Goal: Task Accomplishment & Management: Use online tool/utility

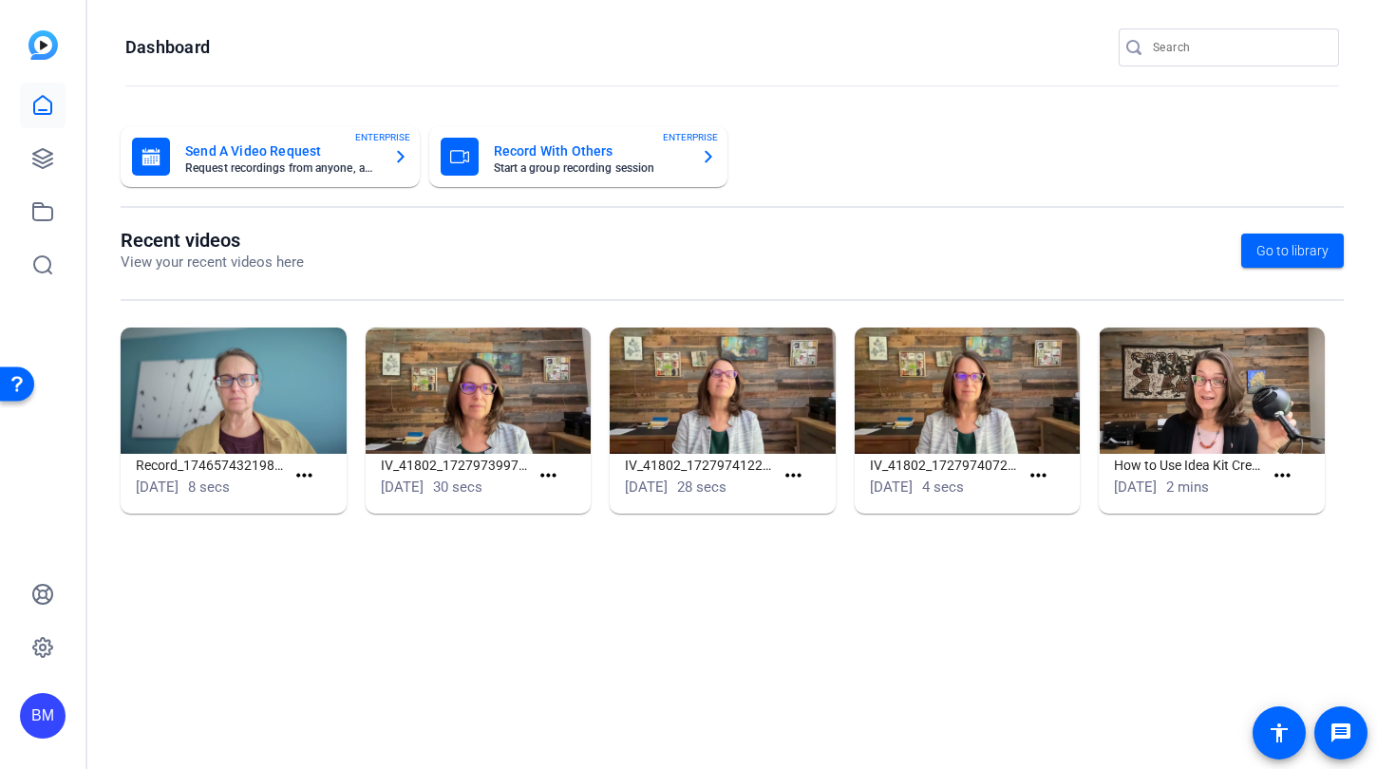
click at [1172, 42] on input "Search" at bounding box center [1238, 47] width 171 height 23
click at [1218, 53] on input "Search" at bounding box center [1238, 47] width 171 height 23
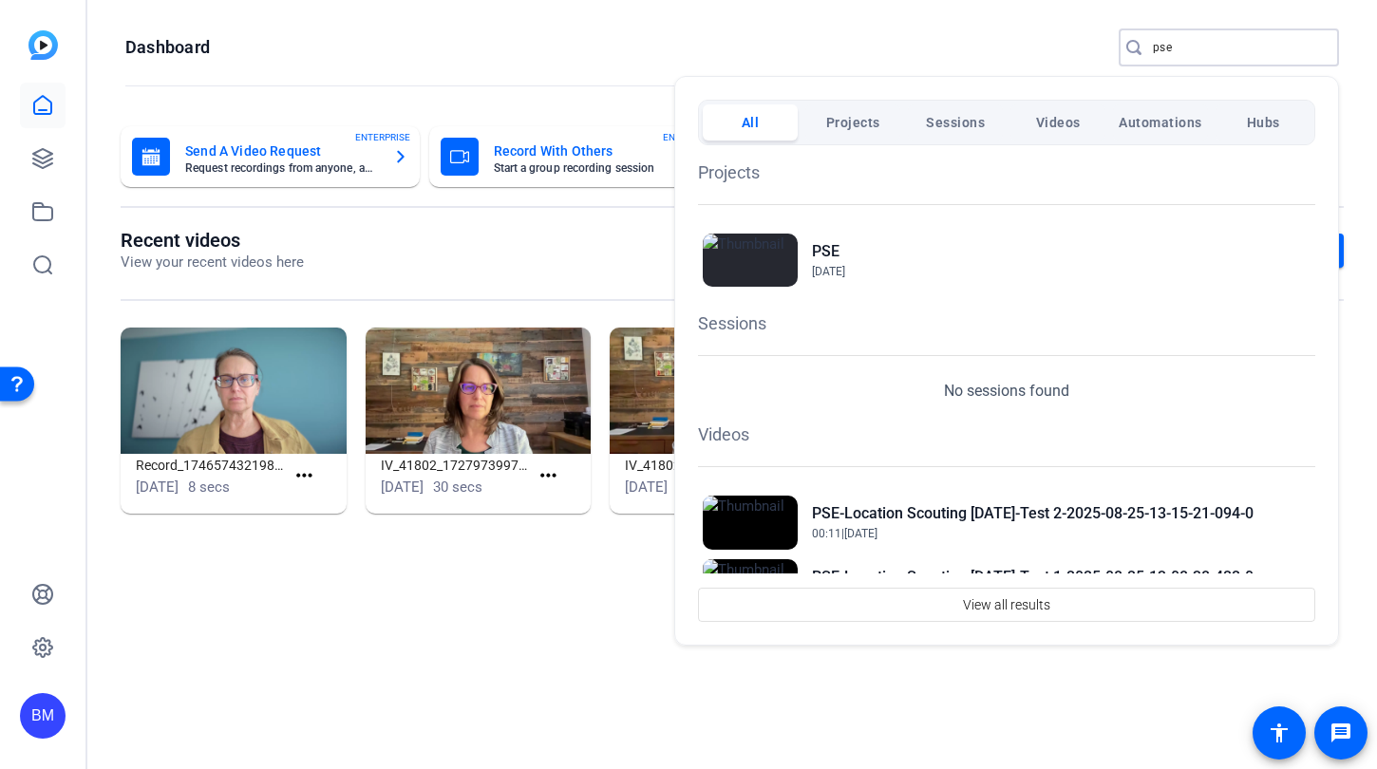
type input "pse"
click at [856, 340] on div "Projects PSE [DATE] Sessions No sessions found Videos PSE-Location Scouting [DA…" at bounding box center [1006, 359] width 617 height 428
click at [822, 248] on h2 "PSE" at bounding box center [828, 251] width 33 height 23
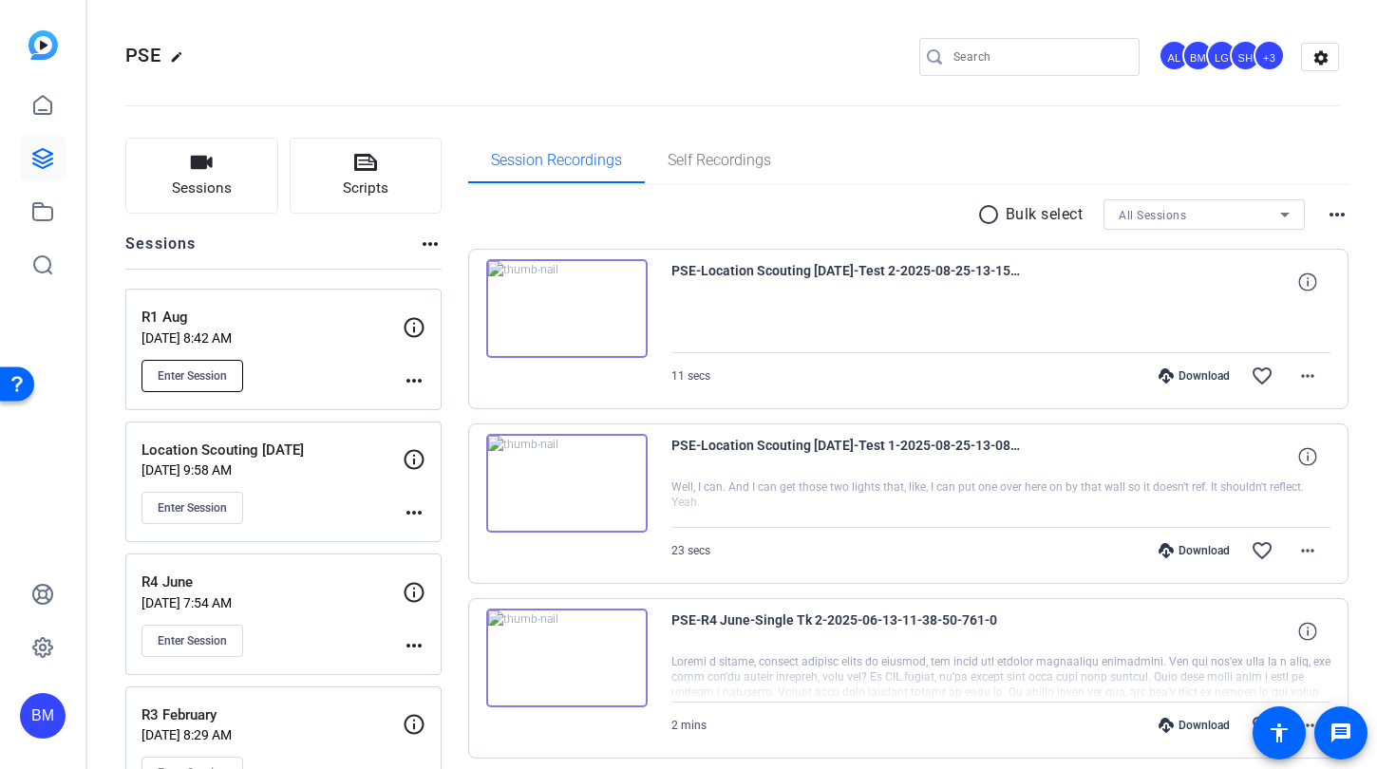
click at [209, 372] on span "Enter Session" at bounding box center [192, 375] width 69 height 15
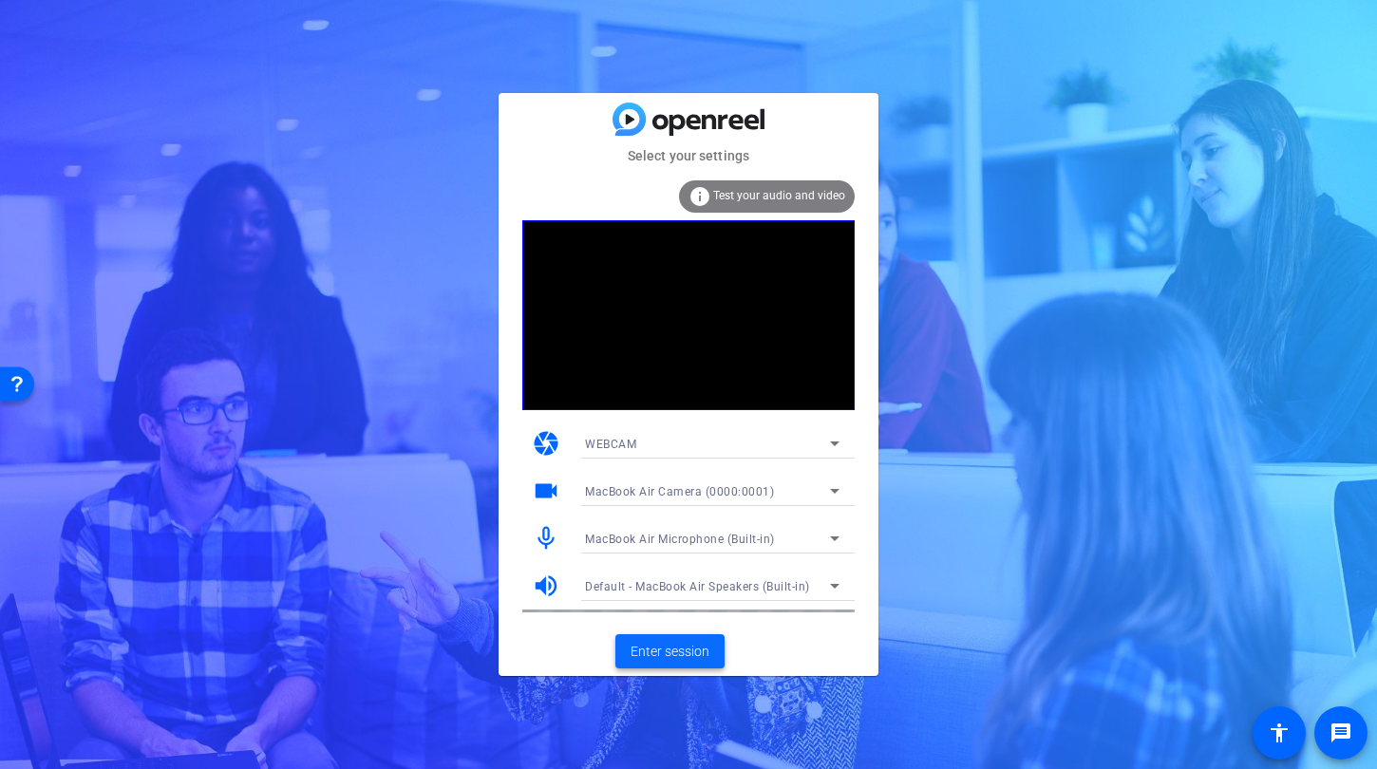
click at [680, 659] on span "Enter session" at bounding box center [669, 652] width 79 height 20
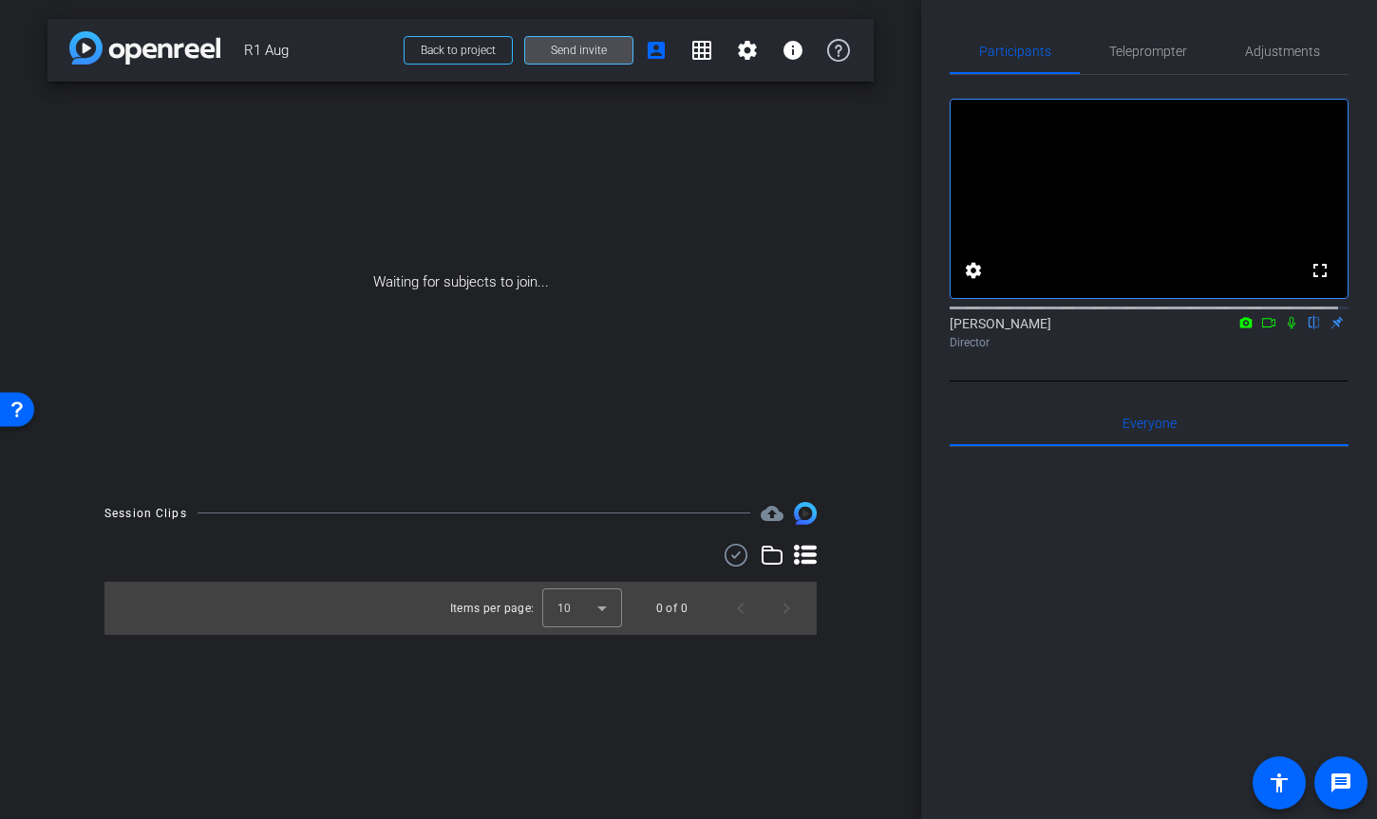
click at [575, 47] on span "Send invite" at bounding box center [579, 50] width 56 height 15
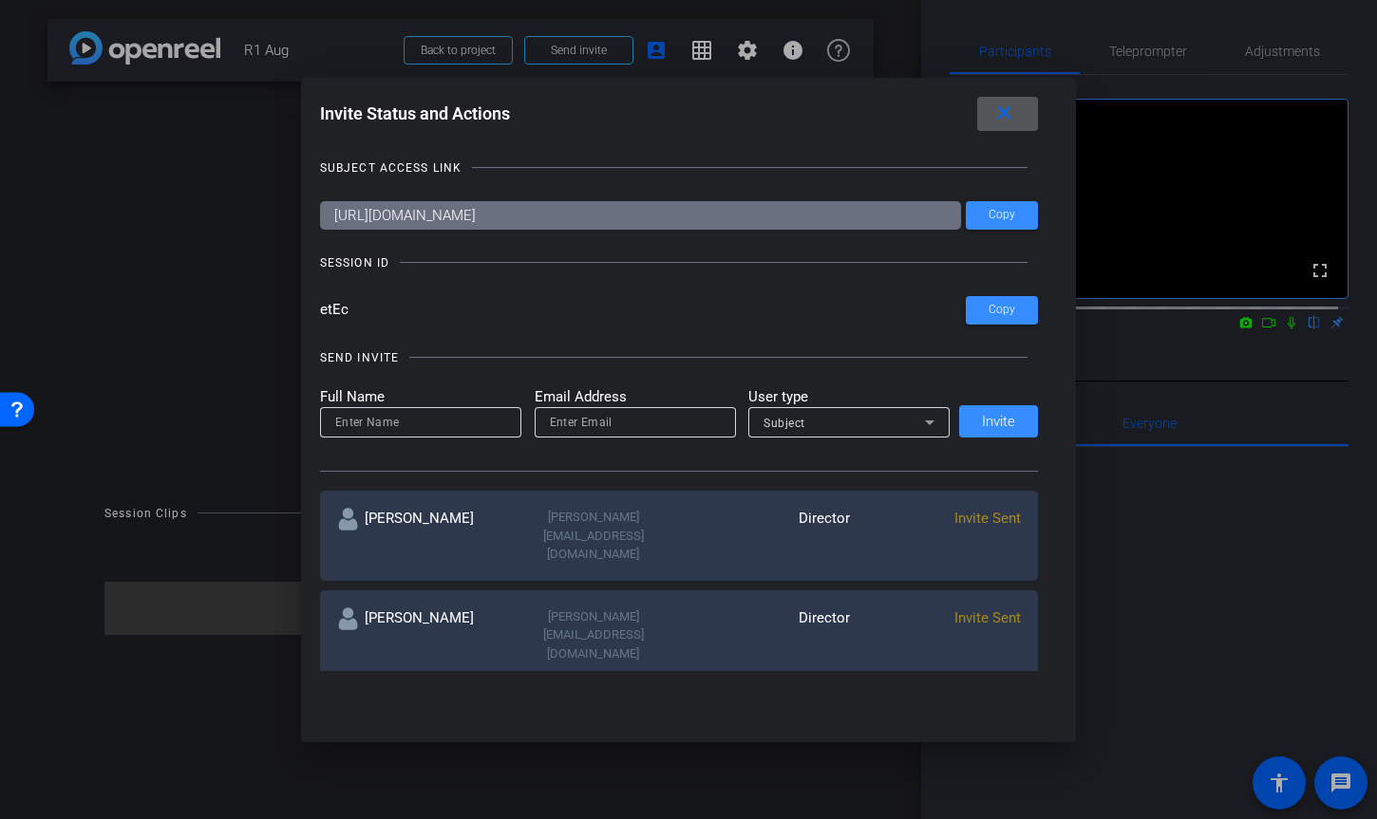
click at [1003, 126] on span at bounding box center [1007, 114] width 61 height 46
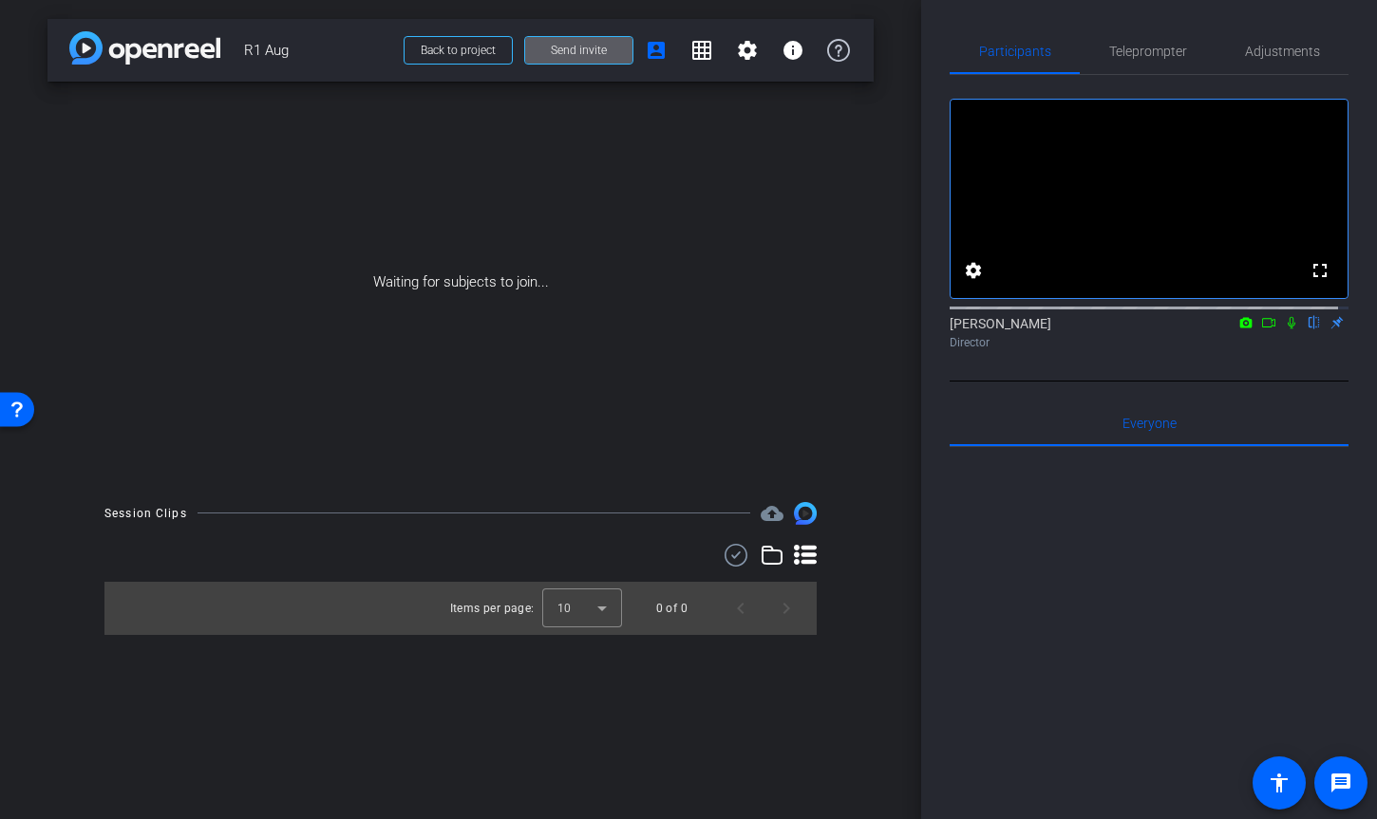
click at [601, 45] on span "Send invite" at bounding box center [579, 50] width 56 height 15
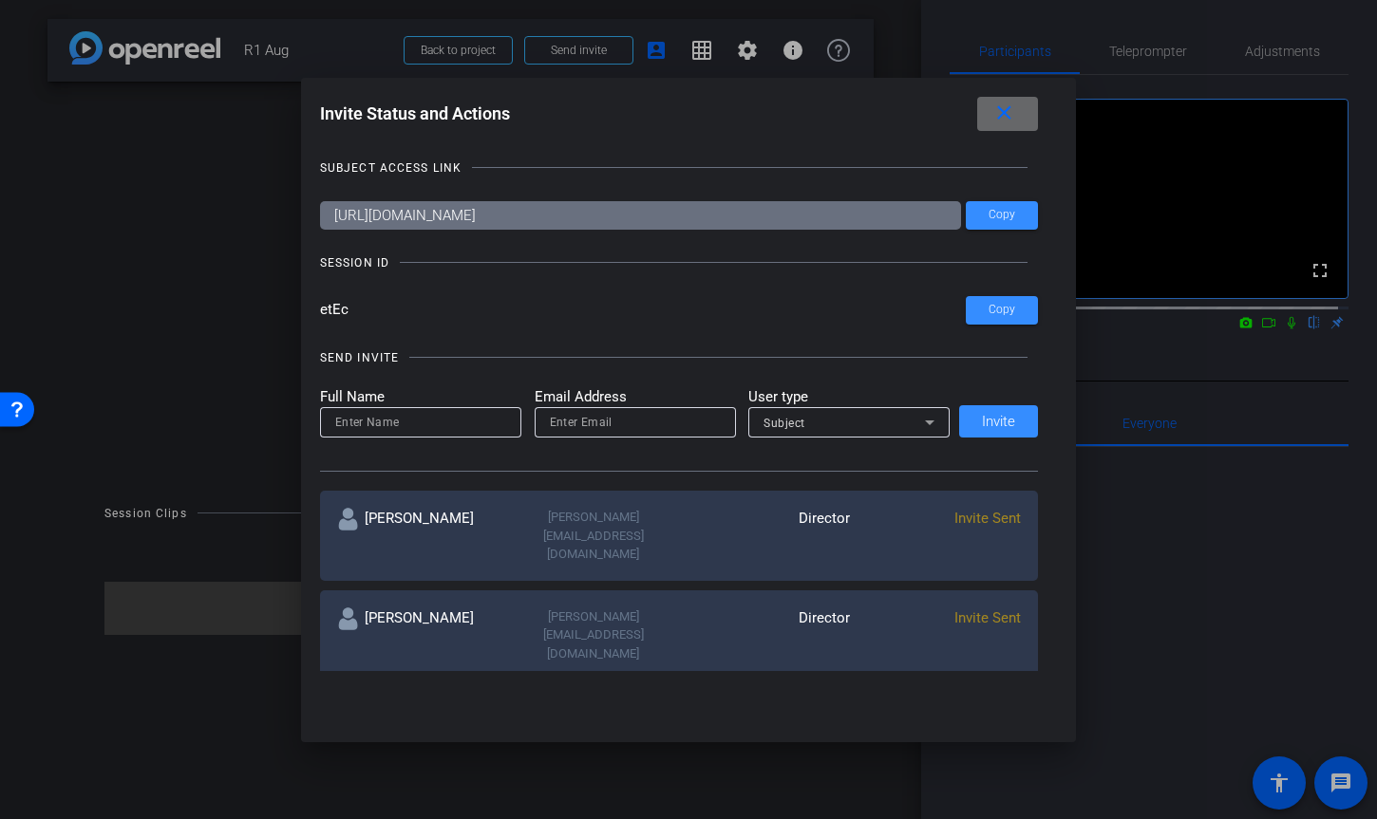
click at [1013, 116] on mat-icon "close" at bounding box center [1004, 114] width 24 height 24
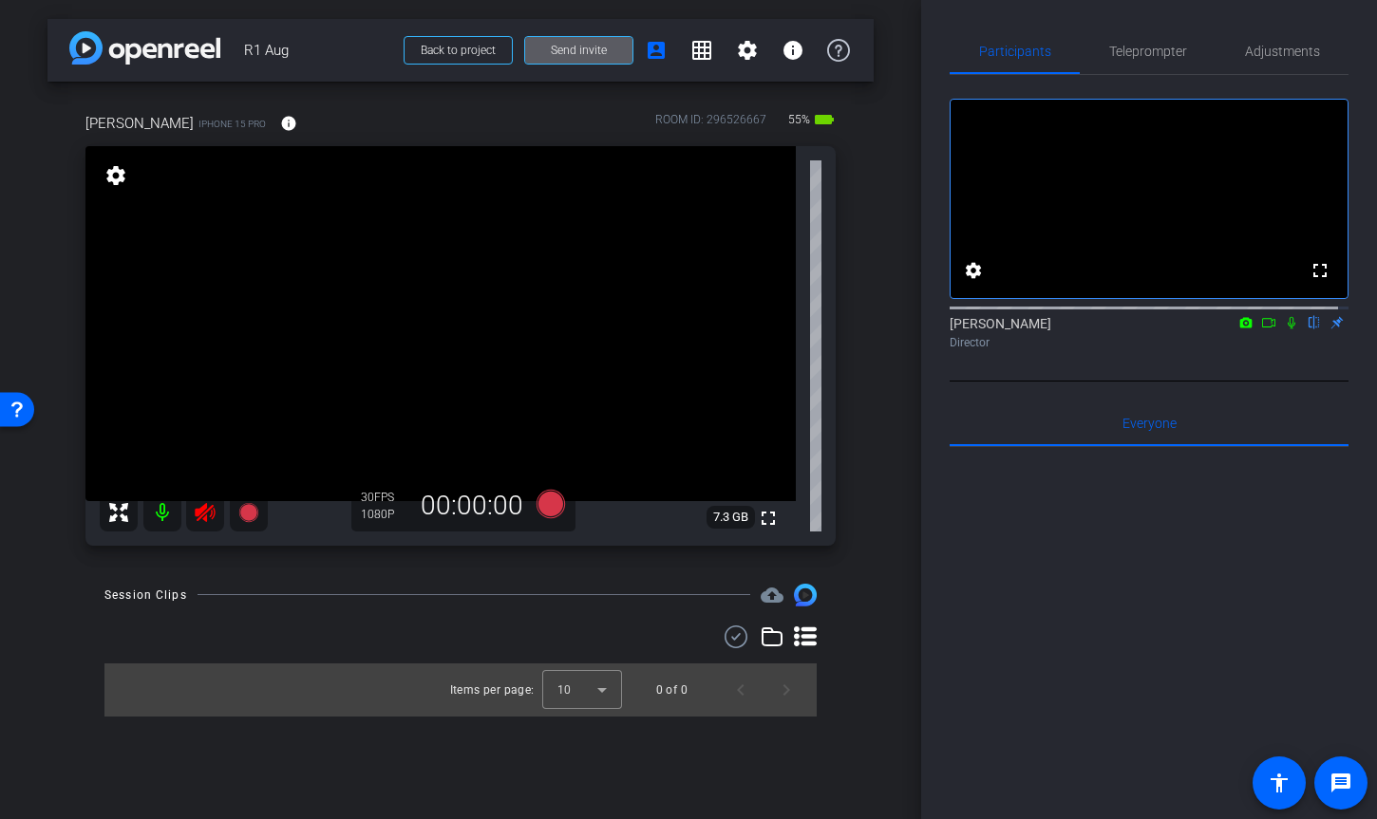
click at [205, 514] on icon at bounding box center [205, 512] width 20 height 19
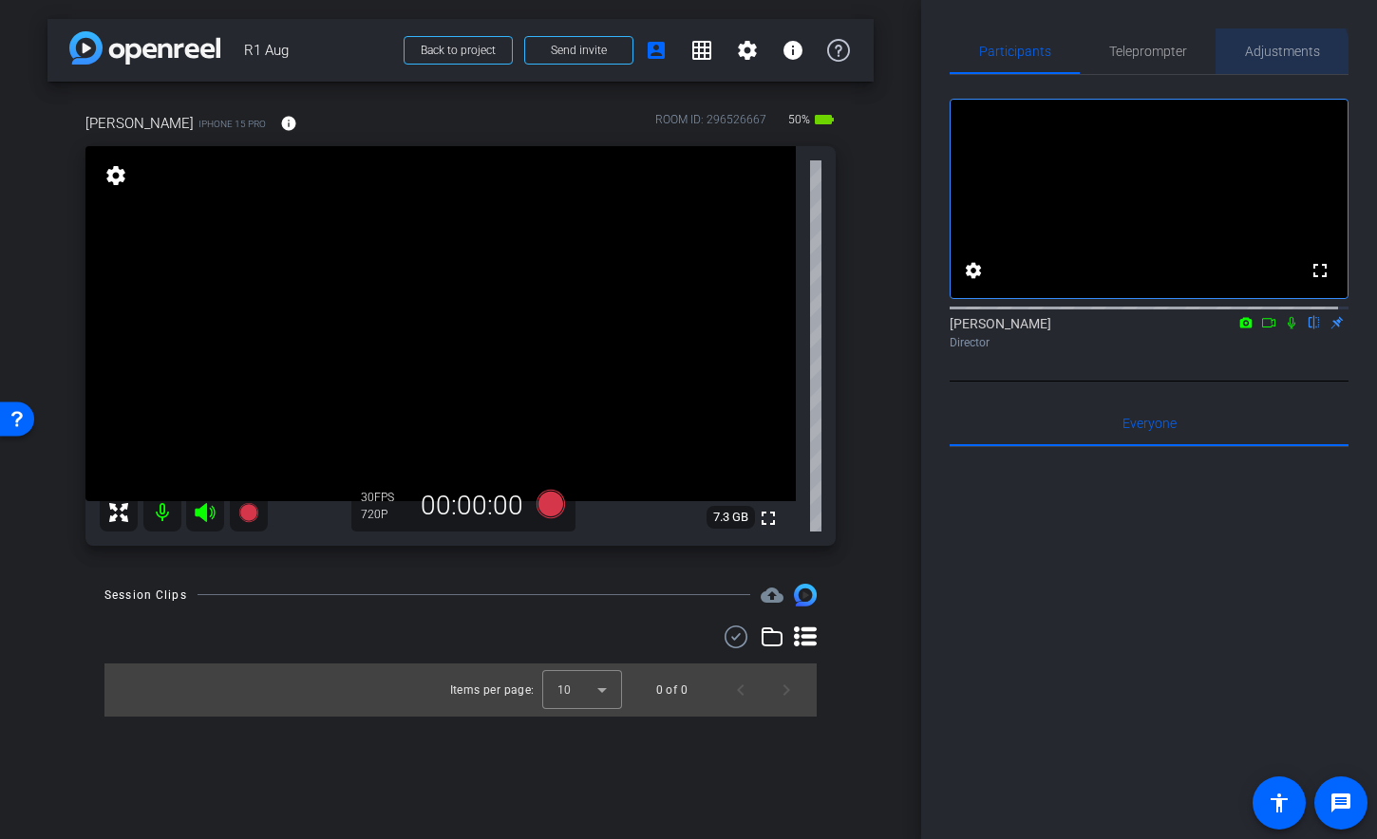
click at [1264, 59] on span "Adjustments" at bounding box center [1282, 51] width 75 height 46
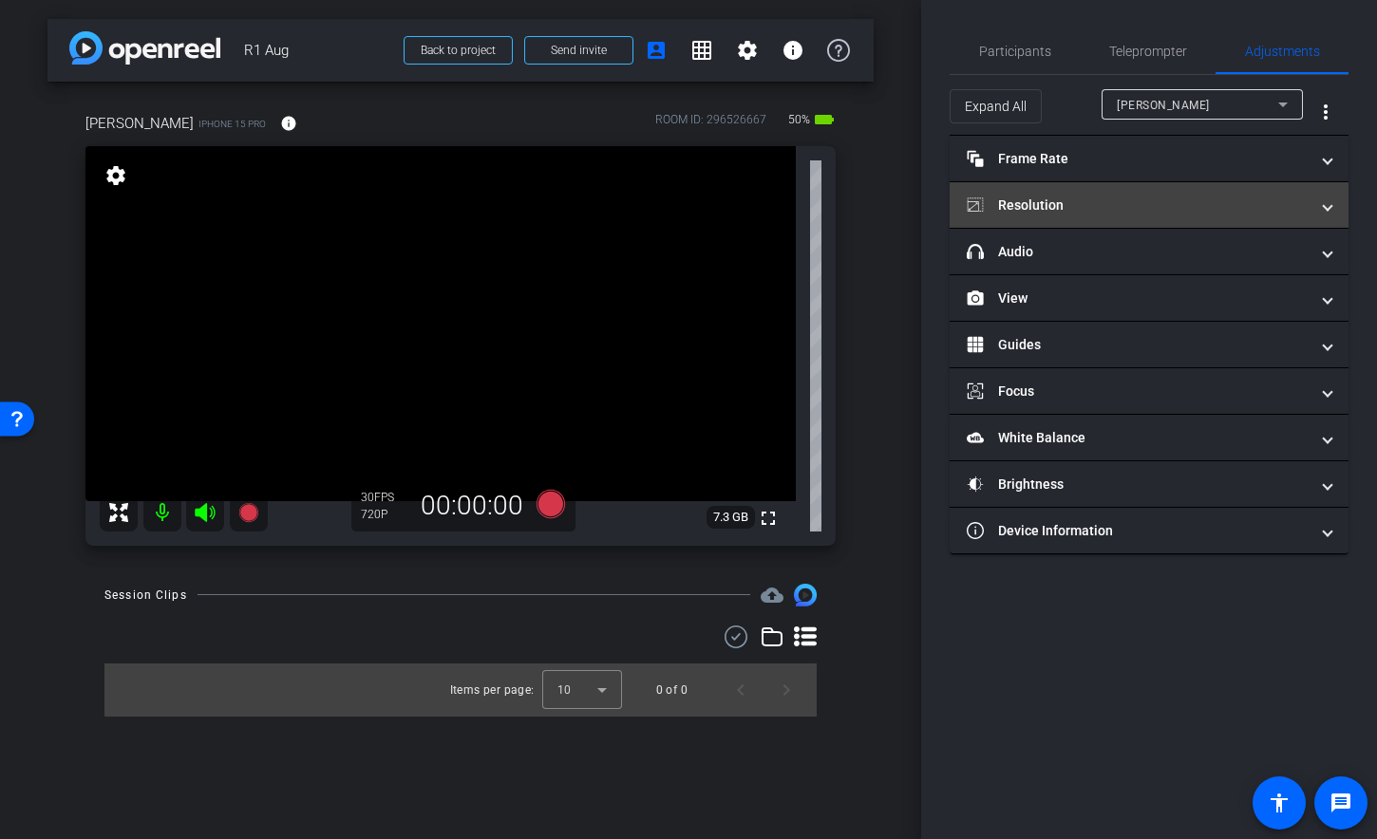
click at [1193, 225] on mat-expansion-panel-header "Resolution" at bounding box center [1148, 205] width 399 height 46
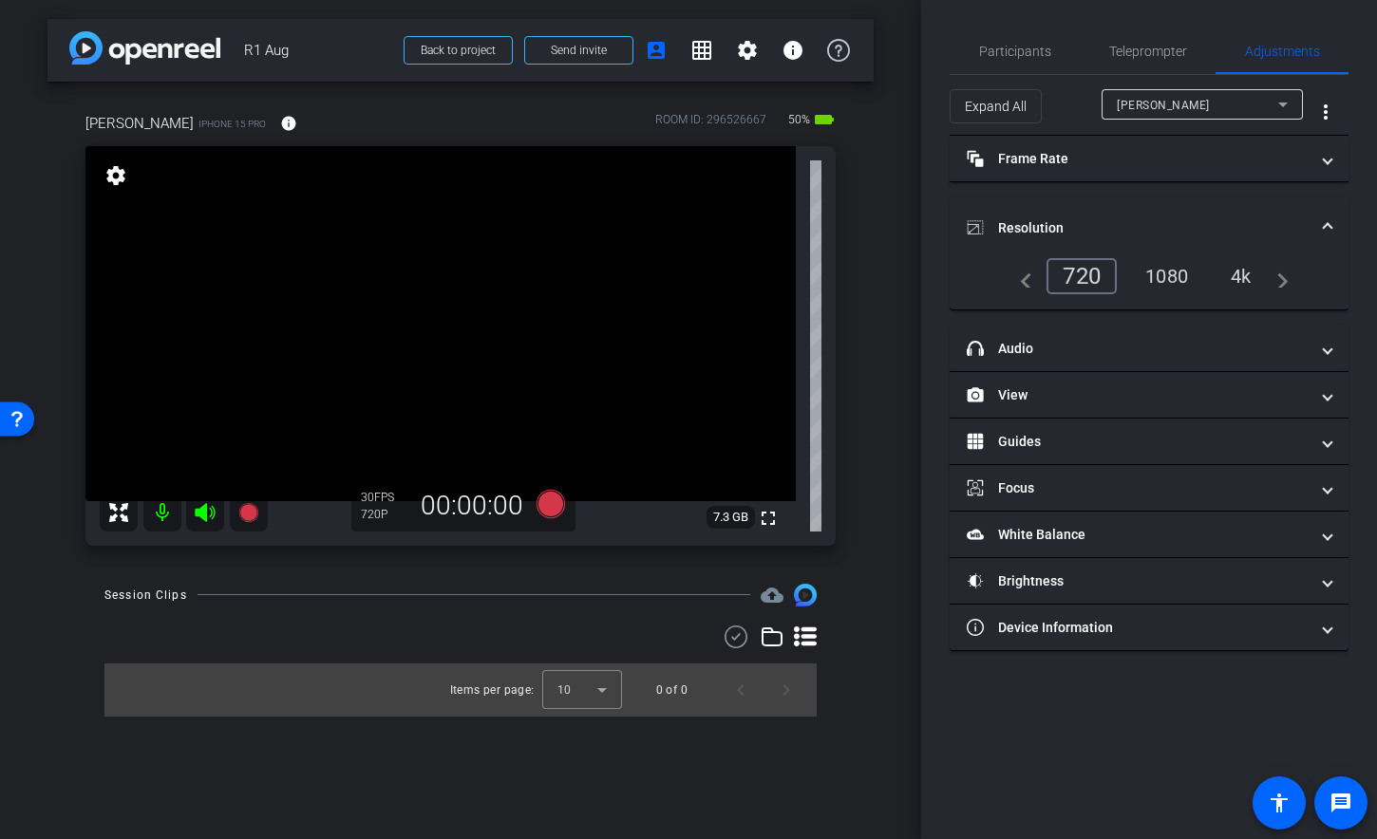
click at [1171, 291] on div "1080" at bounding box center [1166, 276] width 71 height 32
click at [1149, 54] on span "Teleprompter" at bounding box center [1148, 51] width 78 height 13
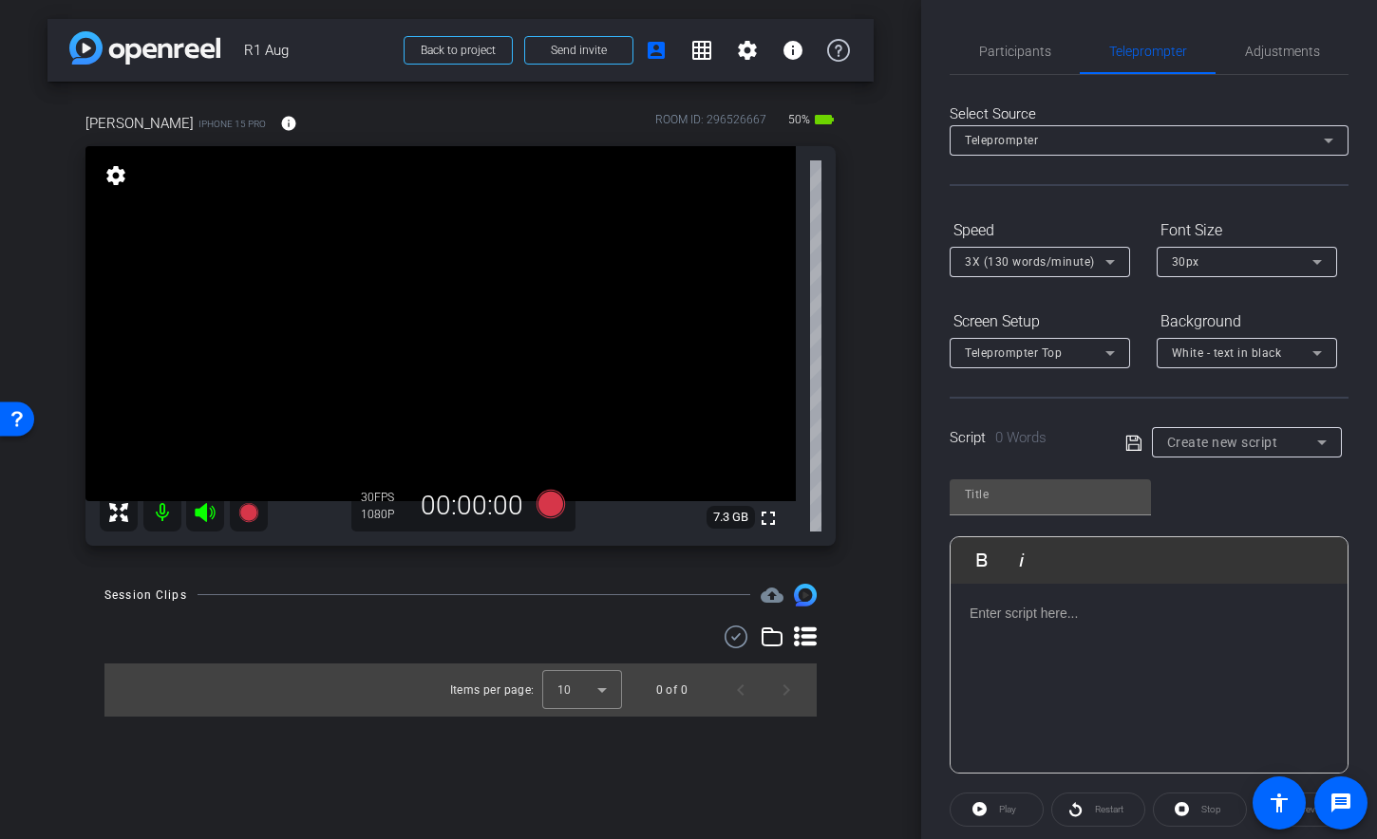
click at [1241, 356] on span "White - text in black" at bounding box center [1227, 353] width 110 height 13
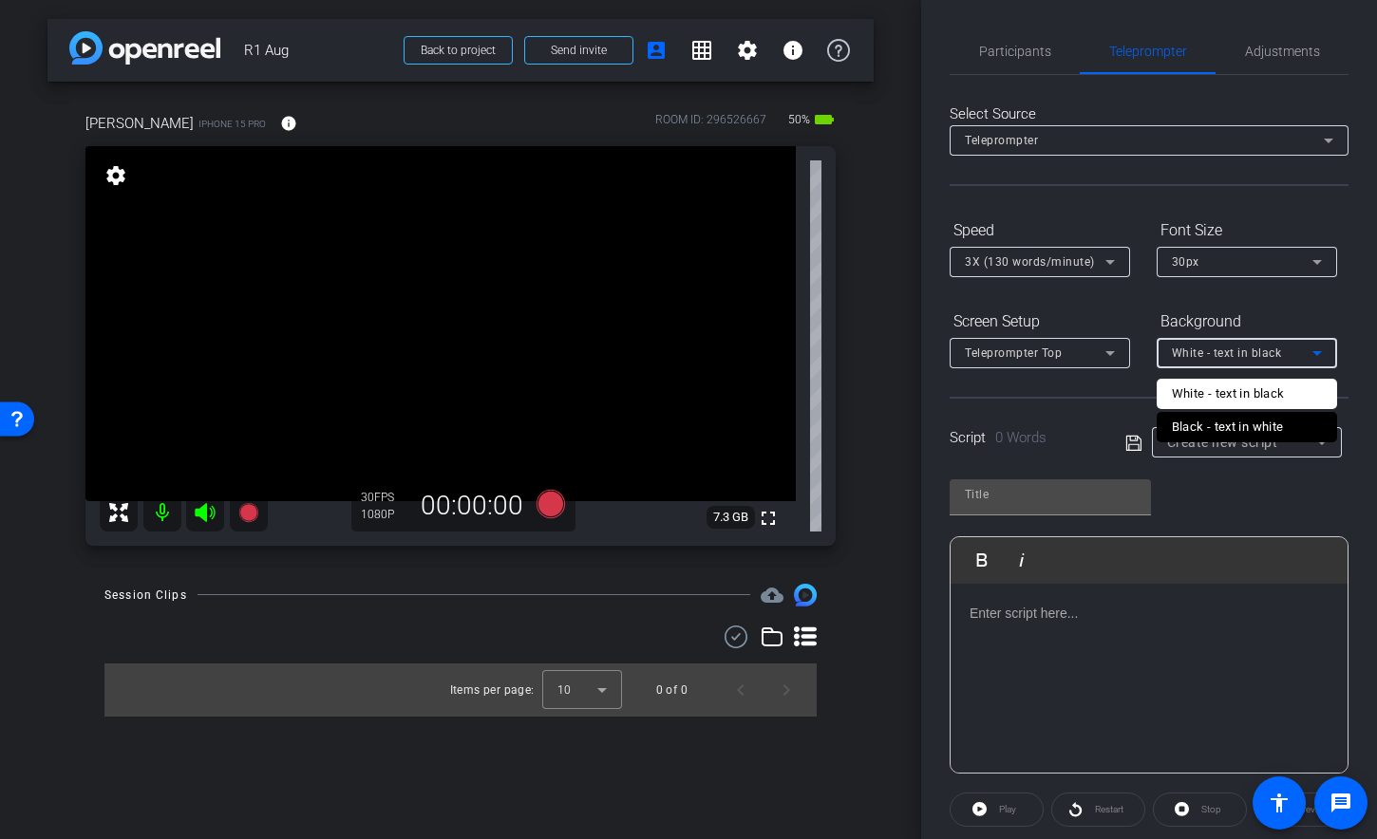
click at [1236, 422] on div "Black - text in white" at bounding box center [1228, 427] width 112 height 23
click at [1015, 257] on span "3X (130 words/minute)" at bounding box center [1030, 261] width 130 height 13
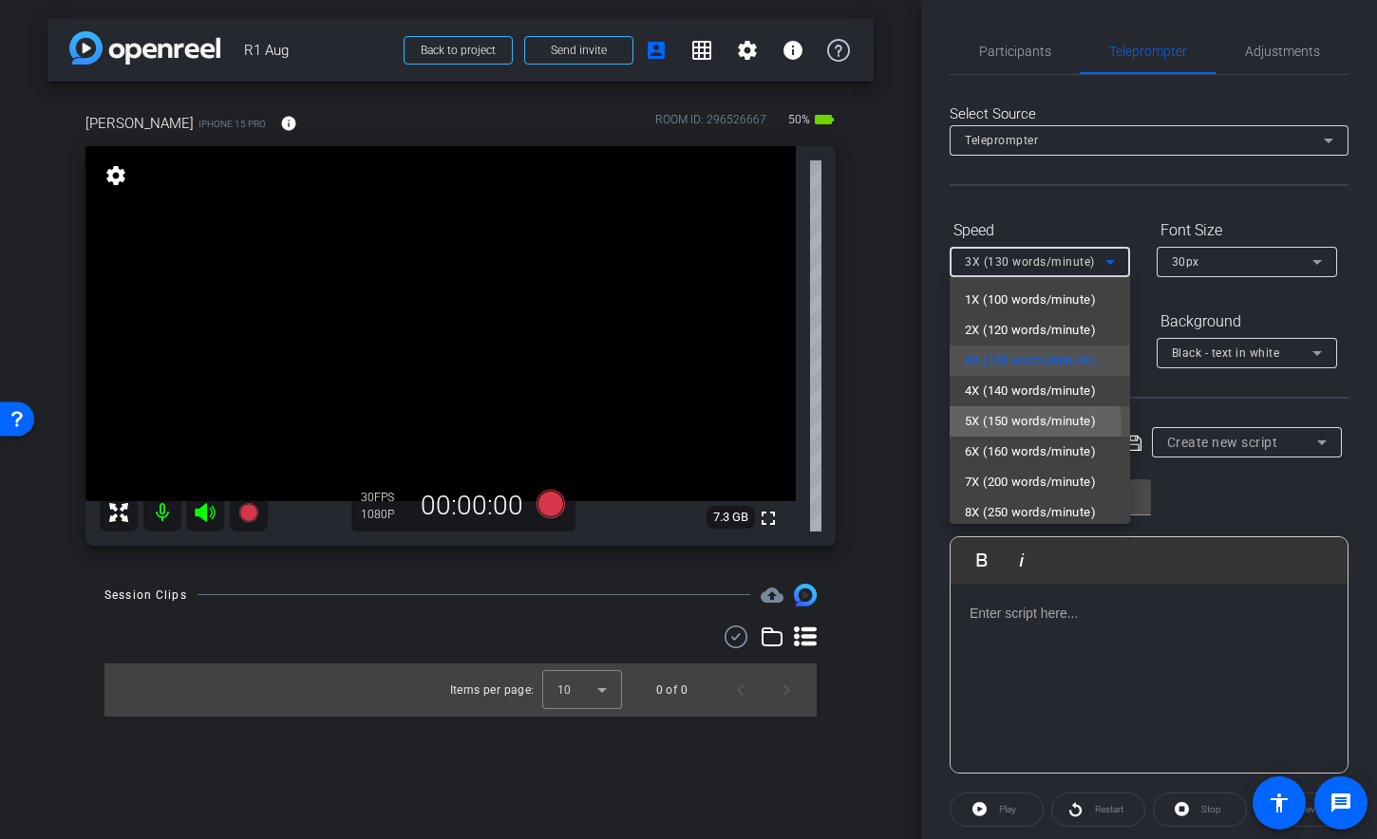
click at [1026, 426] on span "5X (150 words/minute)" at bounding box center [1030, 421] width 131 height 23
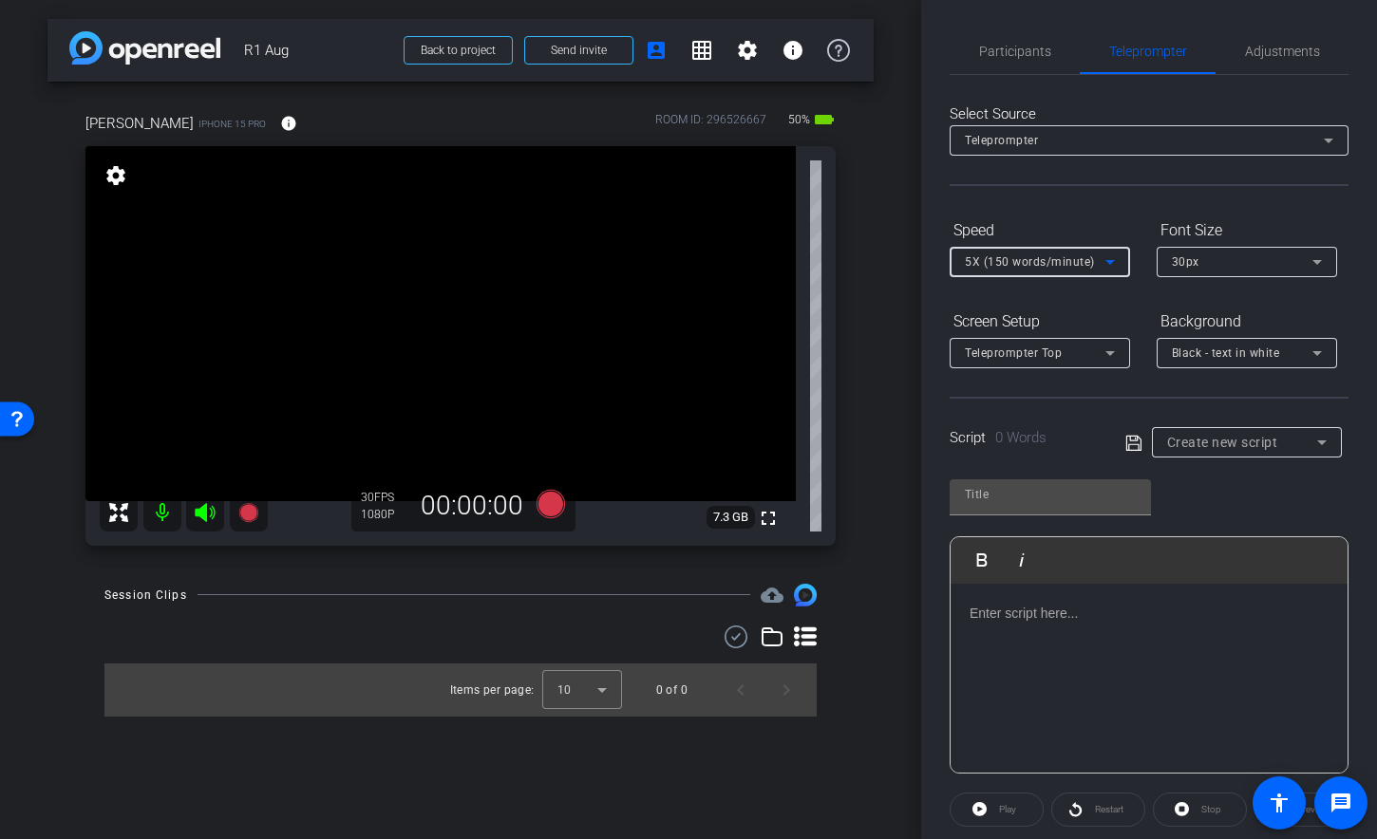
click at [1223, 442] on span "Create new script" at bounding box center [1222, 442] width 111 height 15
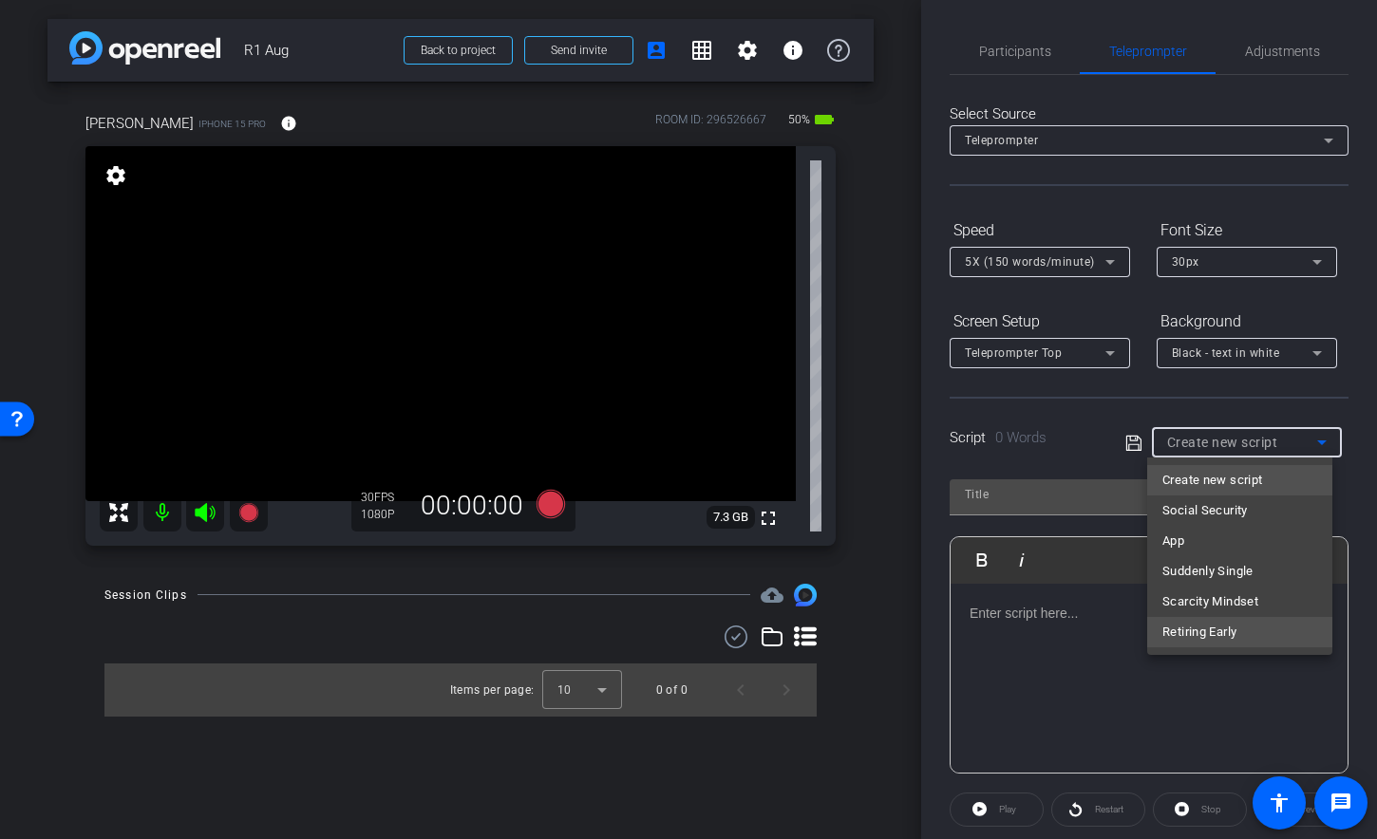
click at [1201, 630] on span "Retiring Early" at bounding box center [1199, 632] width 74 height 23
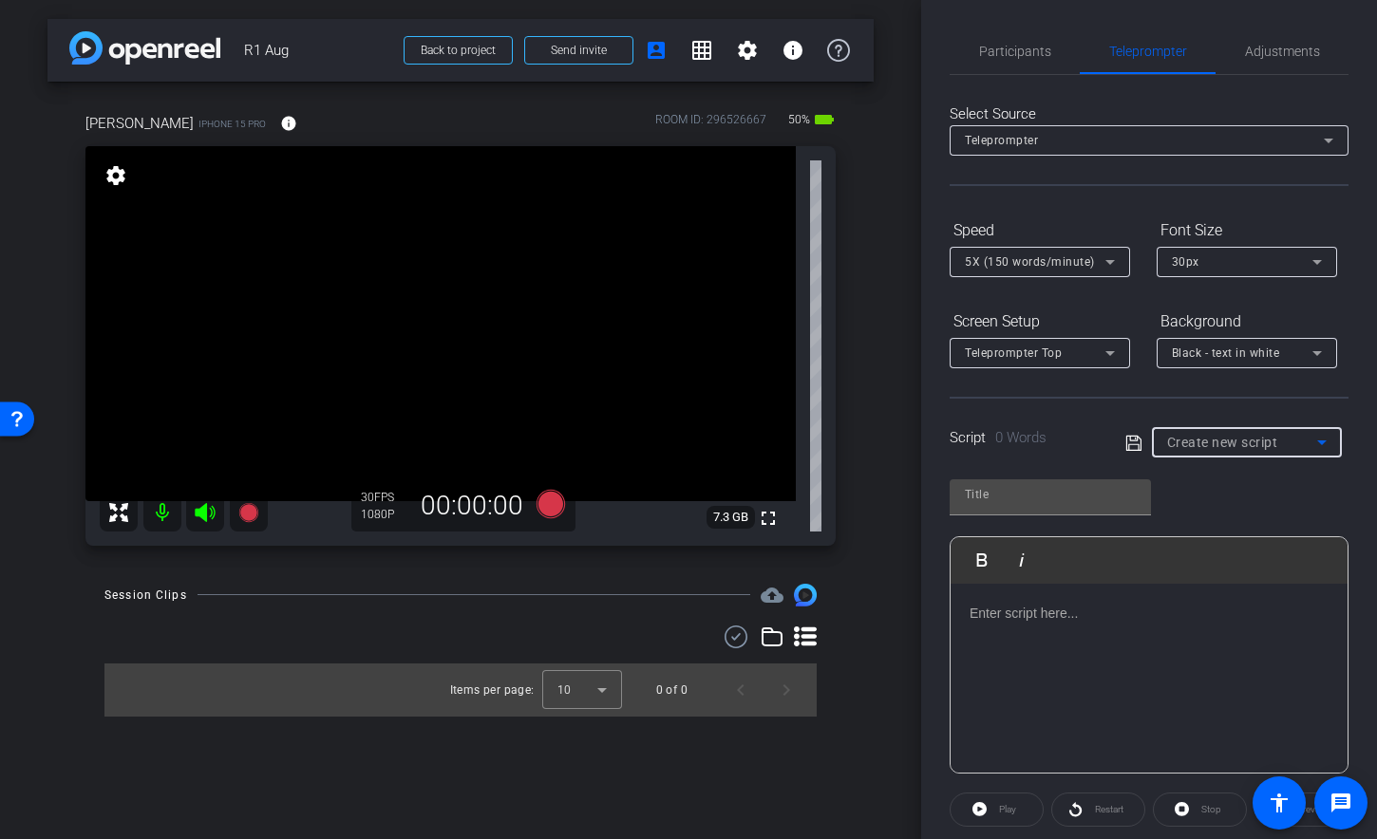
type input "Retiring Early"
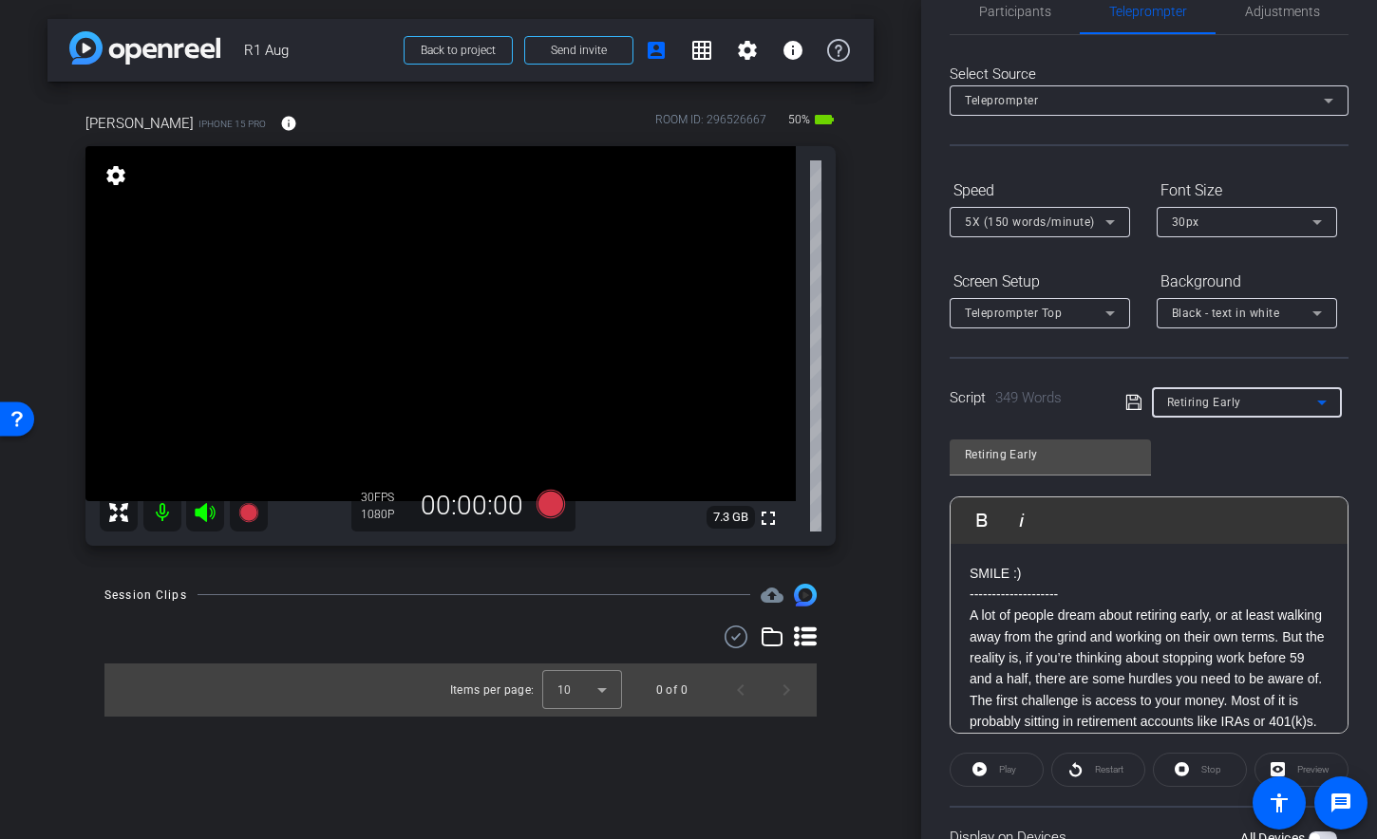
scroll to position [72, 0]
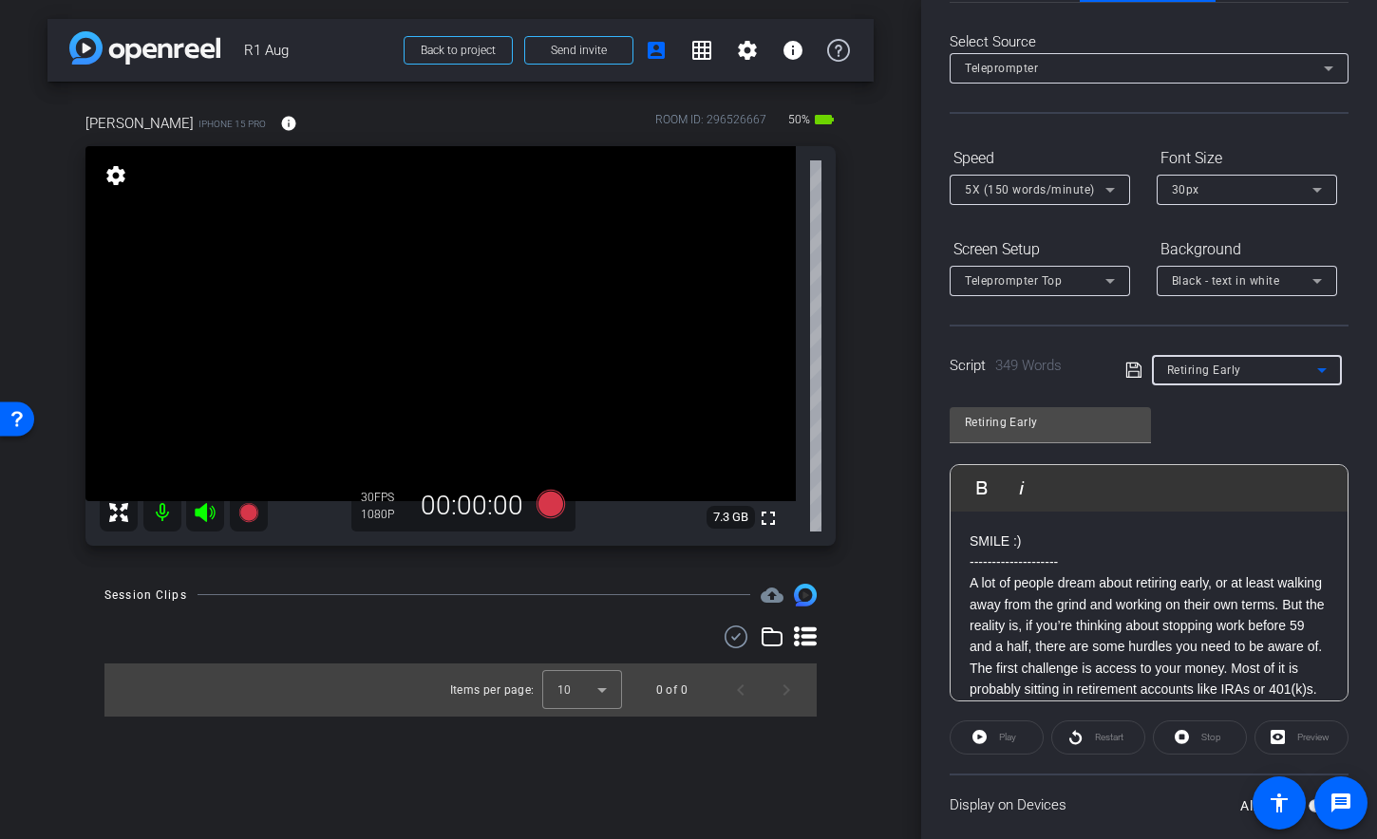
click at [1036, 289] on div "Teleprompter Top" at bounding box center [1035, 281] width 141 height 24
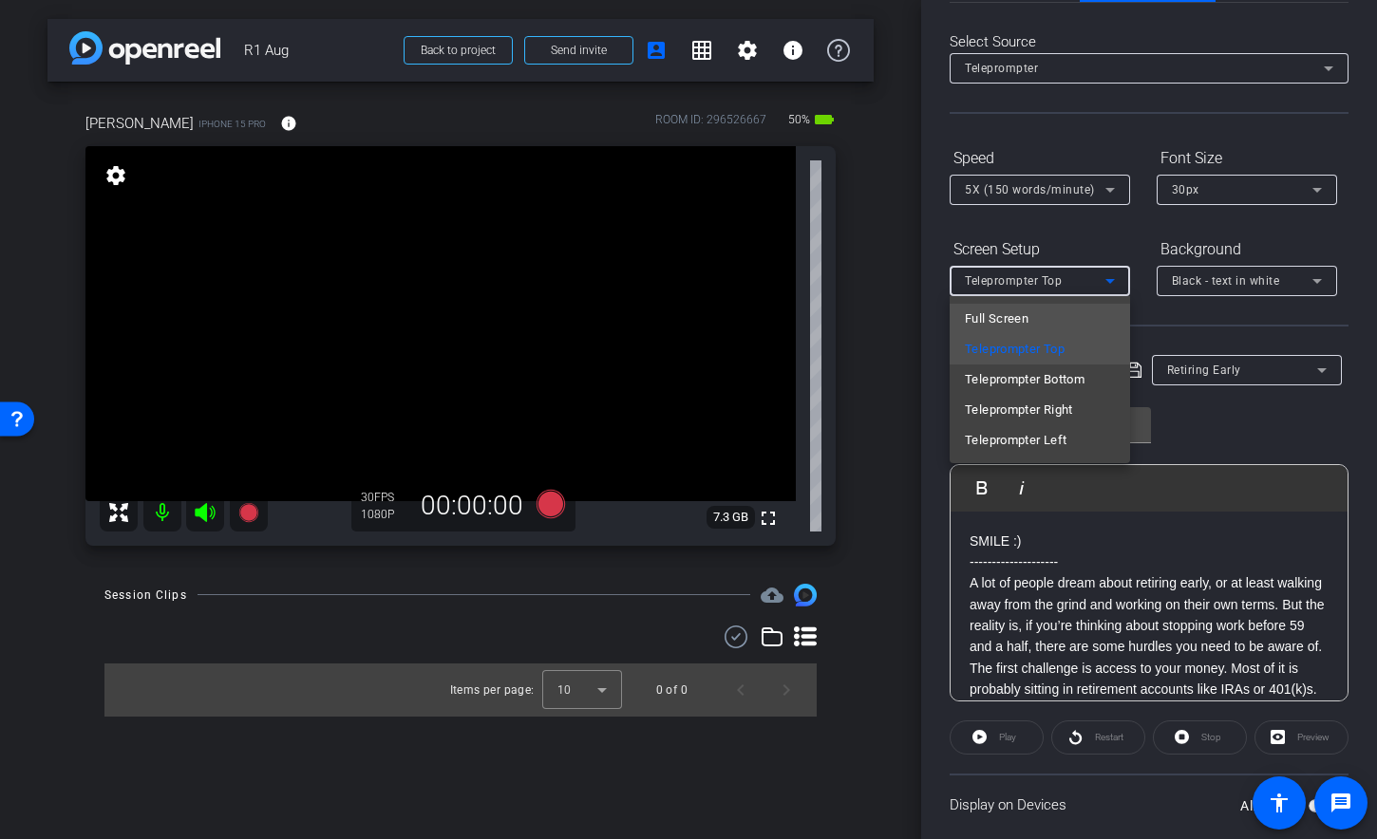
click at [1019, 319] on span "Full Screen" at bounding box center [997, 319] width 64 height 23
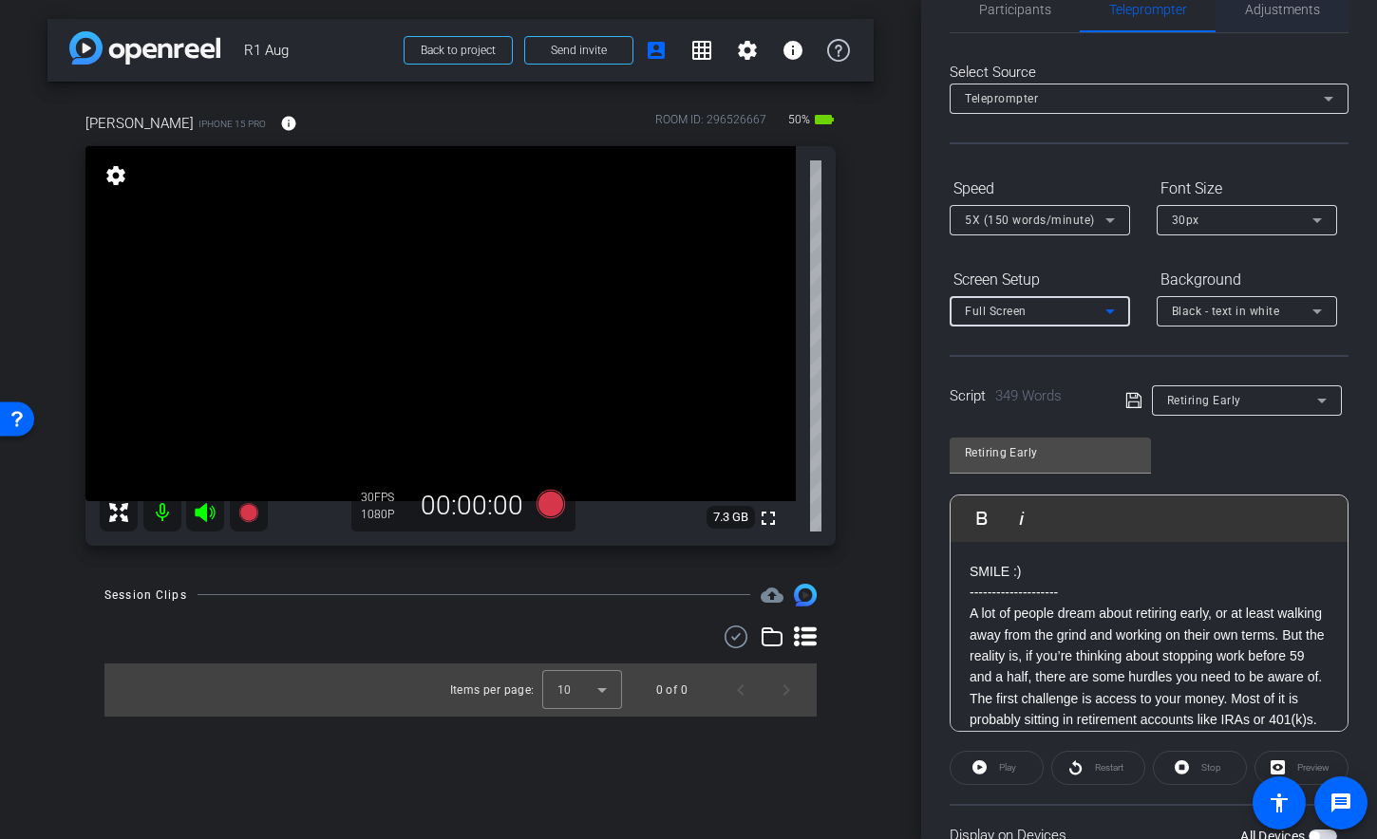
scroll to position [0, 0]
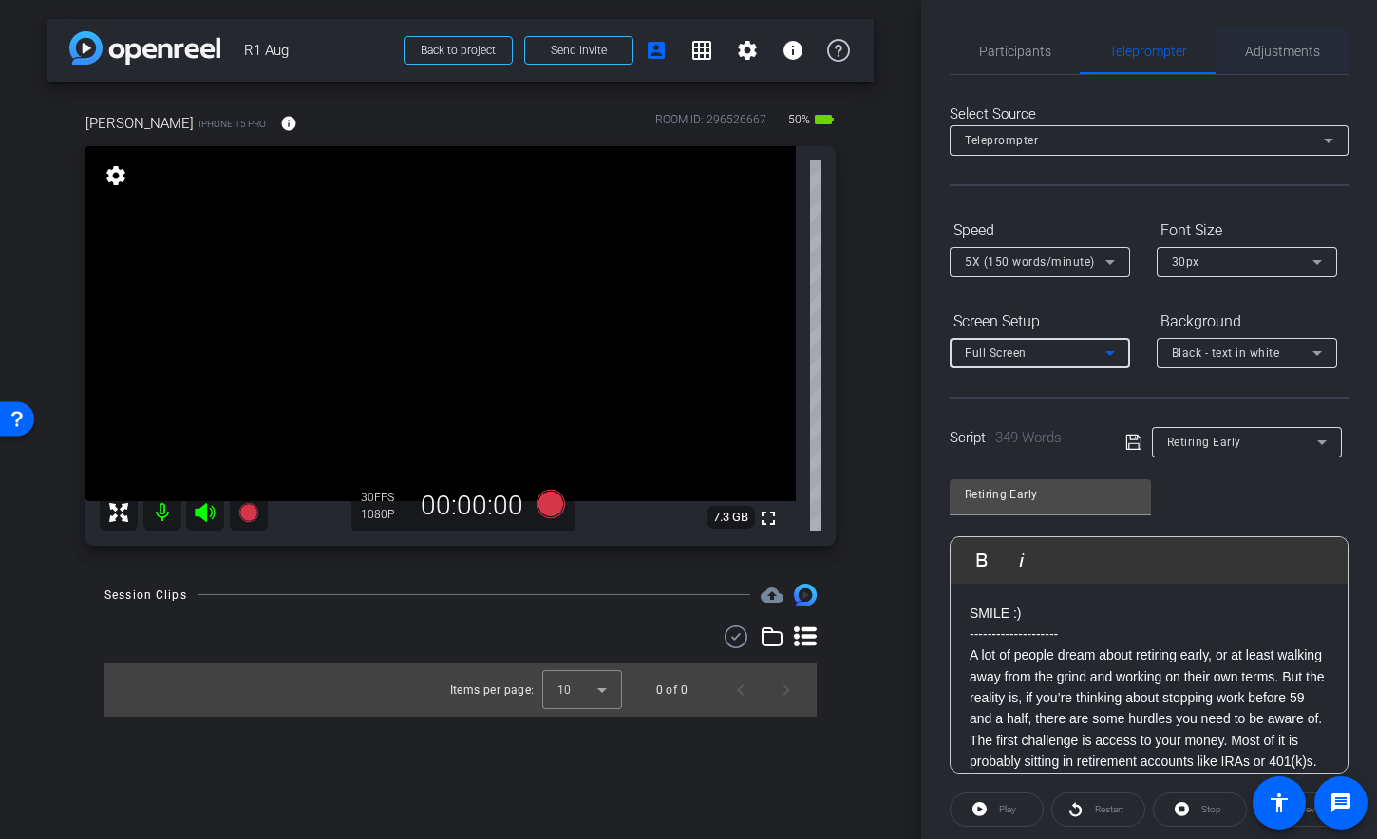
click at [1280, 51] on span "Adjustments" at bounding box center [1282, 51] width 75 height 13
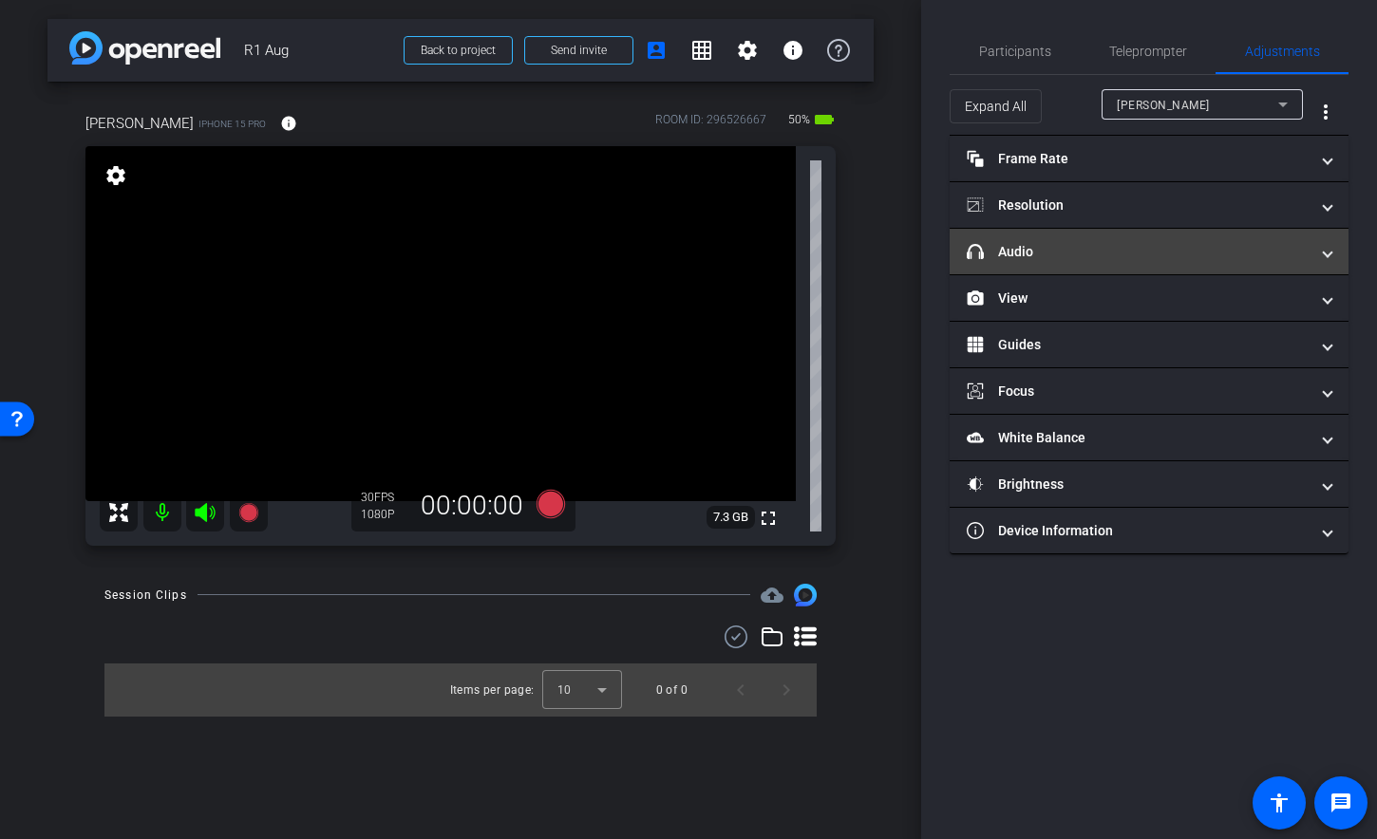
click at [1098, 249] on mat-panel-title "headphone icon Audio" at bounding box center [1138, 252] width 342 height 20
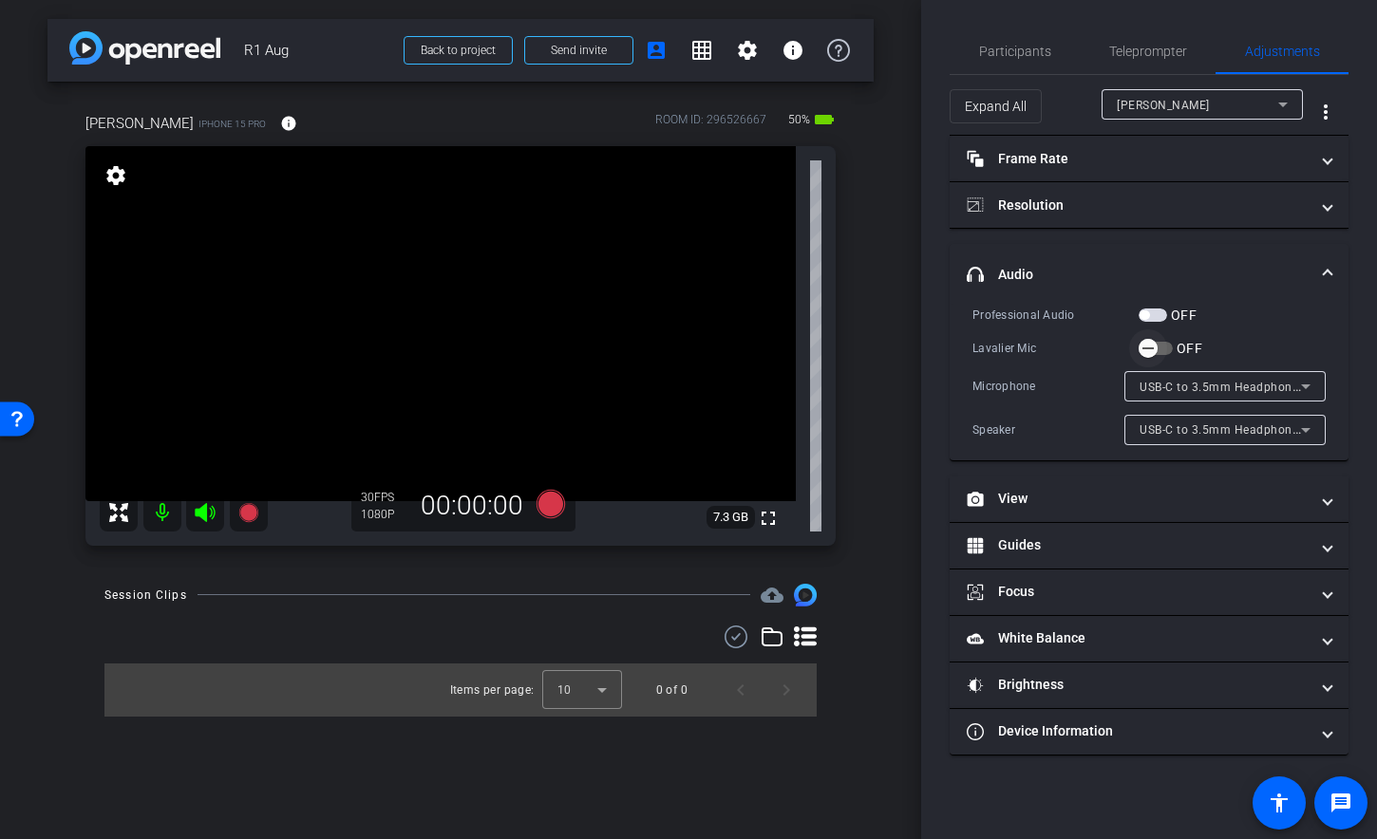
click at [1170, 347] on span "button" at bounding box center [1155, 348] width 34 height 13
click at [1150, 32] on span "Teleprompter" at bounding box center [1148, 51] width 78 height 46
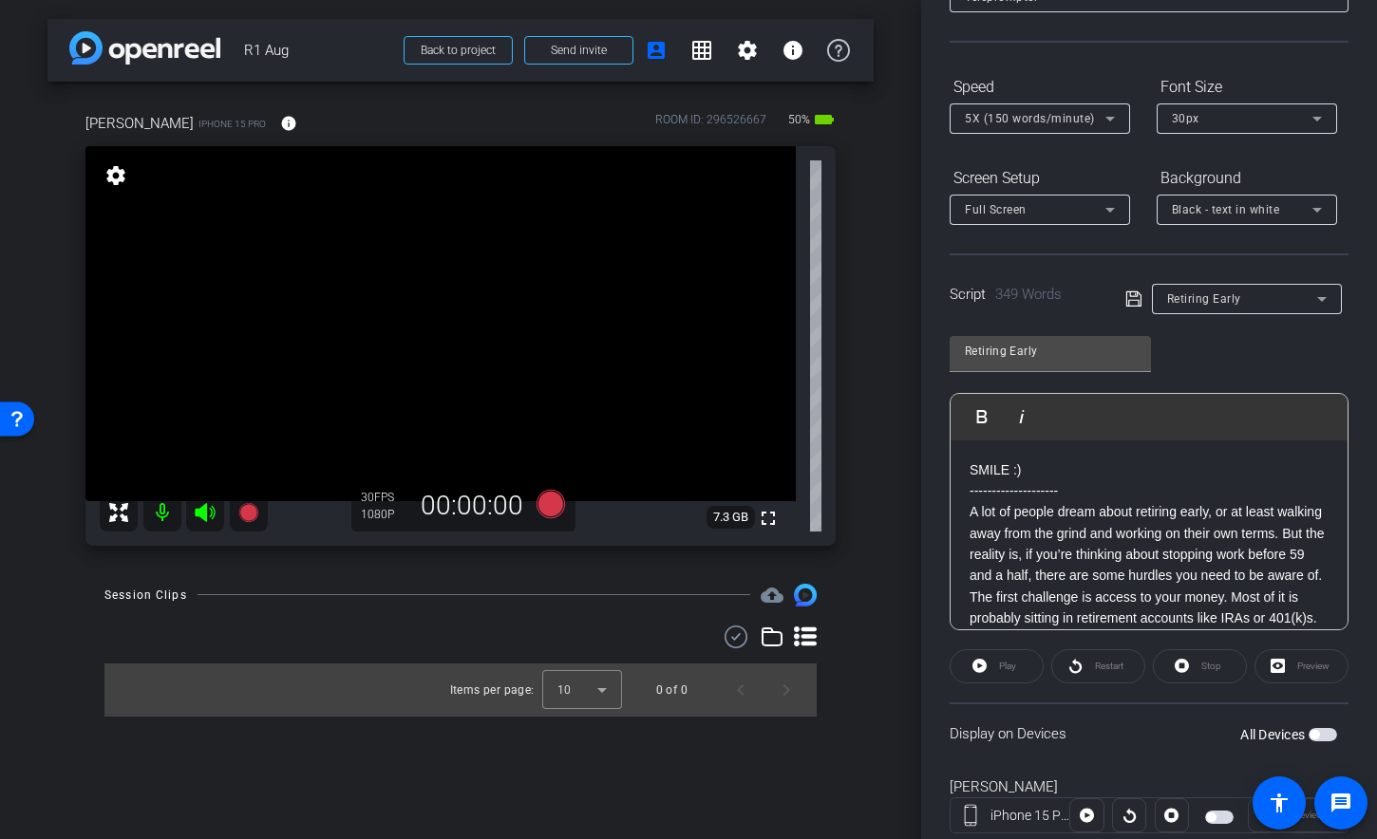
scroll to position [198, 0]
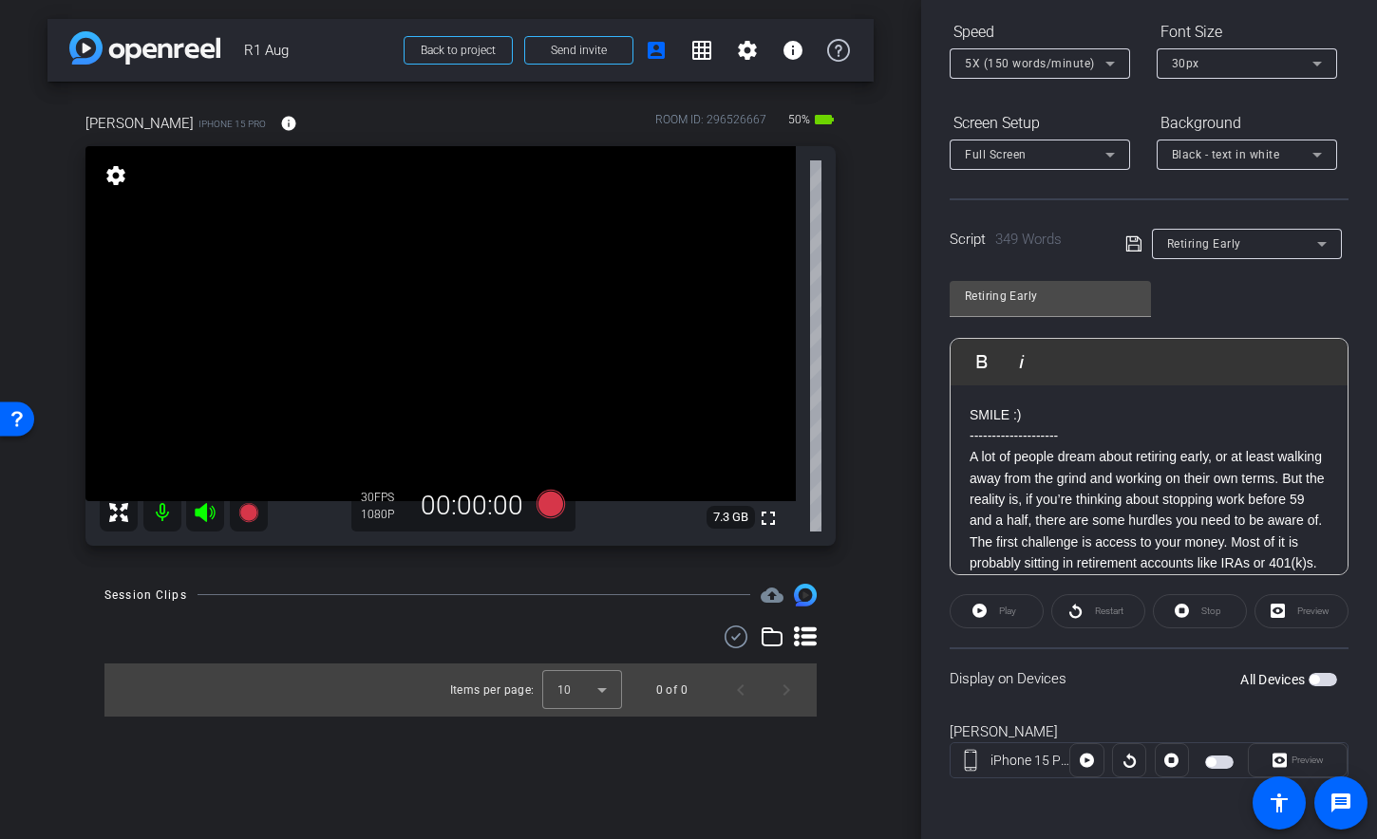
click at [1317, 674] on span "button" at bounding box center [1322, 679] width 28 height 13
click at [515, 291] on video at bounding box center [440, 323] width 710 height 355
click at [853, 429] on div "[PERSON_NAME] iPhone 15 Pro info ROOM ID: 296526667 45% battery_std fullscreen …" at bounding box center [460, 323] width 826 height 483
click at [903, 441] on div "arrow_back R1 Aug Back to project Send invite account_box grid_on settings info…" at bounding box center [460, 419] width 921 height 839
click at [543, 505] on icon at bounding box center [550, 504] width 28 height 28
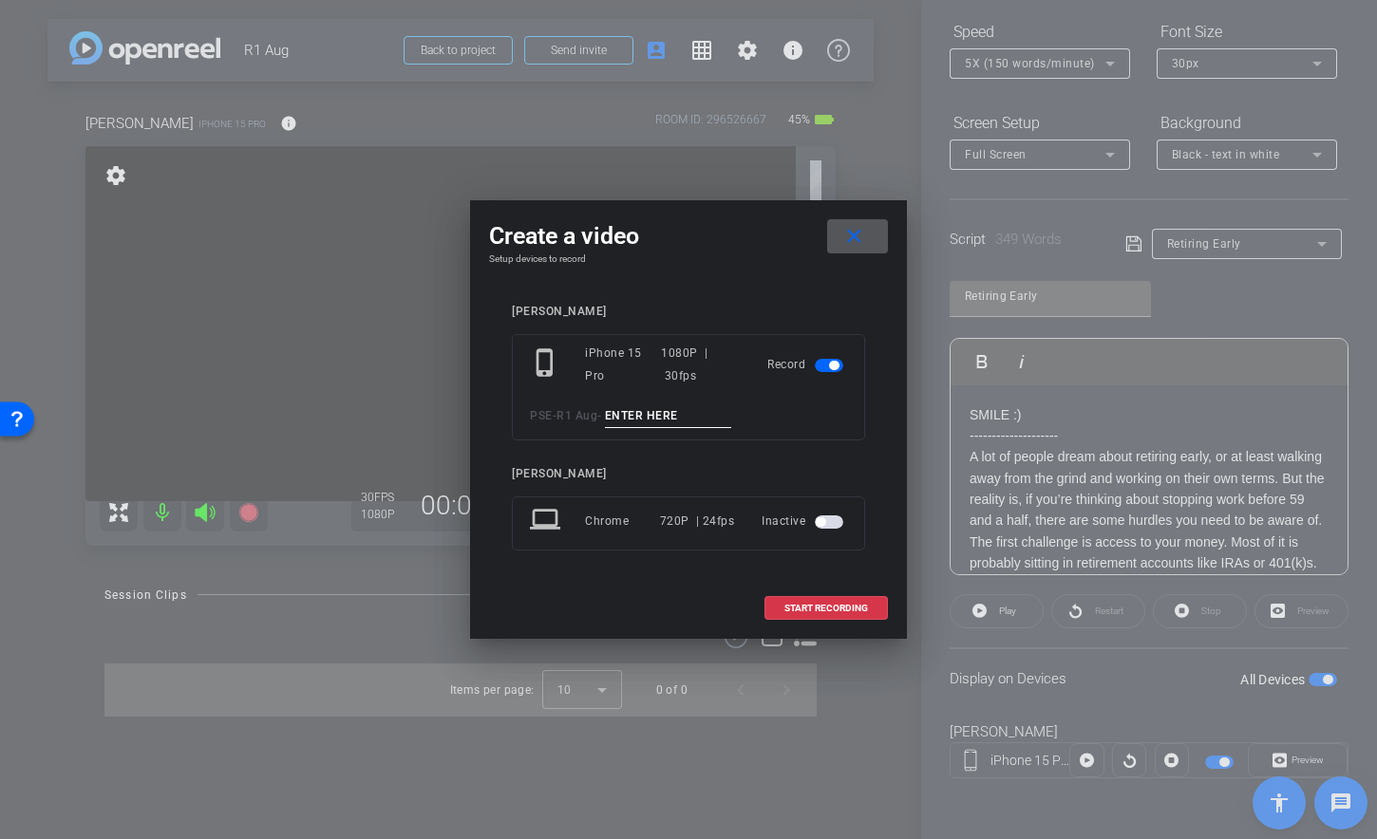
click at [660, 409] on input at bounding box center [668, 416] width 127 height 24
type input "mic test"
click at [824, 606] on span "START RECORDING" at bounding box center [826, 608] width 84 height 9
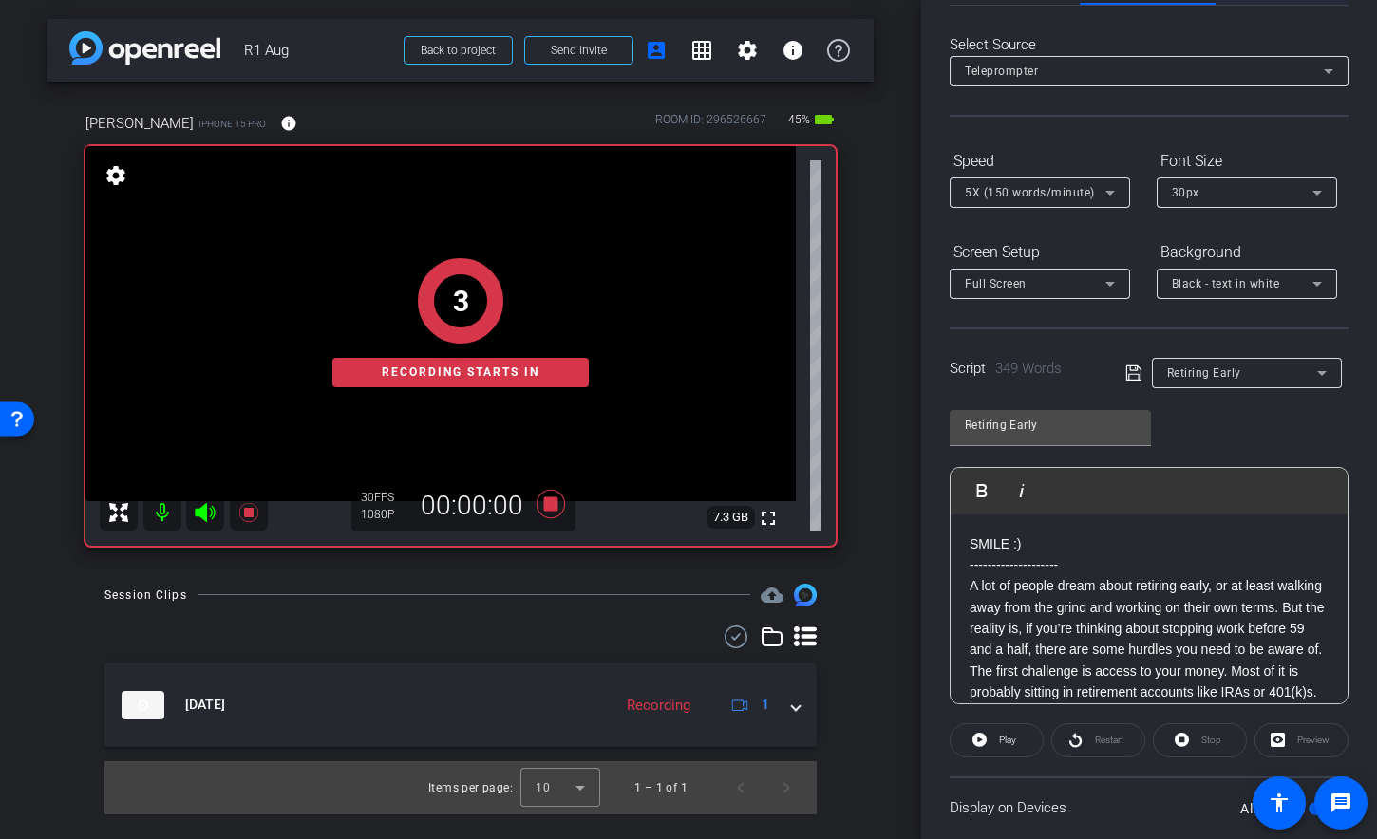
scroll to position [0, 0]
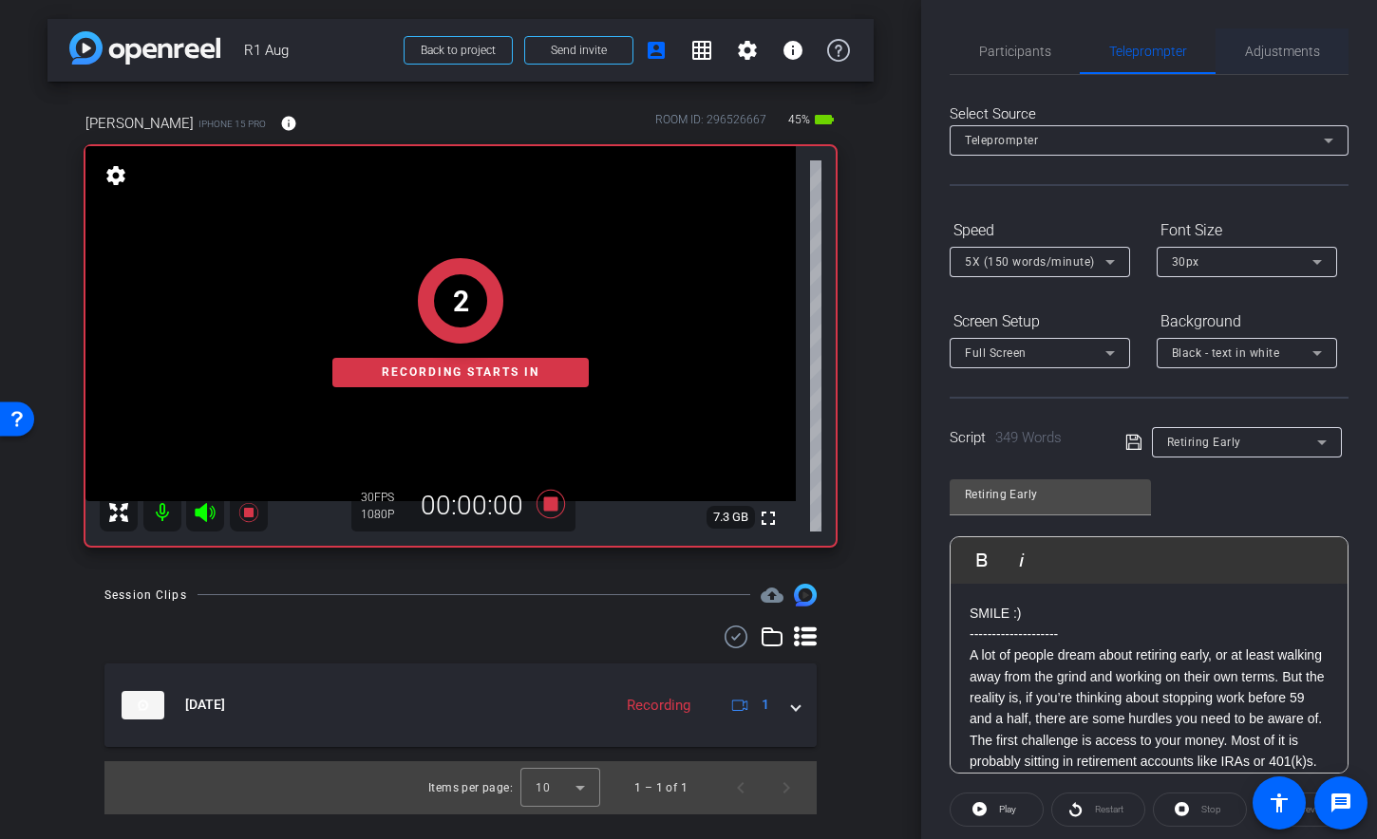
click at [1255, 53] on span "Adjustments" at bounding box center [1282, 51] width 75 height 13
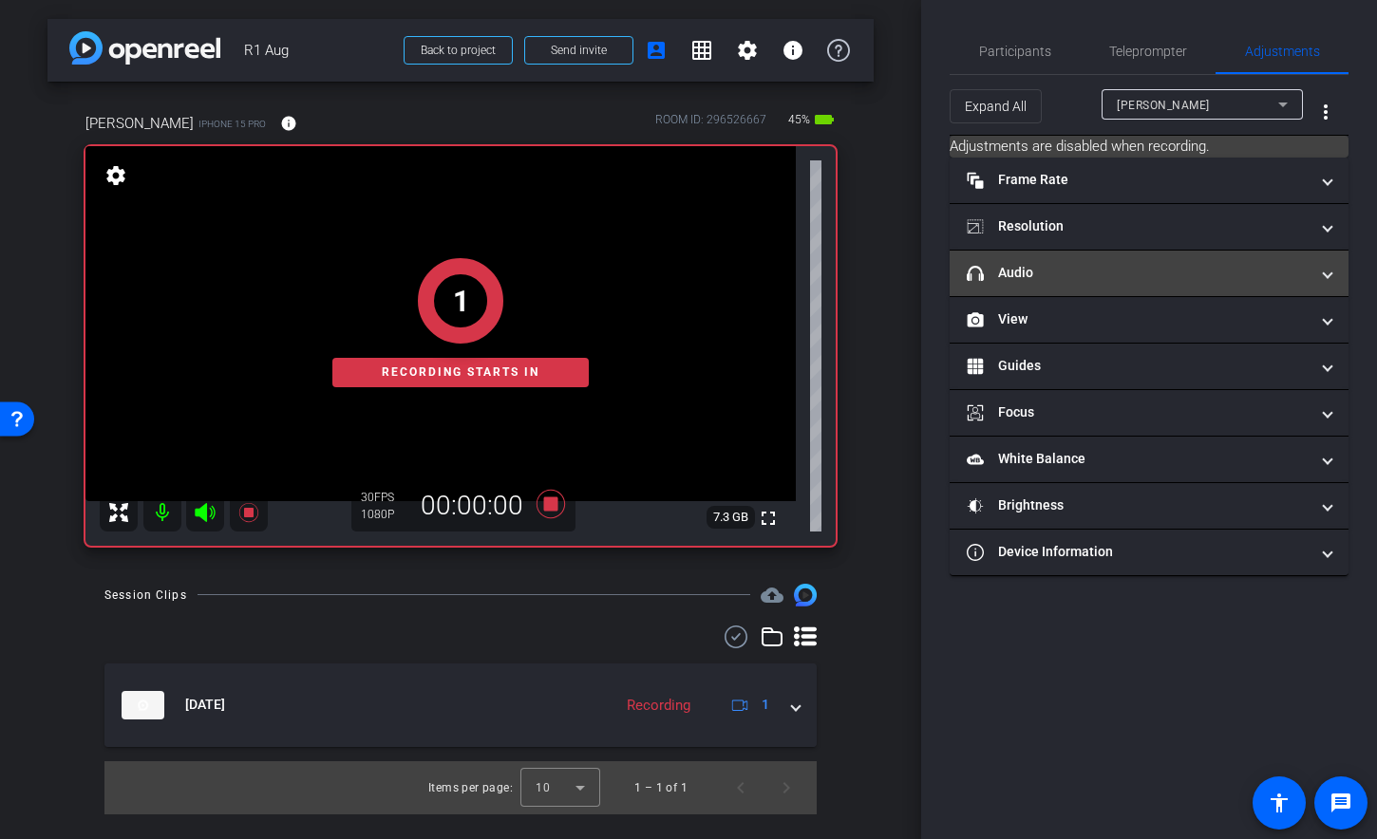
click at [1122, 260] on mat-expansion-panel-header "headphone icon Audio" at bounding box center [1148, 274] width 399 height 46
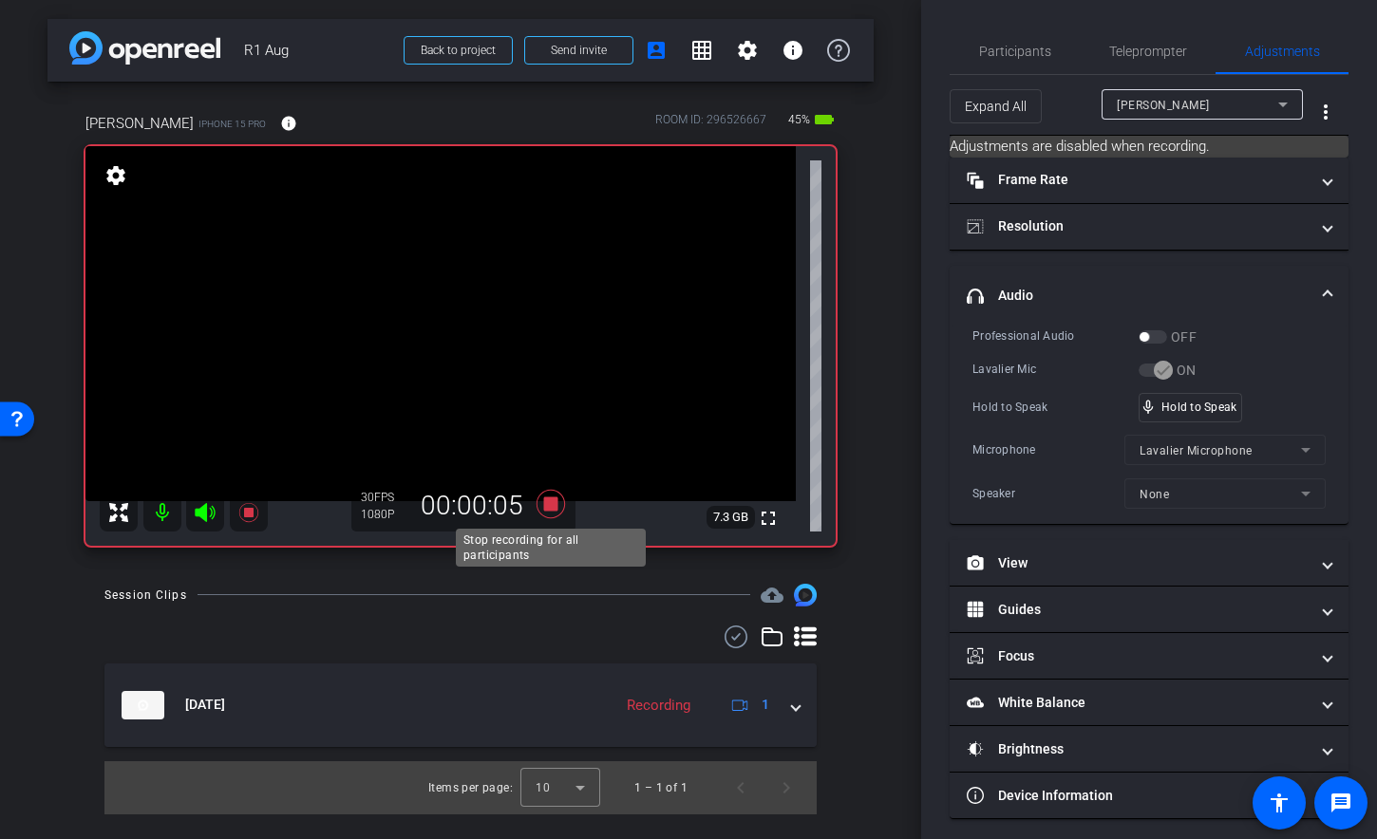
click at [555, 504] on icon at bounding box center [550, 504] width 28 height 28
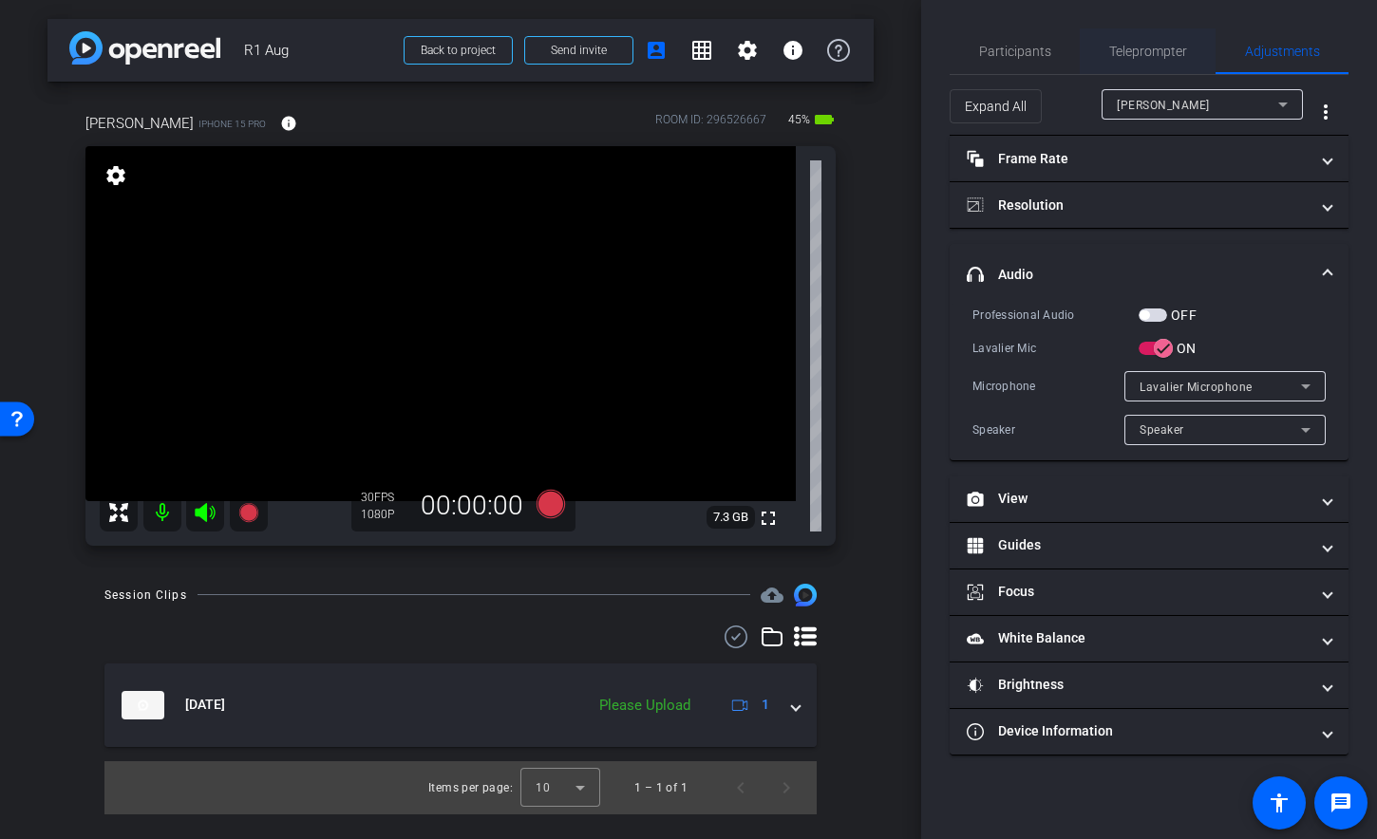
click at [1134, 59] on span "Teleprompter" at bounding box center [1148, 51] width 78 height 46
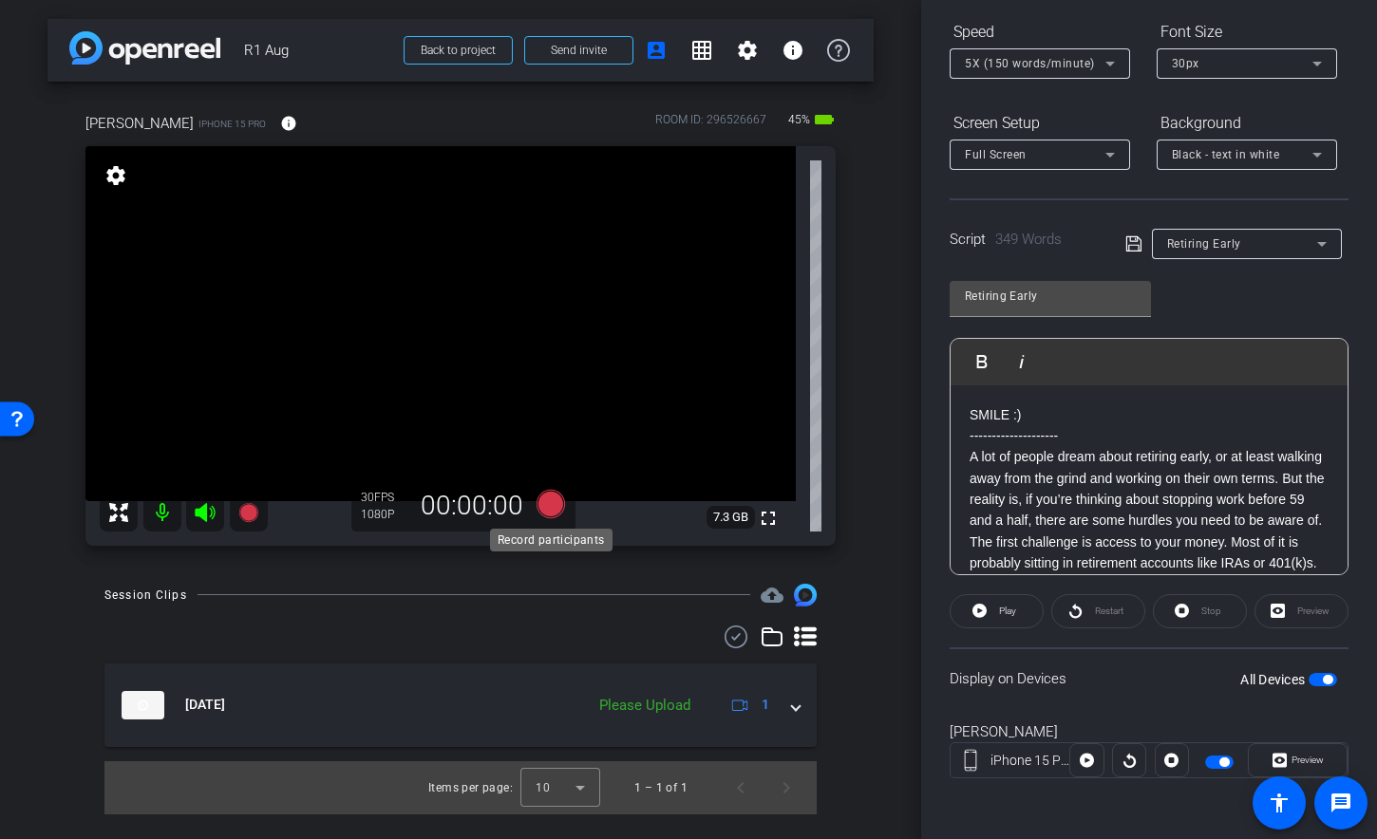
click at [540, 497] on icon at bounding box center [550, 504] width 28 height 28
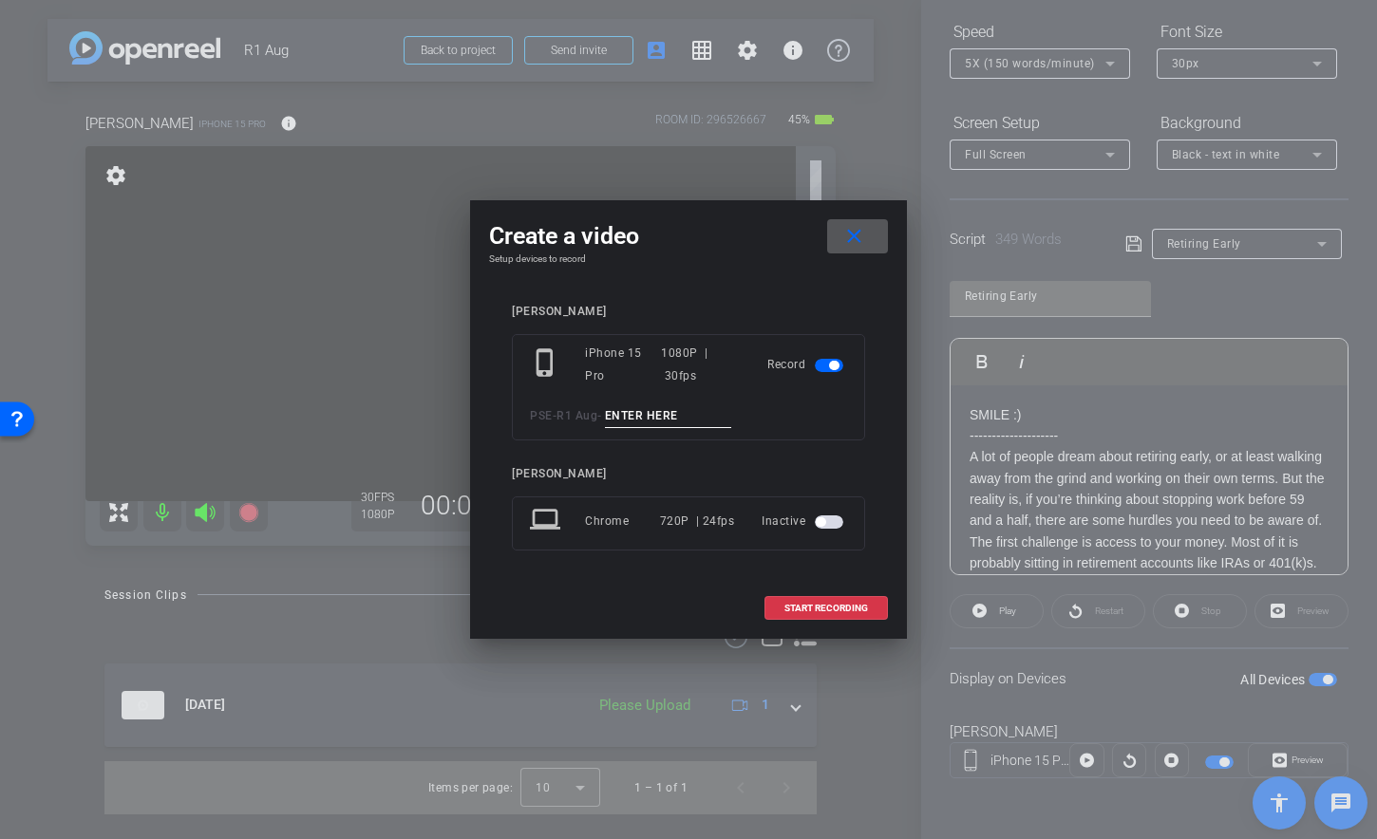
click at [691, 418] on input at bounding box center [668, 416] width 127 height 24
type input "Retire TA1"
click at [855, 219] on span at bounding box center [857, 237] width 61 height 46
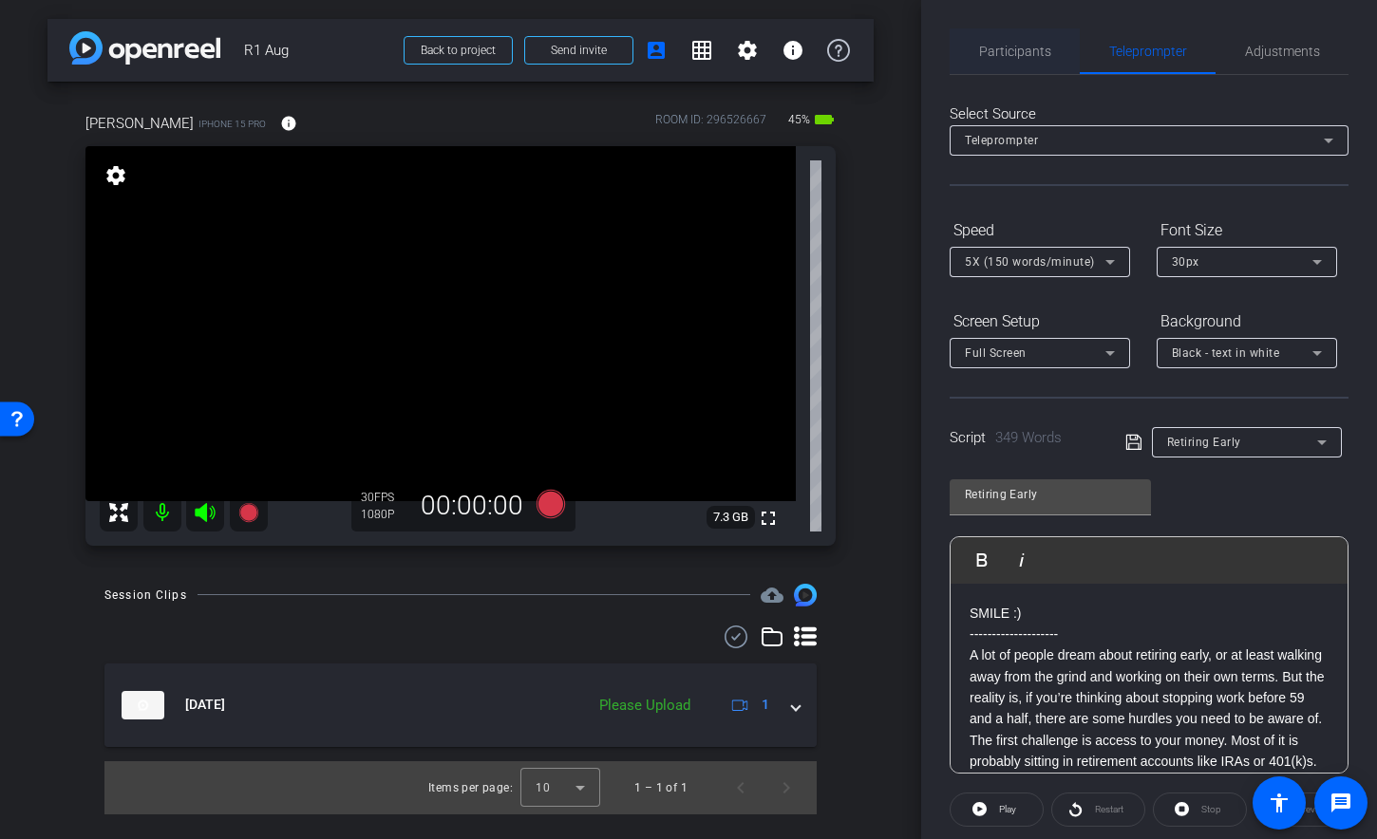
click at [1038, 56] on span "Participants" at bounding box center [1015, 51] width 72 height 13
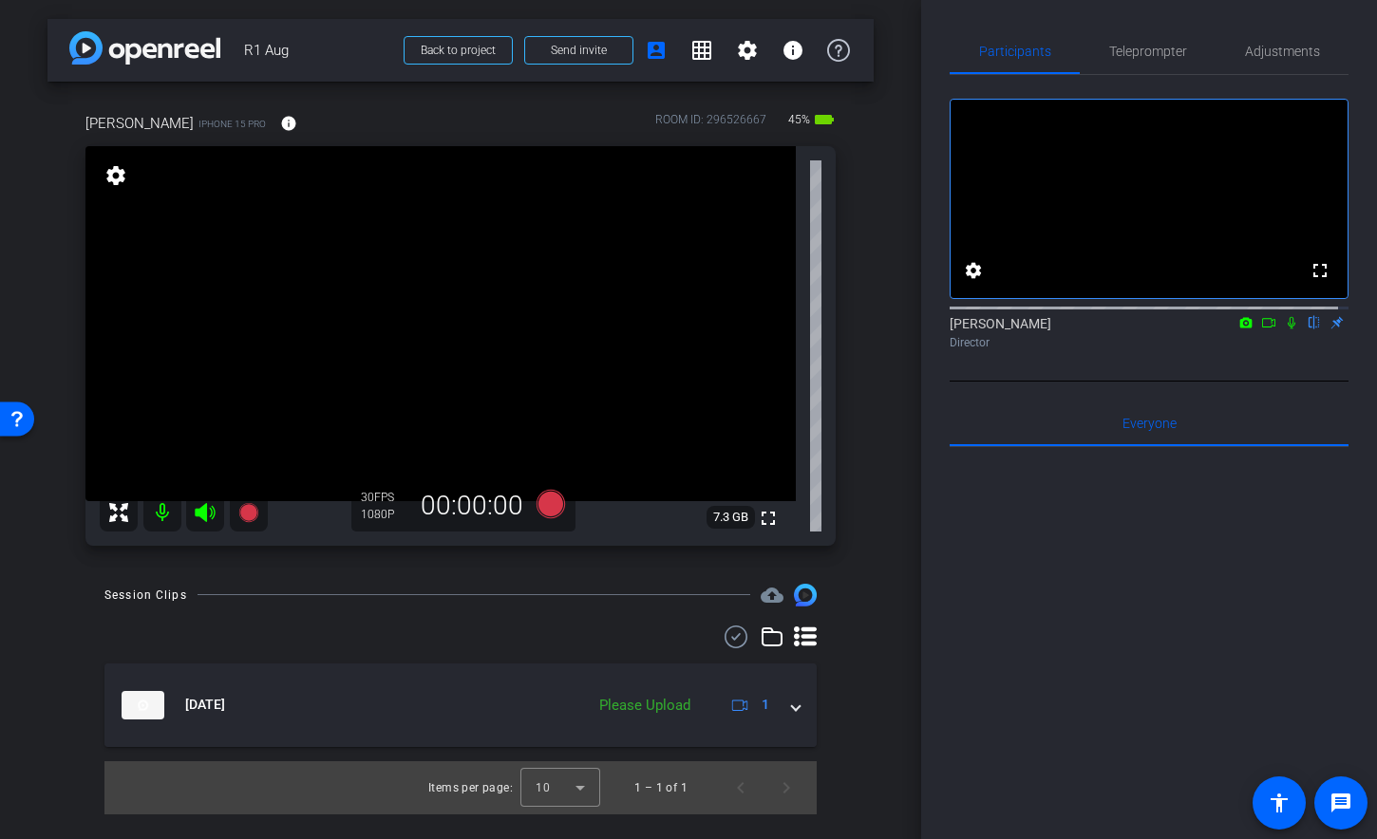
click at [1261, 329] on icon at bounding box center [1268, 322] width 15 height 13
click at [1150, 53] on span "Teleprompter" at bounding box center [1148, 51] width 78 height 13
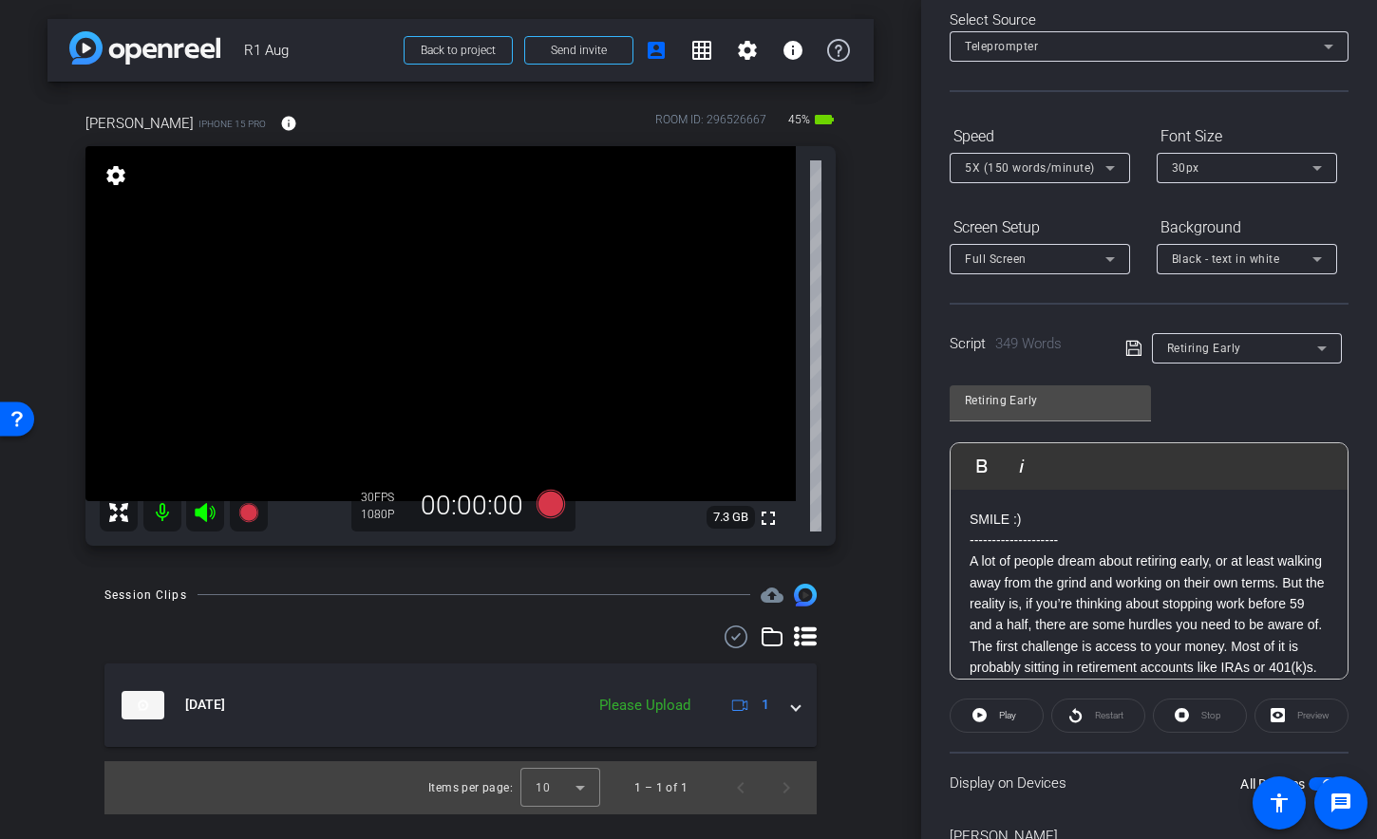
scroll to position [198, 0]
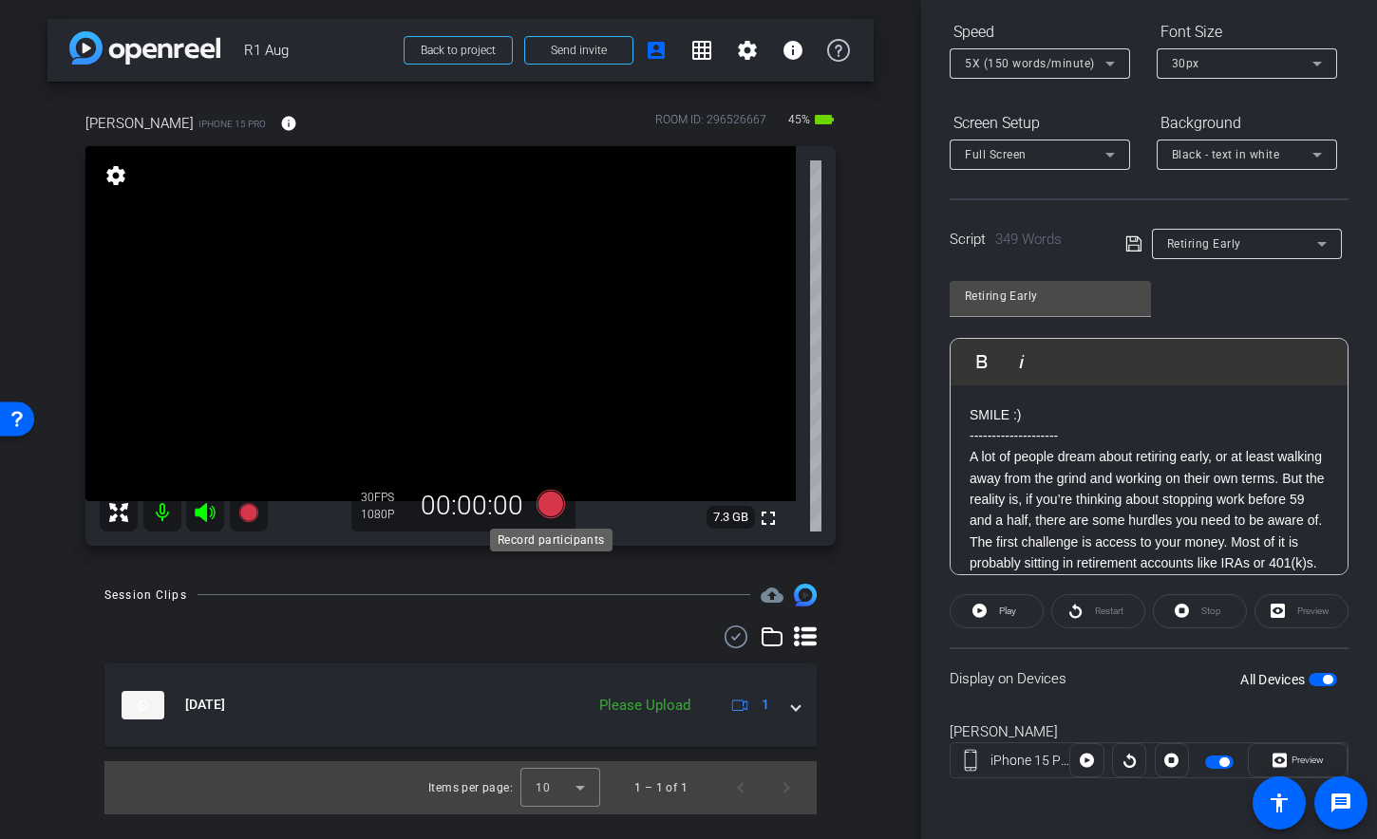
click at [552, 510] on icon at bounding box center [550, 504] width 28 height 28
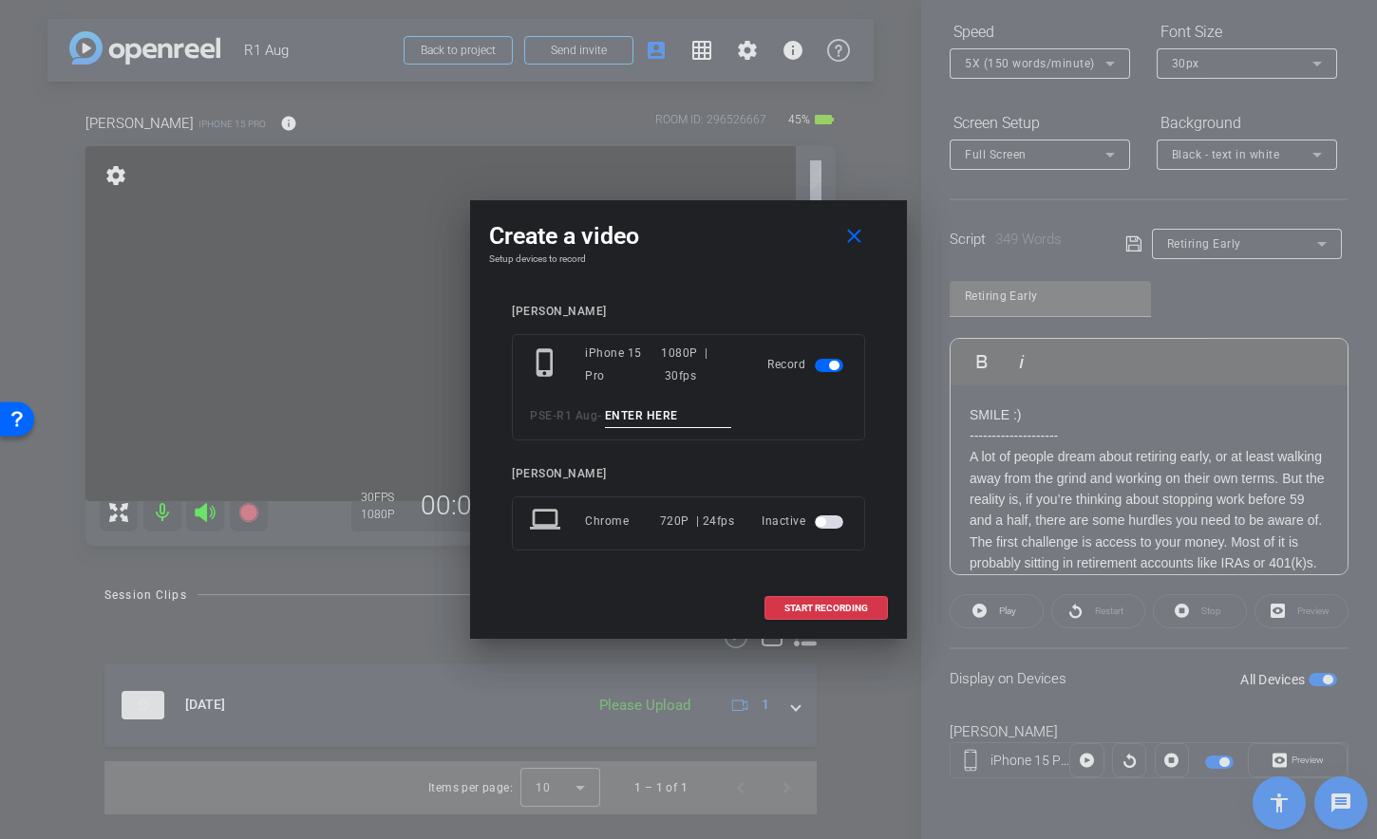
click at [677, 422] on input at bounding box center [668, 416] width 127 height 24
type input "Retire TA1"
click at [823, 604] on span "START RECORDING" at bounding box center [826, 608] width 84 height 9
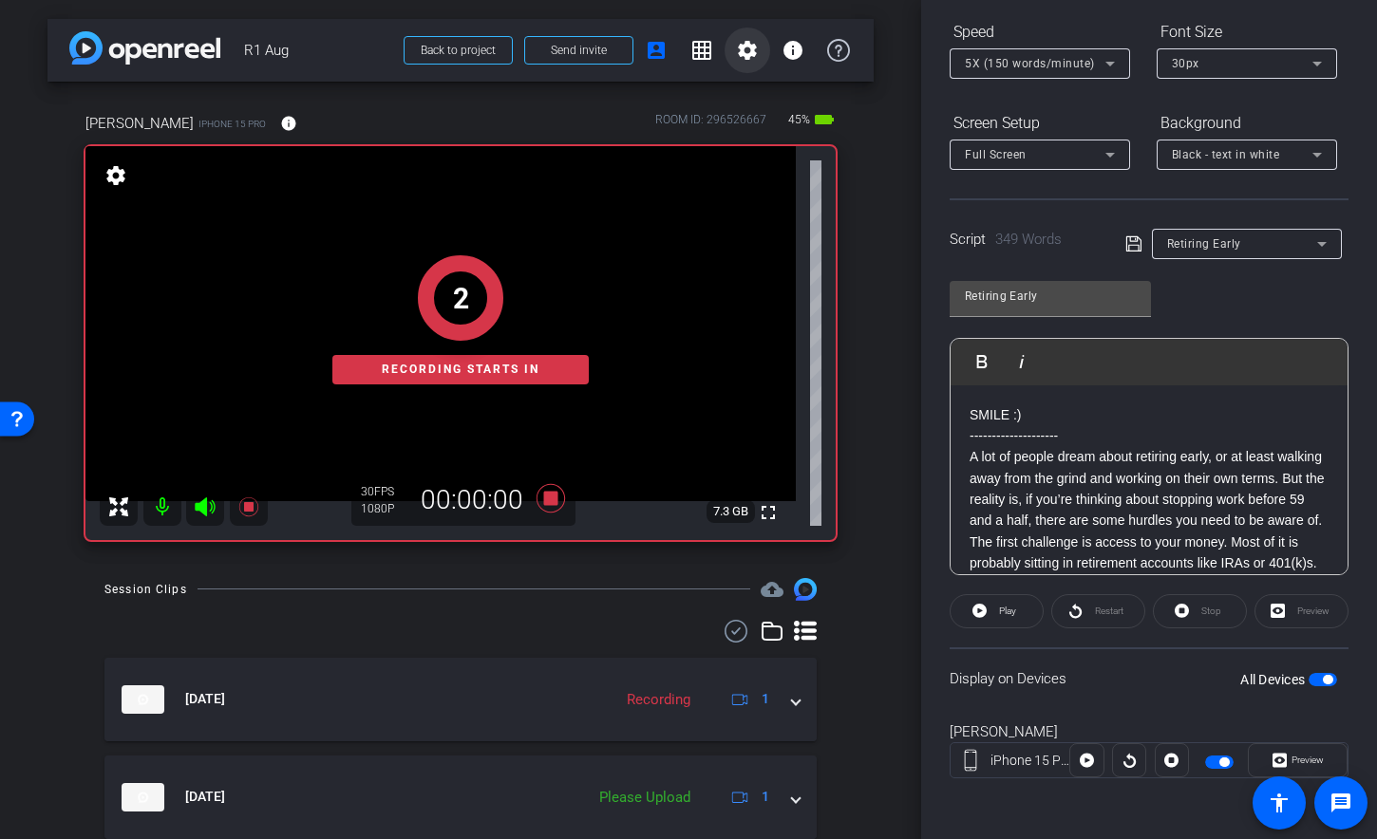
click at [736, 45] on mat-icon "settings" at bounding box center [747, 50] width 23 height 23
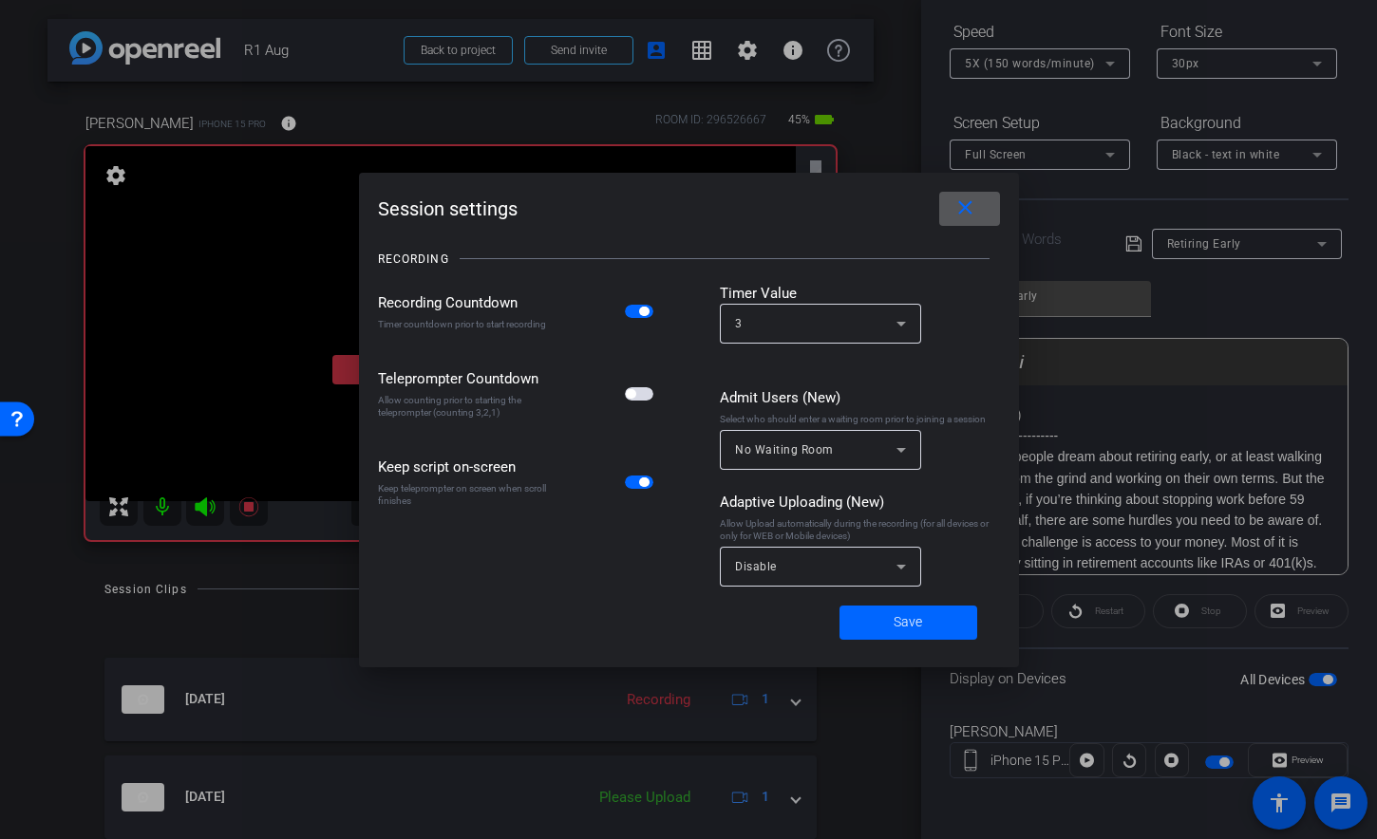
click at [649, 391] on span "button" at bounding box center [639, 393] width 28 height 13
click at [900, 614] on span "Save" at bounding box center [907, 622] width 28 height 20
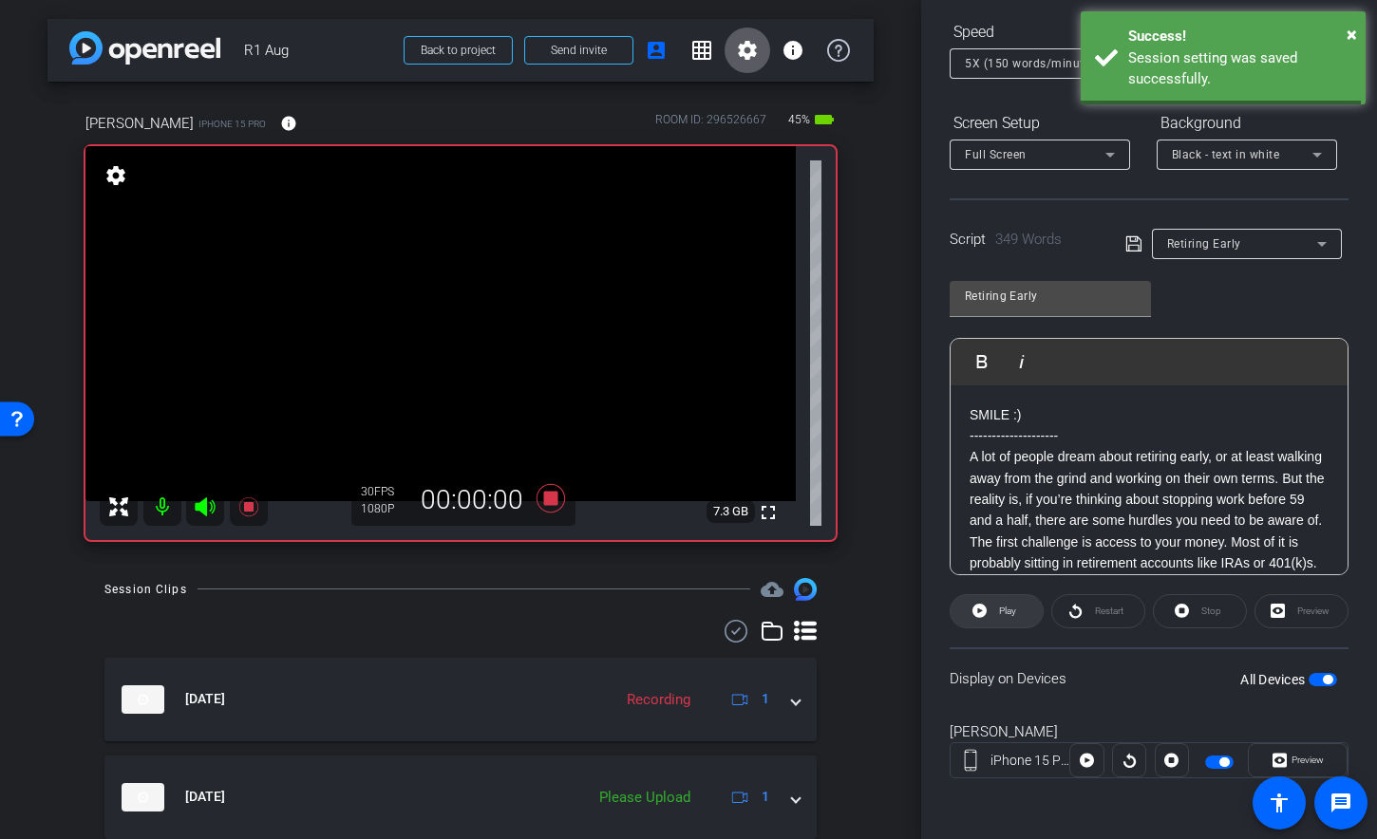
click at [988, 613] on span at bounding box center [996, 612] width 92 height 46
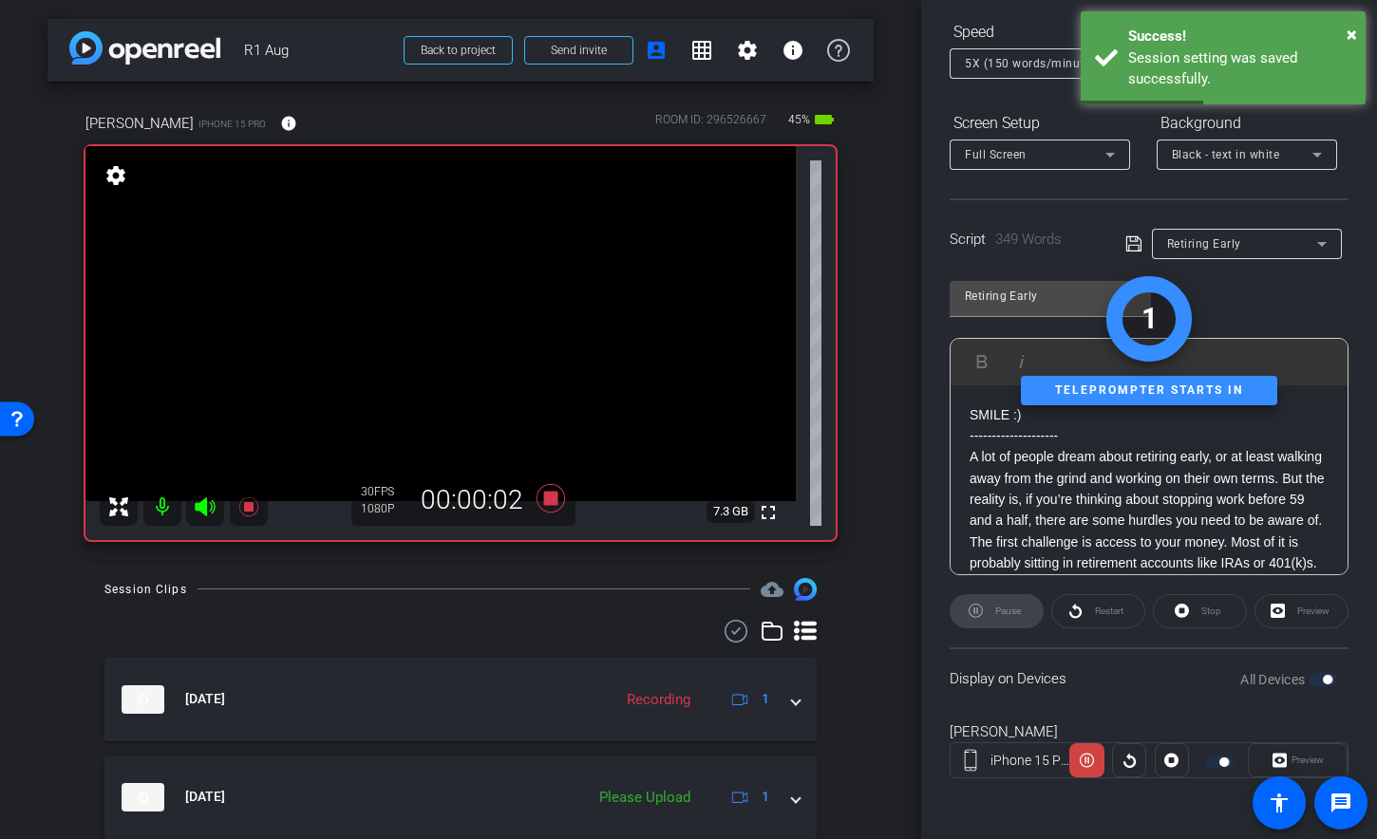
click at [201, 503] on icon at bounding box center [205, 506] width 20 height 19
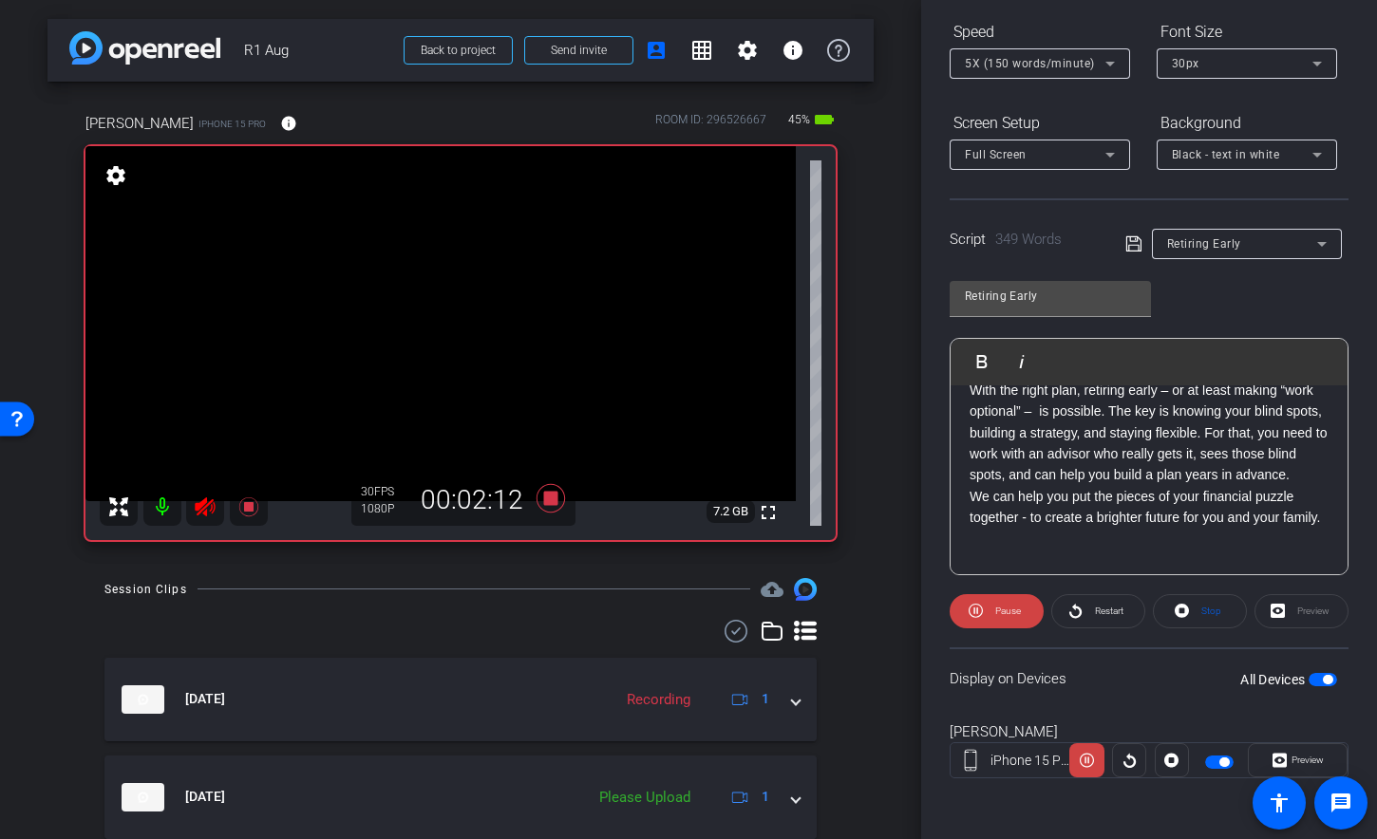
scroll to position [741, 0]
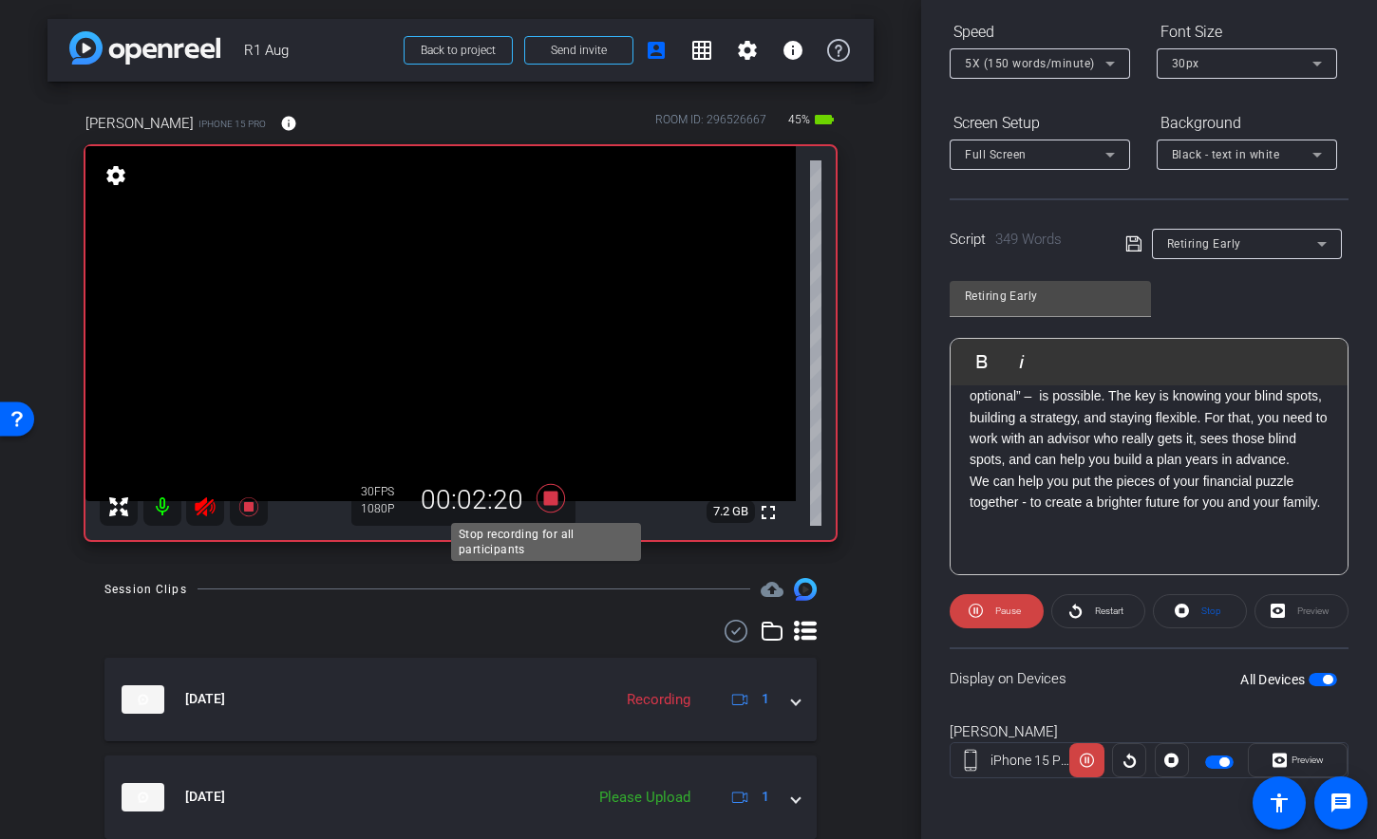
click at [542, 500] on icon at bounding box center [550, 497] width 28 height 28
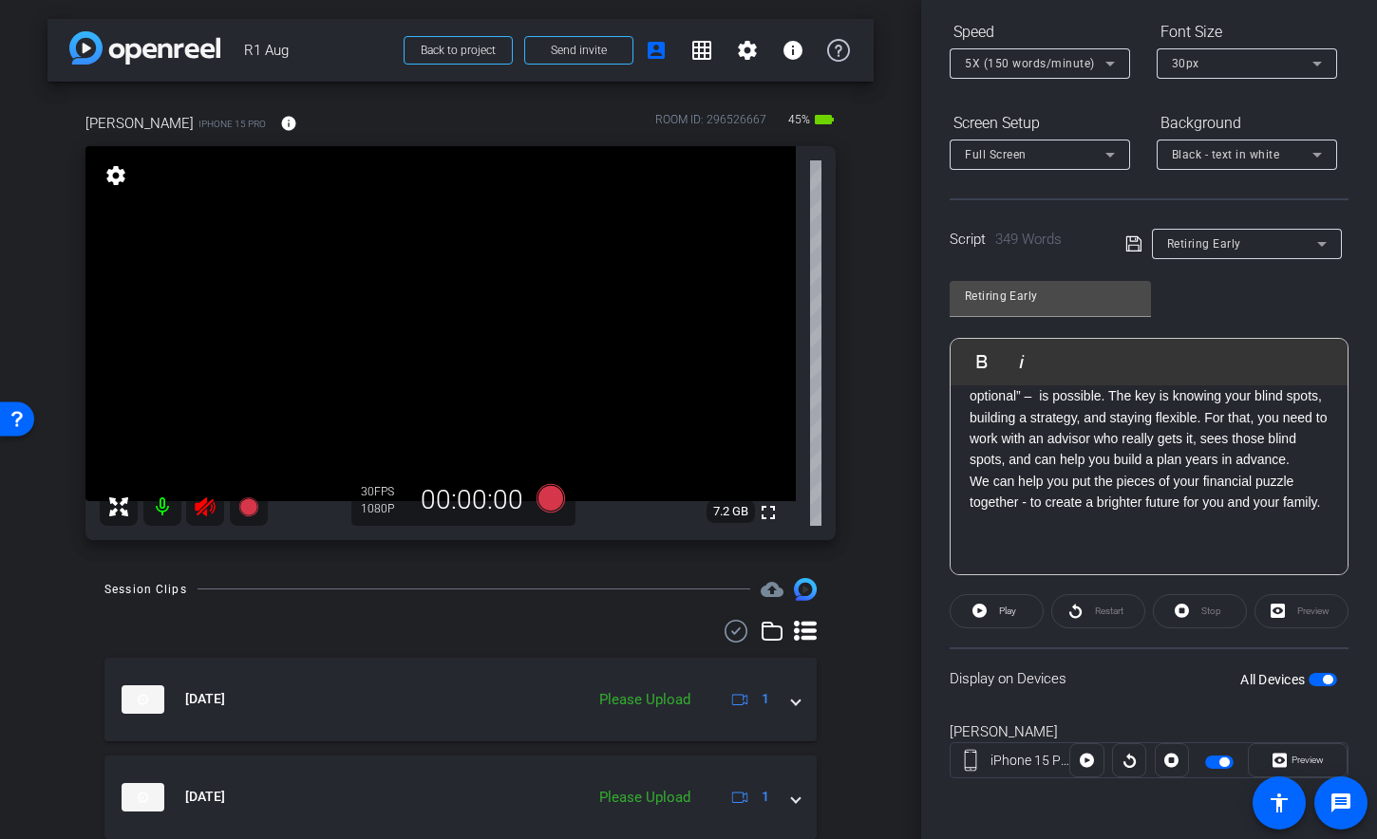
click at [200, 504] on icon at bounding box center [205, 506] width 20 height 19
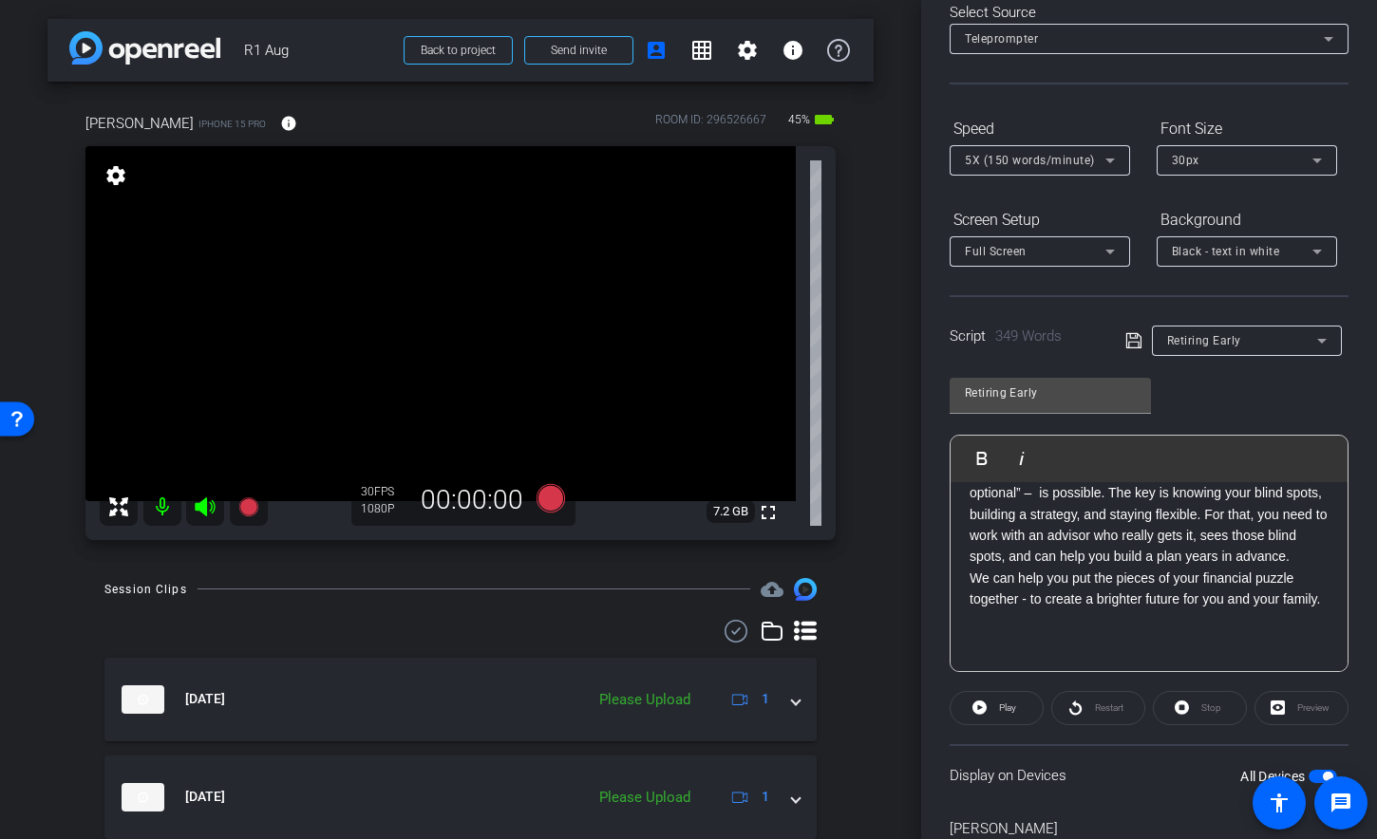
scroll to position [0, 0]
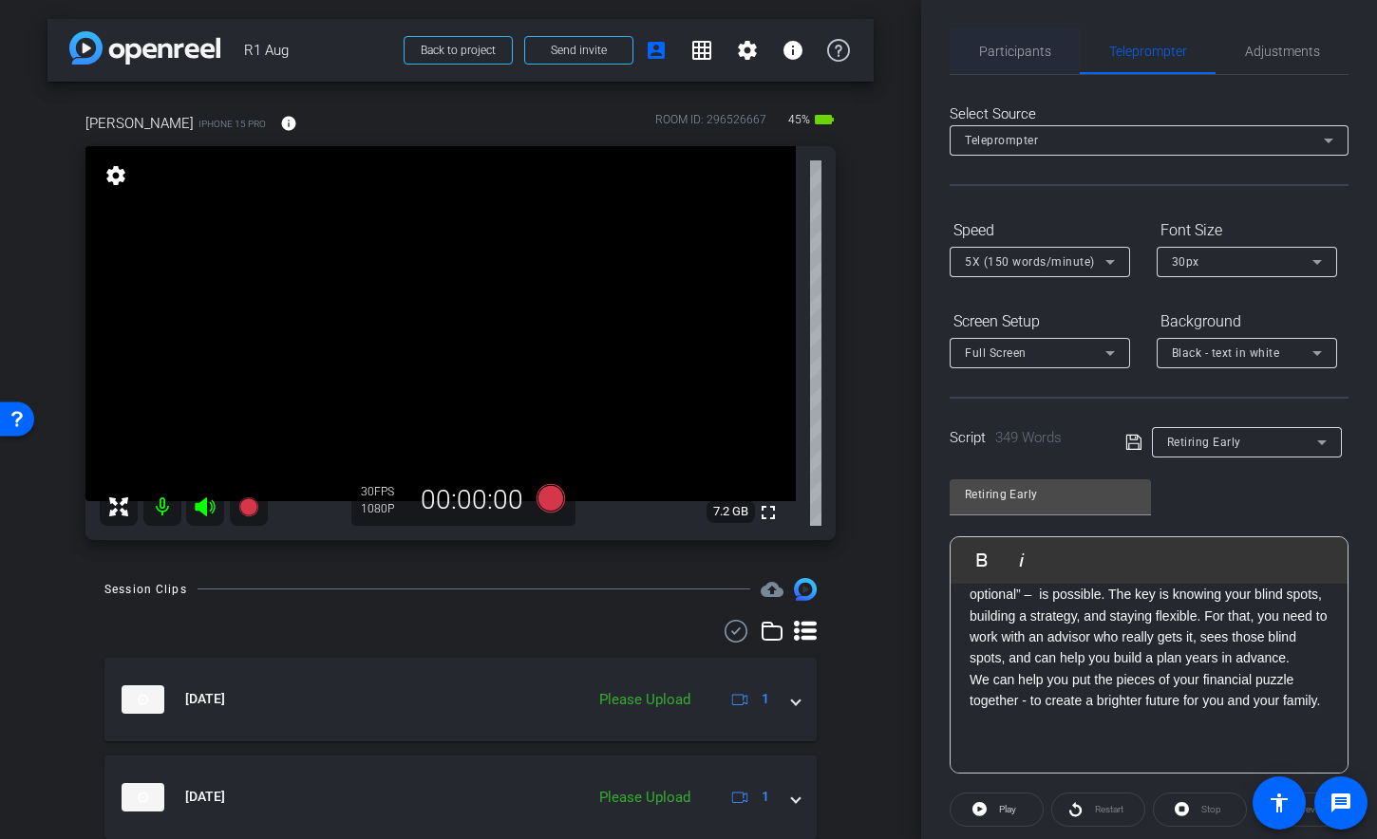
click at [1031, 51] on span "Participants" at bounding box center [1015, 51] width 72 height 13
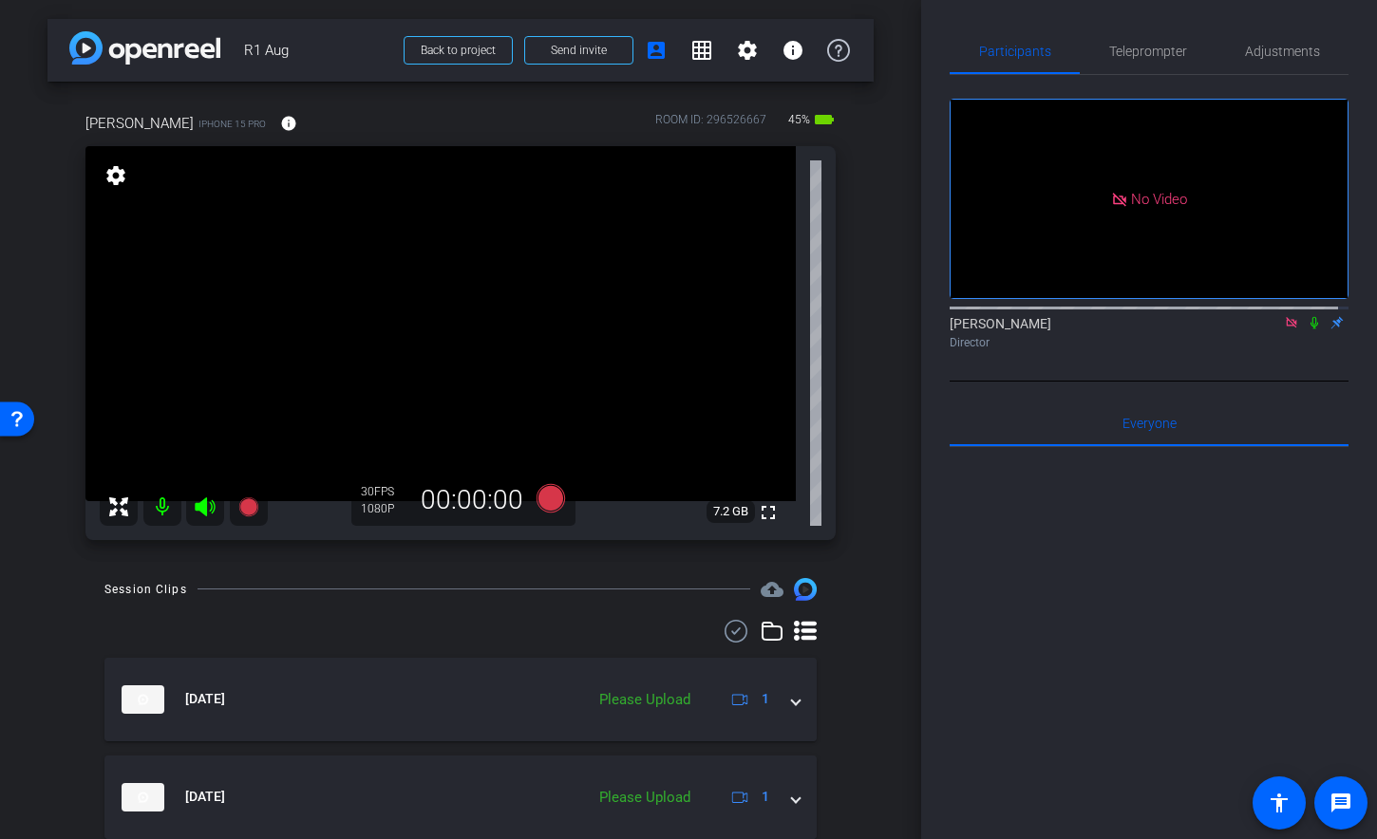
click at [1286, 317] on icon at bounding box center [1291, 322] width 10 height 10
click at [1142, 47] on span "Teleprompter" at bounding box center [1148, 51] width 78 height 13
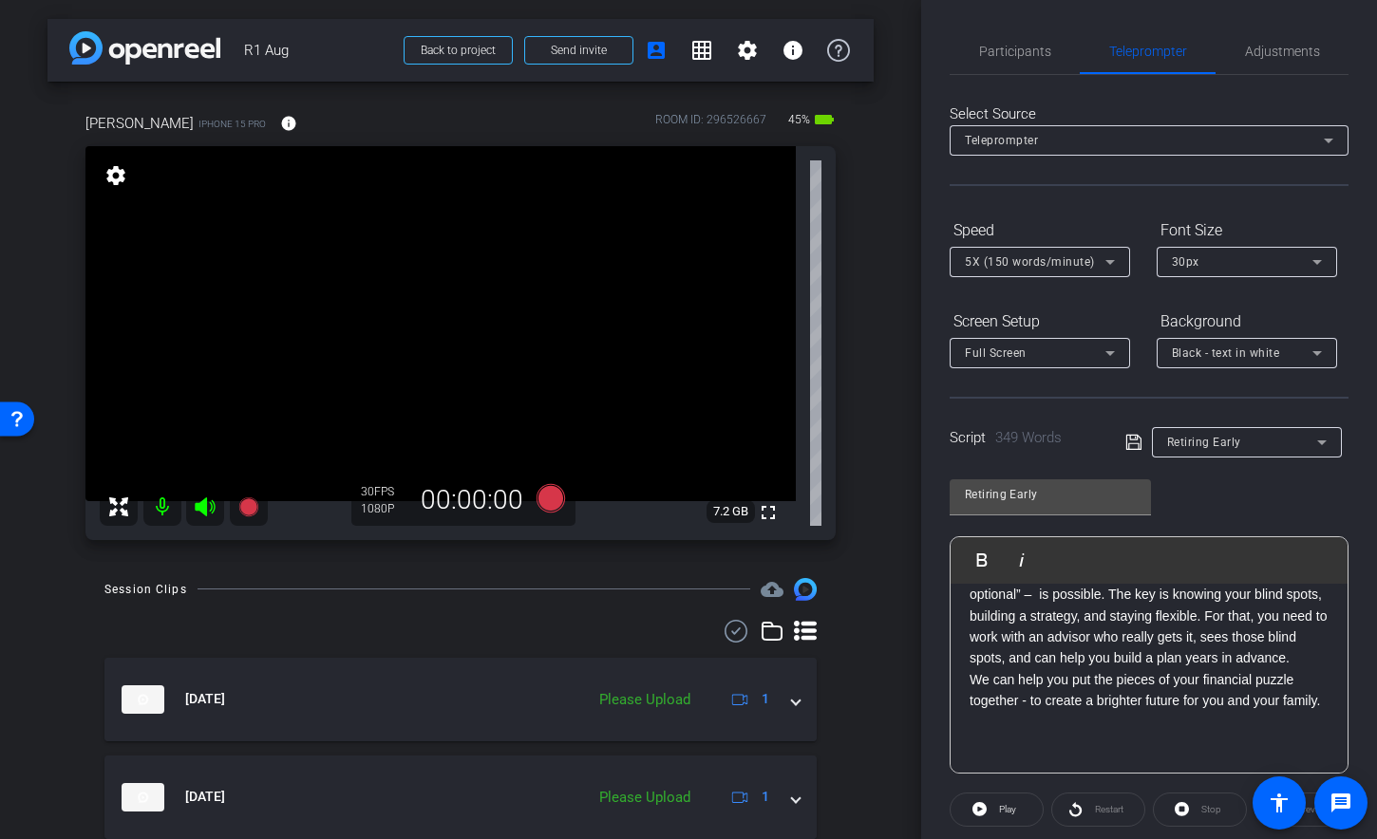
scroll to position [389, 0]
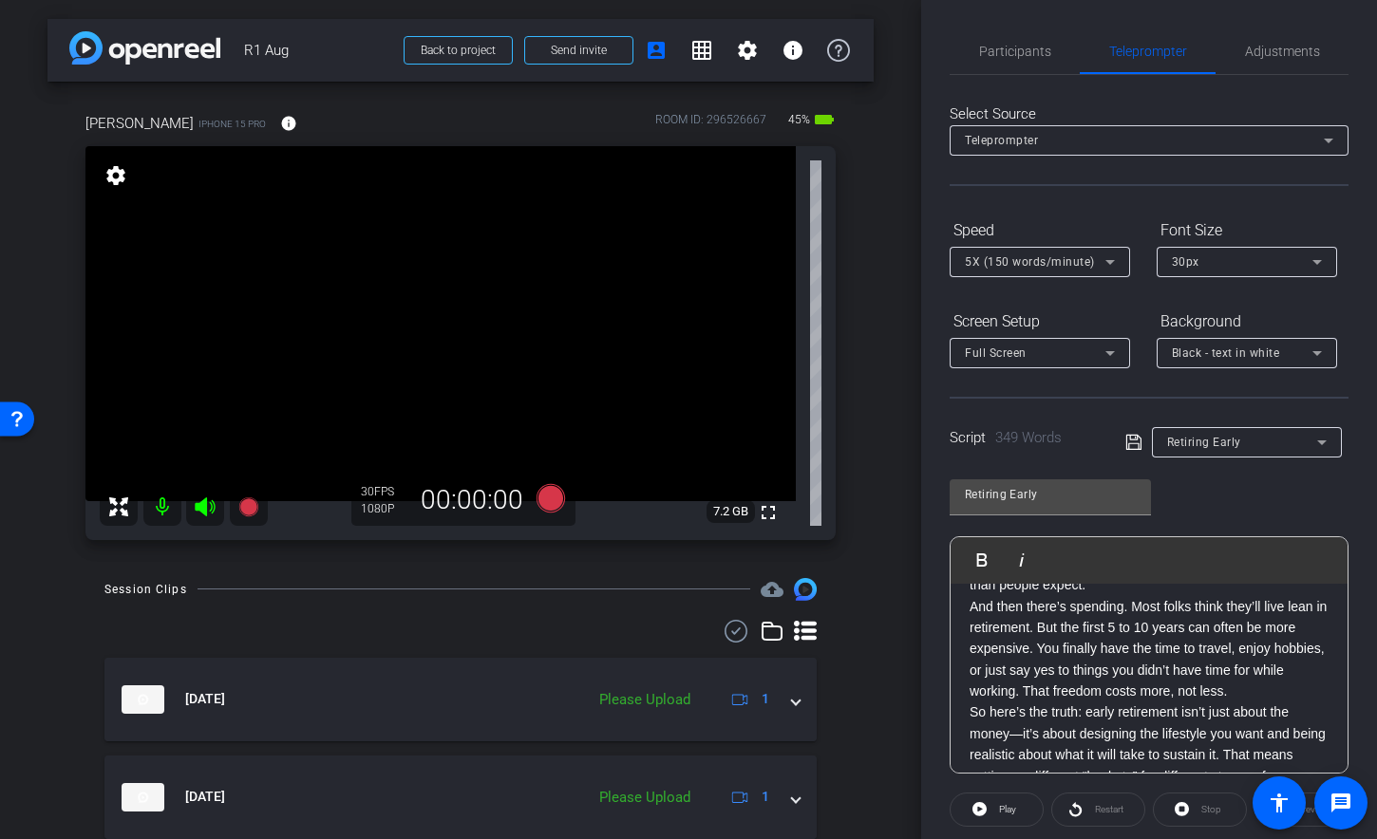
click at [1207, 638] on p "And then there’s spending. Most folks think they’ll live lean in retirement. Bu…" at bounding box center [1148, 649] width 359 height 106
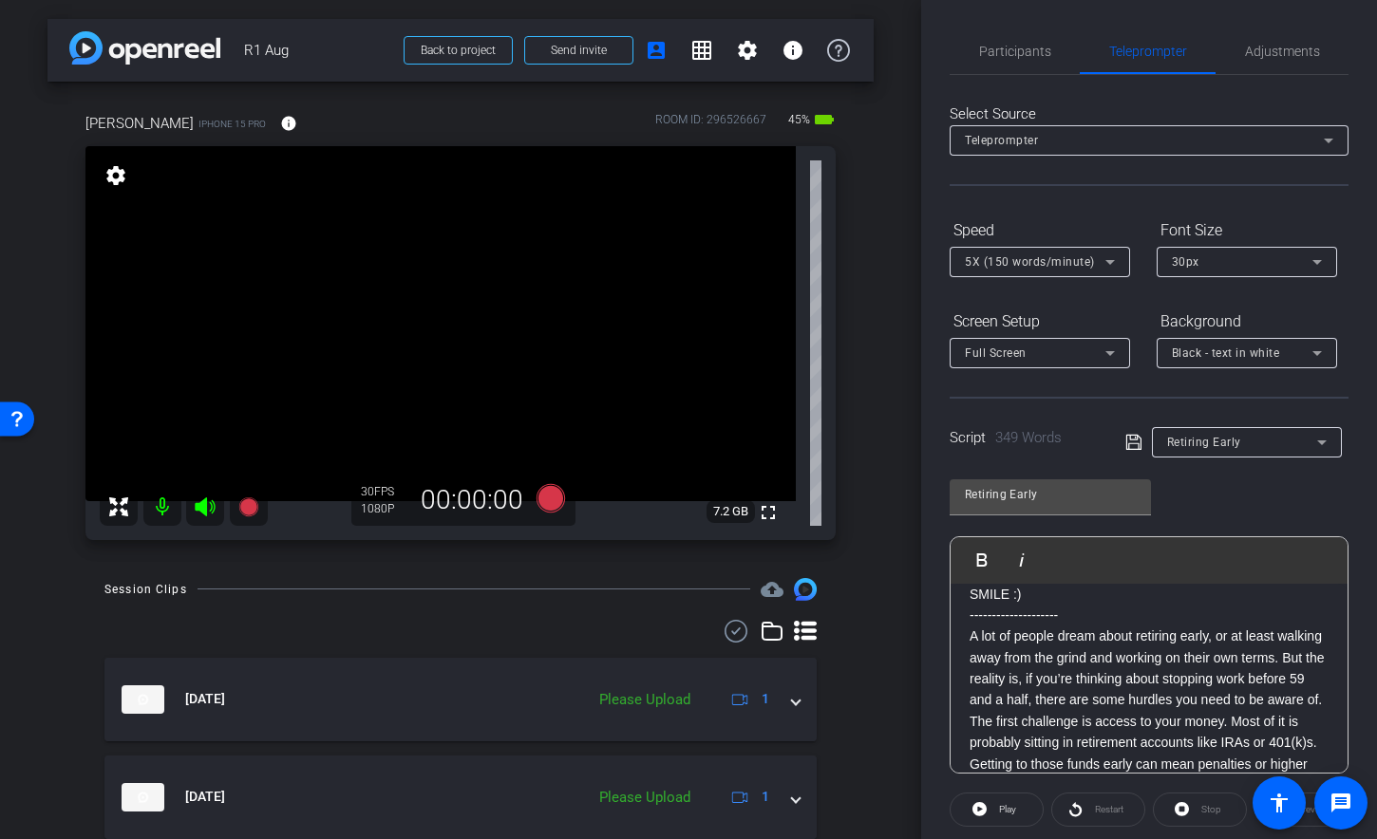
scroll to position [103, 0]
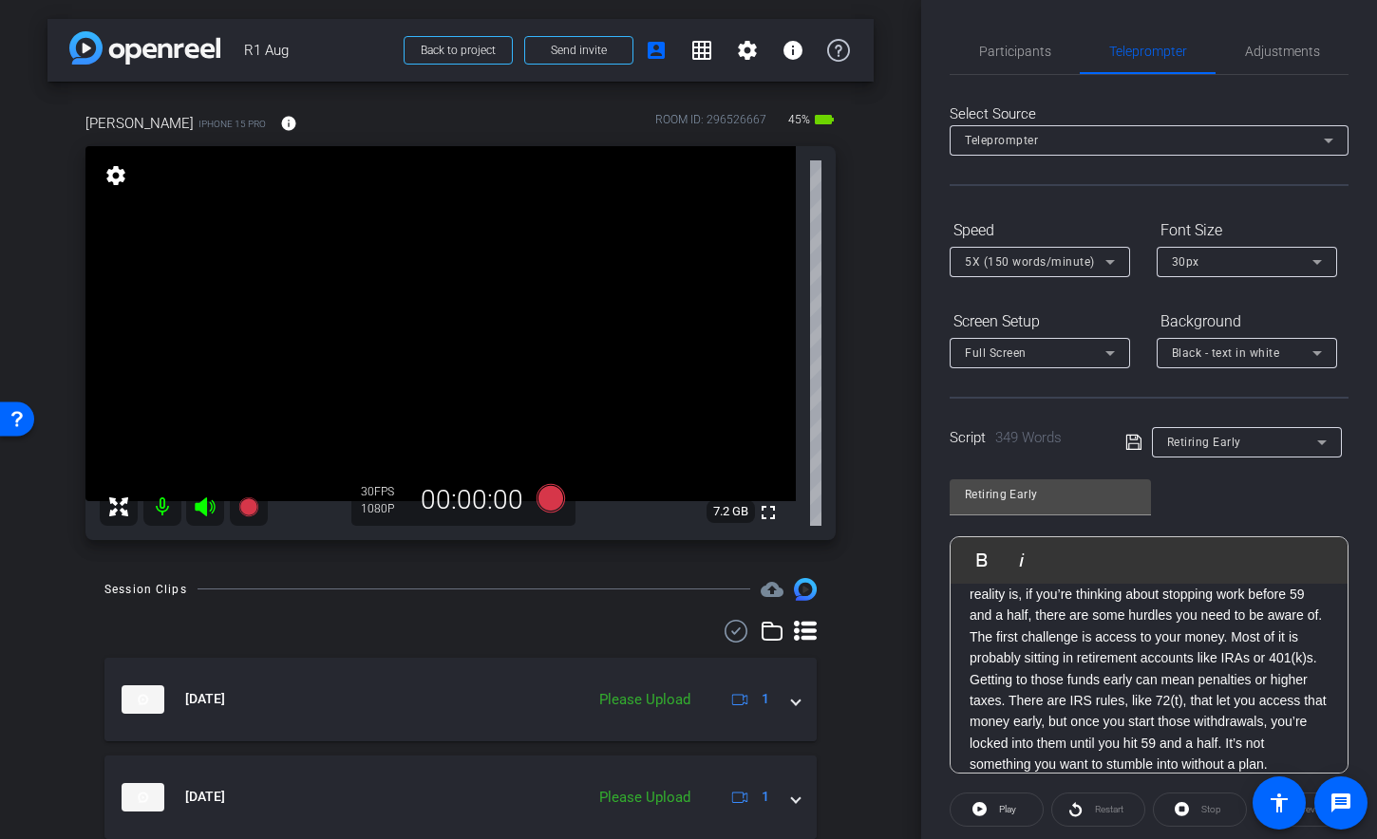
click at [1118, 627] on p "A lot of people dream about retiring early, or at least walking away from the g…" at bounding box center [1148, 583] width 359 height 85
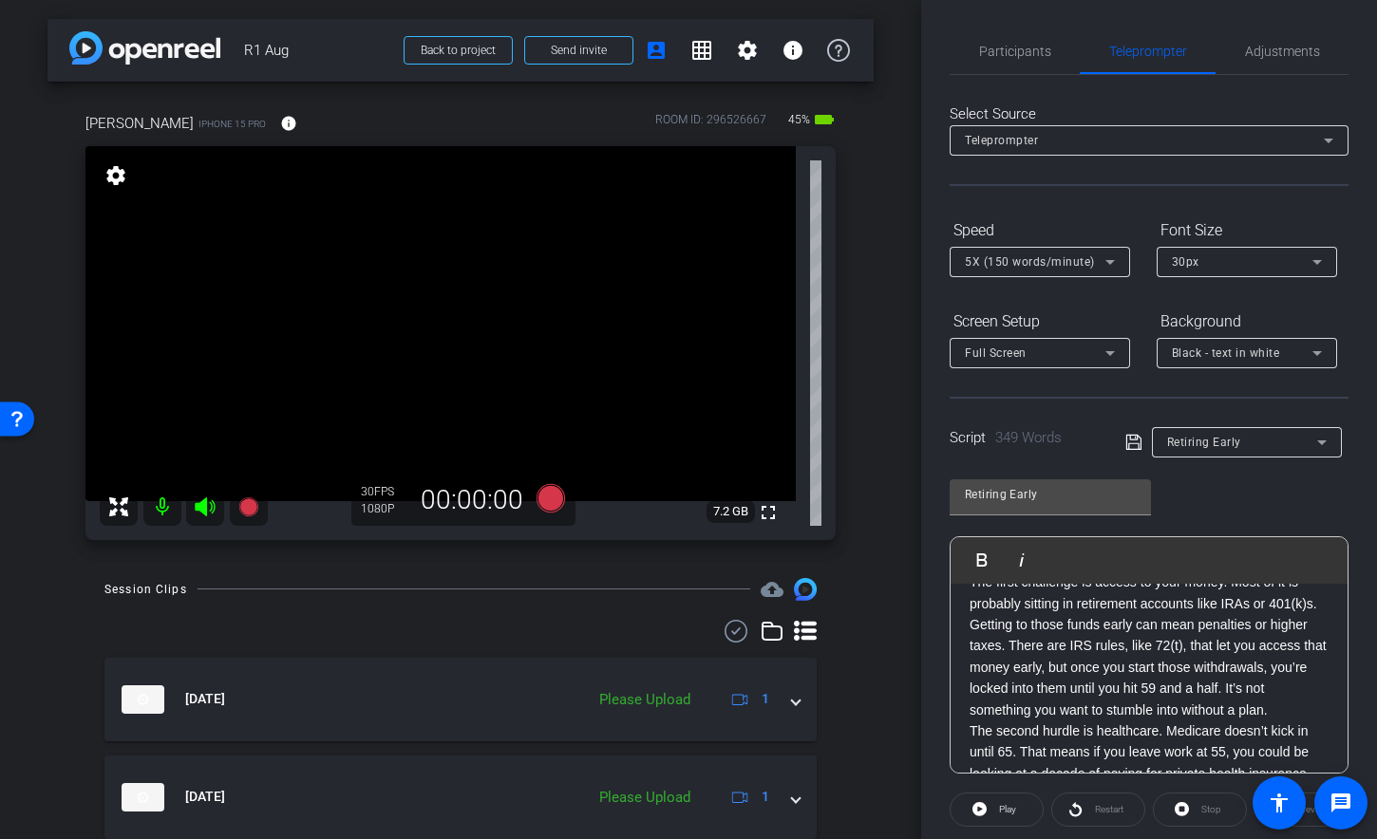
scroll to position [206, 0]
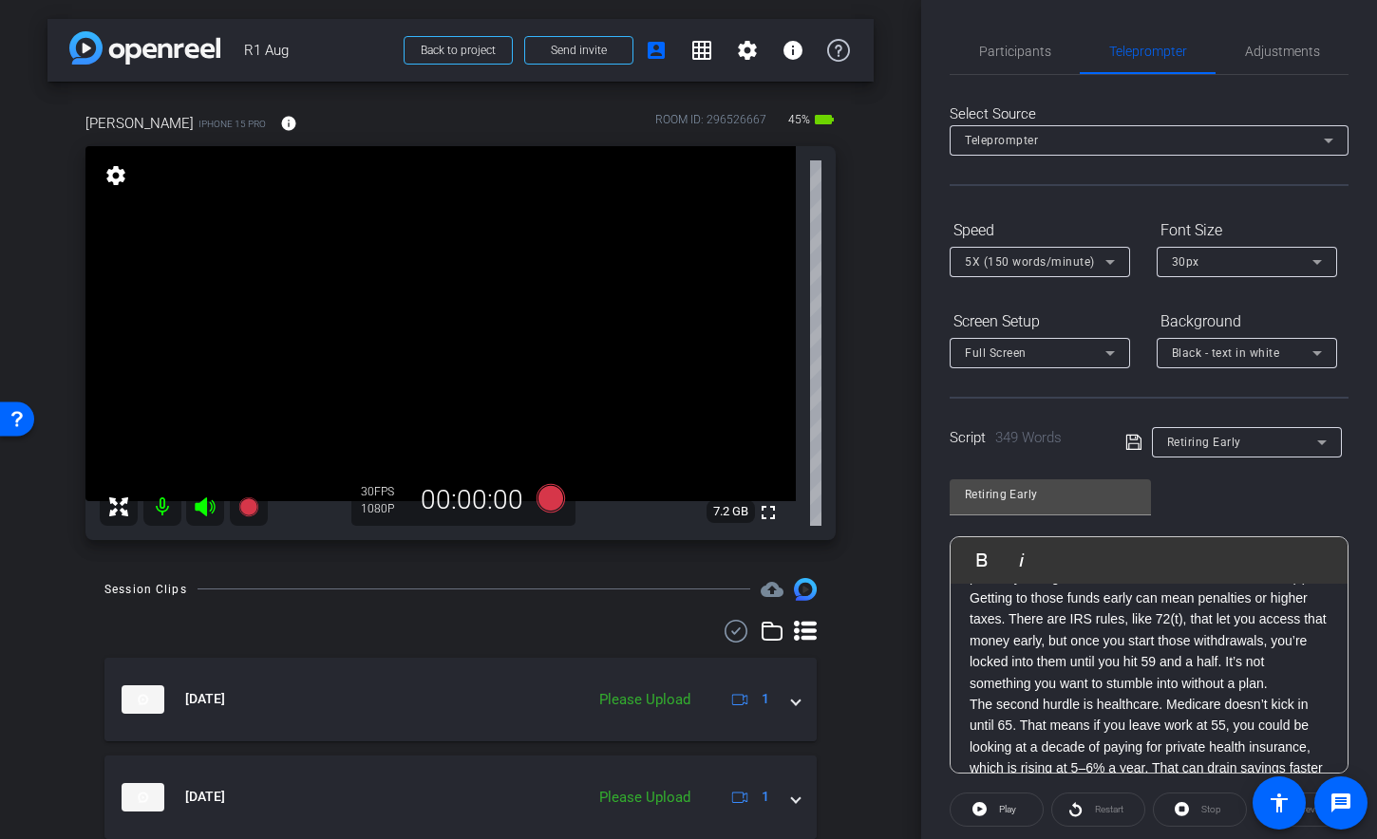
click at [1046, 694] on p "The first challenge is access to your money. Most of it is probably sitting in …" at bounding box center [1148, 619] width 359 height 149
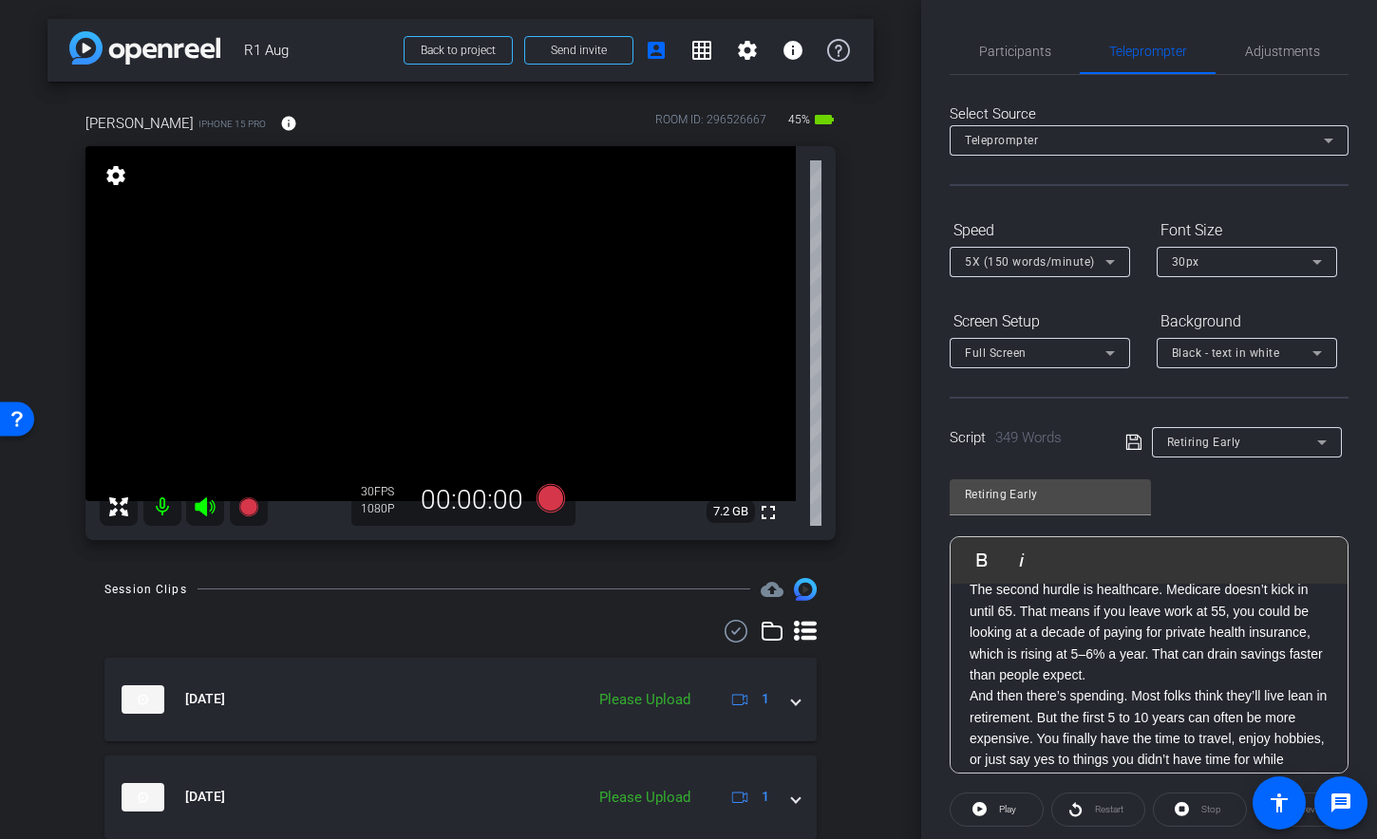
scroll to position [344, 0]
click at [1225, 684] on p "The second hurdle is healthcare. Medicare doesn’t kick in until 65. That means …" at bounding box center [1148, 630] width 359 height 106
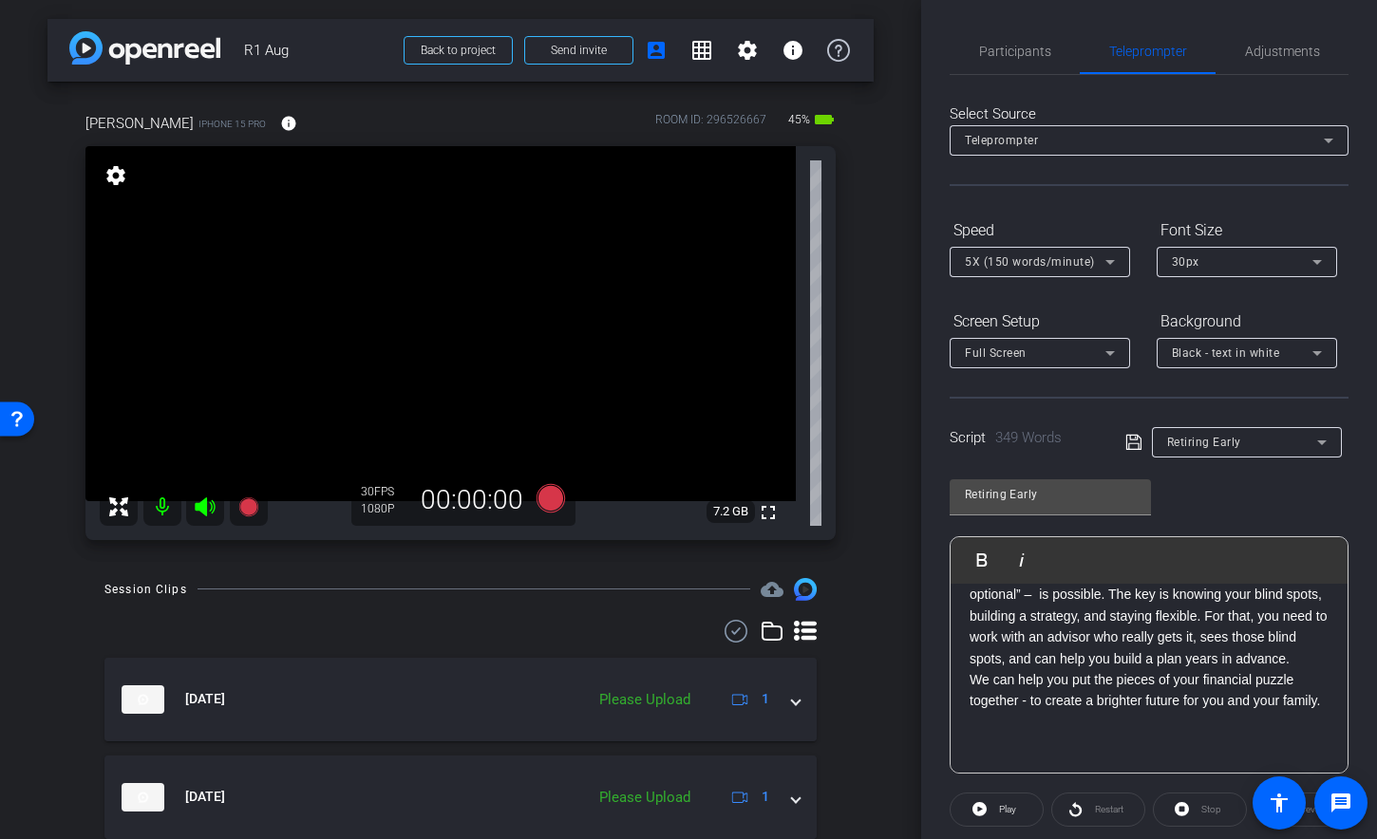
scroll to position [723, 0]
click at [1103, 669] on p "With the right plan, retiring early – or at least making “work optional” – is p…" at bounding box center [1148, 616] width 359 height 106
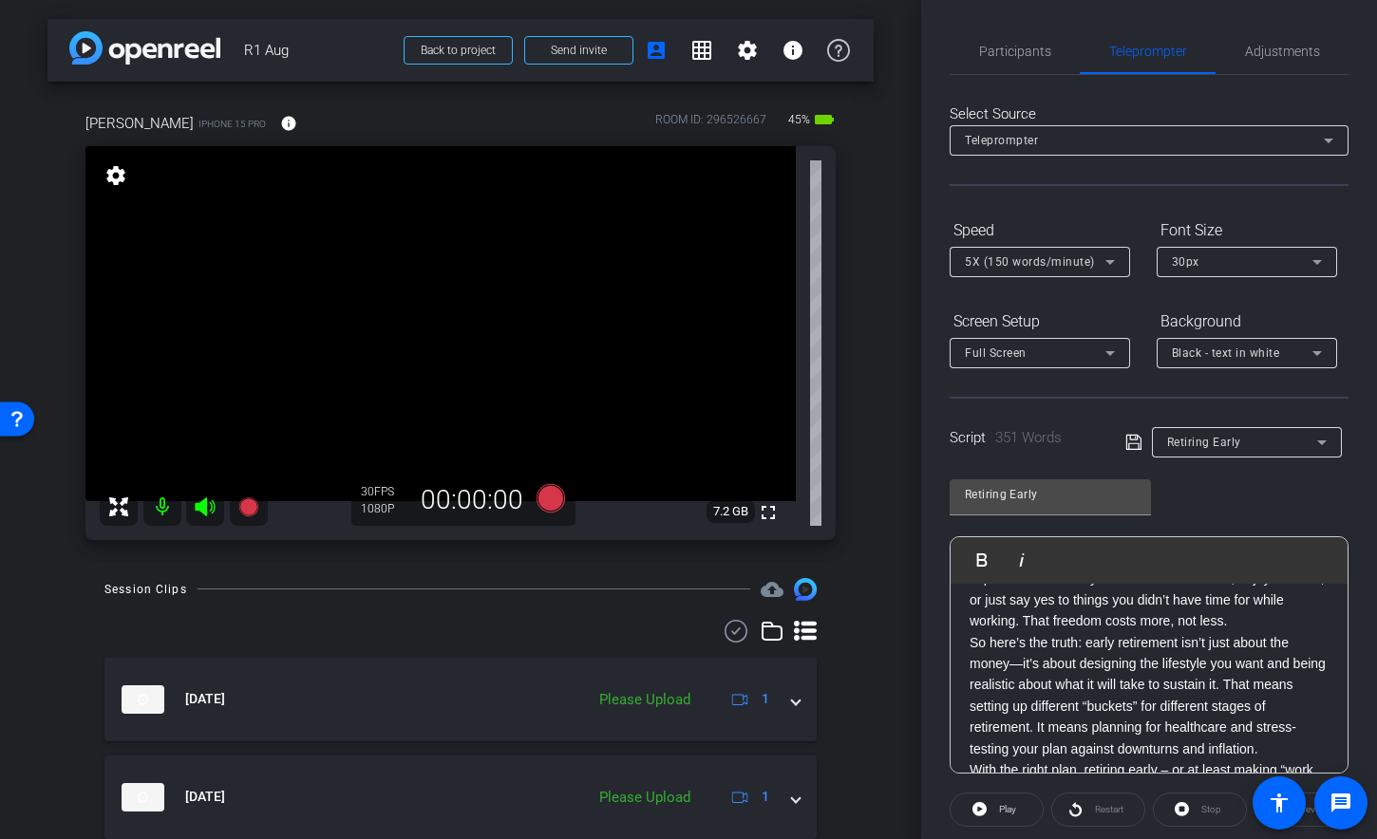
scroll to position [515, 0]
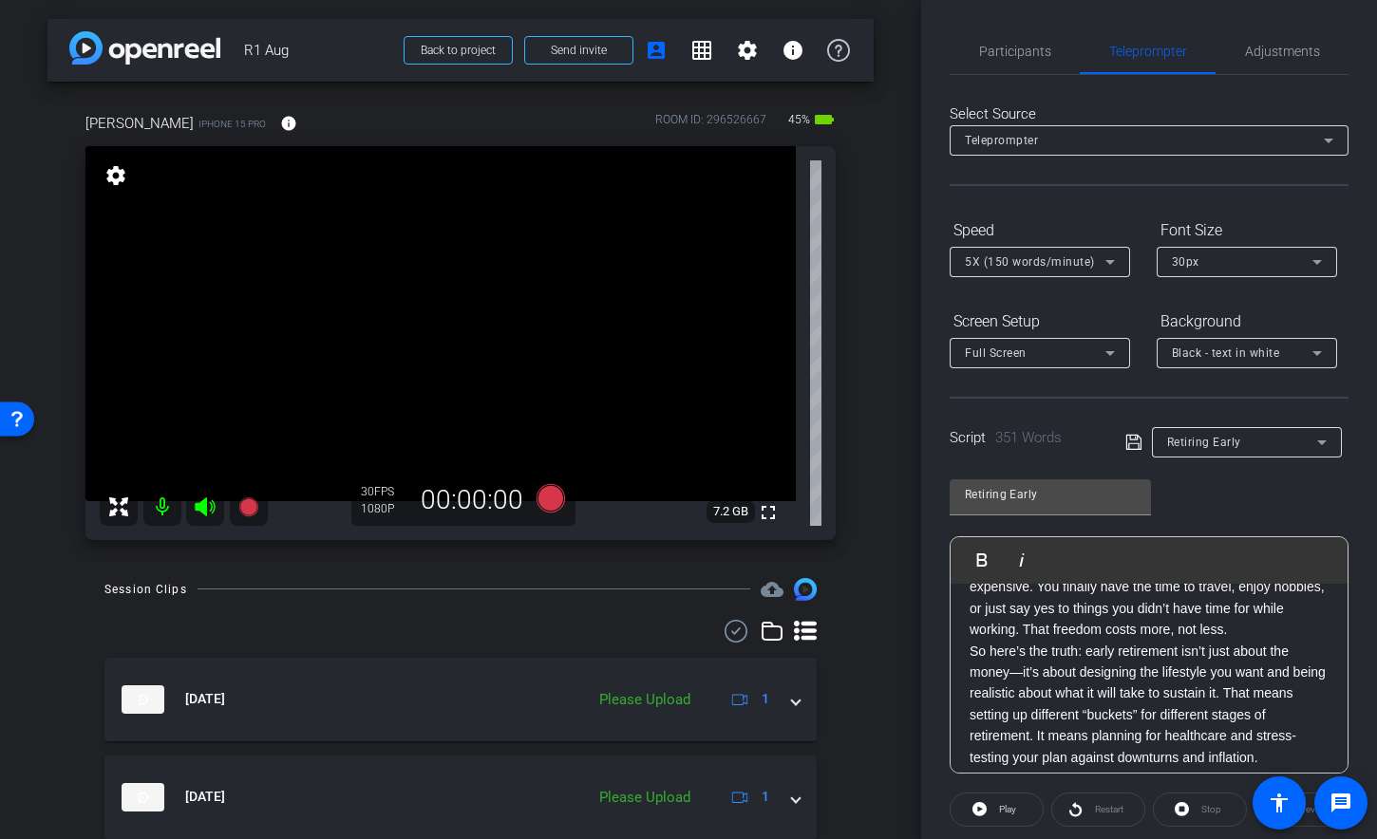
click at [1275, 641] on p "And then there’s spending. Most folks think they’ll live lean in retirement. Bu…" at bounding box center [1148, 588] width 359 height 106
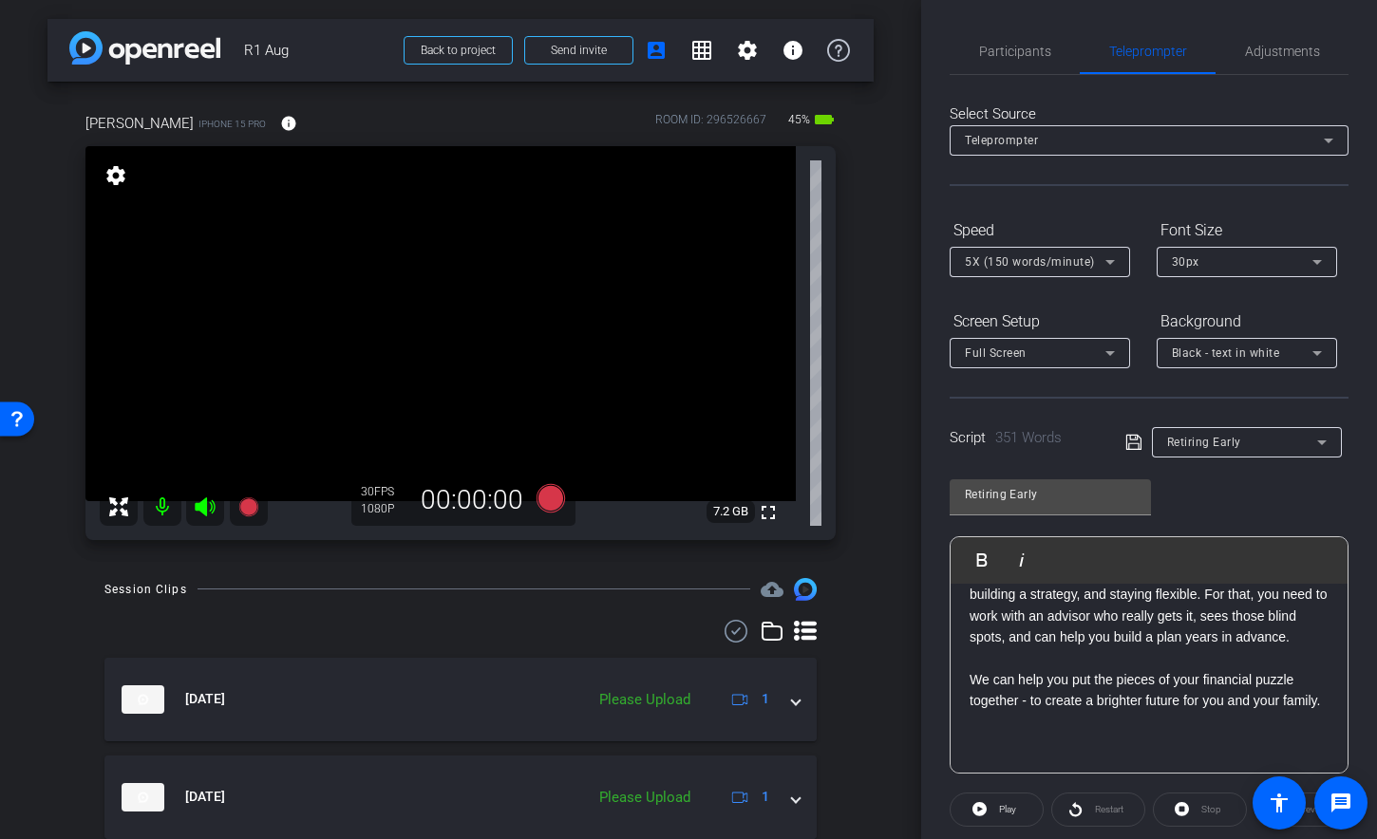
scroll to position [198, 0]
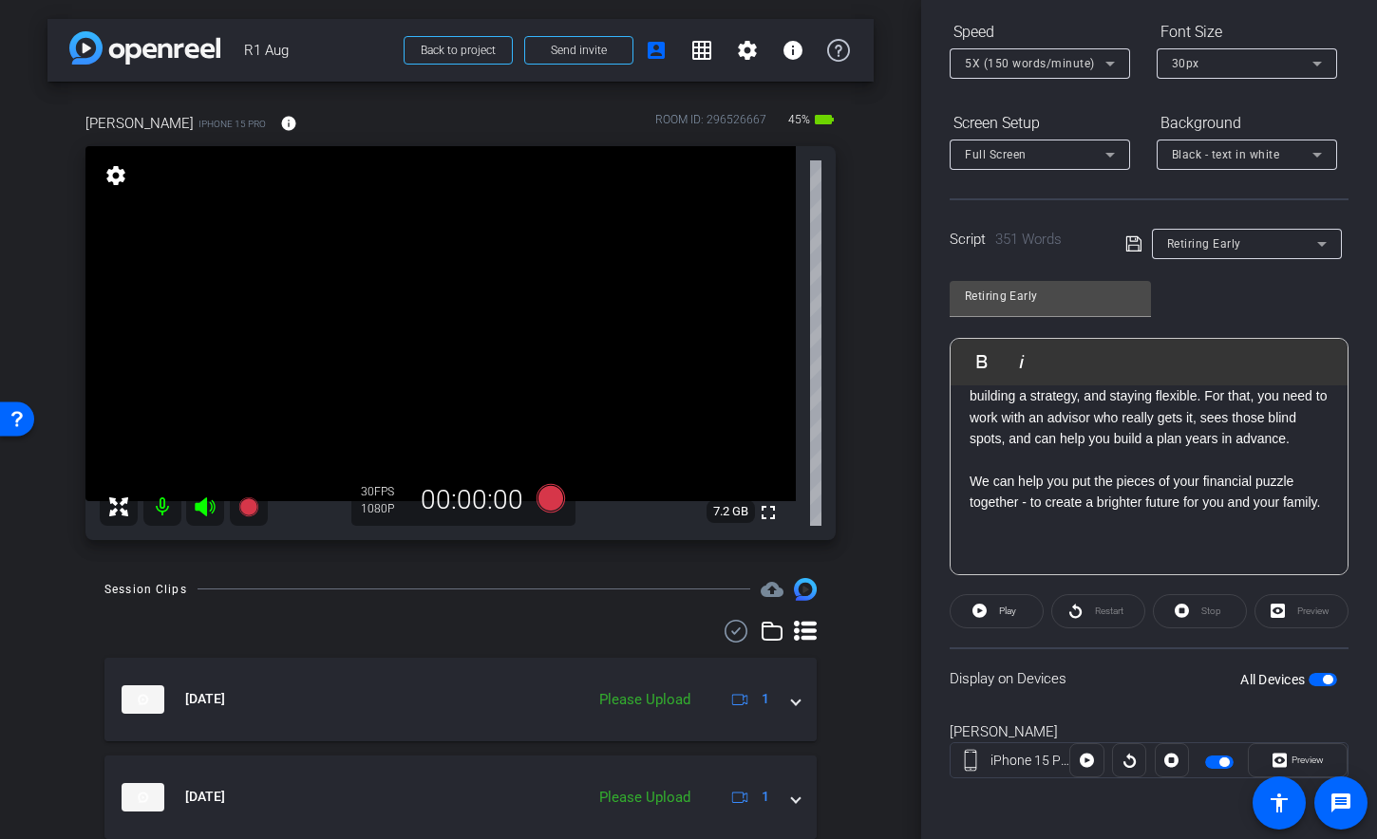
click at [1308, 679] on span "button" at bounding box center [1322, 679] width 28 height 13
click at [1313, 680] on span "button" at bounding box center [1322, 679] width 28 height 13
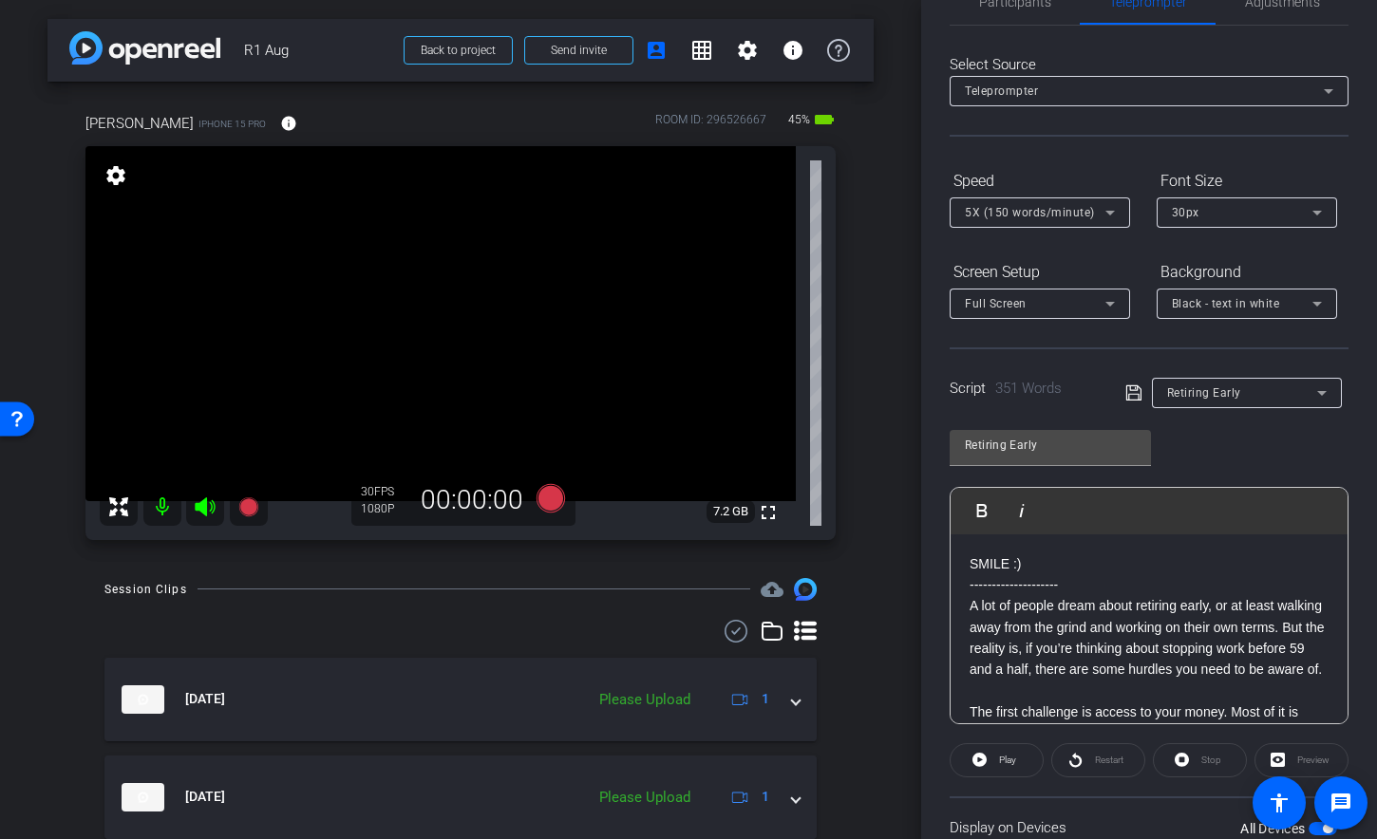
scroll to position [0, 0]
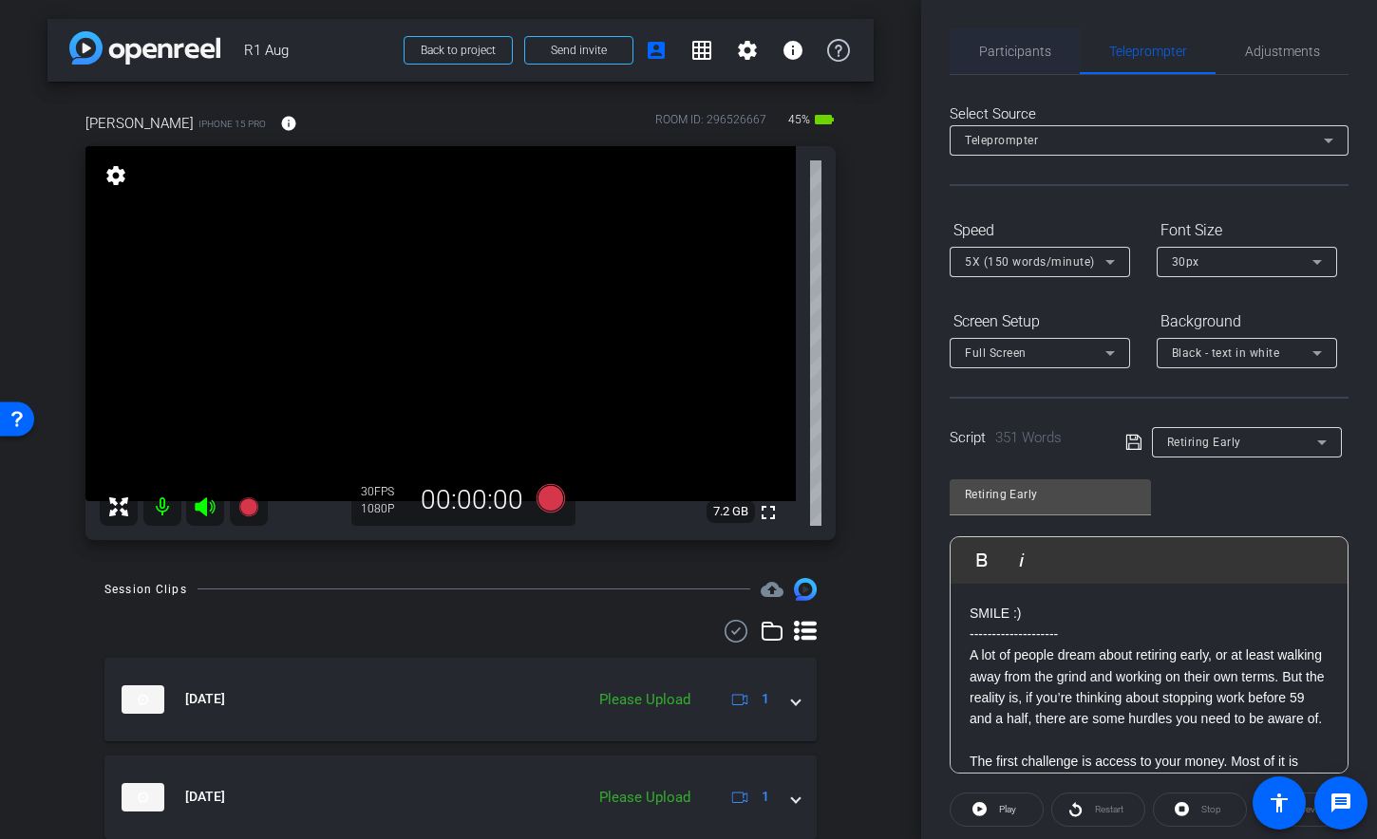
click at [1042, 58] on span "Participants" at bounding box center [1015, 51] width 72 height 13
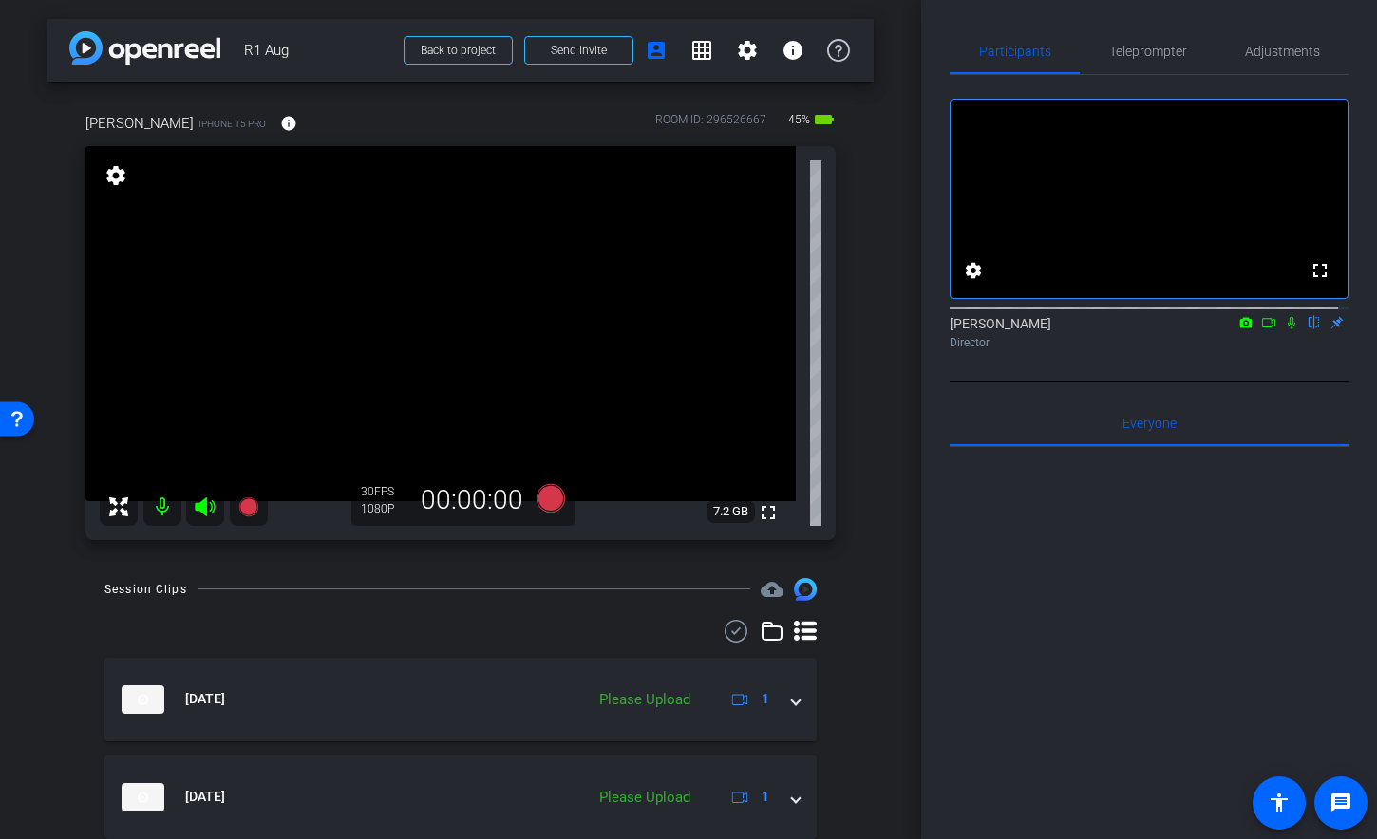
click at [1261, 329] on icon at bounding box center [1268, 322] width 15 height 13
click at [1155, 63] on span "Teleprompter" at bounding box center [1148, 51] width 78 height 46
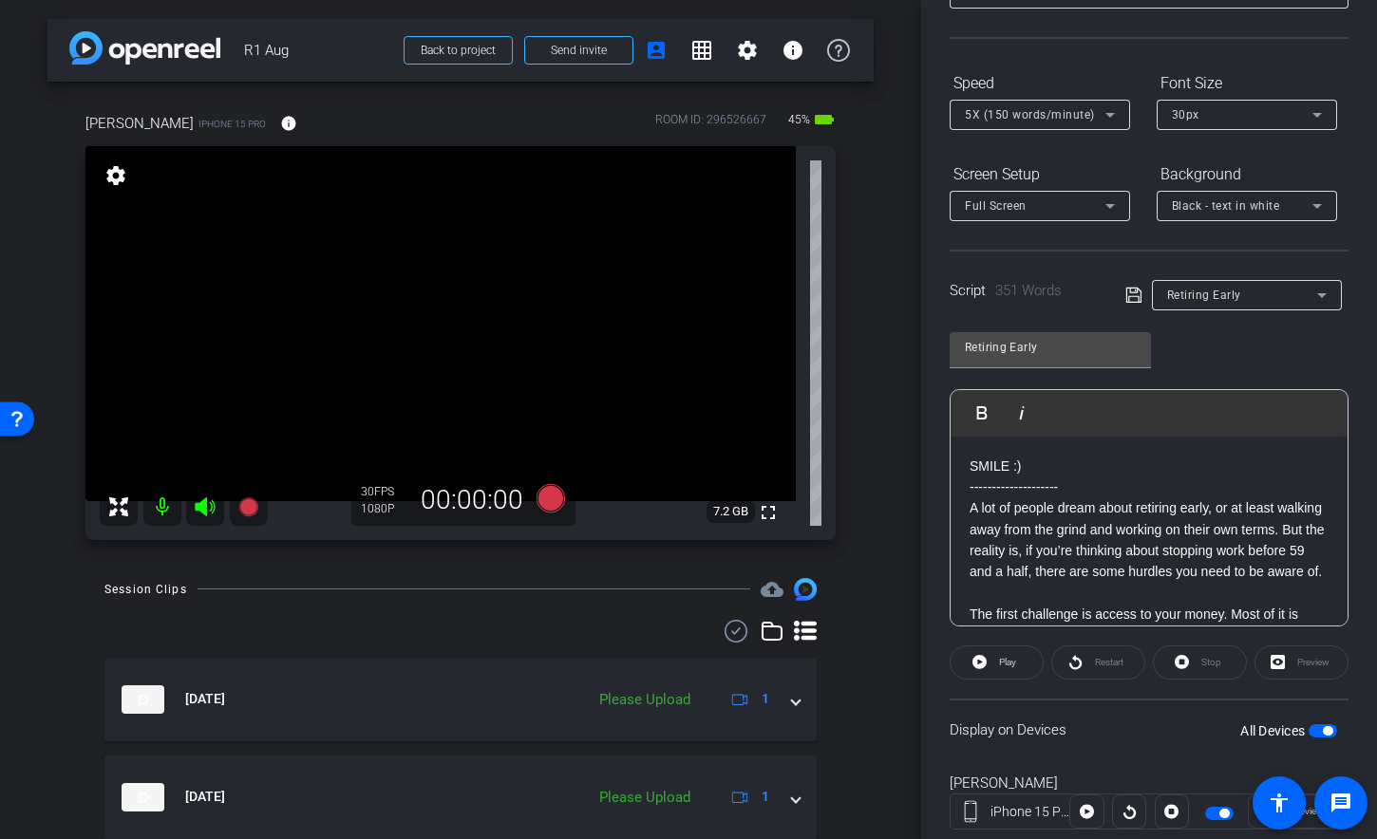
scroll to position [198, 0]
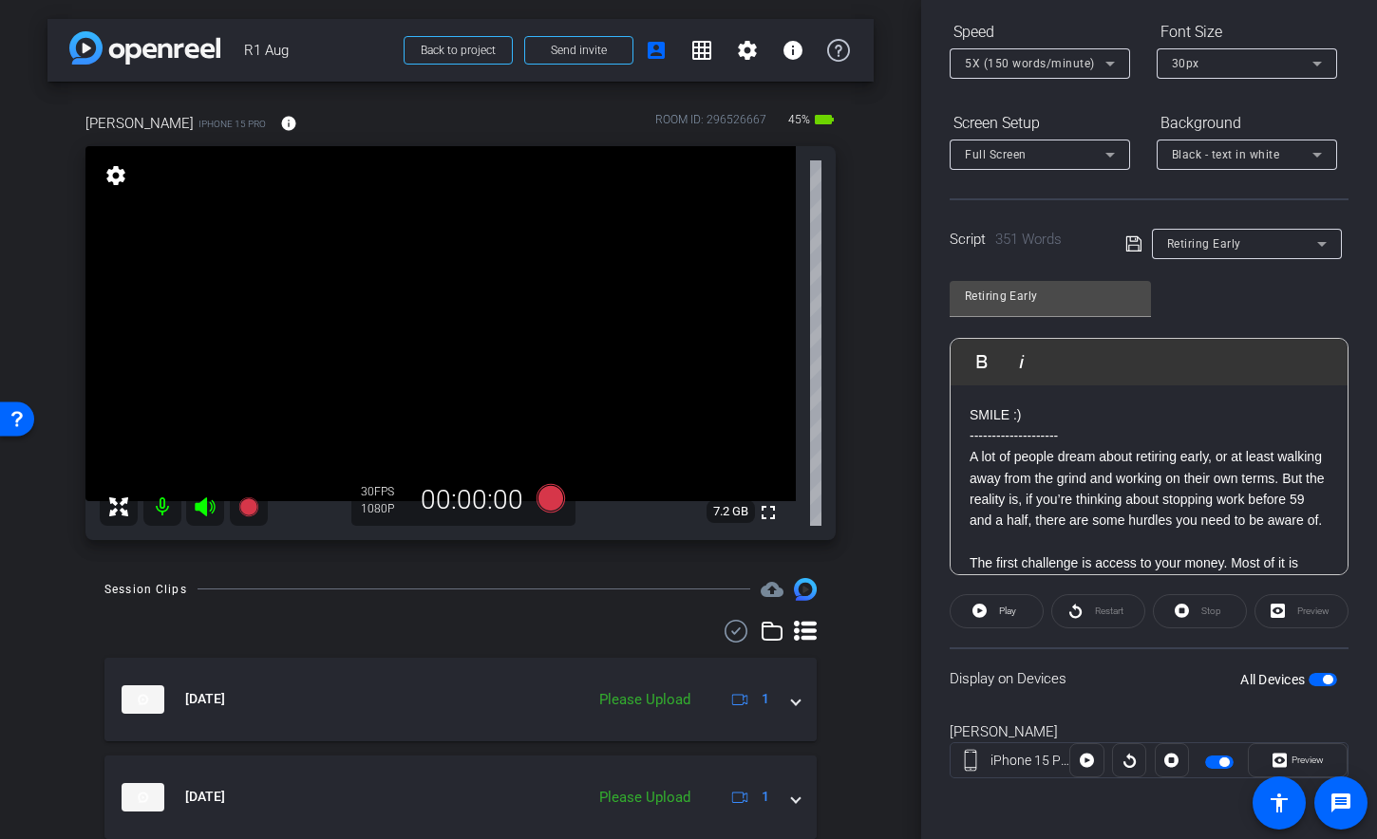
click at [1308, 684] on span "button" at bounding box center [1322, 679] width 28 height 13
click at [1314, 682] on span "button" at bounding box center [1322, 679] width 28 height 13
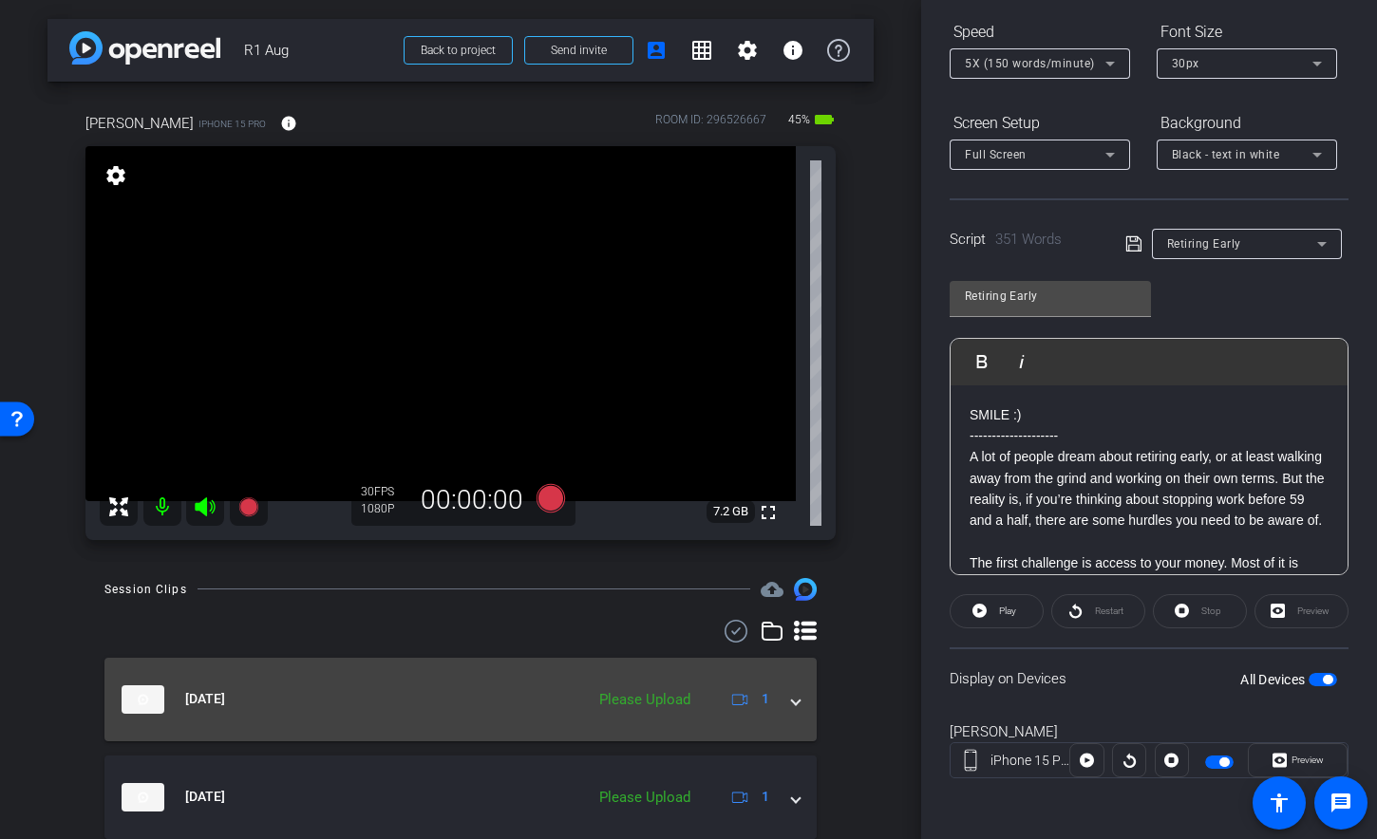
click at [792, 699] on span at bounding box center [796, 699] width 8 height 20
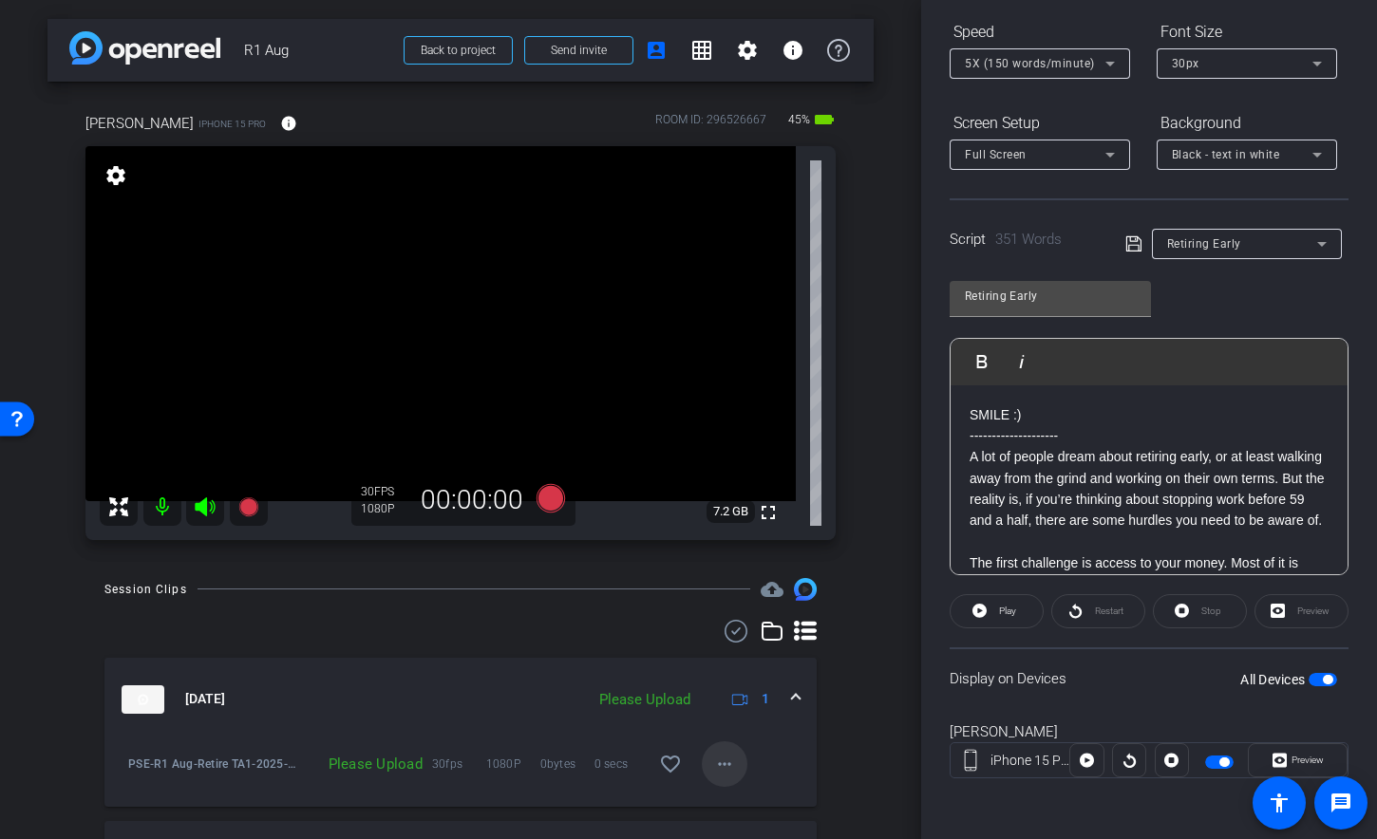
click at [716, 766] on mat-icon "more_horiz" at bounding box center [724, 764] width 23 height 23
click at [738, 672] on span "Upload" at bounding box center [745, 677] width 76 height 23
click at [542, 495] on icon at bounding box center [550, 497] width 28 height 28
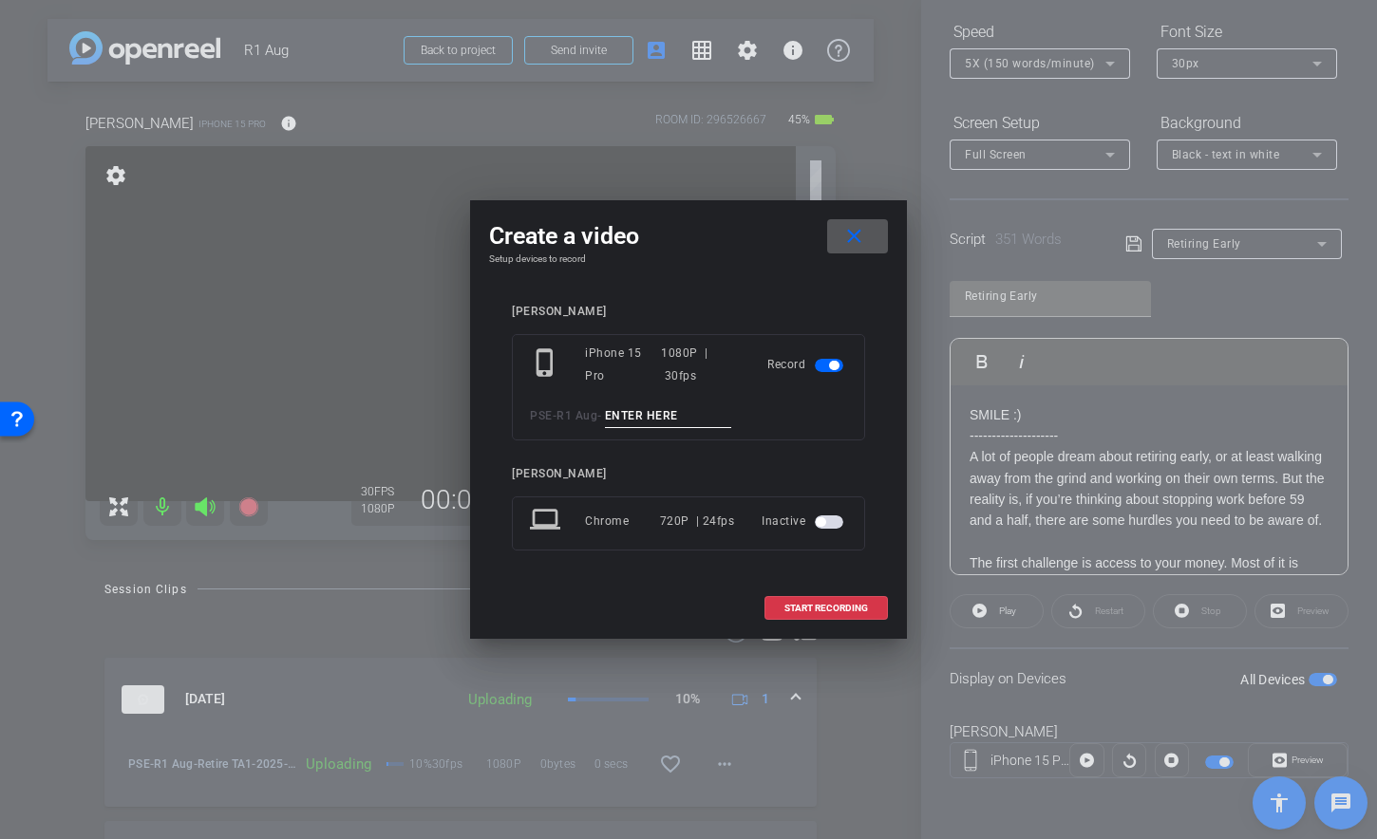
click at [680, 426] on input at bounding box center [668, 416] width 127 height 24
type input "Retire TA2"
click at [819, 600] on span at bounding box center [826, 609] width 122 height 46
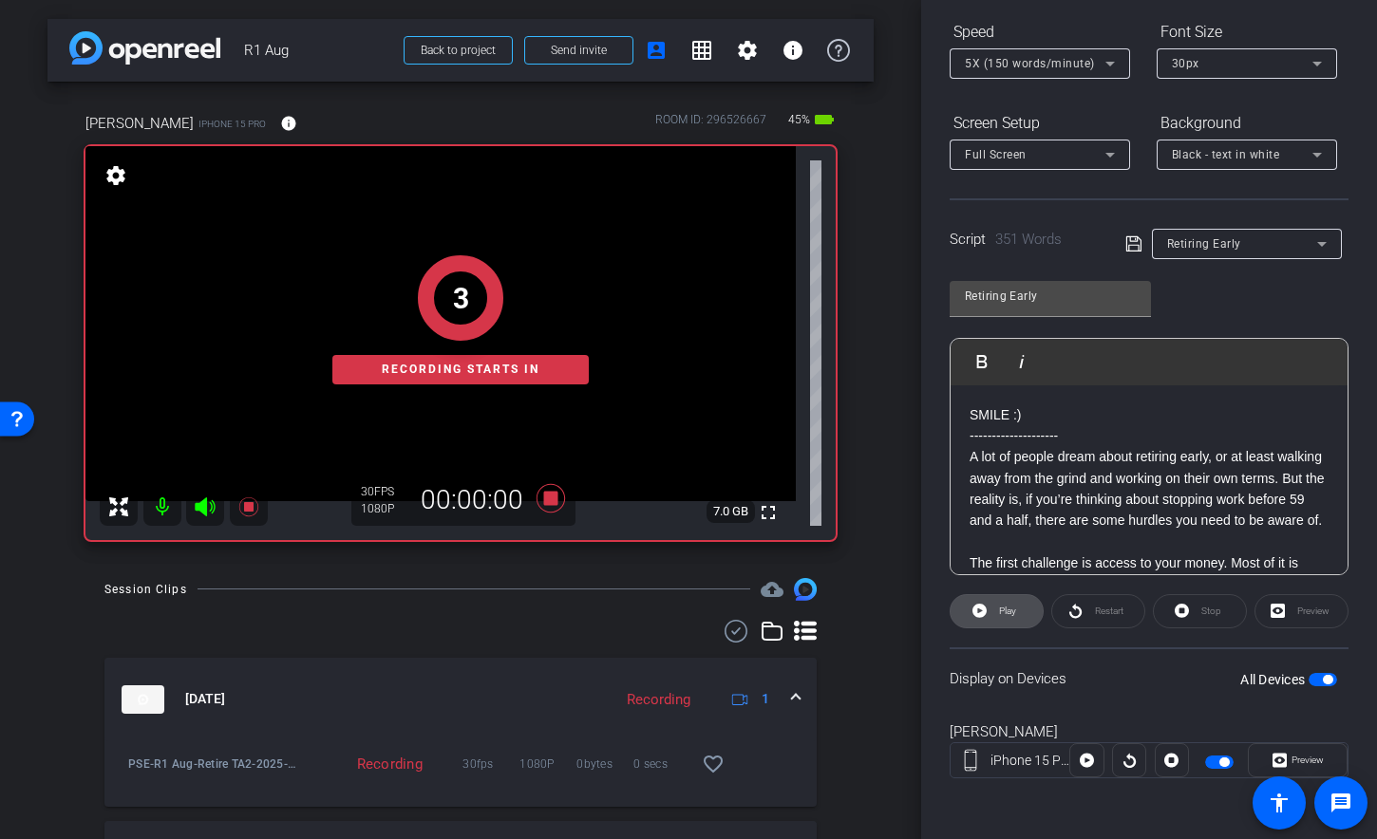
click at [1005, 614] on span "Play" at bounding box center [1007, 611] width 17 height 10
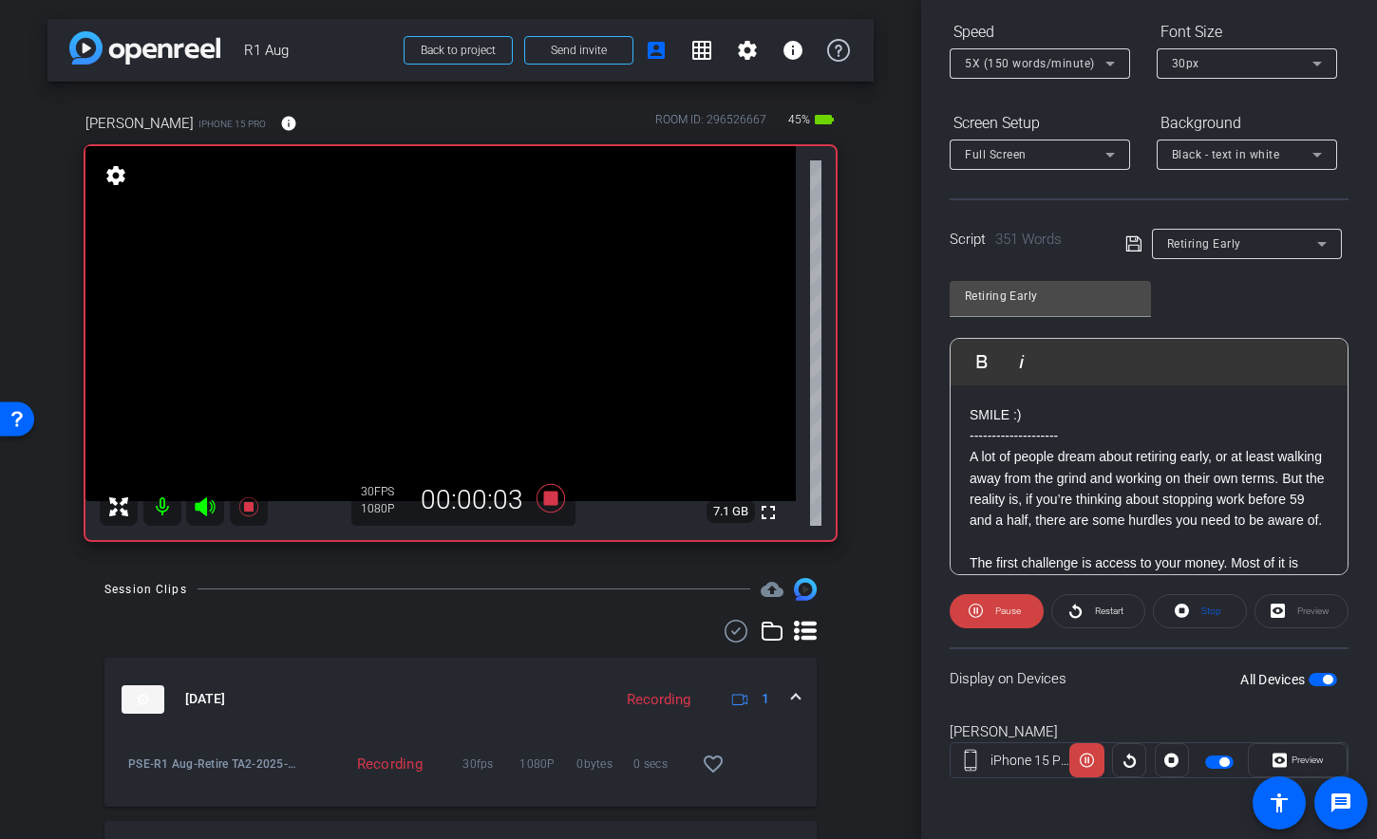
click at [212, 503] on icon at bounding box center [205, 507] width 23 height 23
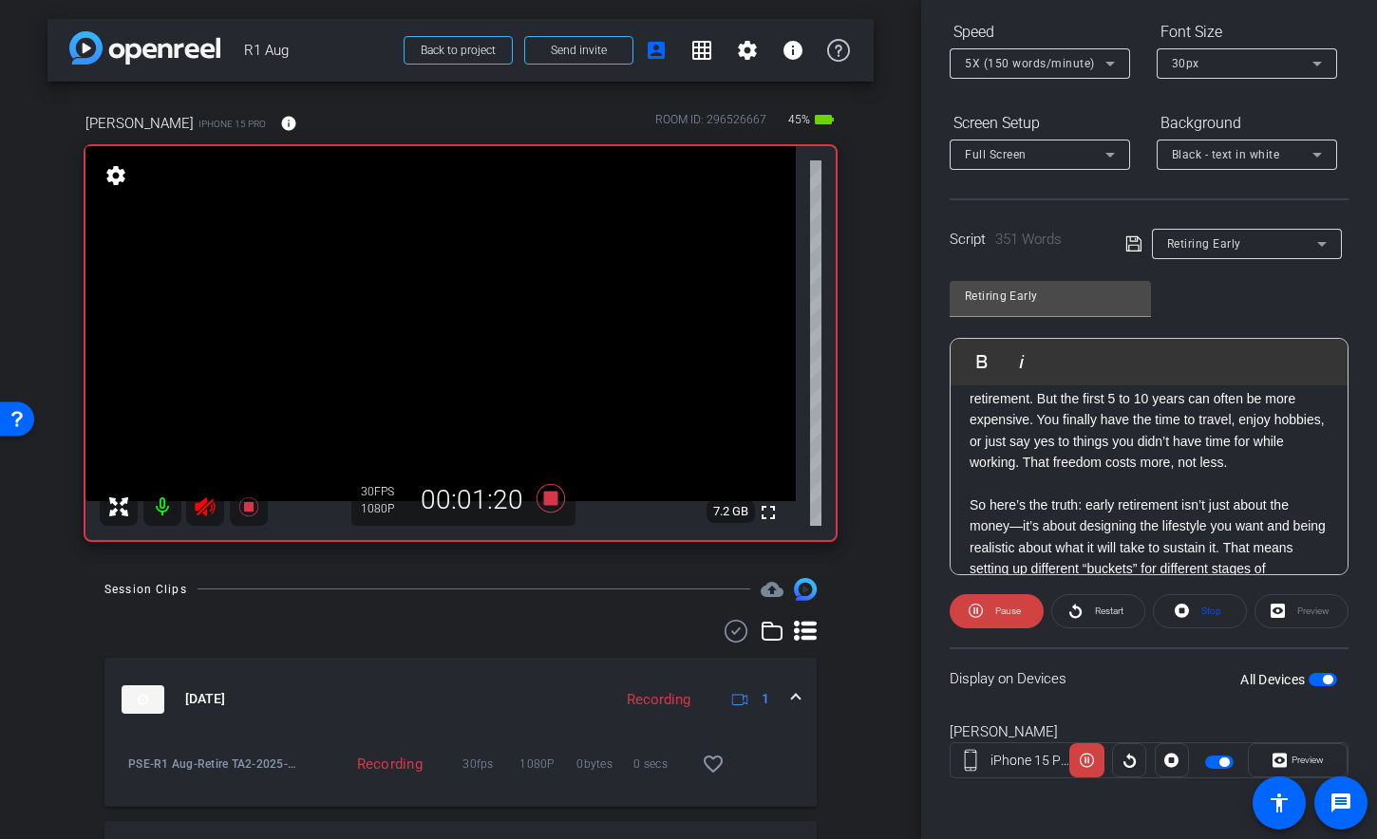
scroll to position [607, 0]
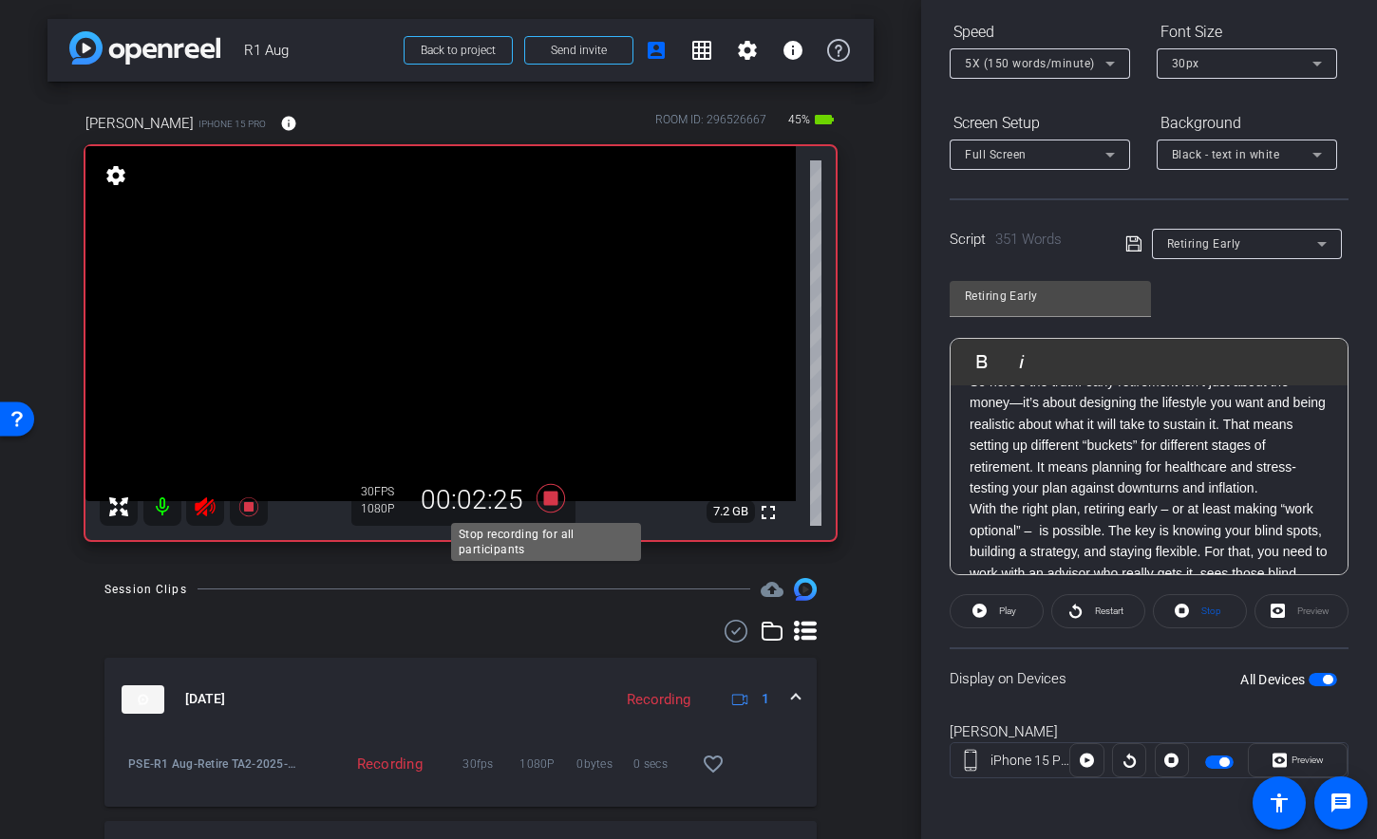
click at [545, 495] on icon at bounding box center [550, 497] width 28 height 28
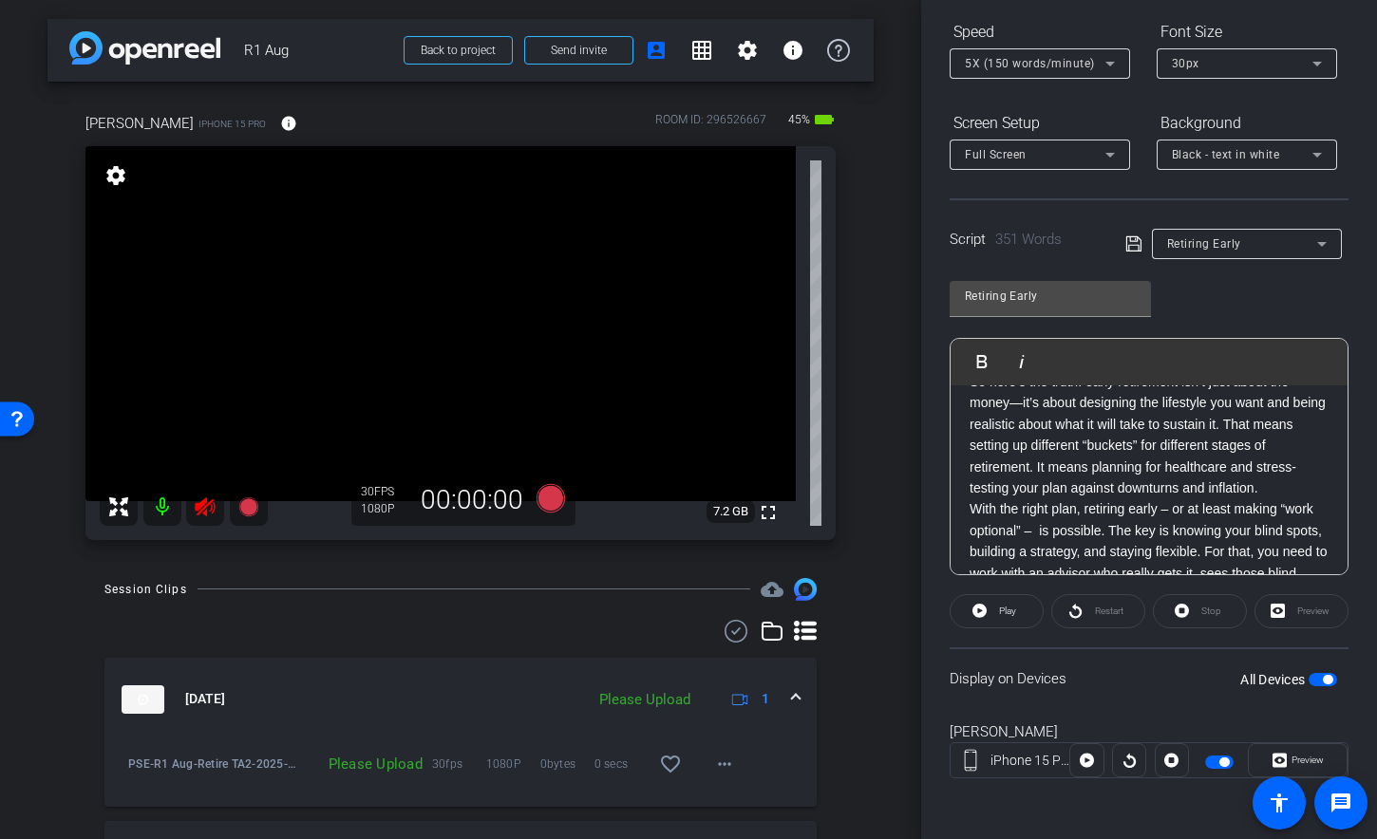
click at [216, 505] on icon at bounding box center [205, 507] width 23 height 23
click at [988, 64] on span "5X (150 words/minute)" at bounding box center [1030, 63] width 130 height 13
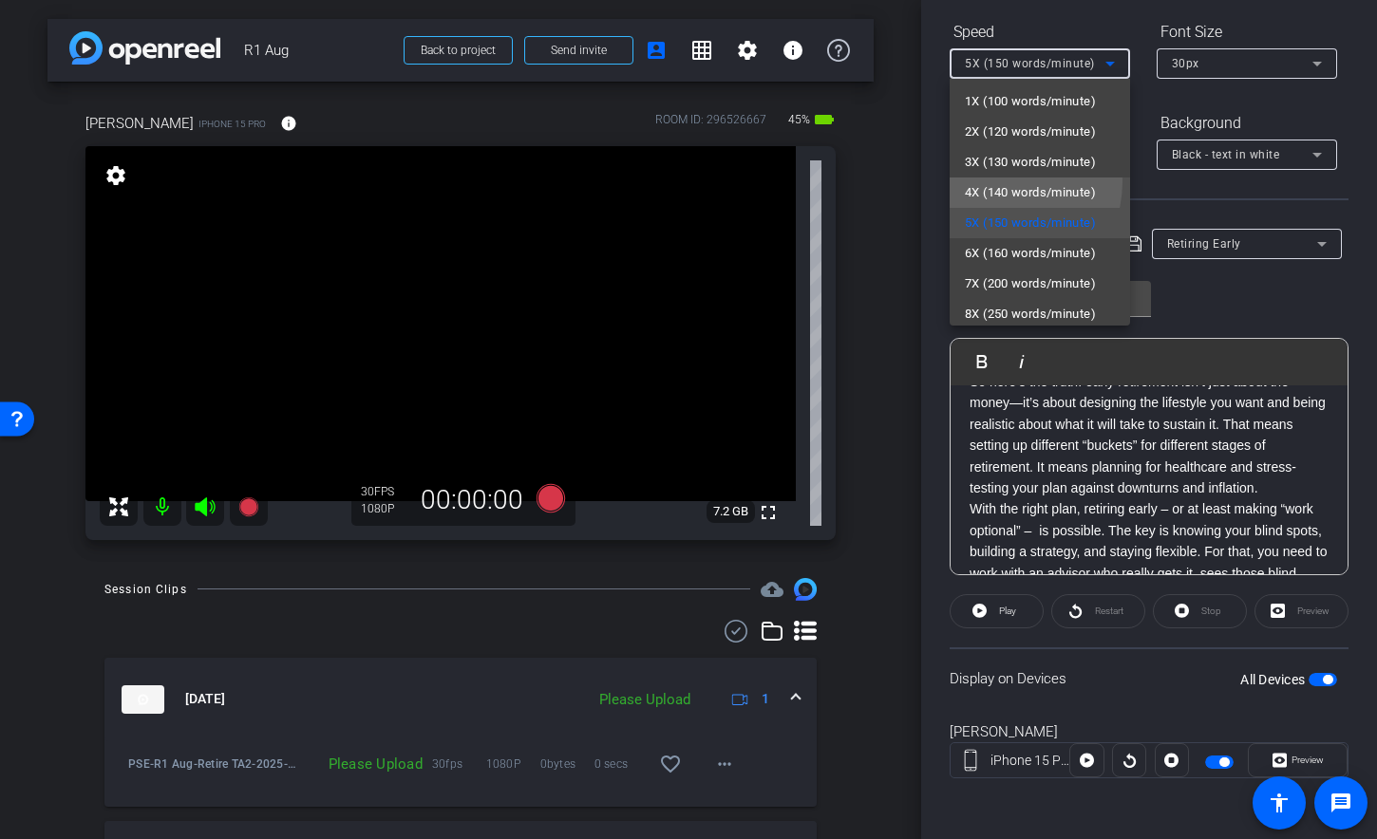
click at [994, 181] on span "4X (140 words/minute)" at bounding box center [1030, 192] width 131 height 23
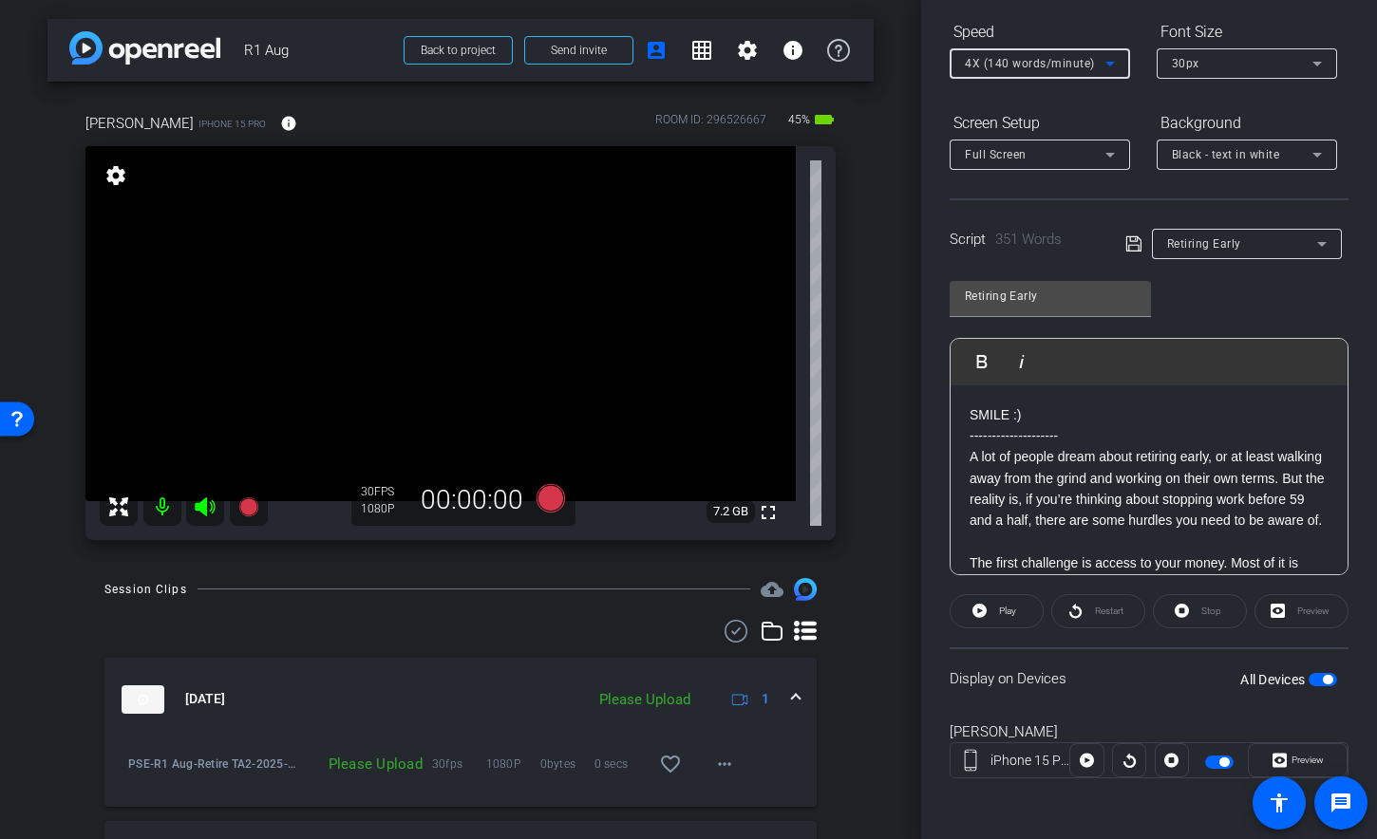
scroll to position [121, 0]
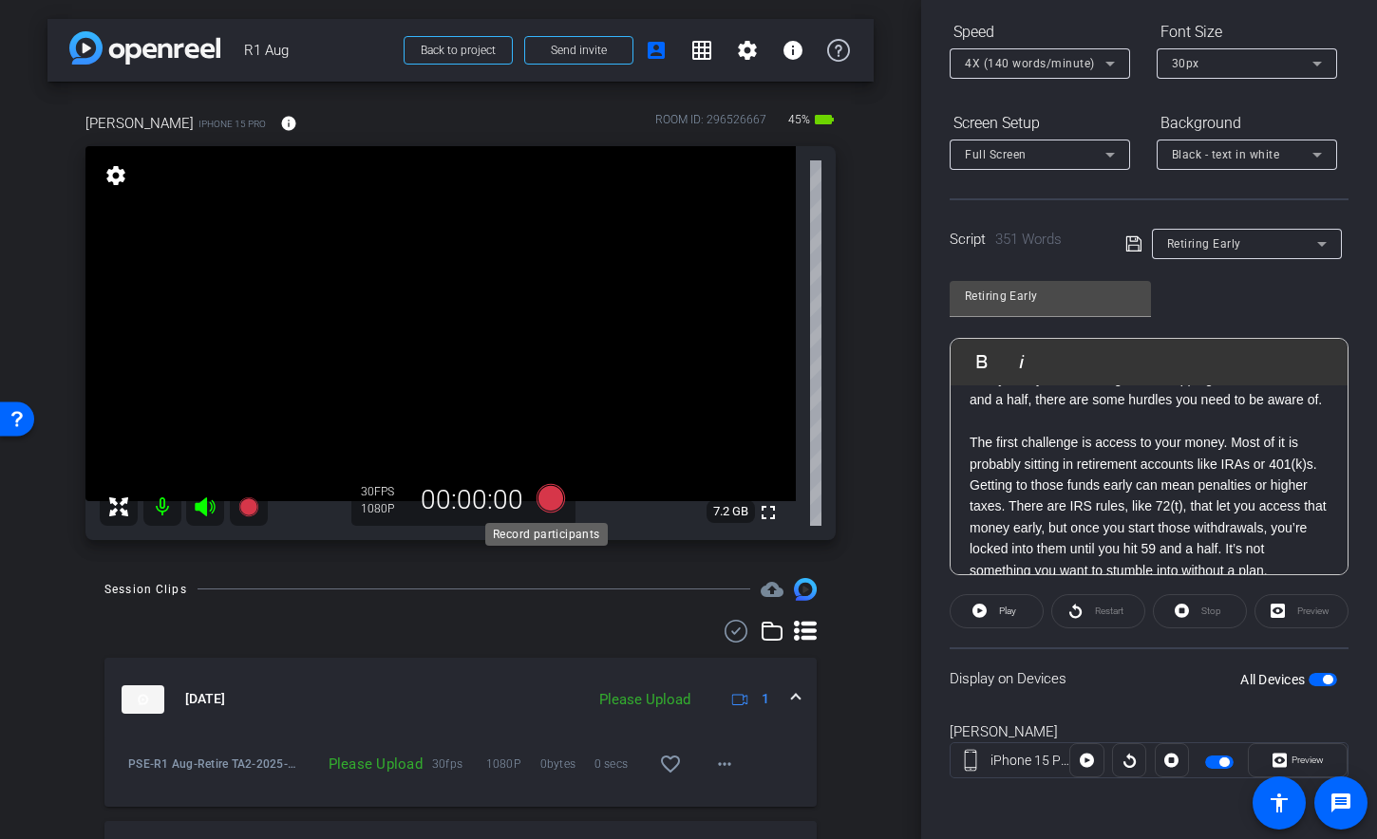
click at [547, 499] on icon at bounding box center [550, 497] width 28 height 28
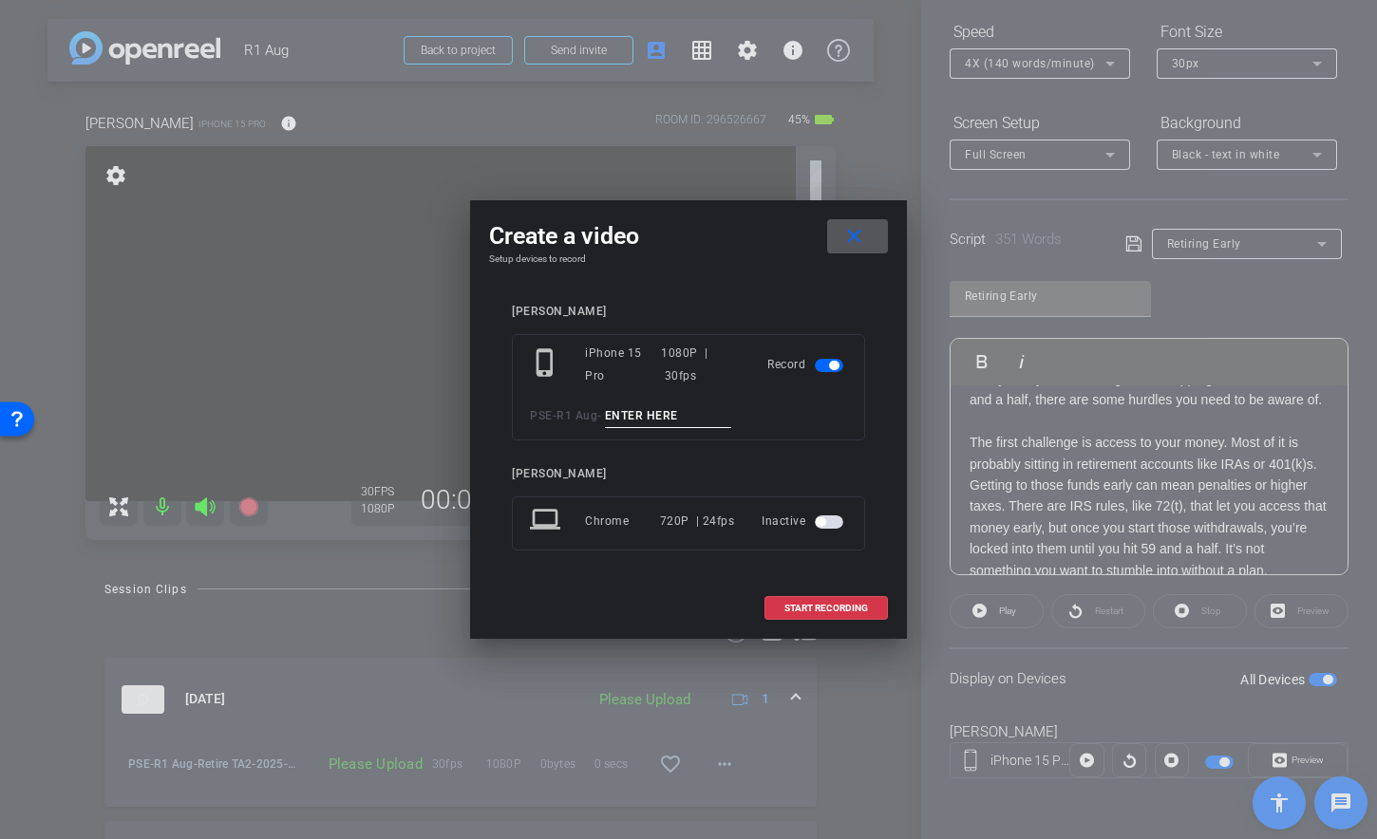
click at [662, 405] on input at bounding box center [668, 416] width 127 height 24
type input "Retire TA3"
click at [796, 613] on span "START RECORDING" at bounding box center [826, 608] width 84 height 9
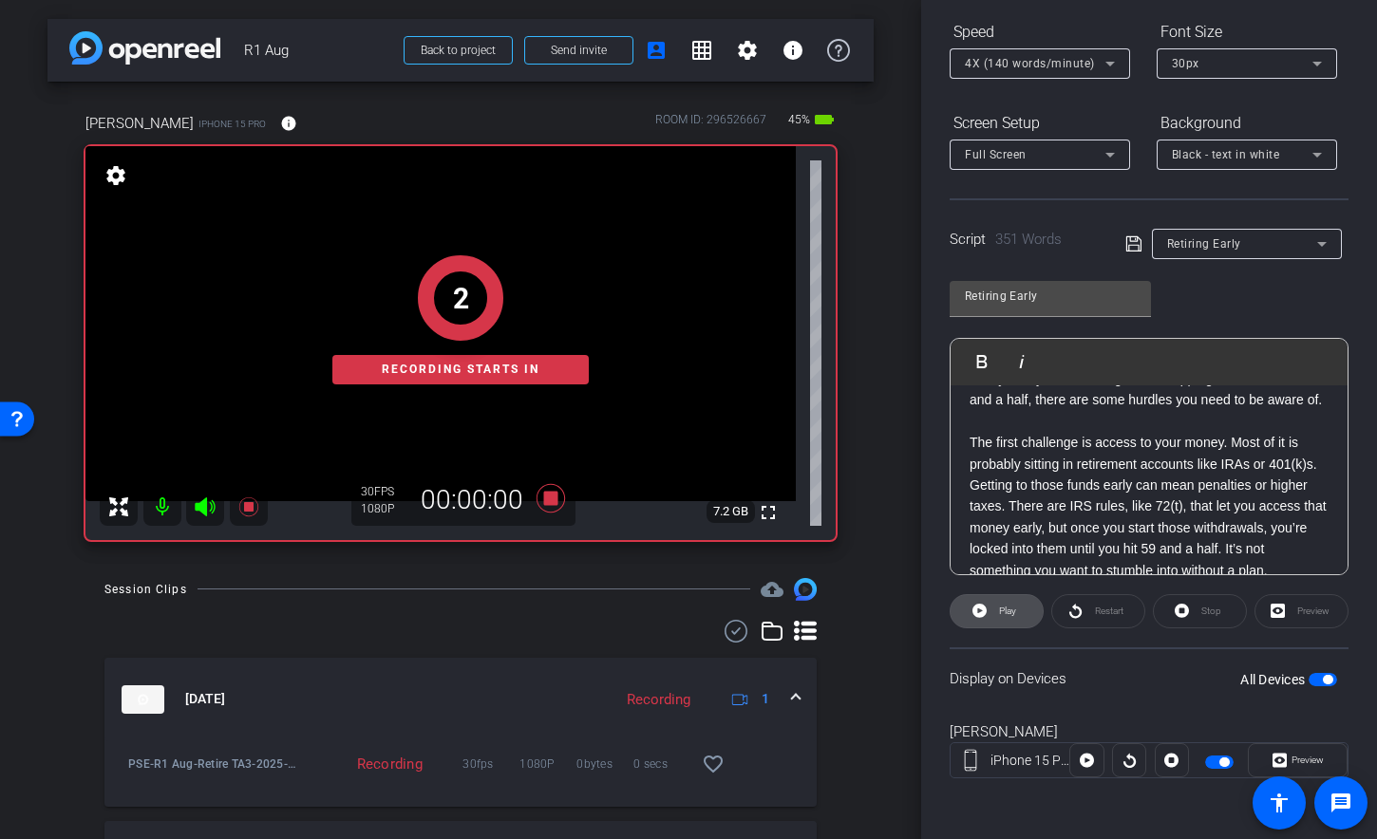
click at [1021, 618] on span at bounding box center [996, 612] width 92 height 46
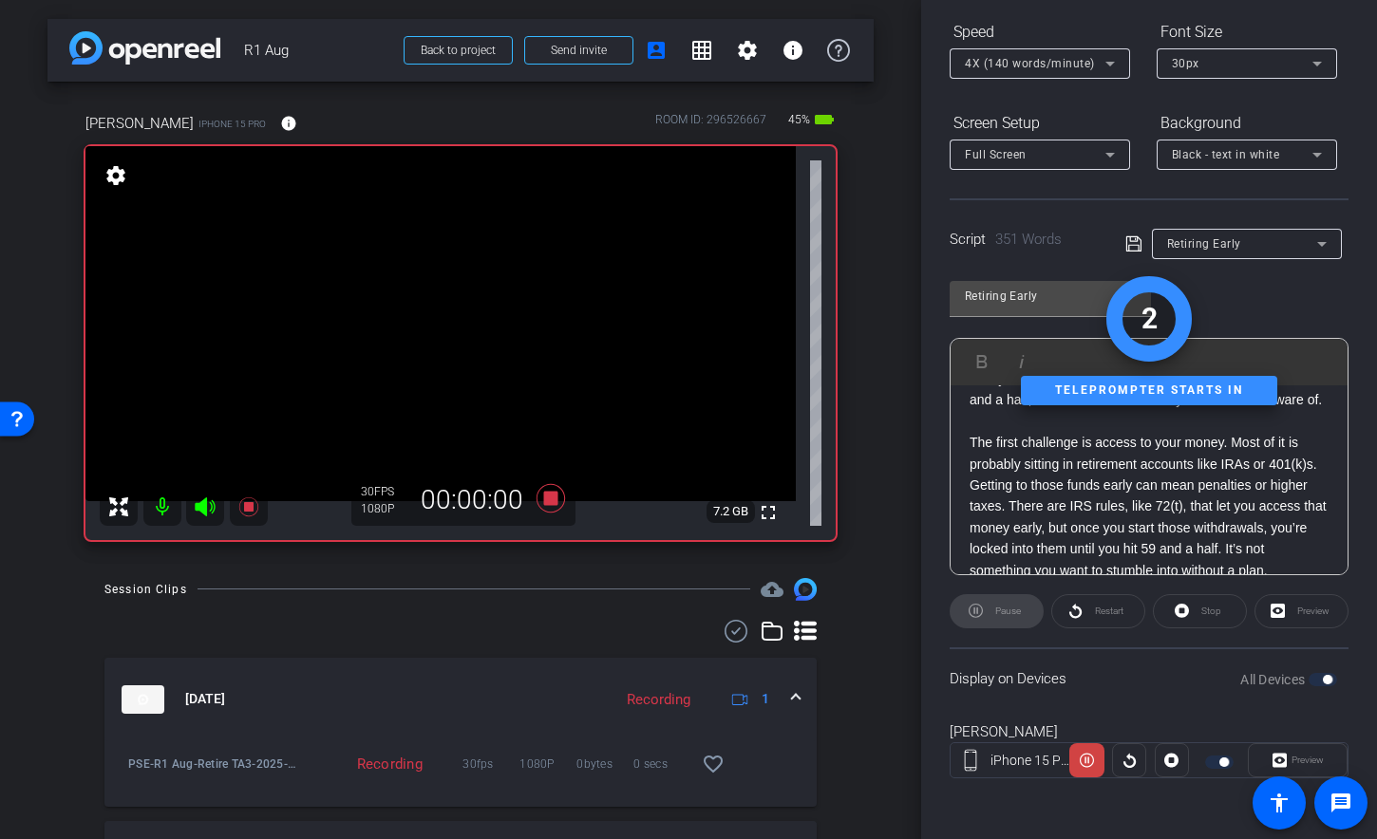
click at [201, 502] on icon at bounding box center [205, 506] width 20 height 19
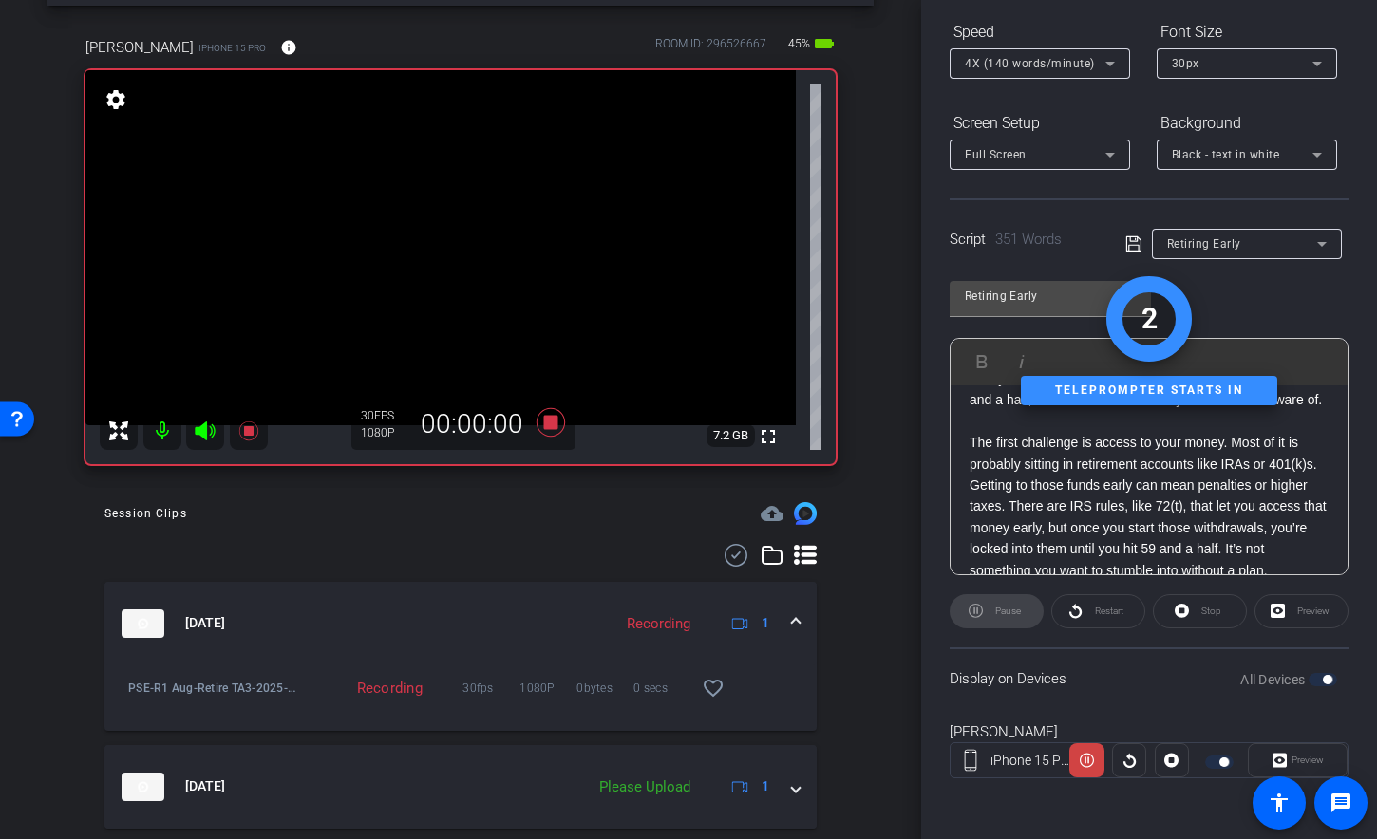
scroll to position [323, 0]
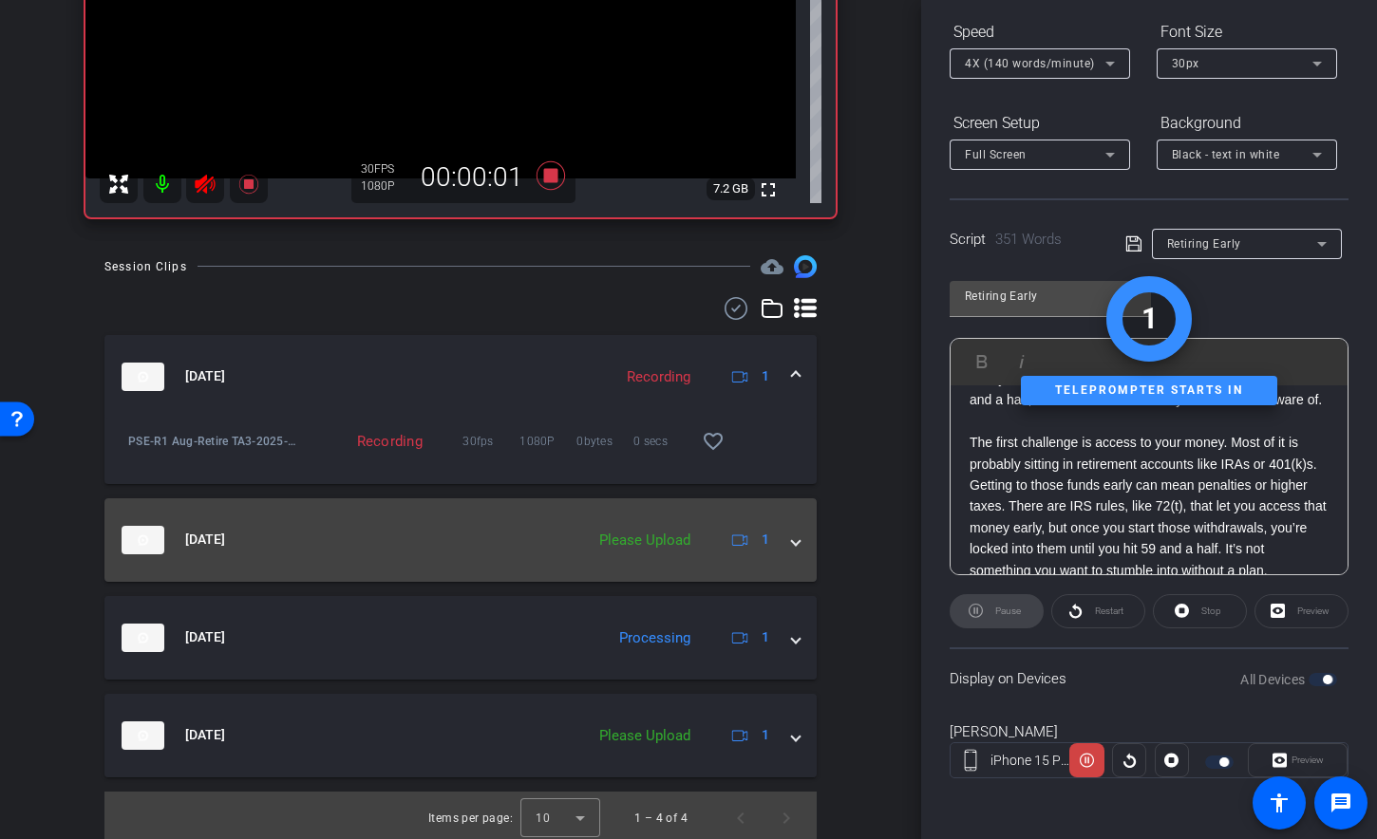
click at [774, 540] on div "[DATE] Please Upload 1" at bounding box center [457, 540] width 670 height 28
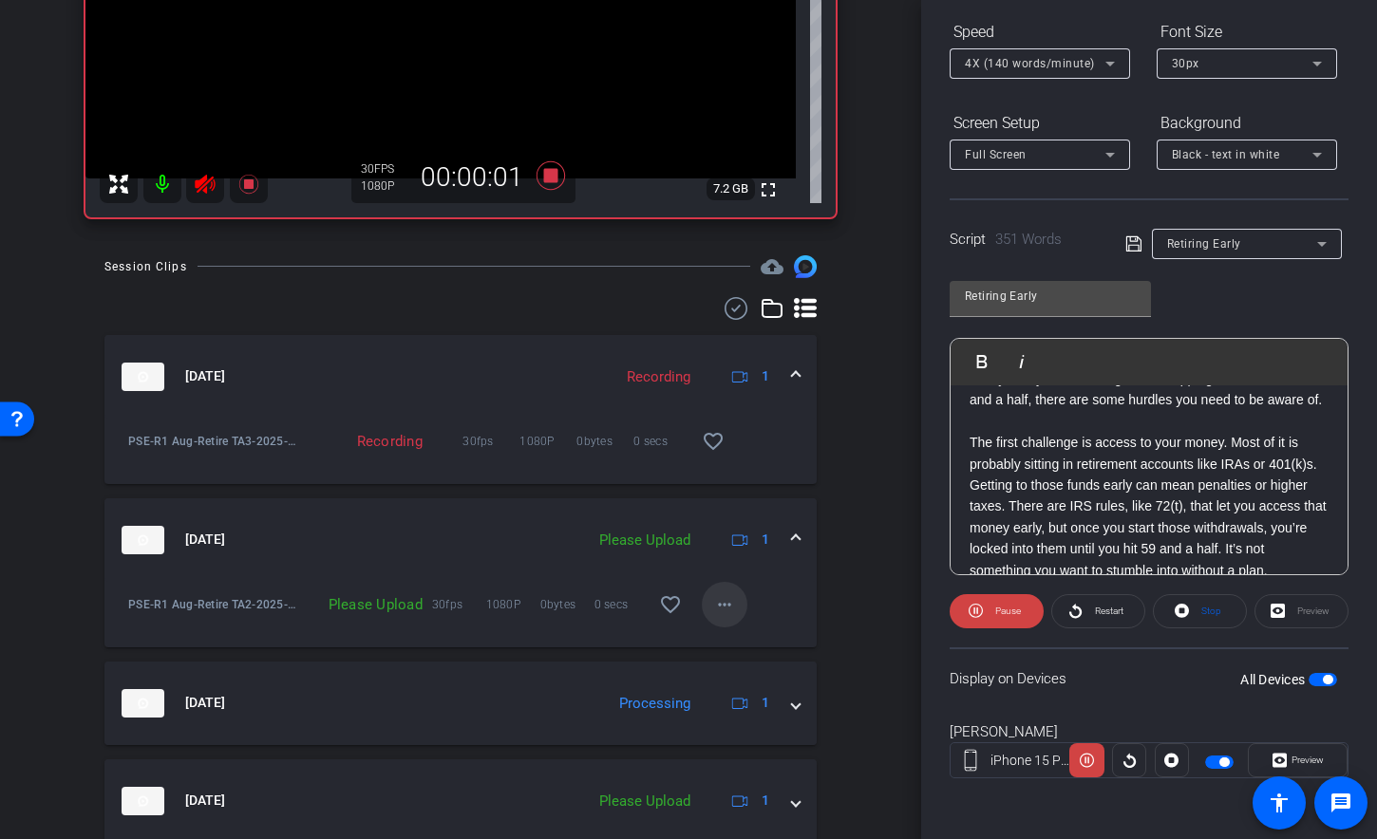
click at [730, 602] on span at bounding box center [725, 605] width 46 height 46
click at [734, 645] on span "Upload" at bounding box center [745, 644] width 76 height 23
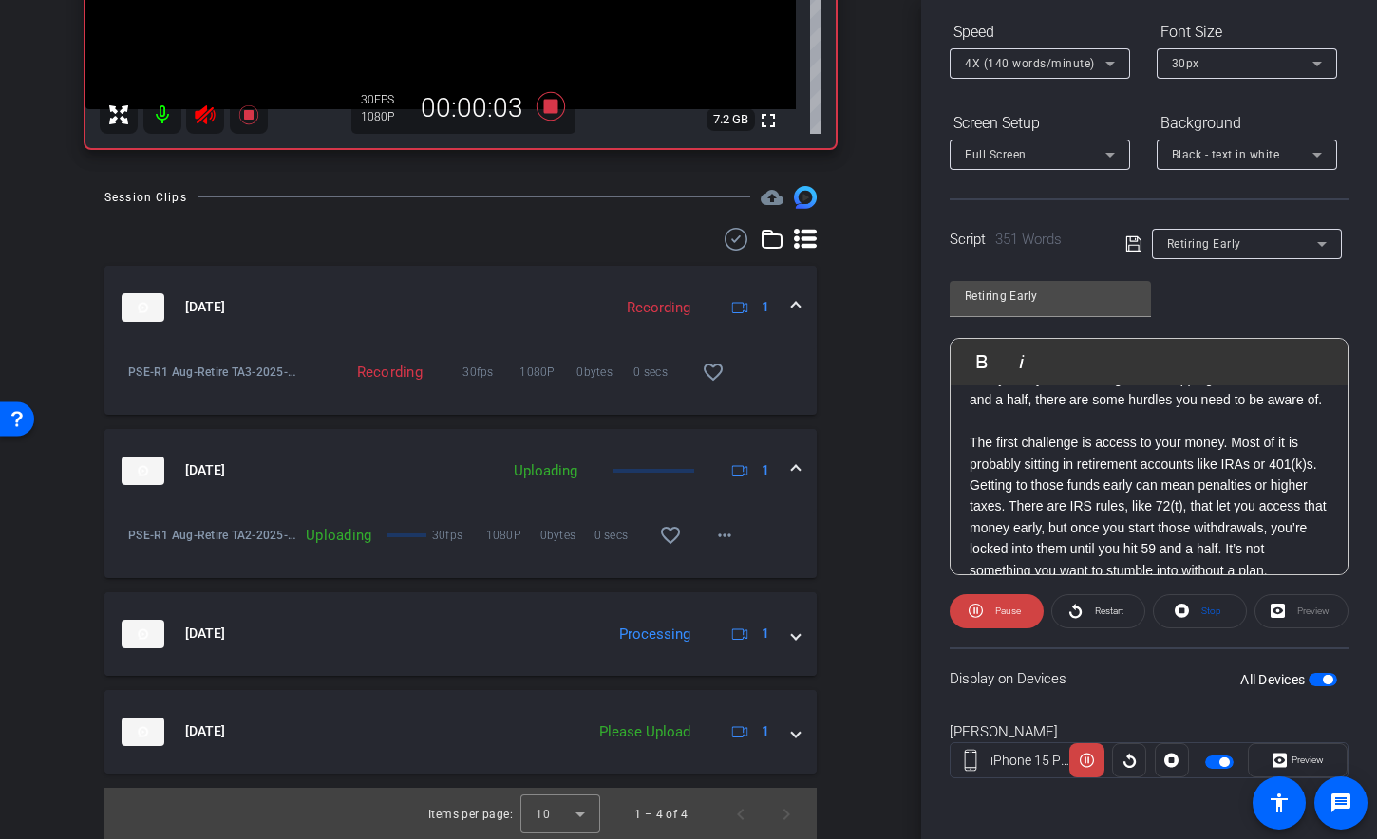
scroll to position [394, 0]
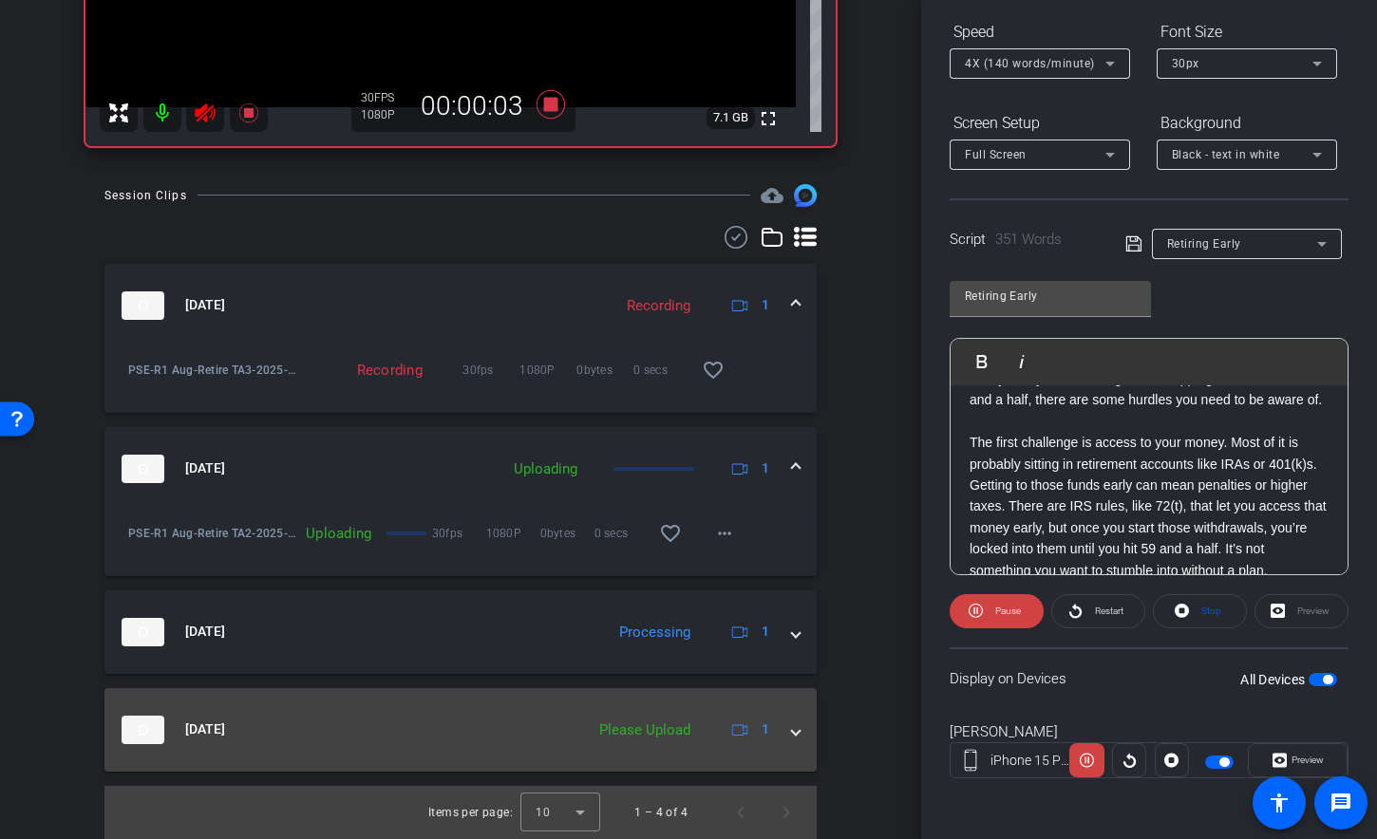
click at [792, 730] on span at bounding box center [796, 730] width 8 height 20
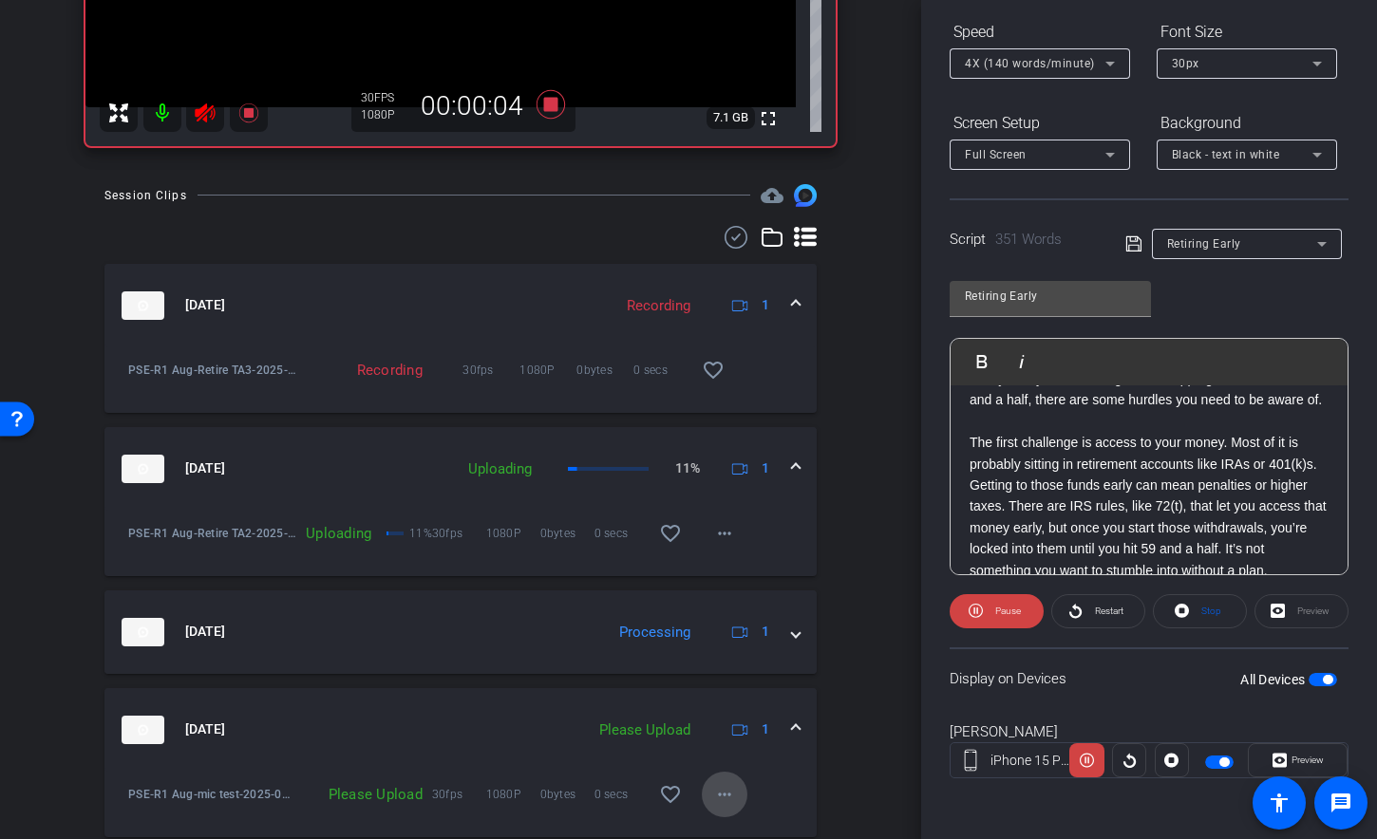
click at [719, 768] on span at bounding box center [725, 795] width 46 height 46
click at [726, 701] on span "Upload" at bounding box center [745, 708] width 76 height 23
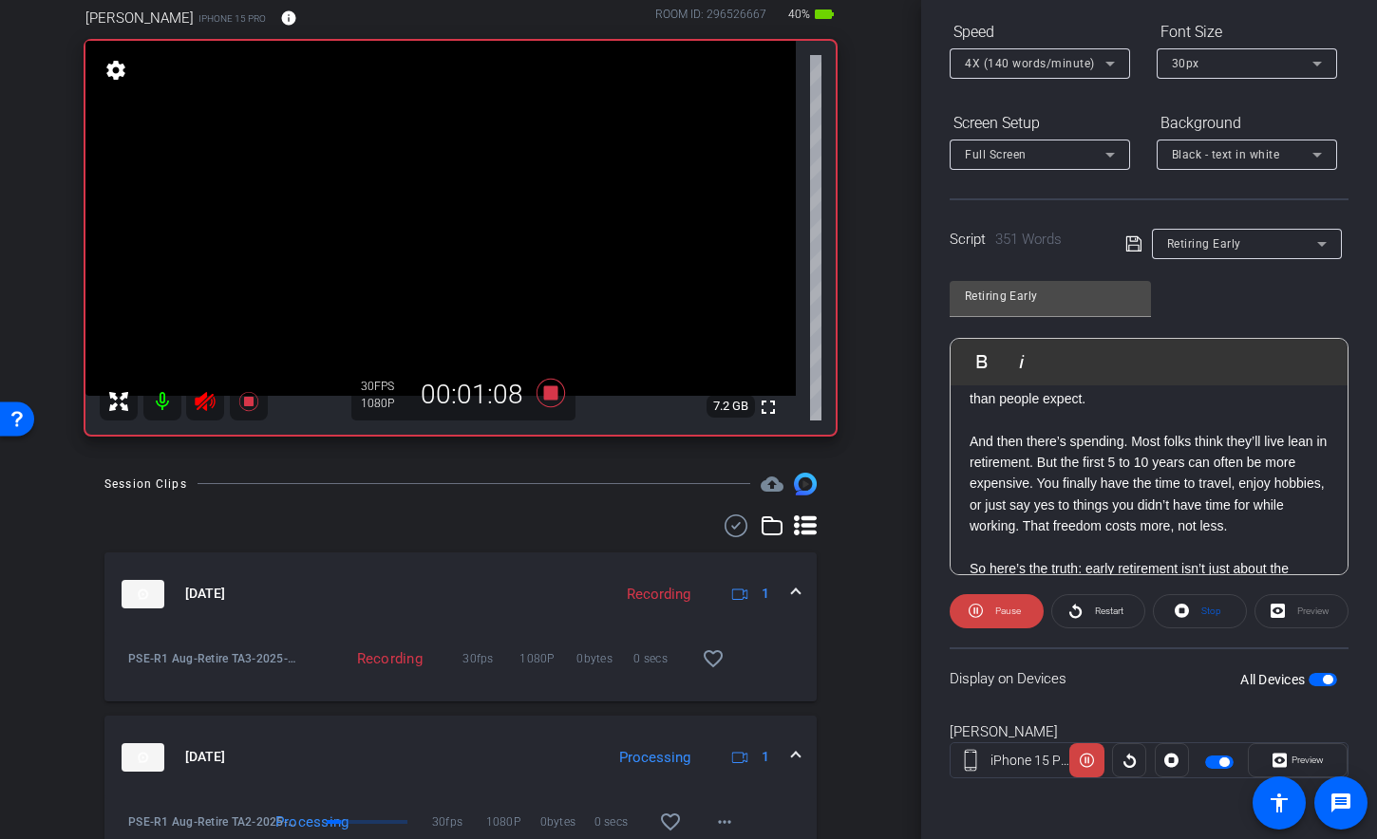
scroll to position [421, 0]
click at [247, 392] on icon at bounding box center [248, 401] width 23 height 23
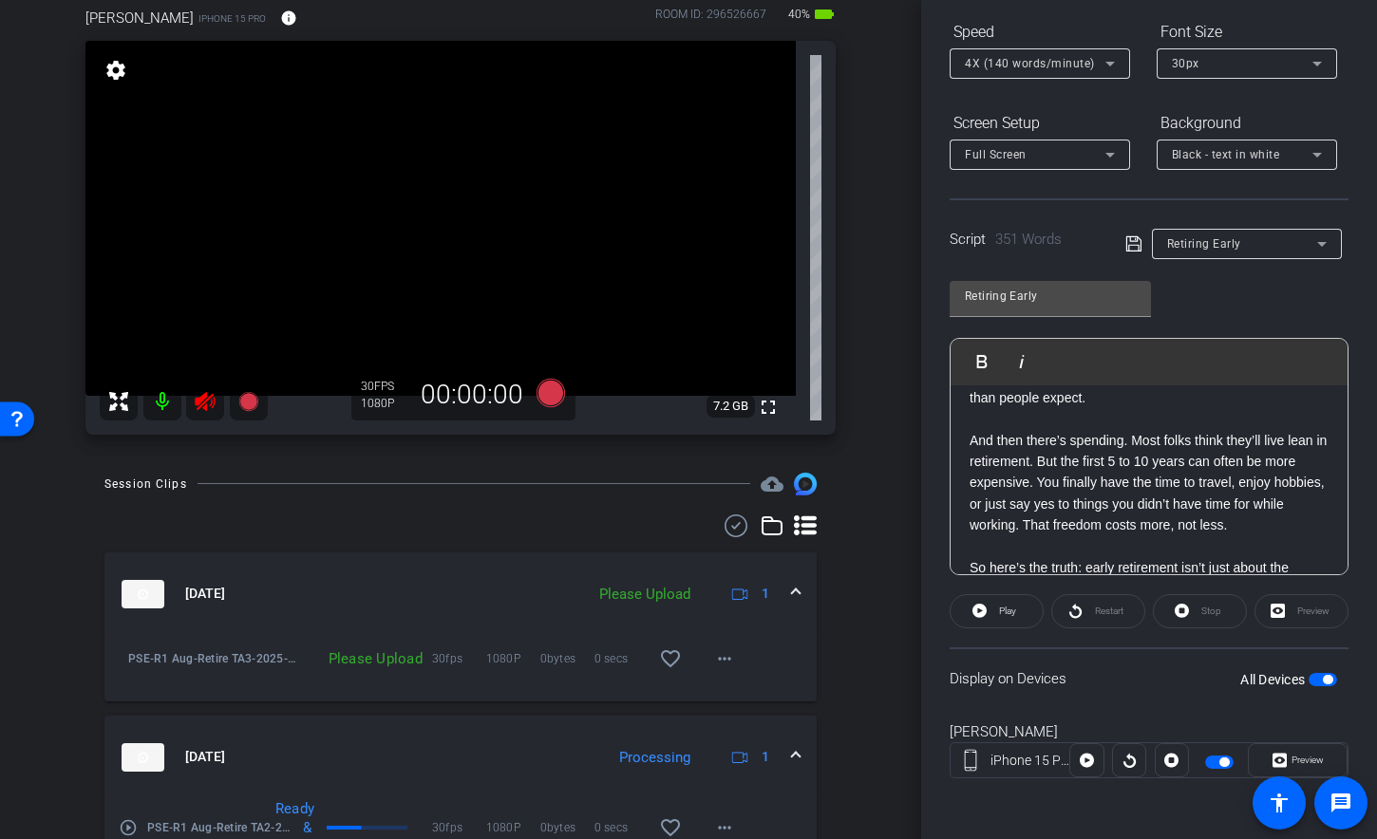
click at [204, 393] on icon at bounding box center [205, 401] width 20 height 19
click at [713, 660] on mat-icon "more_horiz" at bounding box center [724, 658] width 23 height 23
click at [729, 700] on span "Upload" at bounding box center [745, 697] width 76 height 23
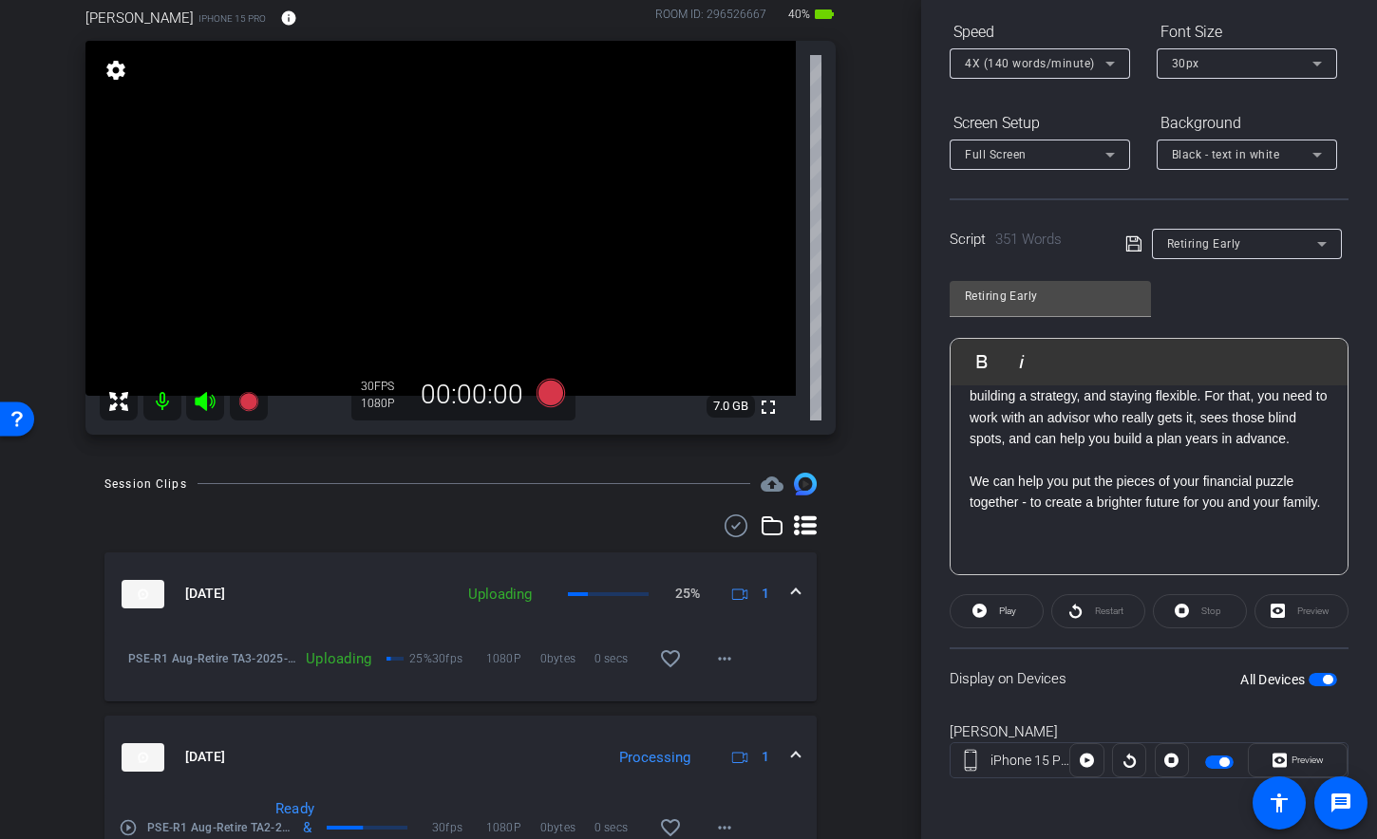
scroll to position [847, 0]
drag, startPoint x: 988, startPoint y: 509, endPoint x: 984, endPoint y: 486, distance: 23.3
click at [984, 486] on p "We can help you put the pieces of your financial puzzle together - to create a …" at bounding box center [1148, 492] width 359 height 43
click at [1016, 517] on p at bounding box center [1148, 524] width 359 height 21
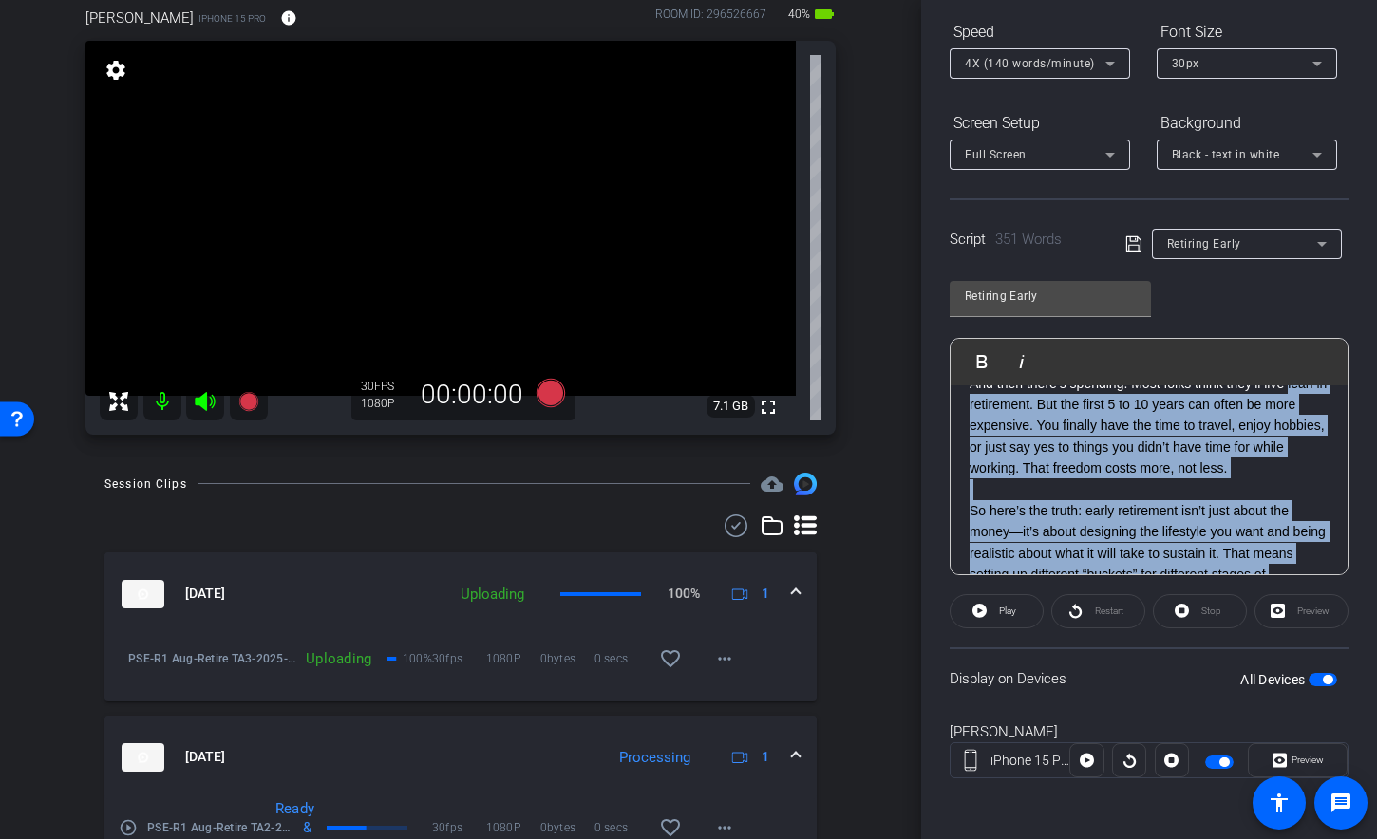
scroll to position [477, 0]
drag, startPoint x: 1039, startPoint y: 514, endPoint x: 964, endPoint y: 433, distance: 110.2
click at [964, 433] on div "SMILE :) -------------------- A lot of people dream about retiring early, or at…" at bounding box center [1148, 385] width 397 height 952
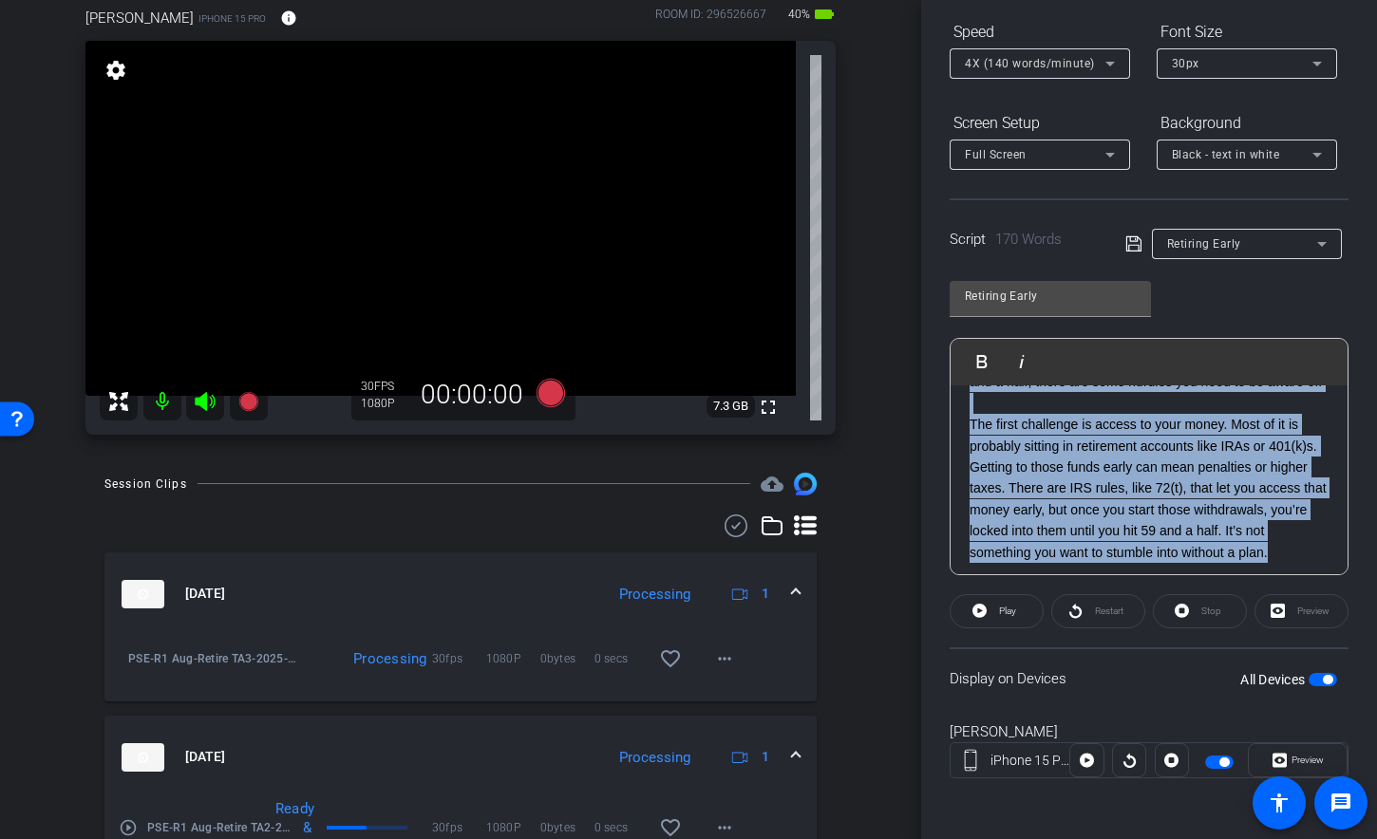
scroll to position [0, 0]
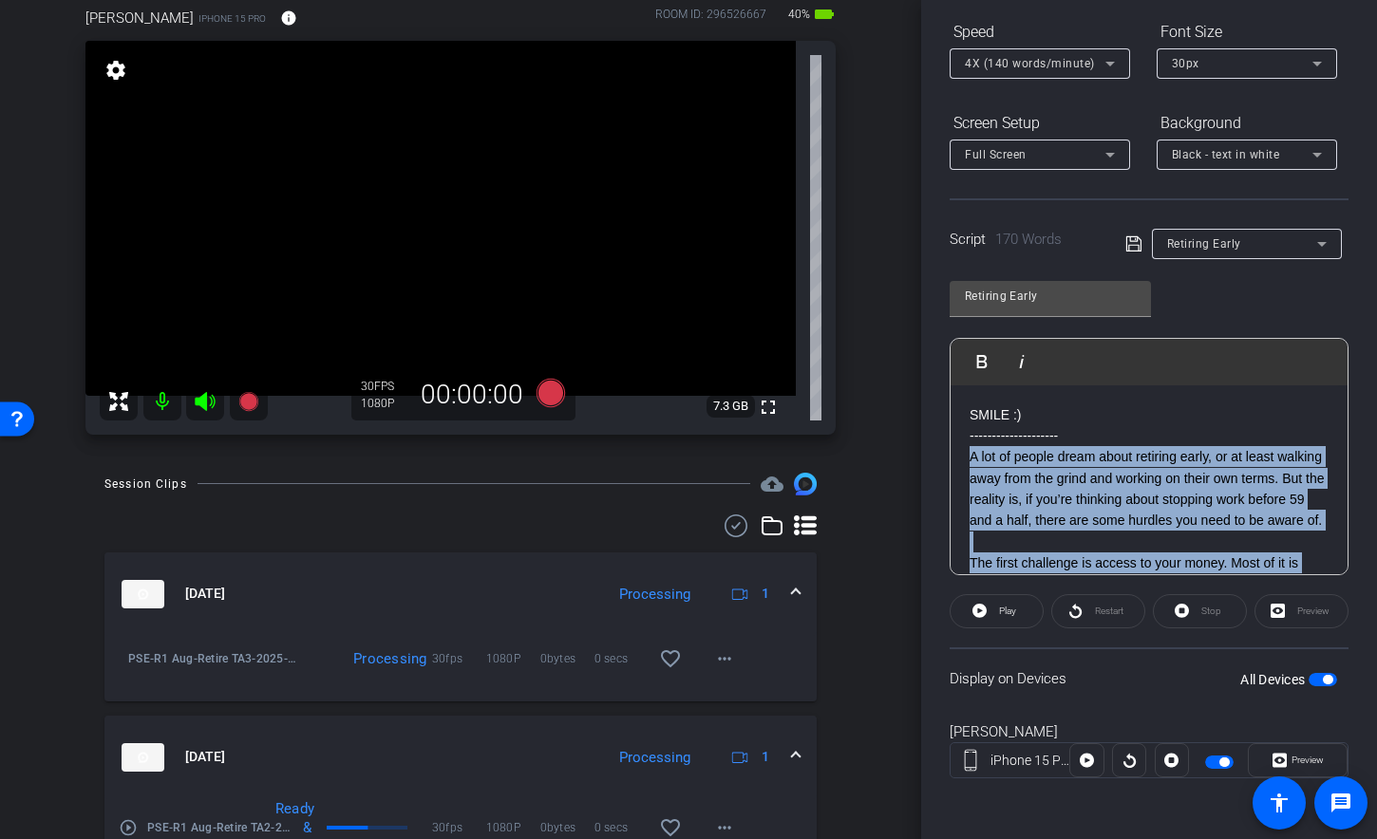
drag, startPoint x: 1013, startPoint y: 459, endPoint x: 947, endPoint y: 452, distance: 66.8
click at [947, 452] on div "Participants Teleprompter Adjustments [PERSON_NAME] Director Everyone 0 Mark al…" at bounding box center [1149, 419] width 456 height 839
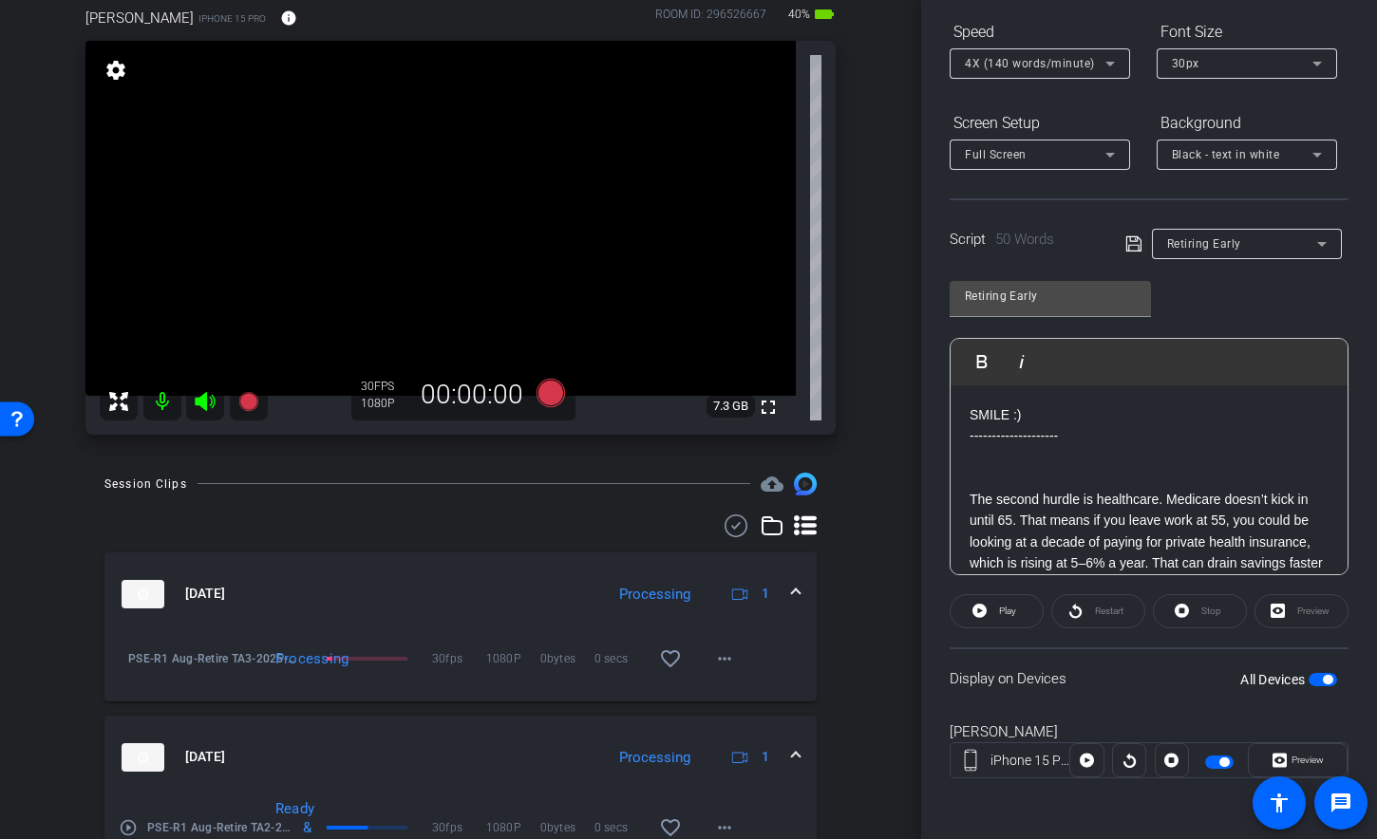
click at [970, 480] on p at bounding box center [1148, 478] width 359 height 21
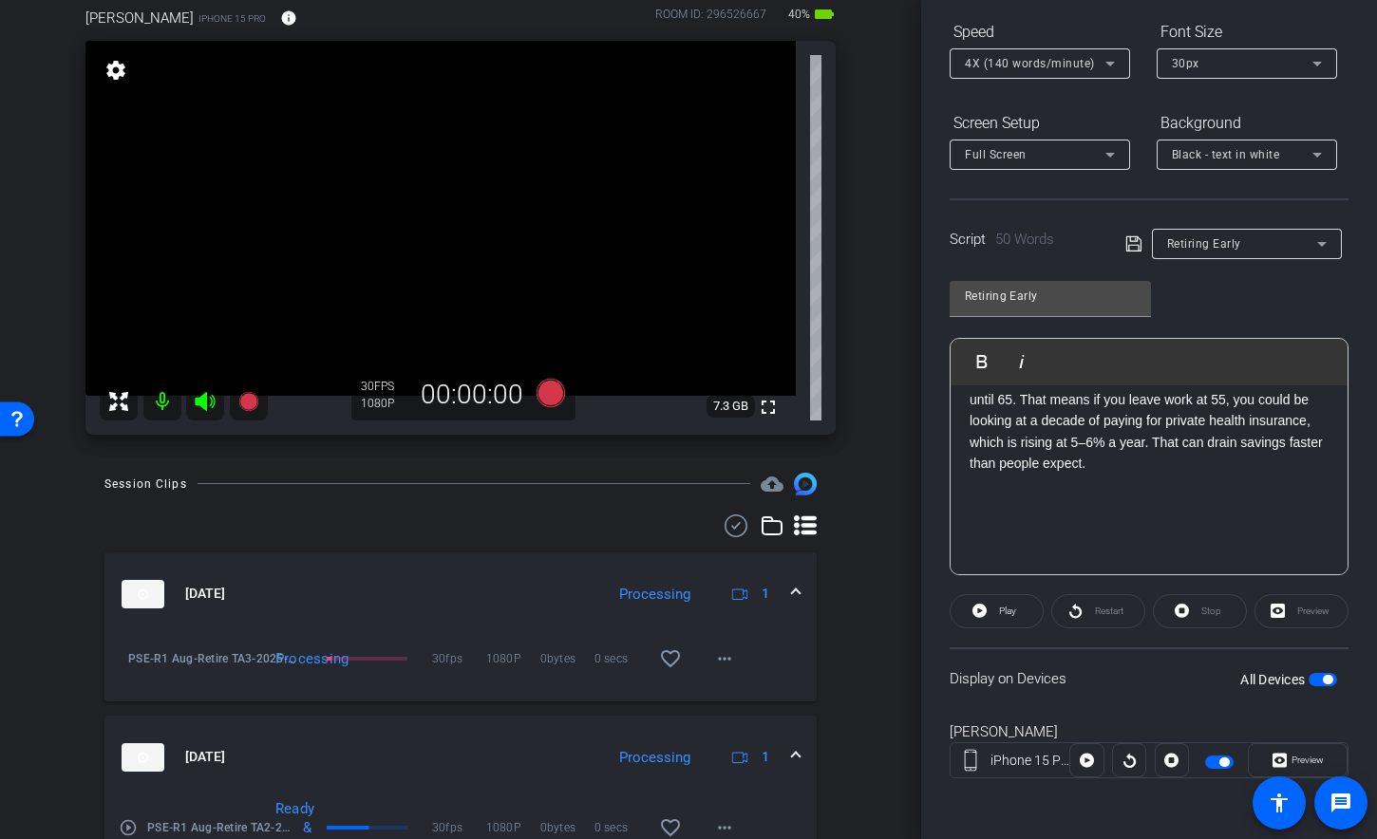
scroll to position [103, 0]
click at [1308, 685] on span "button" at bounding box center [1322, 679] width 28 height 13
click at [1314, 685] on span "button" at bounding box center [1322, 679] width 28 height 13
click at [1308, 679] on span "button" at bounding box center [1322, 679] width 28 height 13
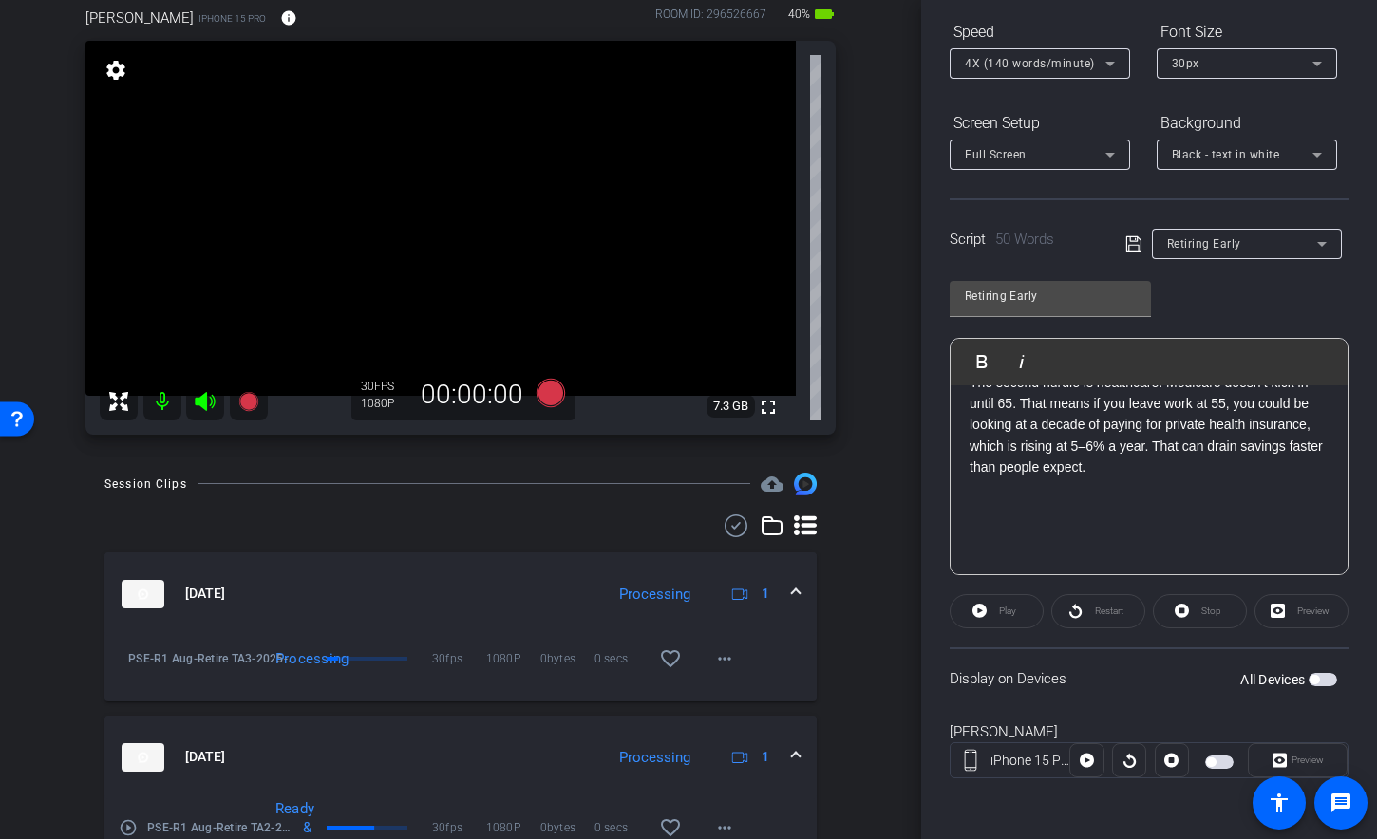
click at [1316, 678] on span "button" at bounding box center [1322, 679] width 28 height 13
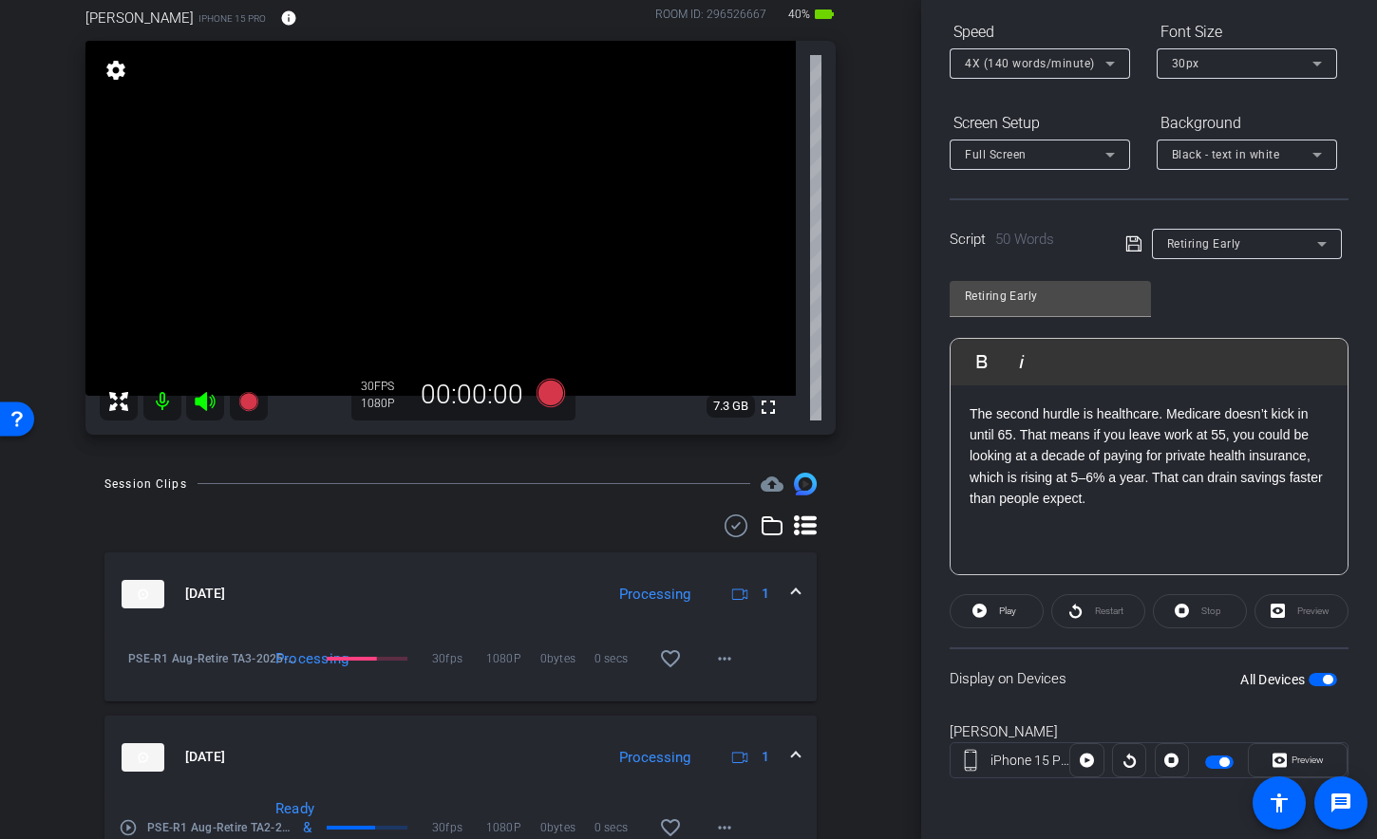
scroll to position [77, 0]
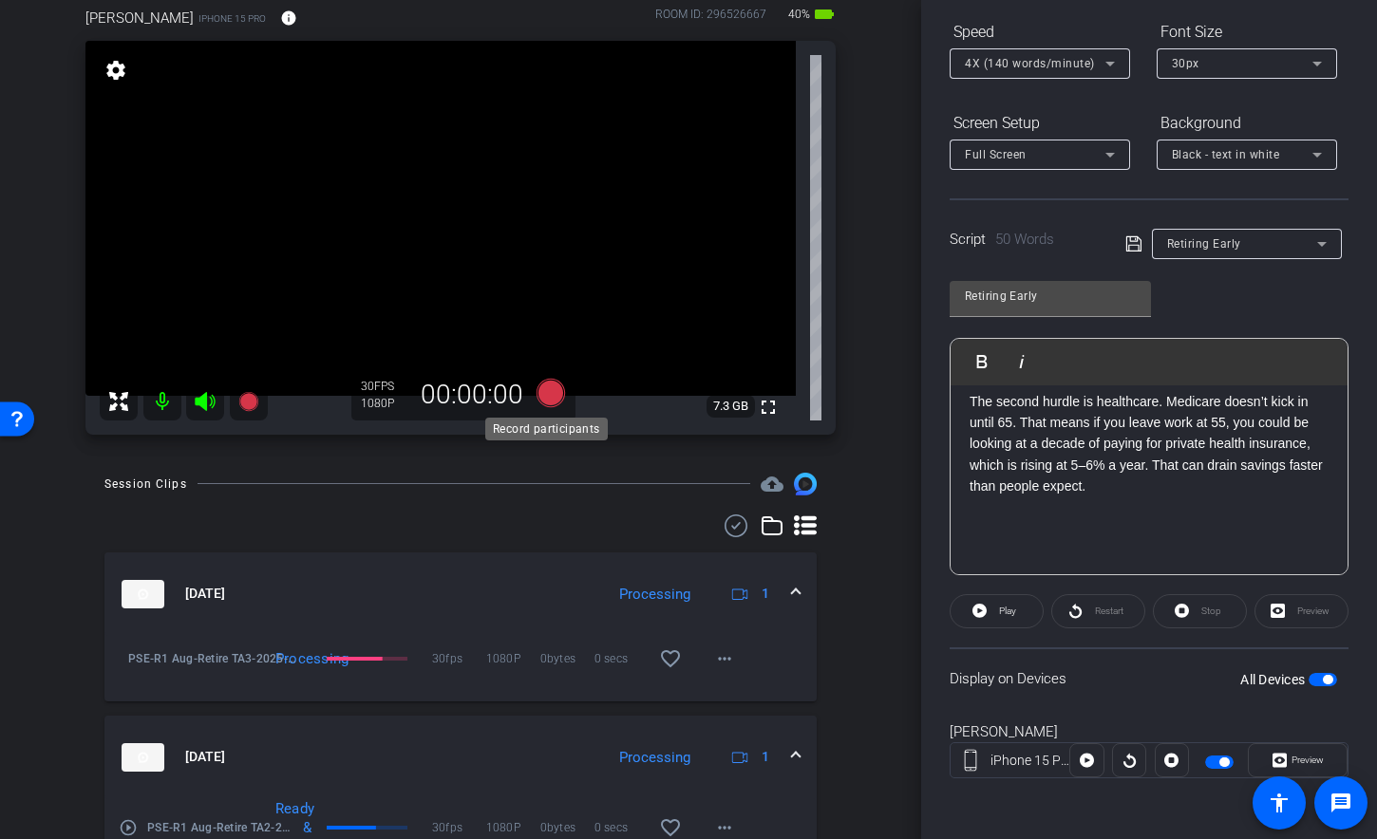
click at [542, 402] on icon at bounding box center [550, 392] width 28 height 28
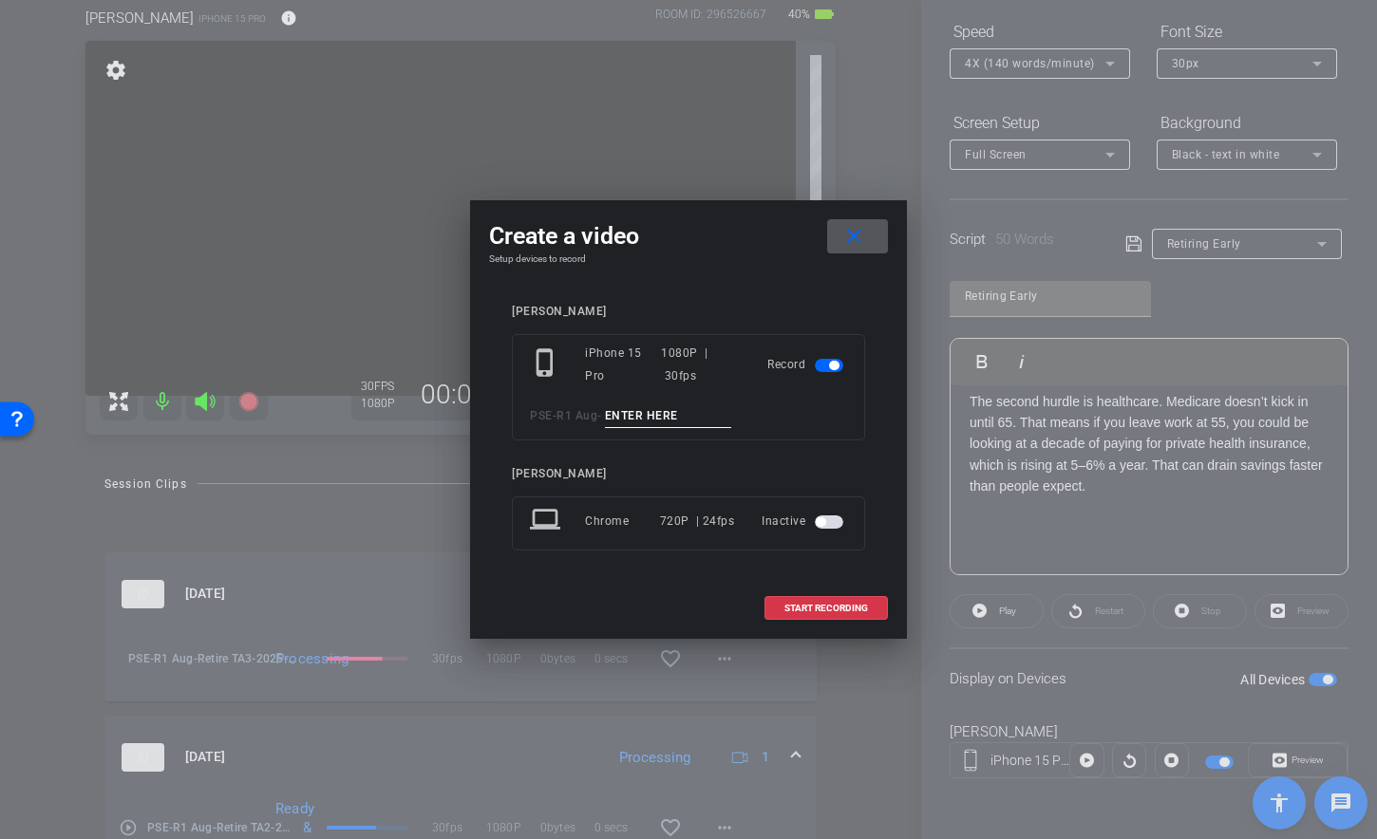
click at [672, 407] on input at bounding box center [668, 416] width 127 height 24
type input "Retire pick up"
click at [815, 610] on span "START RECORDING" at bounding box center [826, 608] width 84 height 9
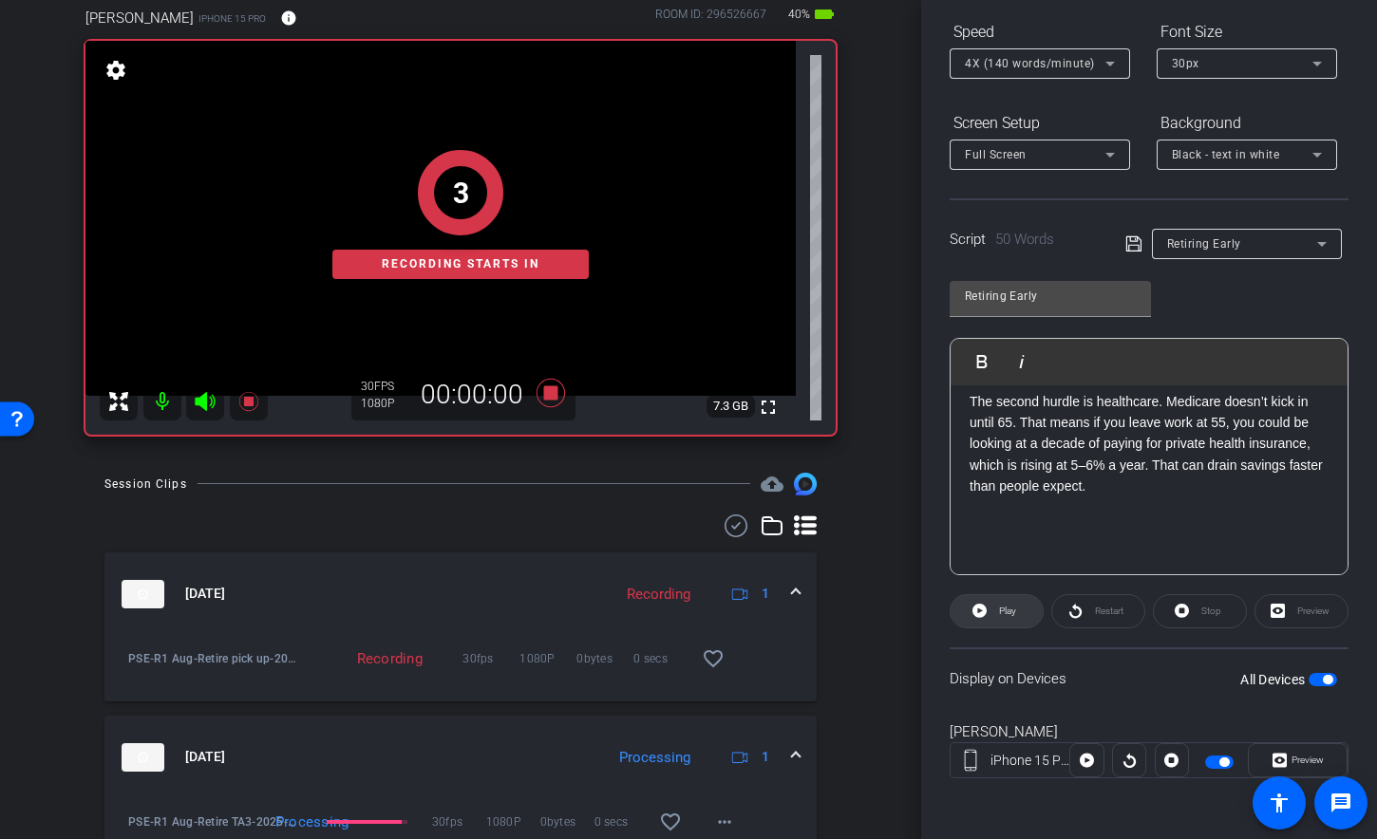
click at [1013, 611] on span "Play" at bounding box center [1007, 611] width 17 height 10
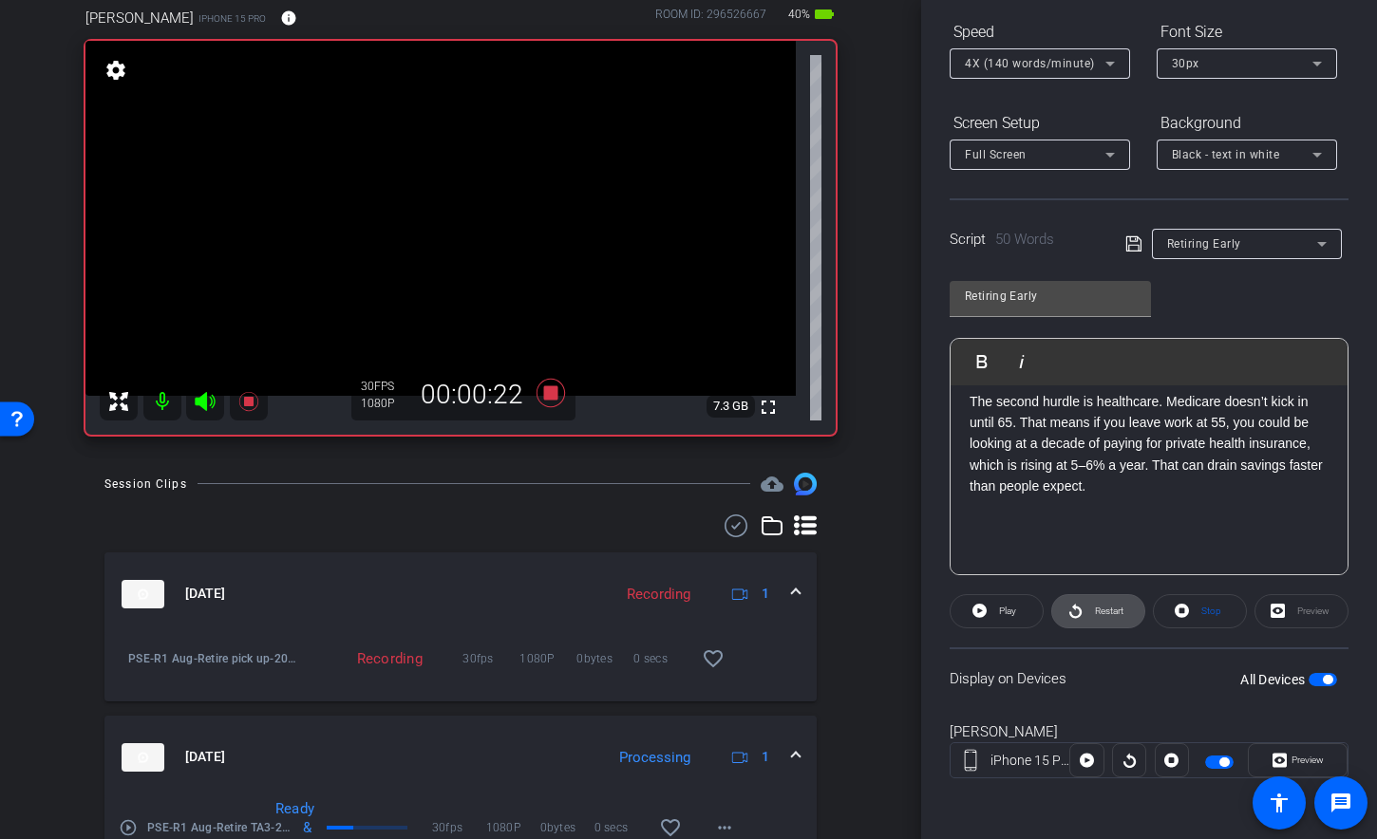
click at [1096, 614] on span "Restart" at bounding box center [1109, 611] width 28 height 10
click at [543, 383] on icon at bounding box center [551, 393] width 46 height 34
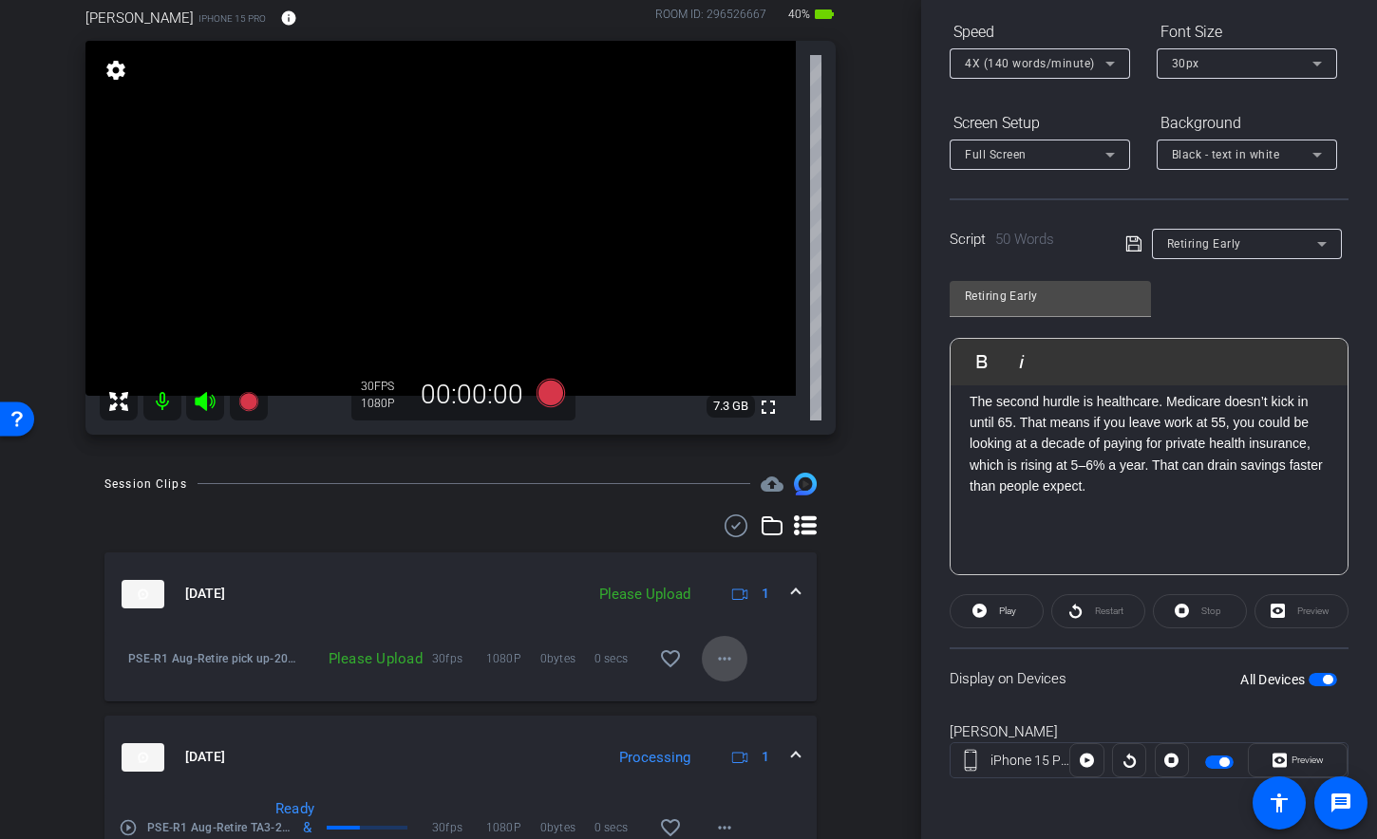
click at [722, 657] on mat-icon "more_horiz" at bounding box center [724, 658] width 23 height 23
click at [733, 694] on span "Upload" at bounding box center [745, 697] width 76 height 23
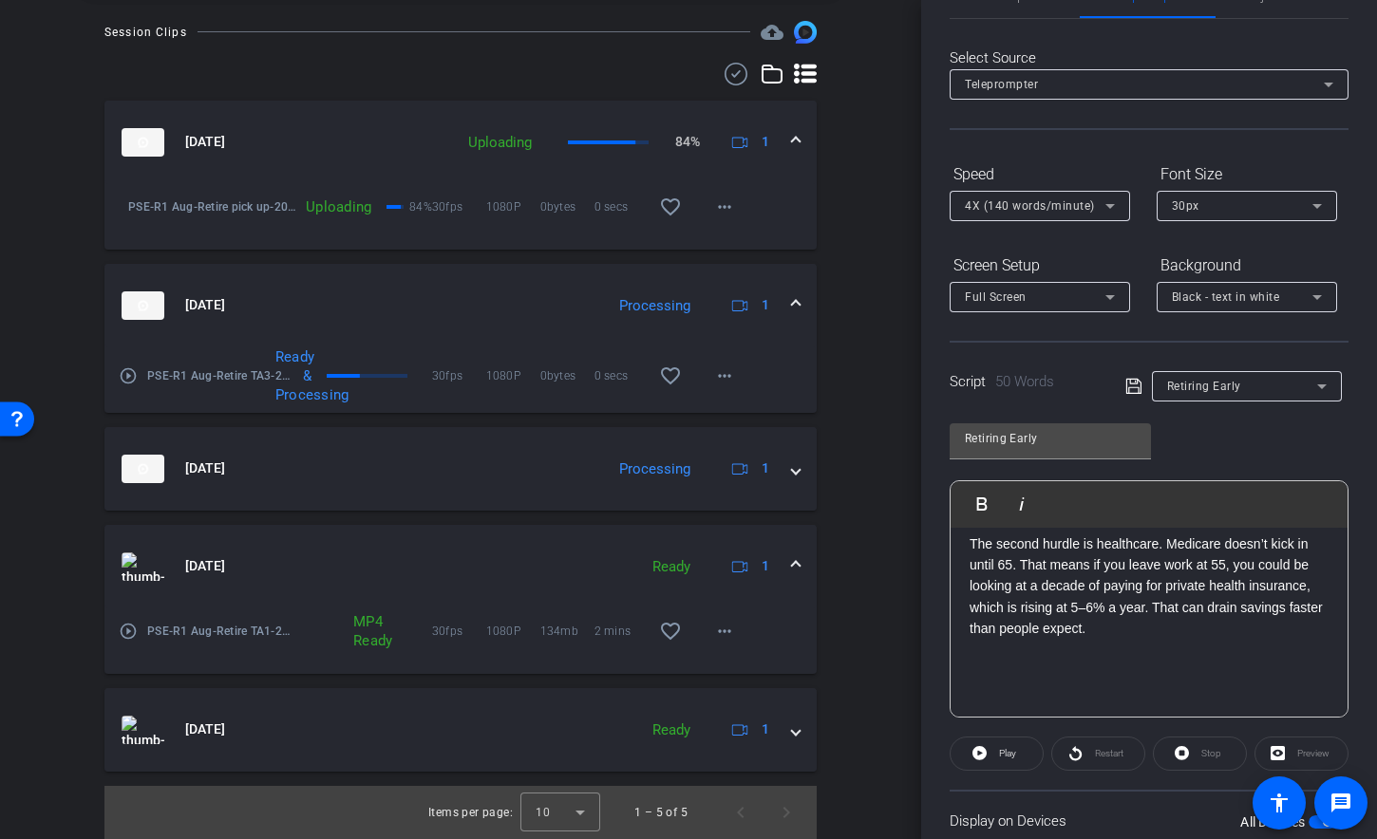
scroll to position [0, 0]
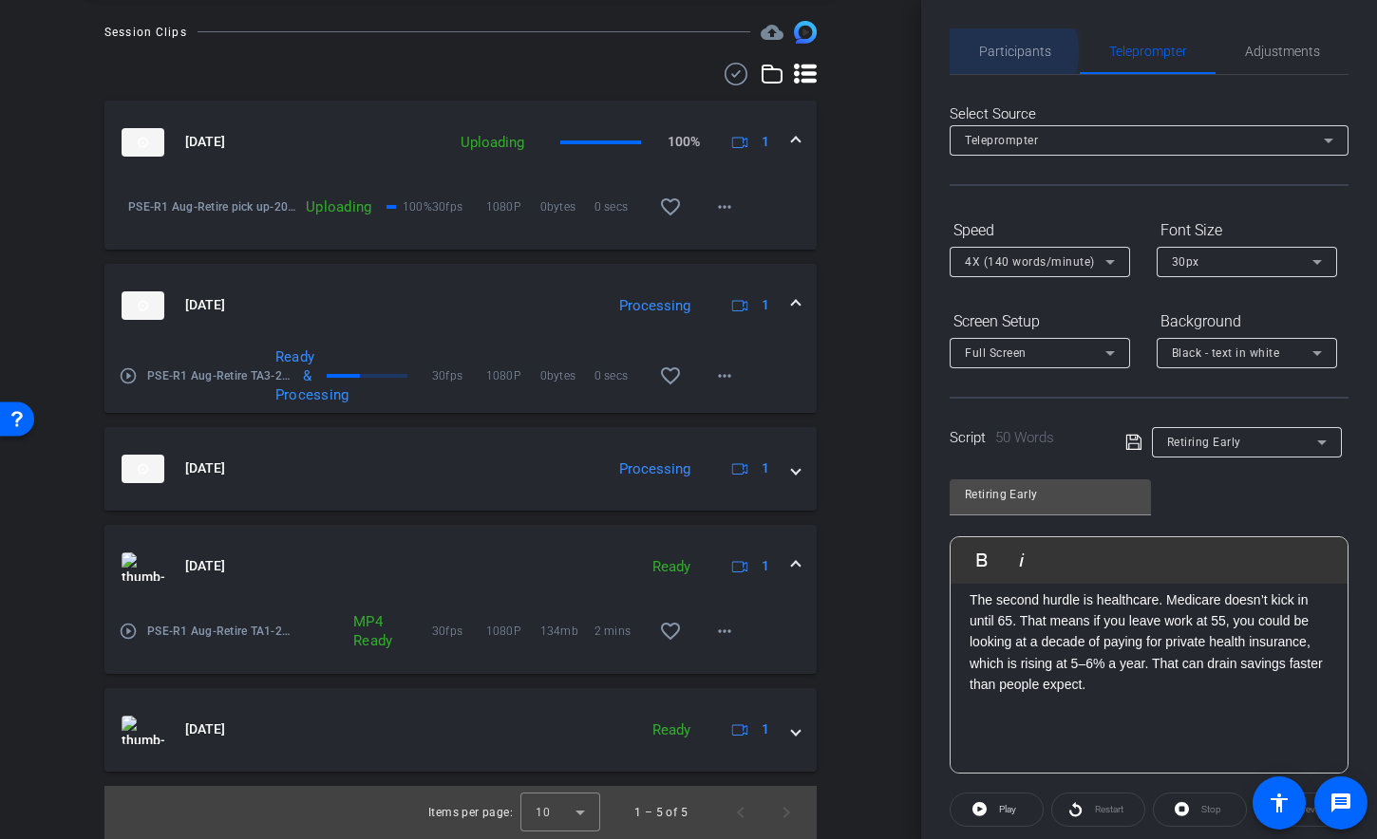
click at [1002, 52] on span "Participants" at bounding box center [1015, 51] width 72 height 13
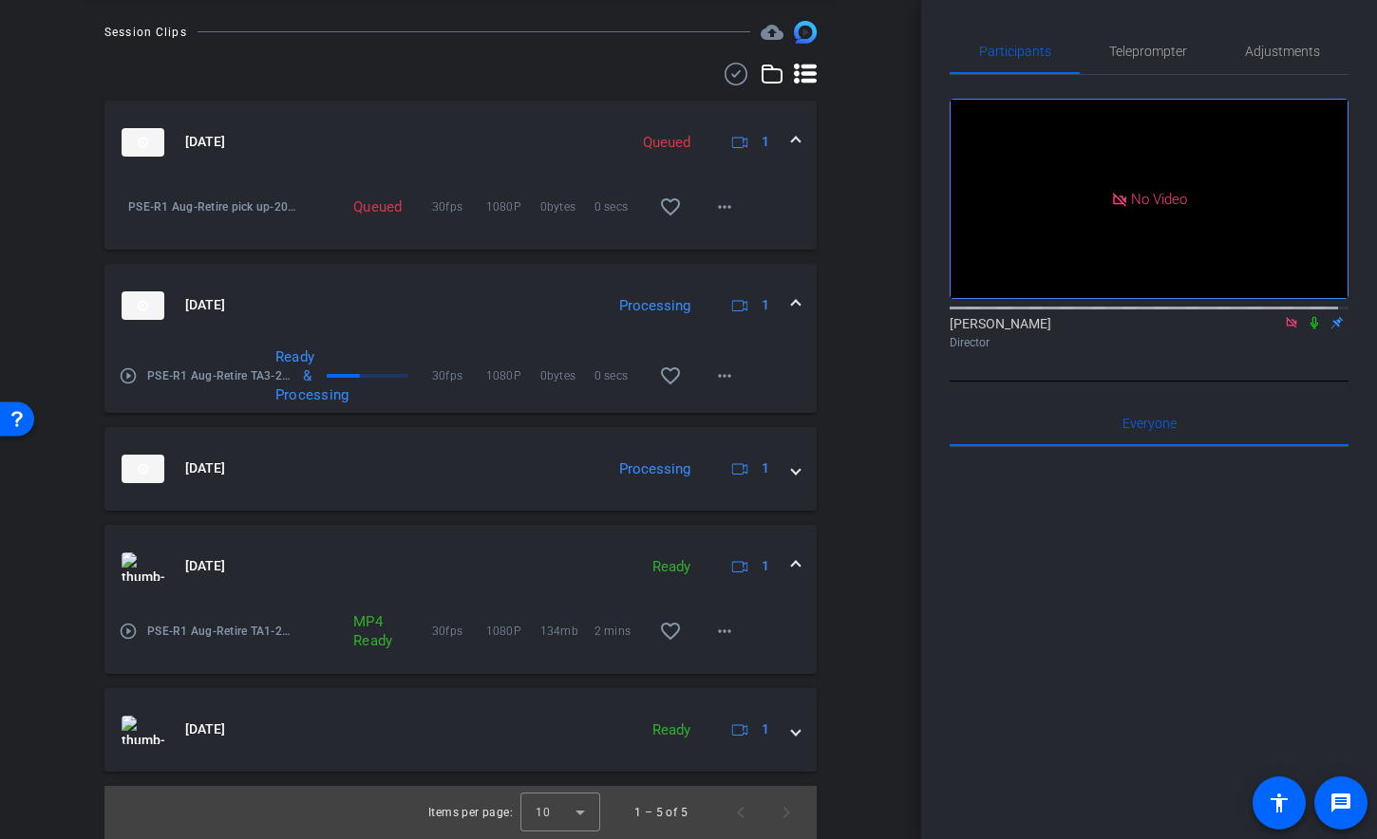
click at [1286, 317] on icon at bounding box center [1291, 322] width 10 height 10
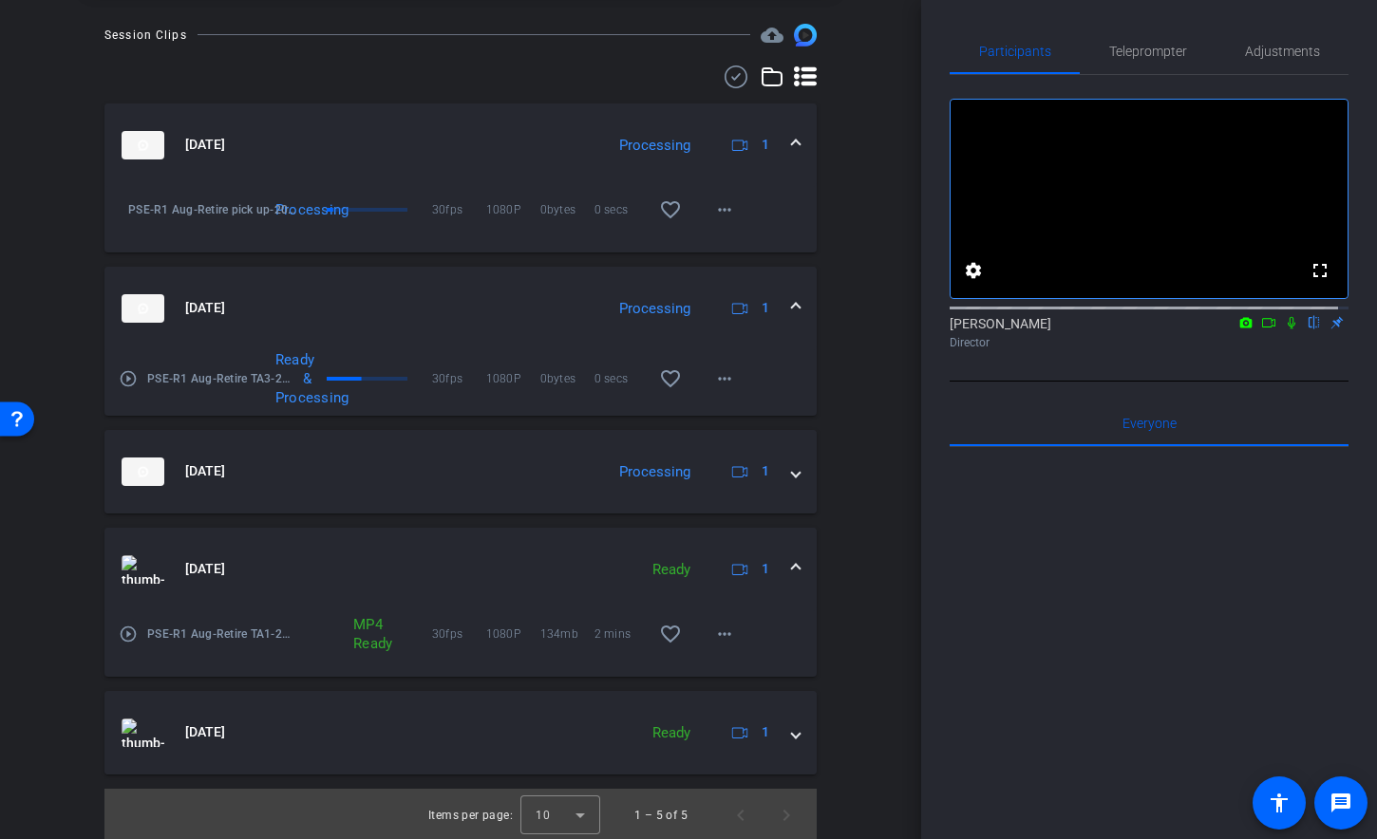
scroll to position [557, 0]
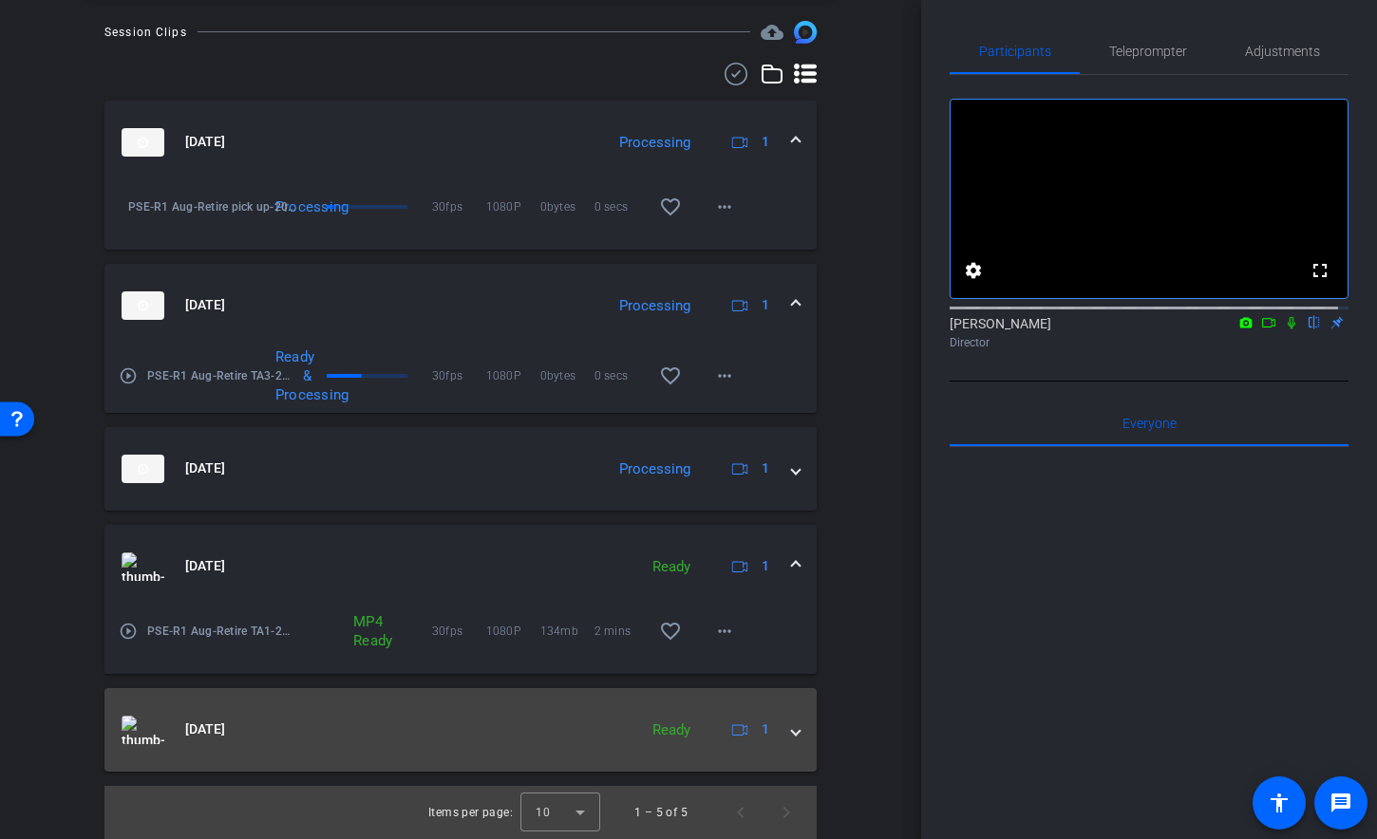
click at [792, 724] on mat-expansion-panel-header "[DATE] Ready 1" at bounding box center [460, 730] width 712 height 84
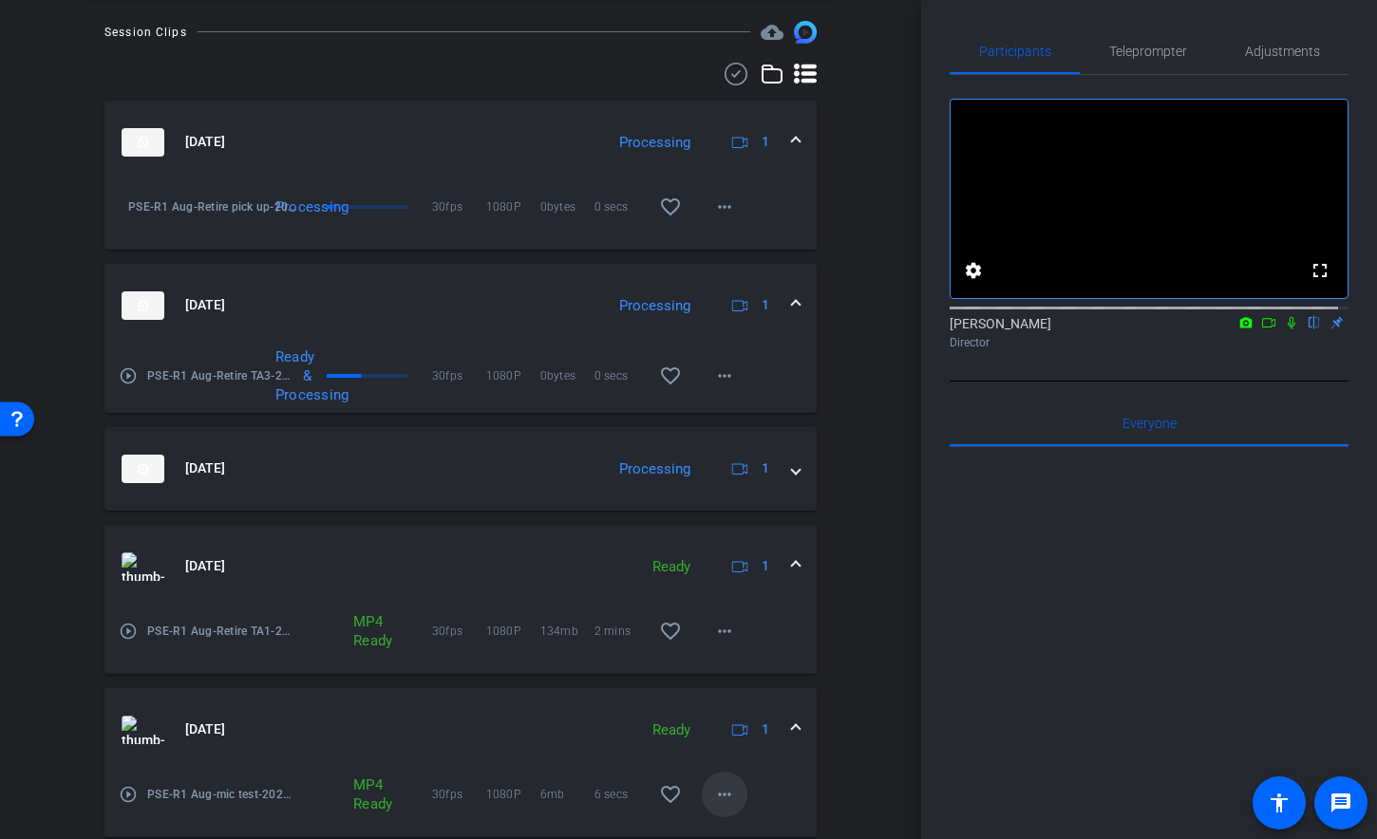
click at [724, 768] on mat-icon "more_horiz" at bounding box center [724, 794] width 23 height 23
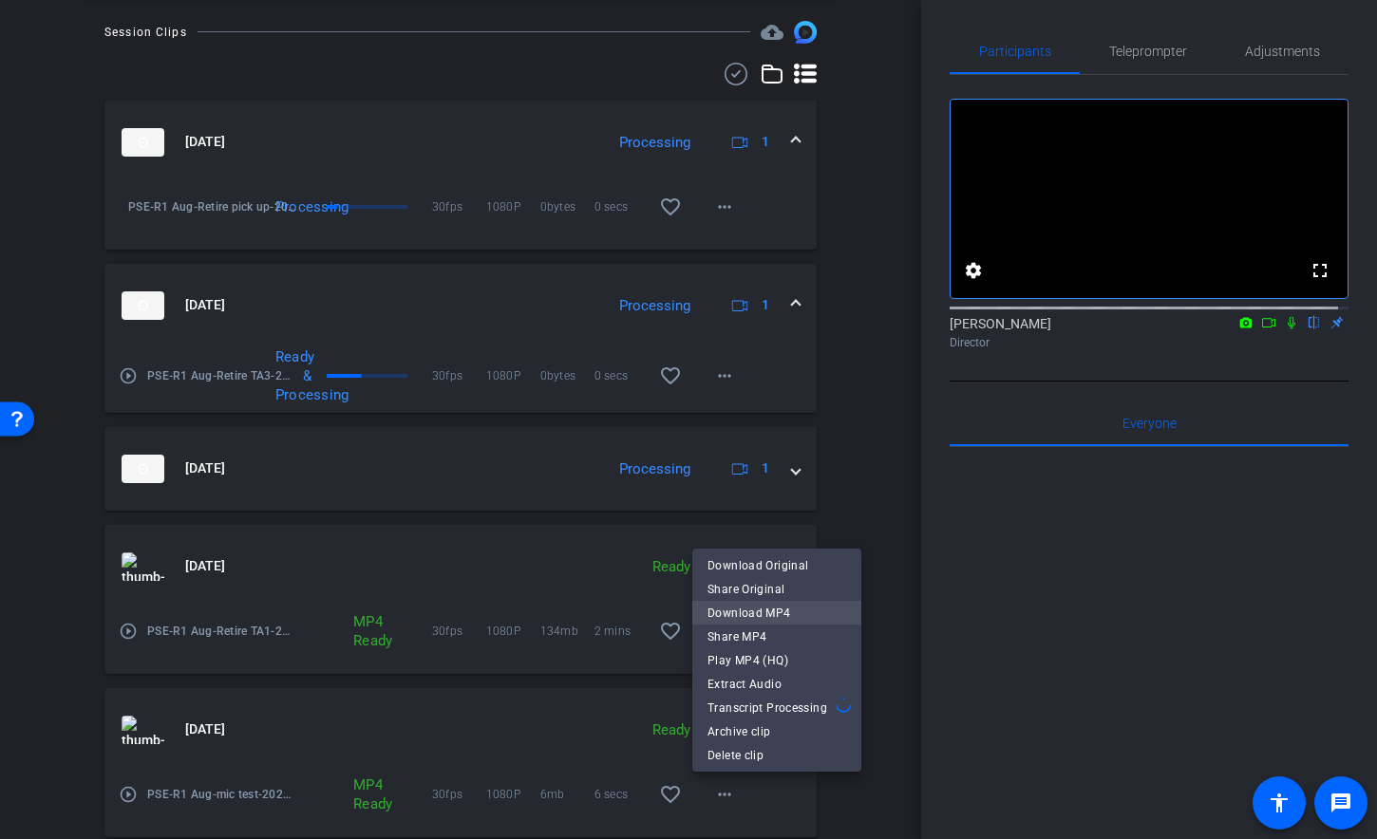
click at [760, 616] on span "Download MP4" at bounding box center [776, 613] width 139 height 23
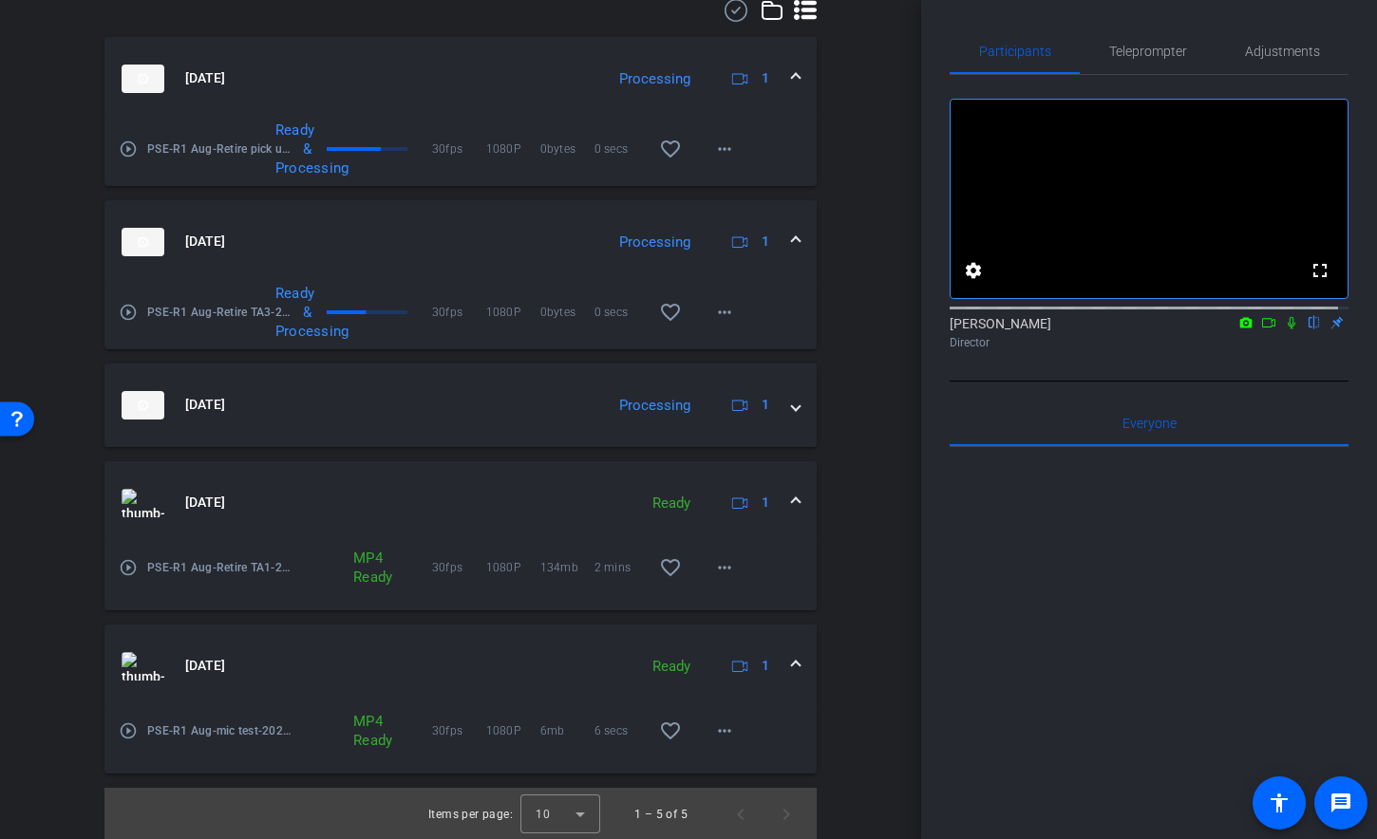
scroll to position [623, 0]
click at [717, 570] on mat-icon "more_horiz" at bounding box center [724, 565] width 23 height 23
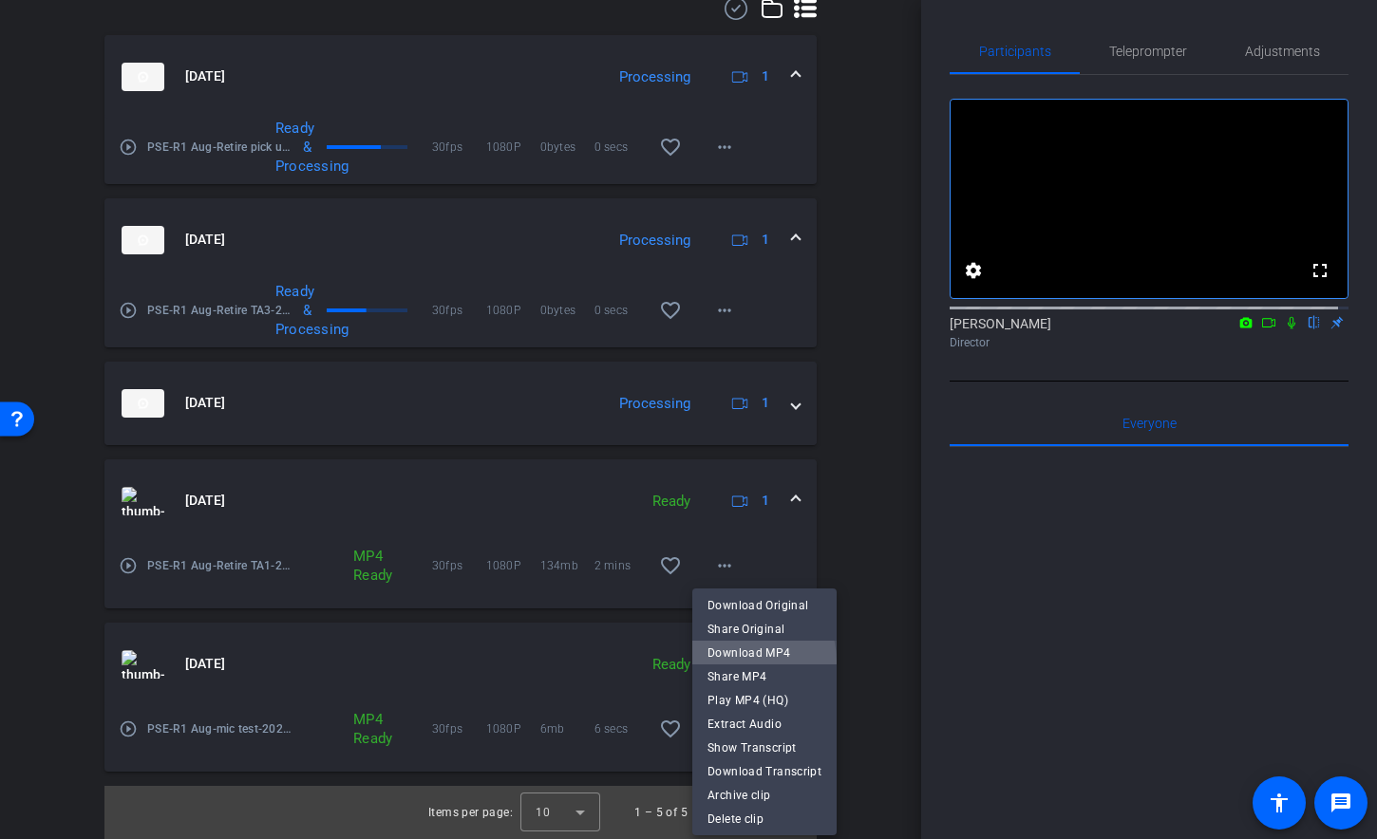
click at [741, 662] on span "Download MP4" at bounding box center [764, 653] width 114 height 23
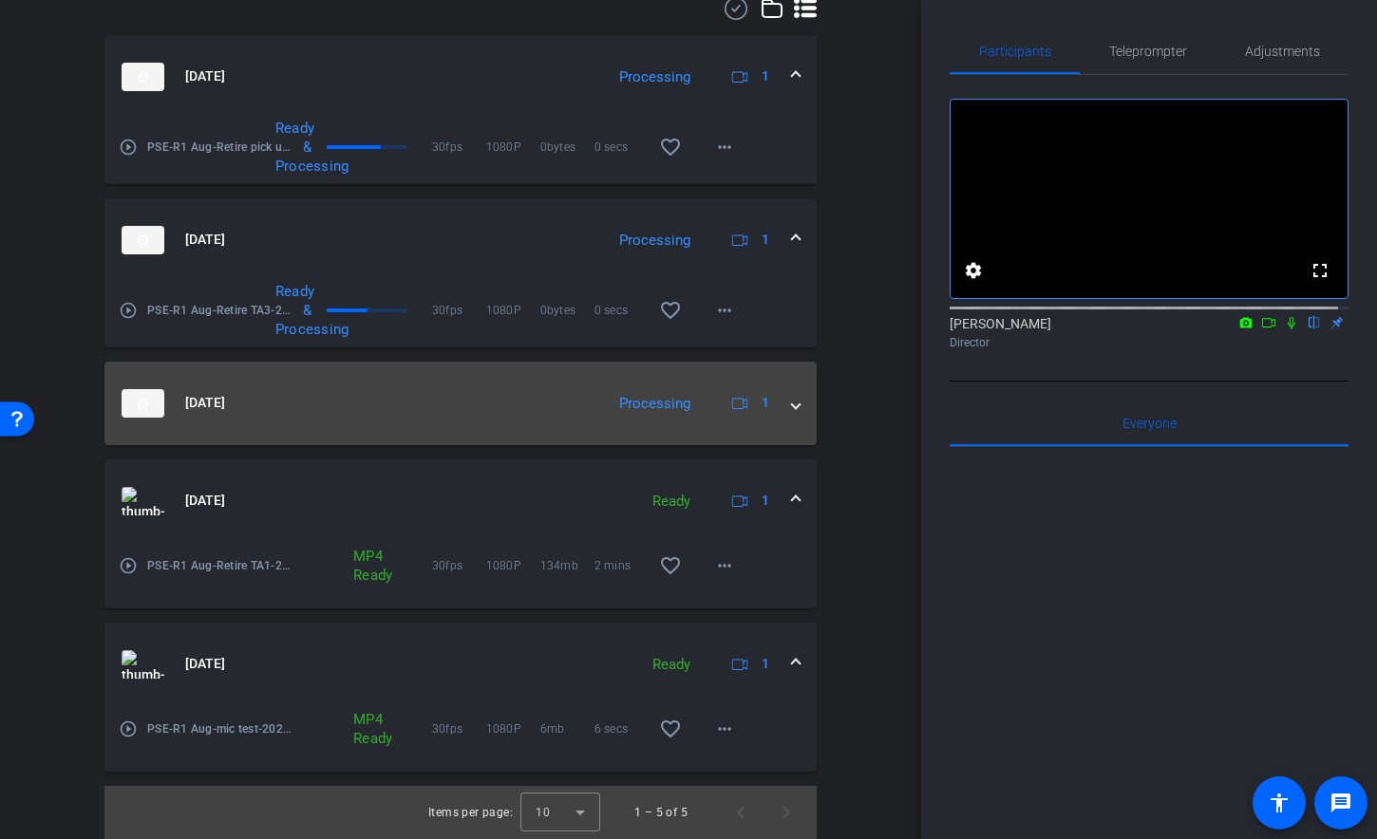
click at [792, 412] on mat-expansion-panel-header "[DATE] Processing 1" at bounding box center [460, 404] width 712 height 84
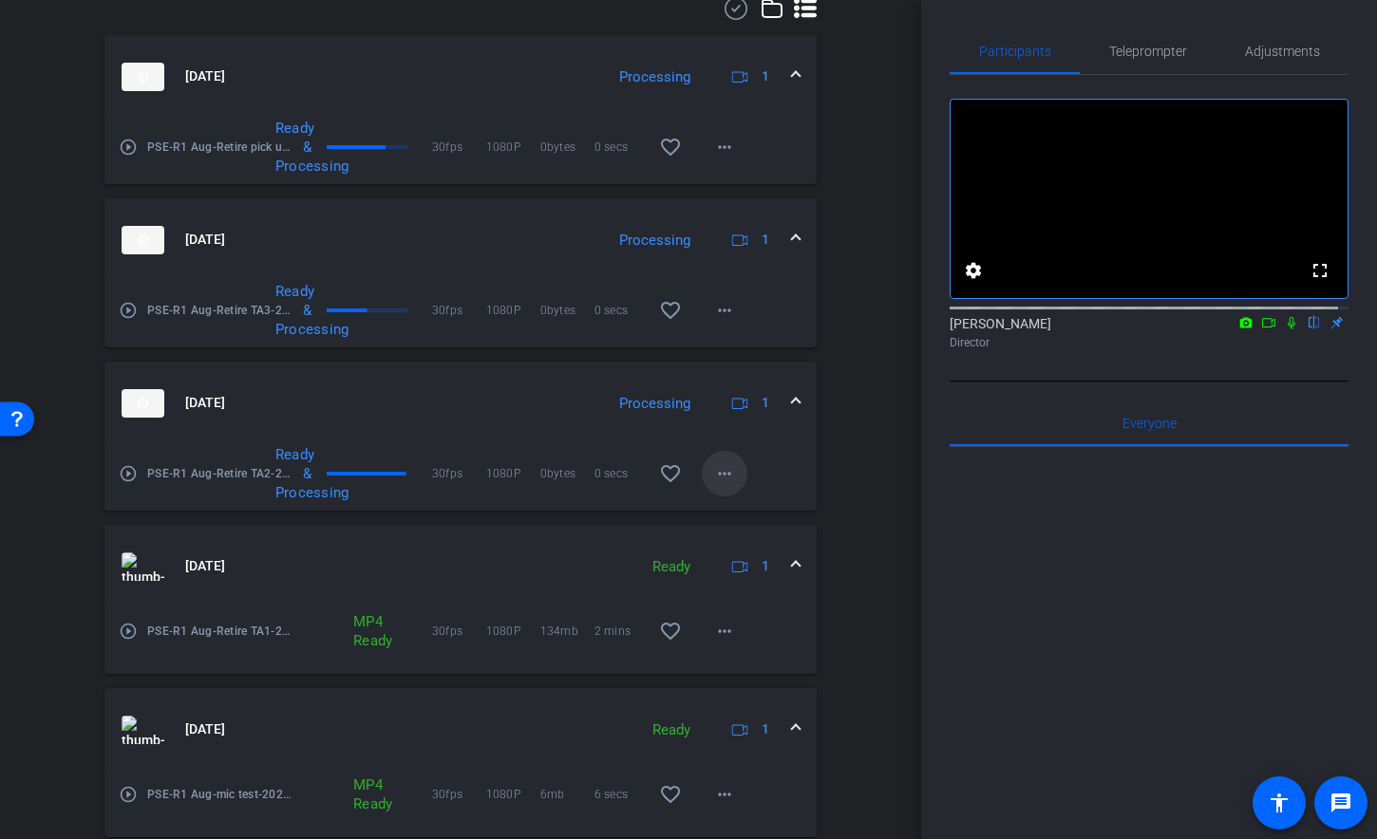
click at [721, 486] on span at bounding box center [725, 474] width 46 height 46
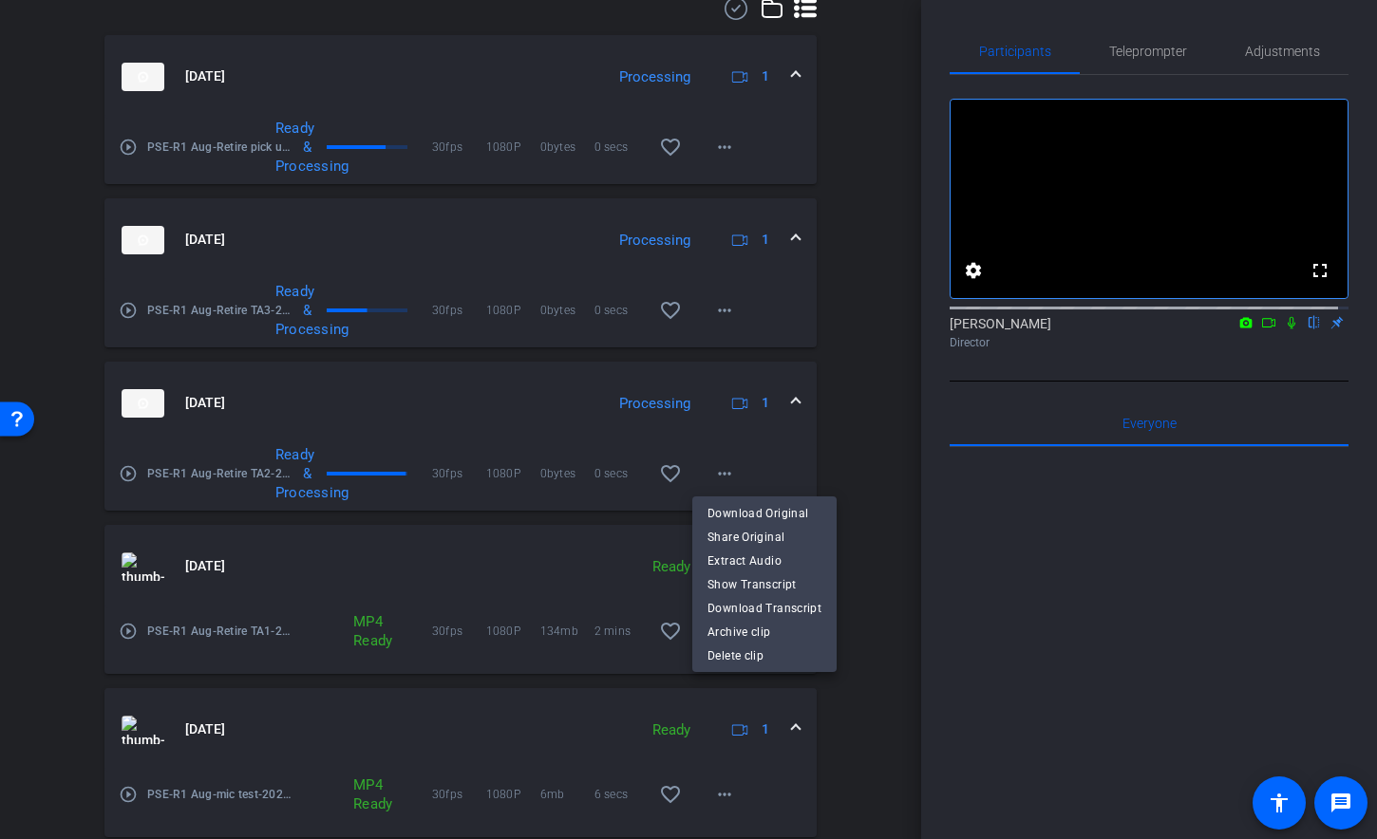
click at [862, 443] on div at bounding box center [688, 419] width 1377 height 839
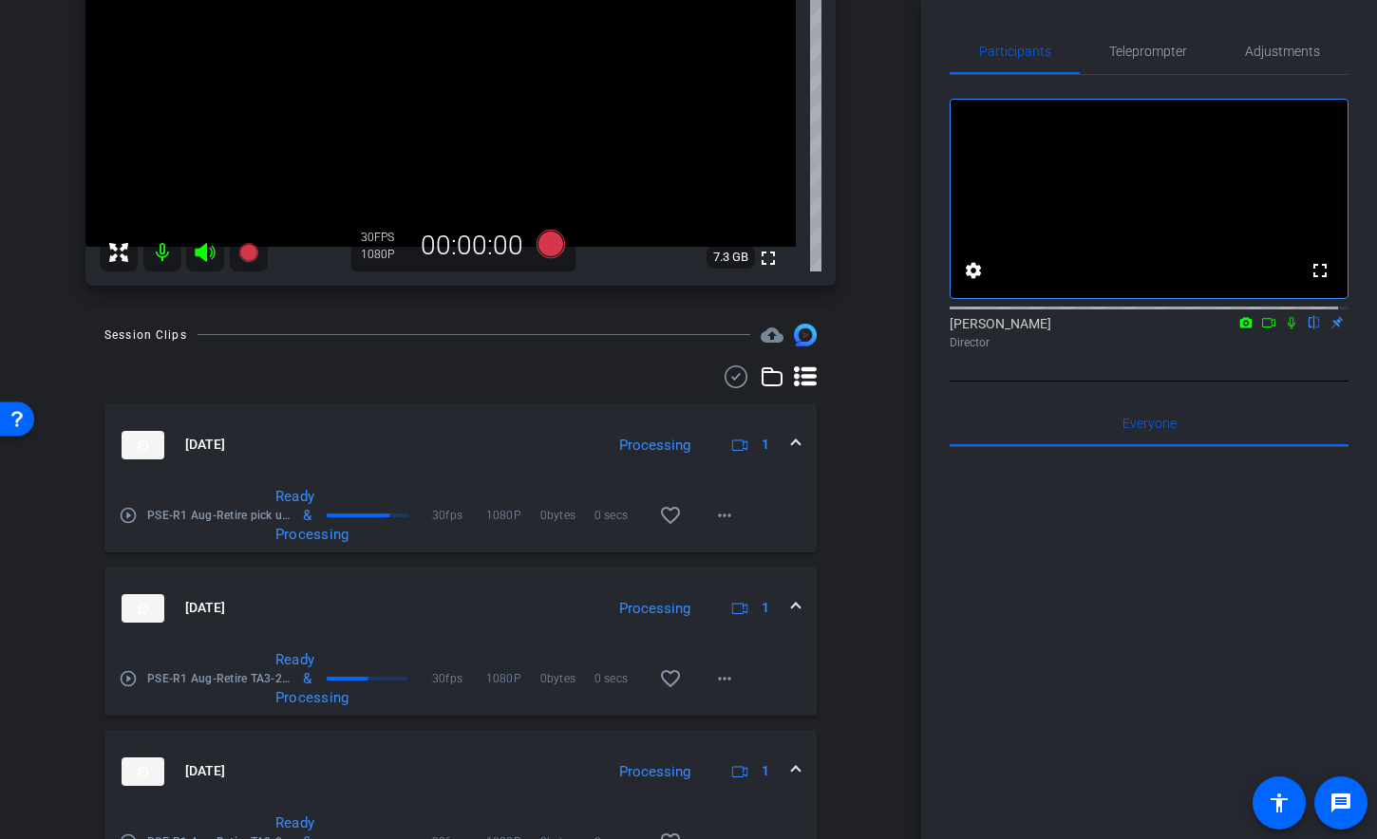
scroll to position [143, 0]
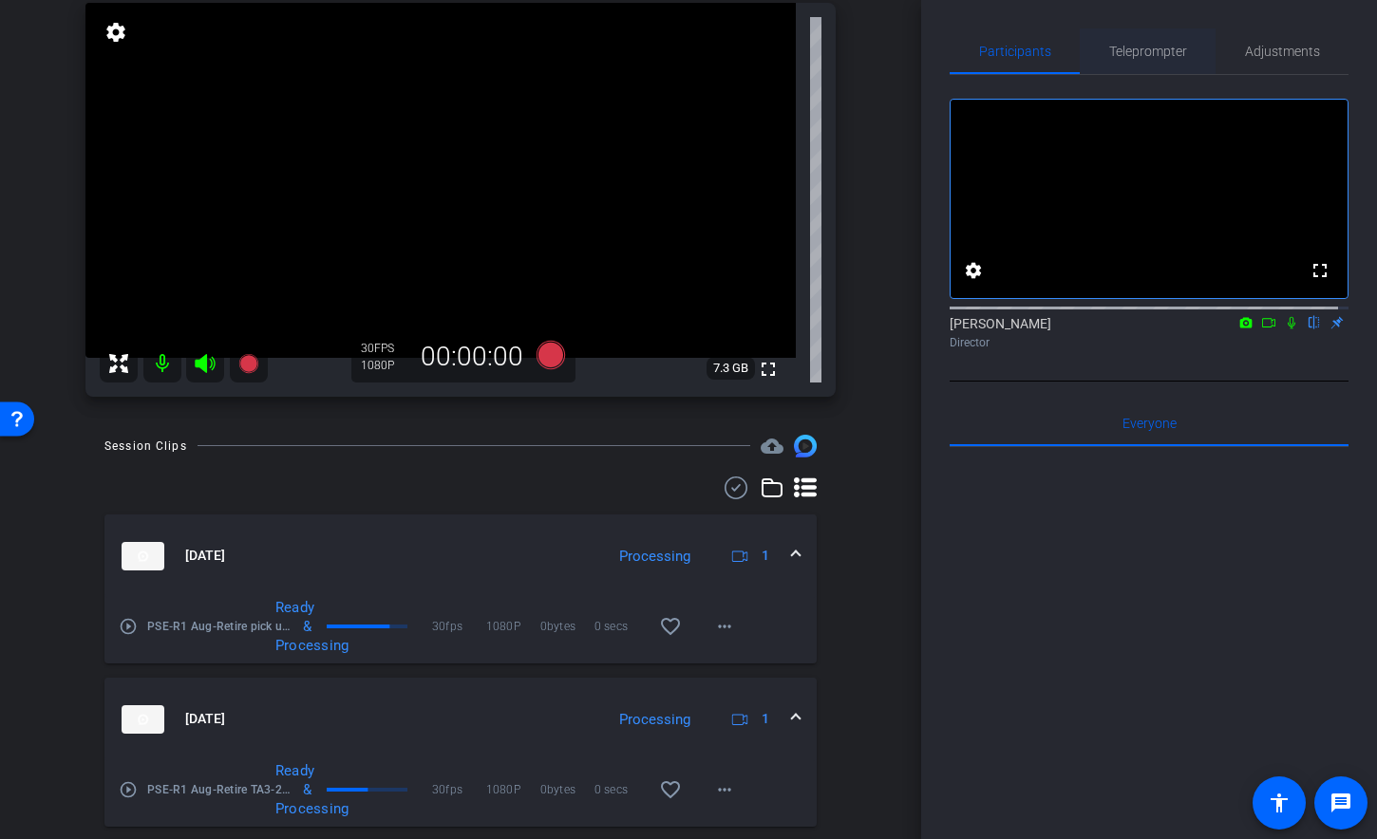
click at [1153, 57] on span "Teleprompter" at bounding box center [1148, 51] width 78 height 13
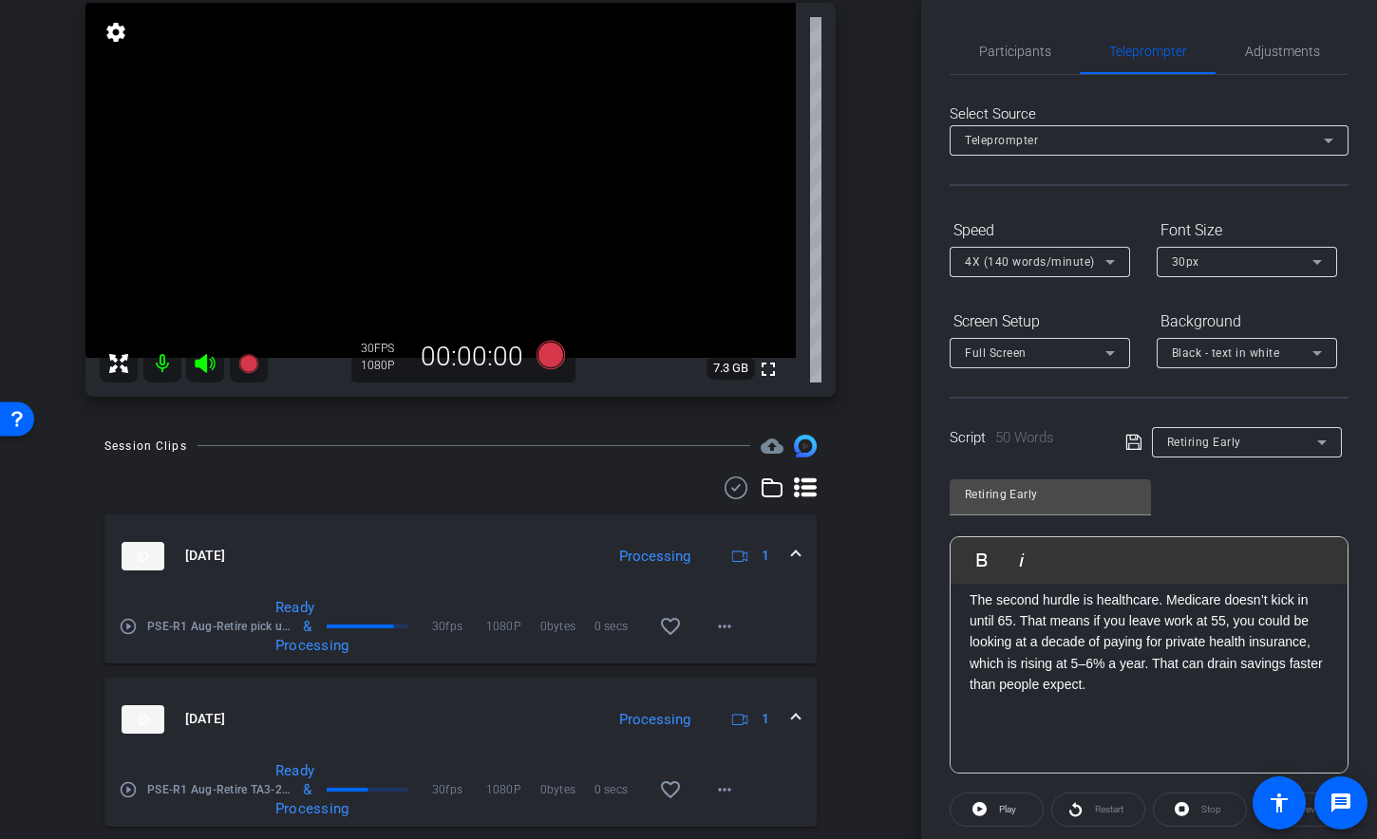
click at [1271, 445] on div "Retiring Early" at bounding box center [1242, 442] width 150 height 24
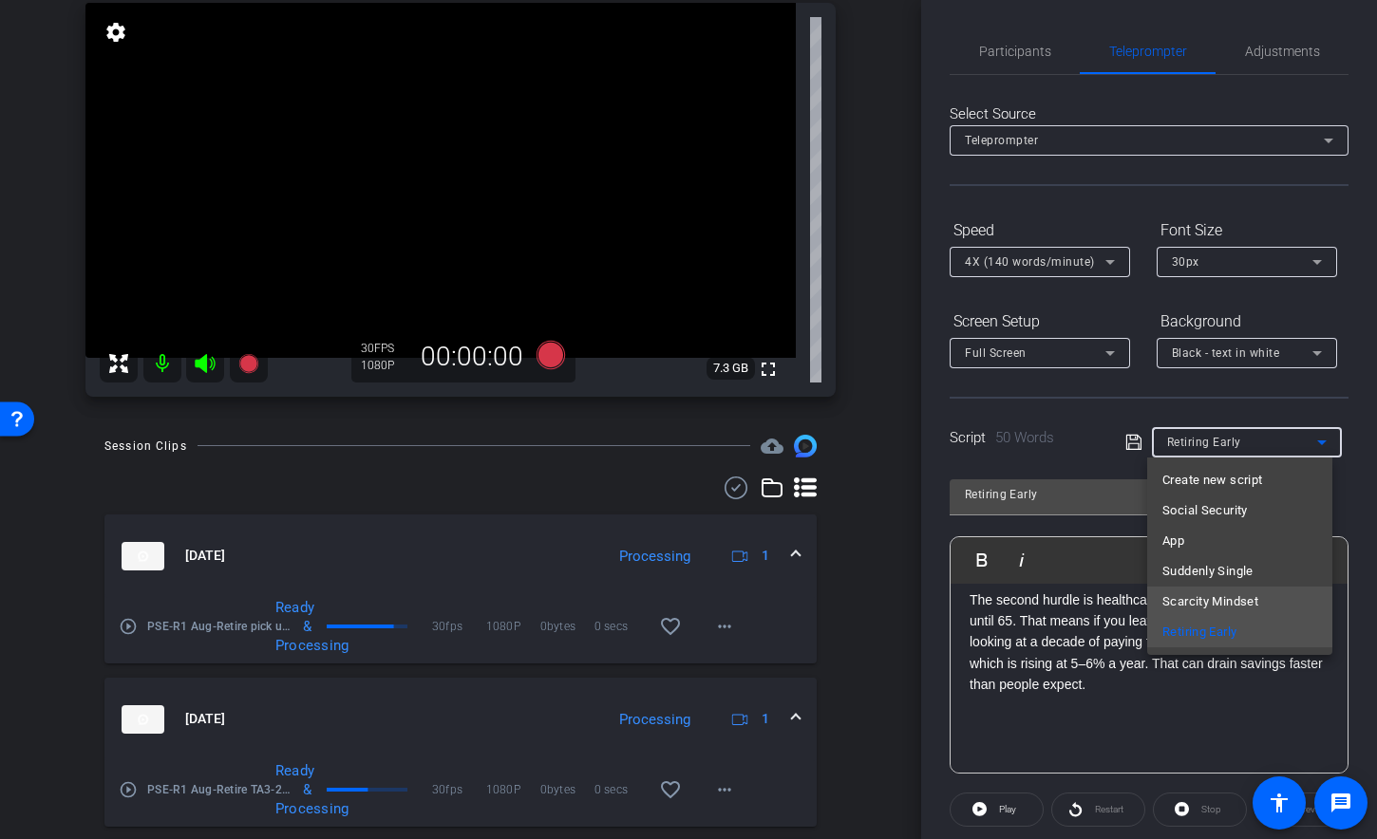
click at [1234, 597] on span "Scarcity Mindset" at bounding box center [1210, 602] width 96 height 23
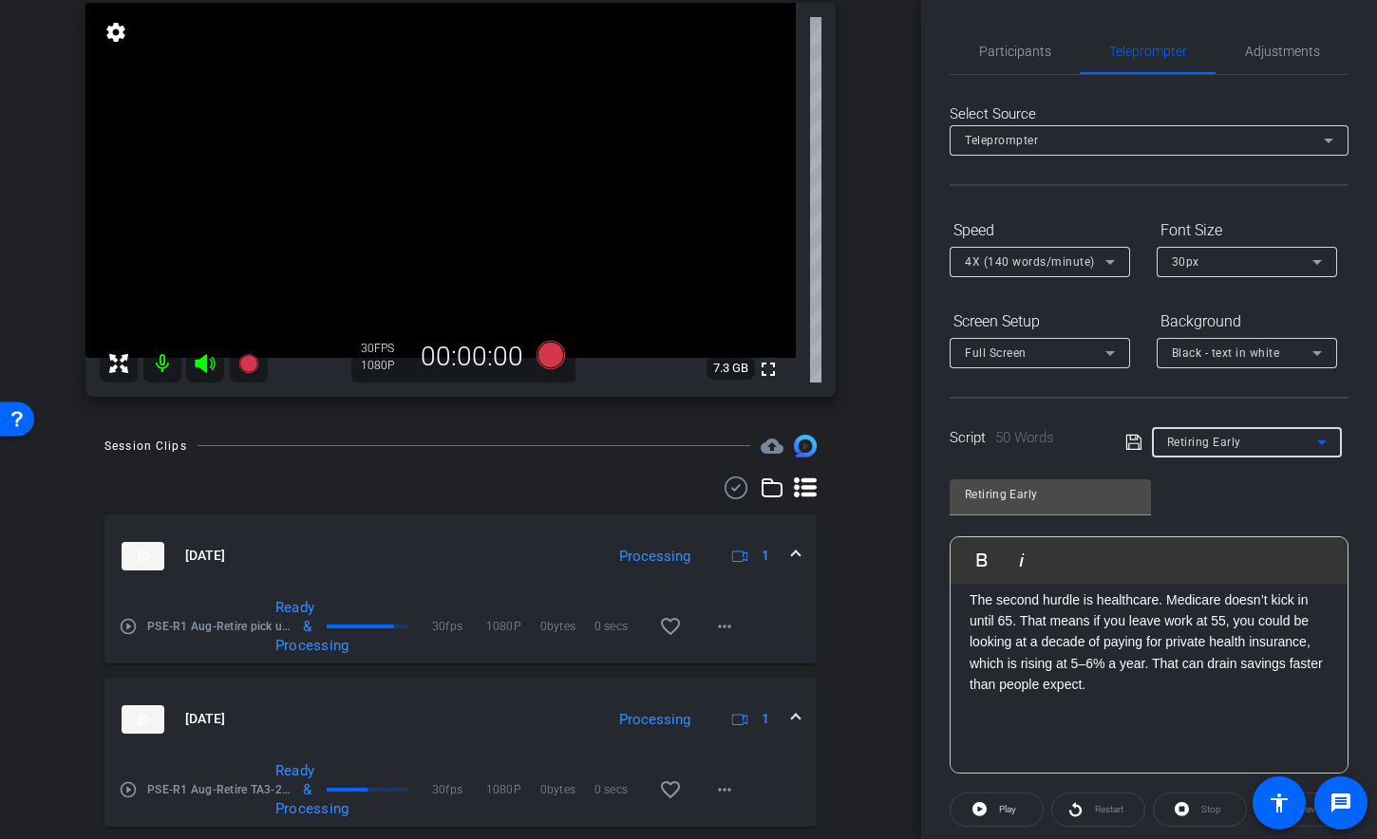
type input "Scarcity Mindset"
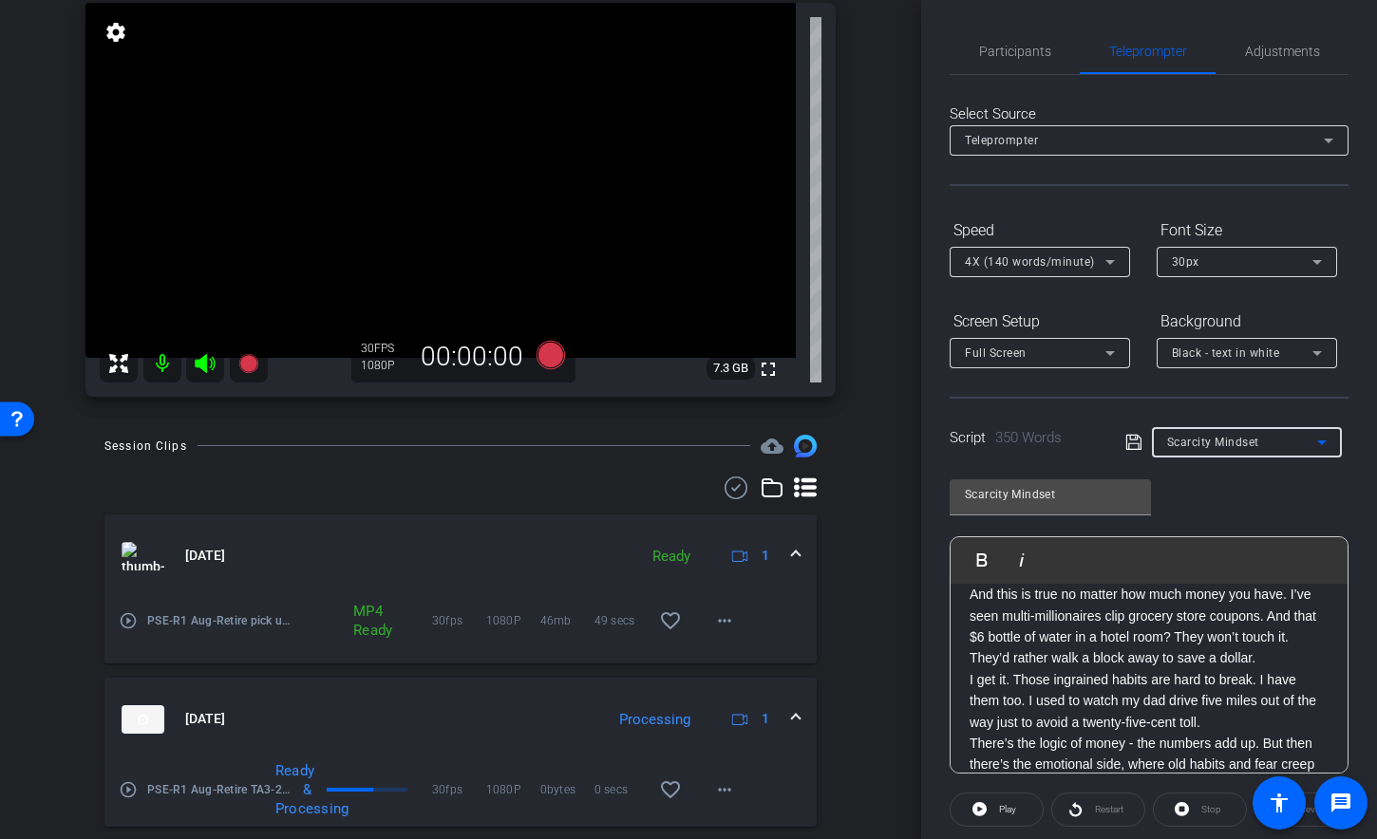
scroll to position [274, 0]
click at [1275, 668] on p "And this is true no matter how much money you have. I’ve seen multi-millionaire…" at bounding box center [1148, 625] width 359 height 85
click at [1046, 668] on p "And this is true no matter how much money you have. I’ve seen multi-millionaire…" at bounding box center [1148, 625] width 359 height 85
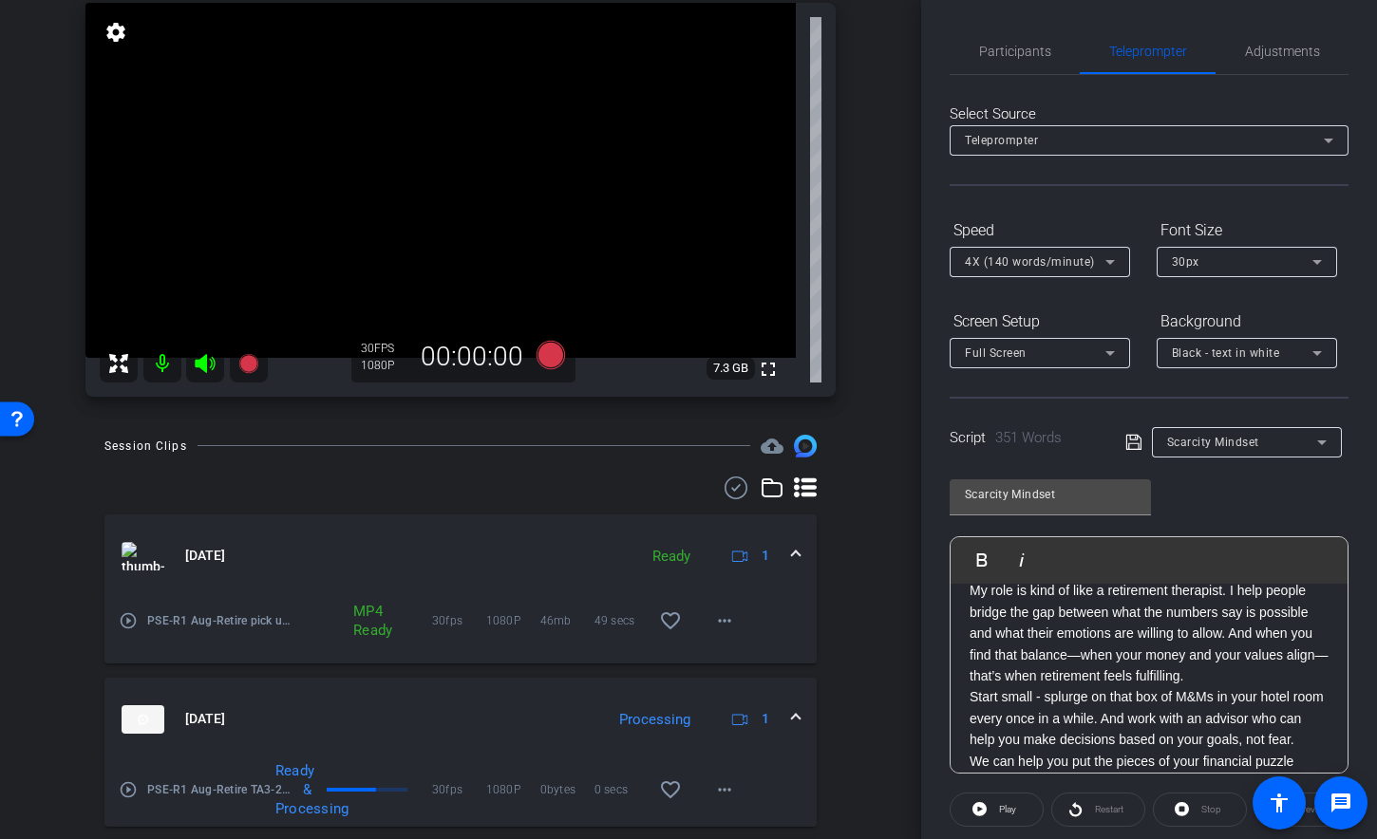
scroll to position [638, 0]
click at [1282, 666] on p "My role is kind of like a retirement therapist. I help people bridge the gap be…" at bounding box center [1148, 612] width 359 height 106
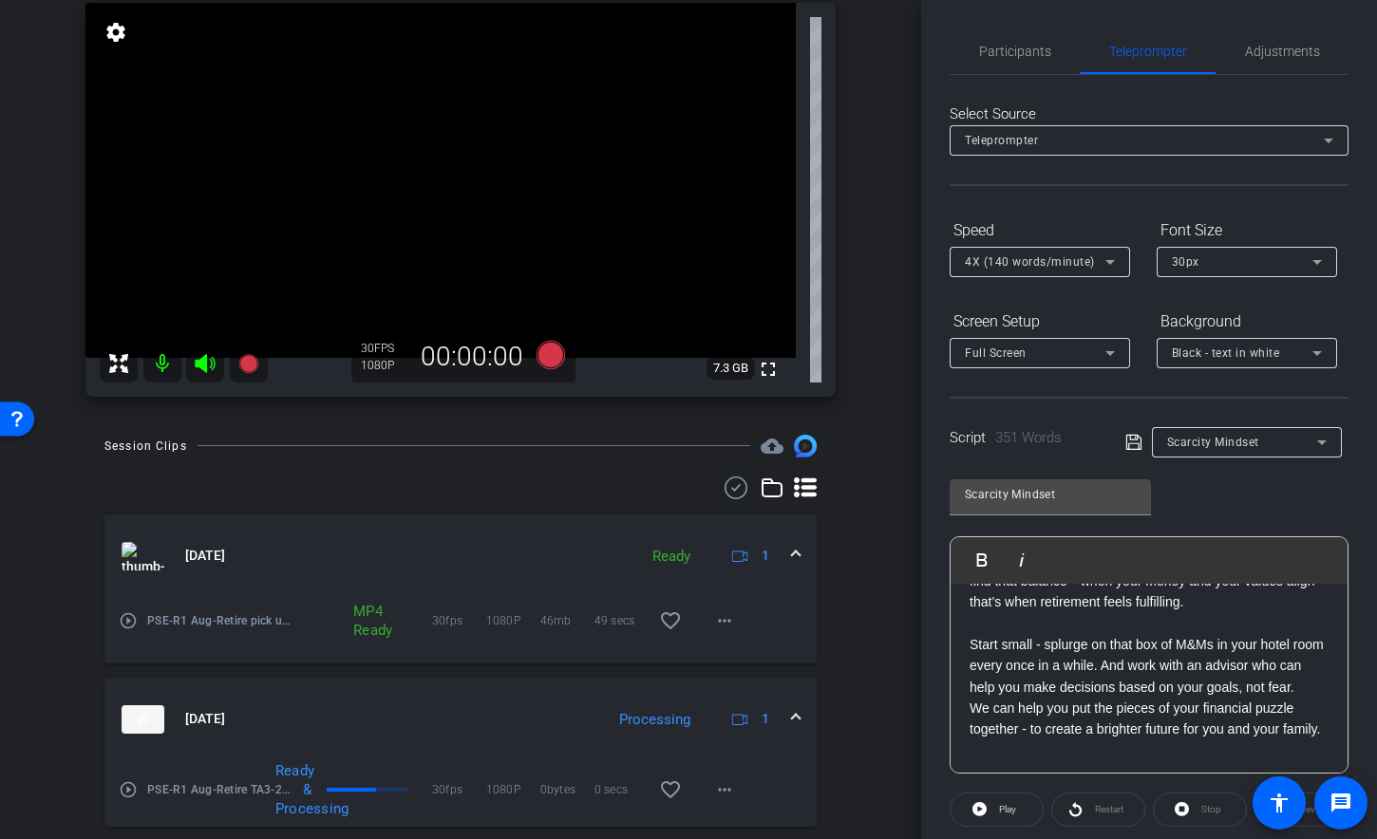
scroll to position [692, 0]
click at [976, 687] on p "Start small - splurge on that box of M&Ms in your hotel room every once in a wh…" at bounding box center [1148, 665] width 359 height 64
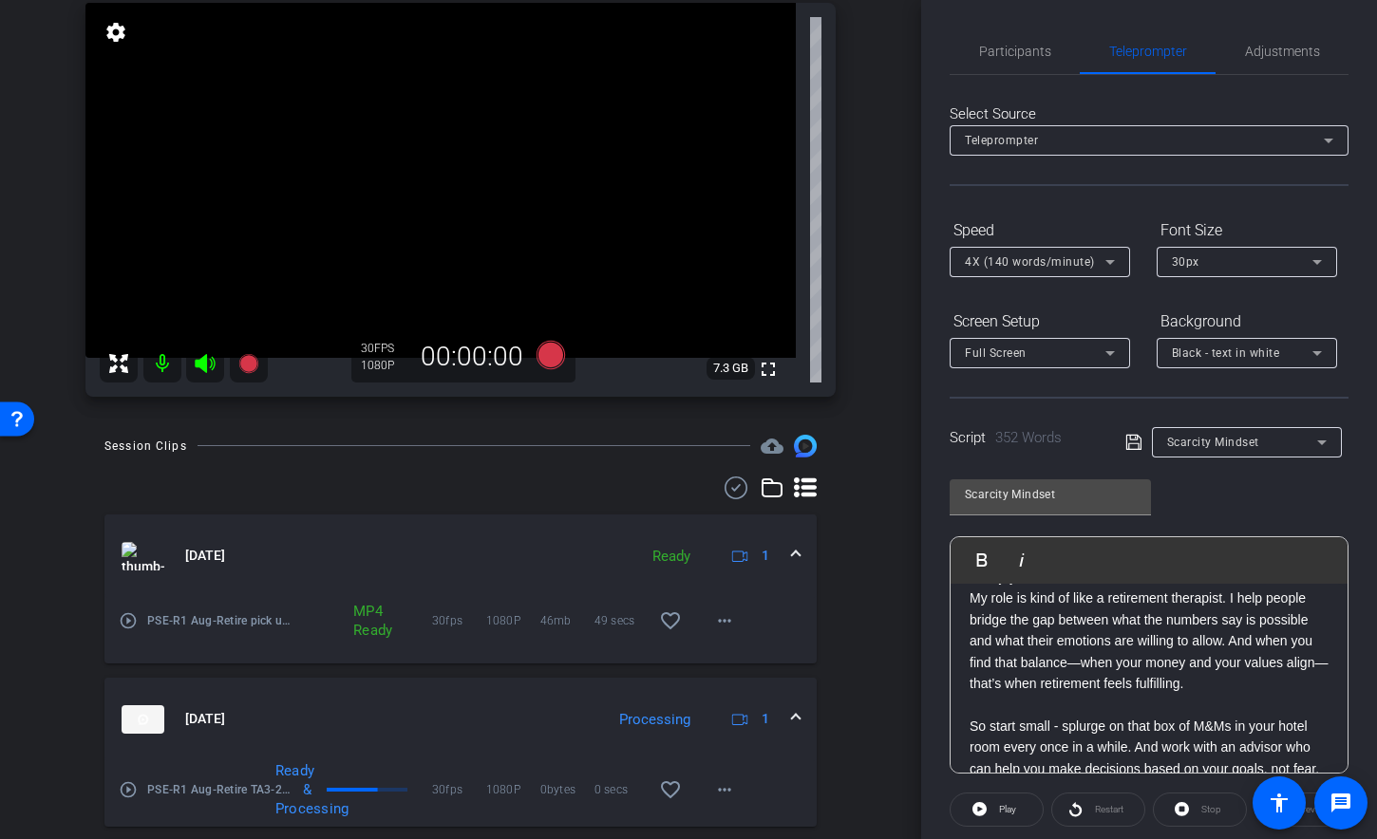
scroll to position [608, 0]
click at [1122, 590] on p "The key is aligning your money with your values. Ask yourself: what really matt…" at bounding box center [1148, 525] width 359 height 127
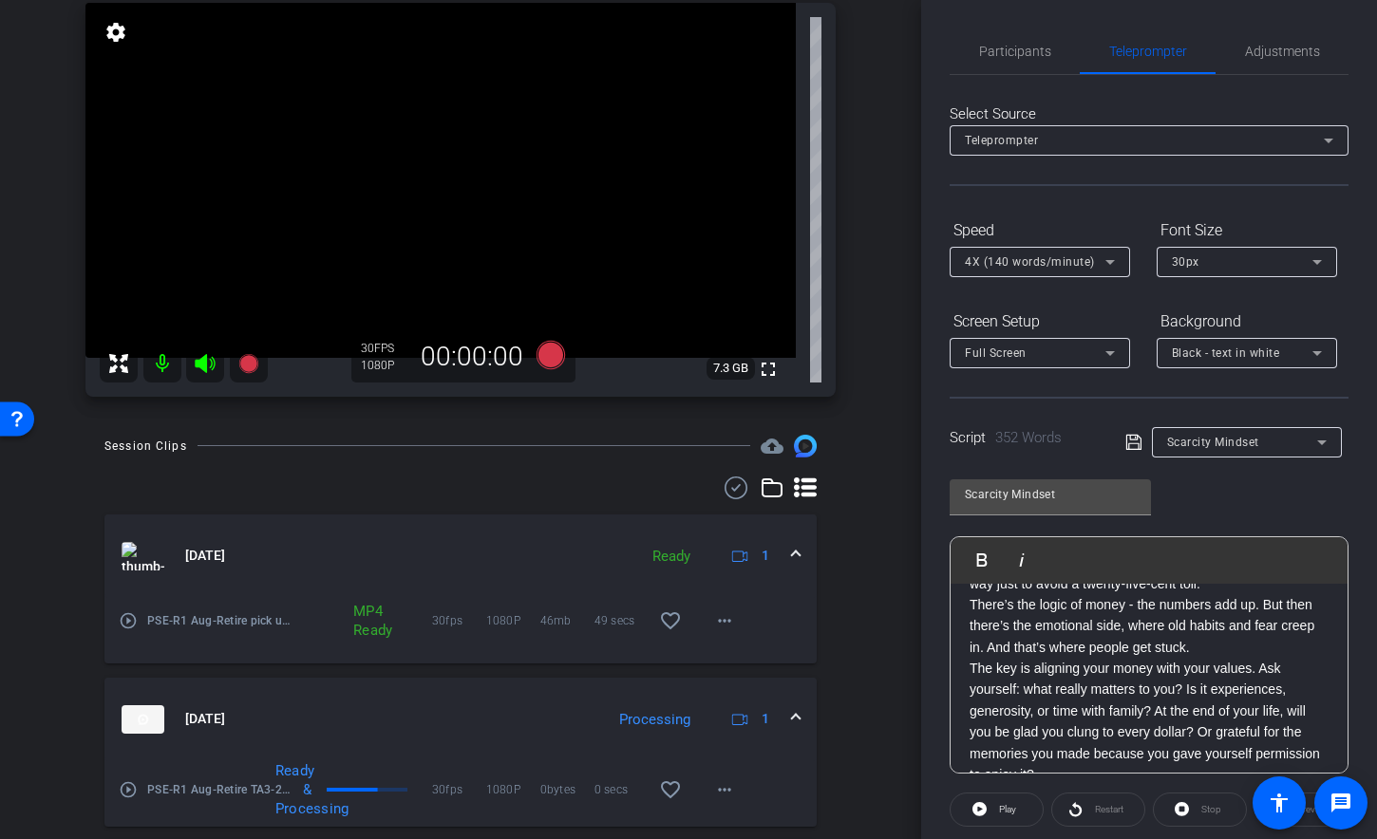
scroll to position [453, 0]
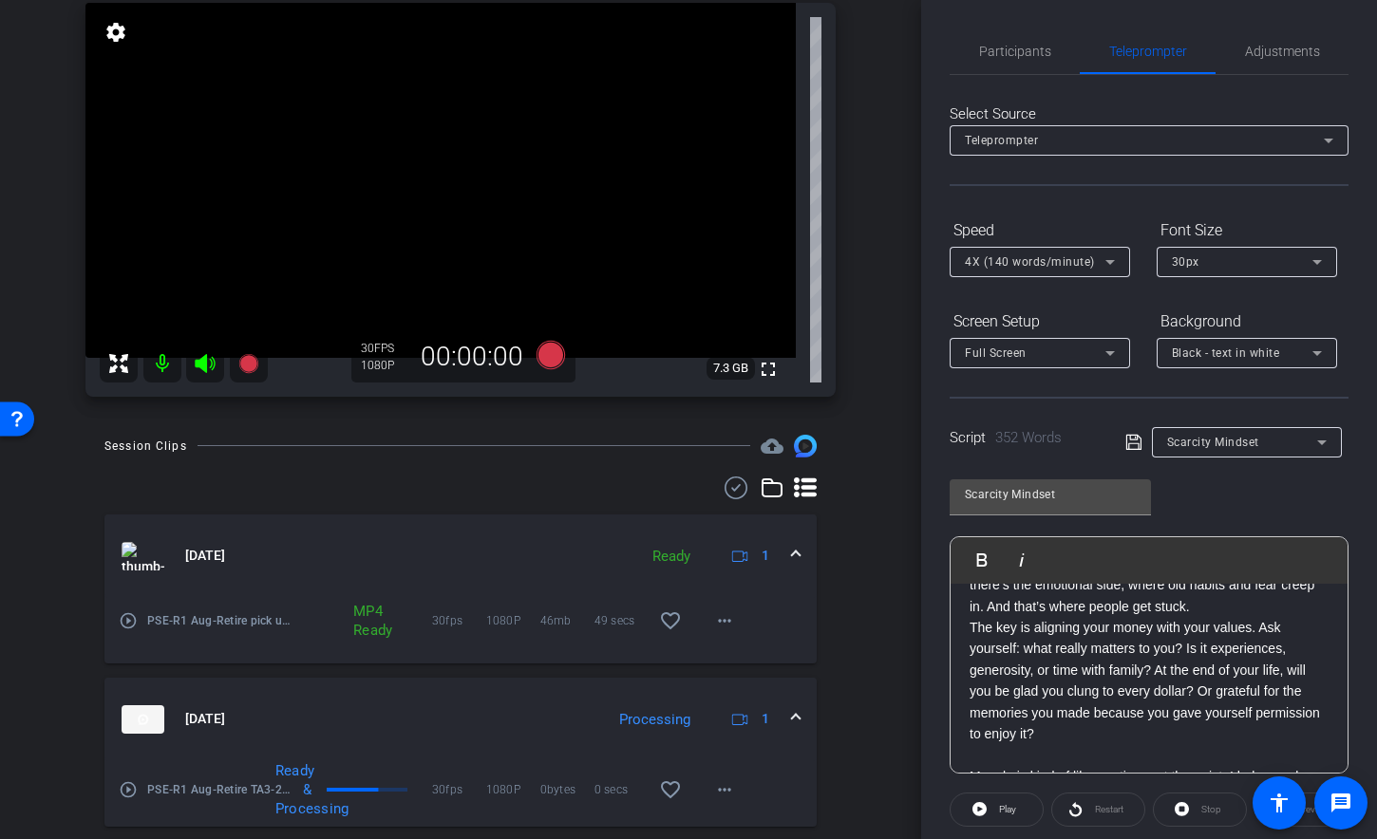
click at [1270, 617] on p "There’s the logic of money - the numbers add up. But then there’s the emotional…" at bounding box center [1148, 586] width 359 height 64
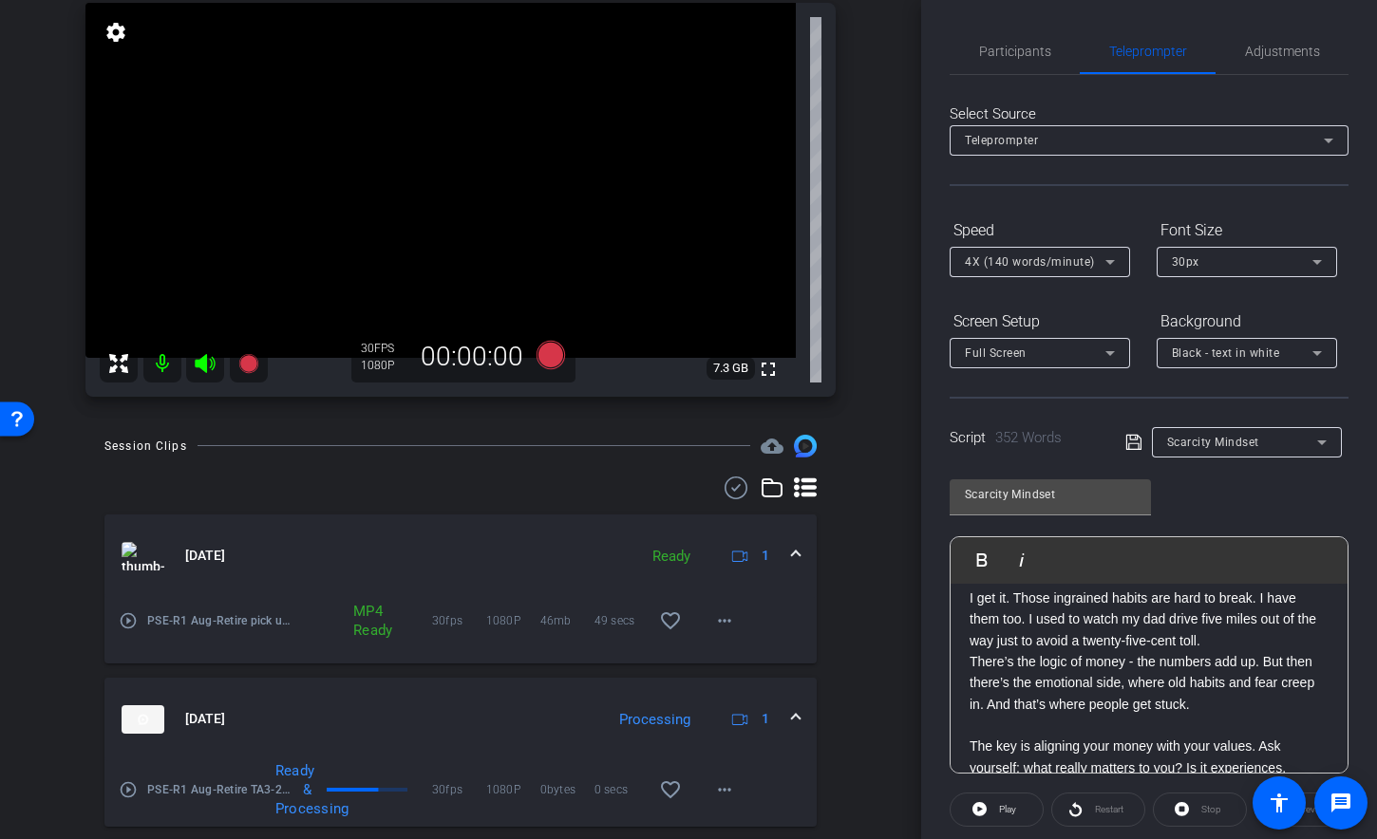
scroll to position [347, 0]
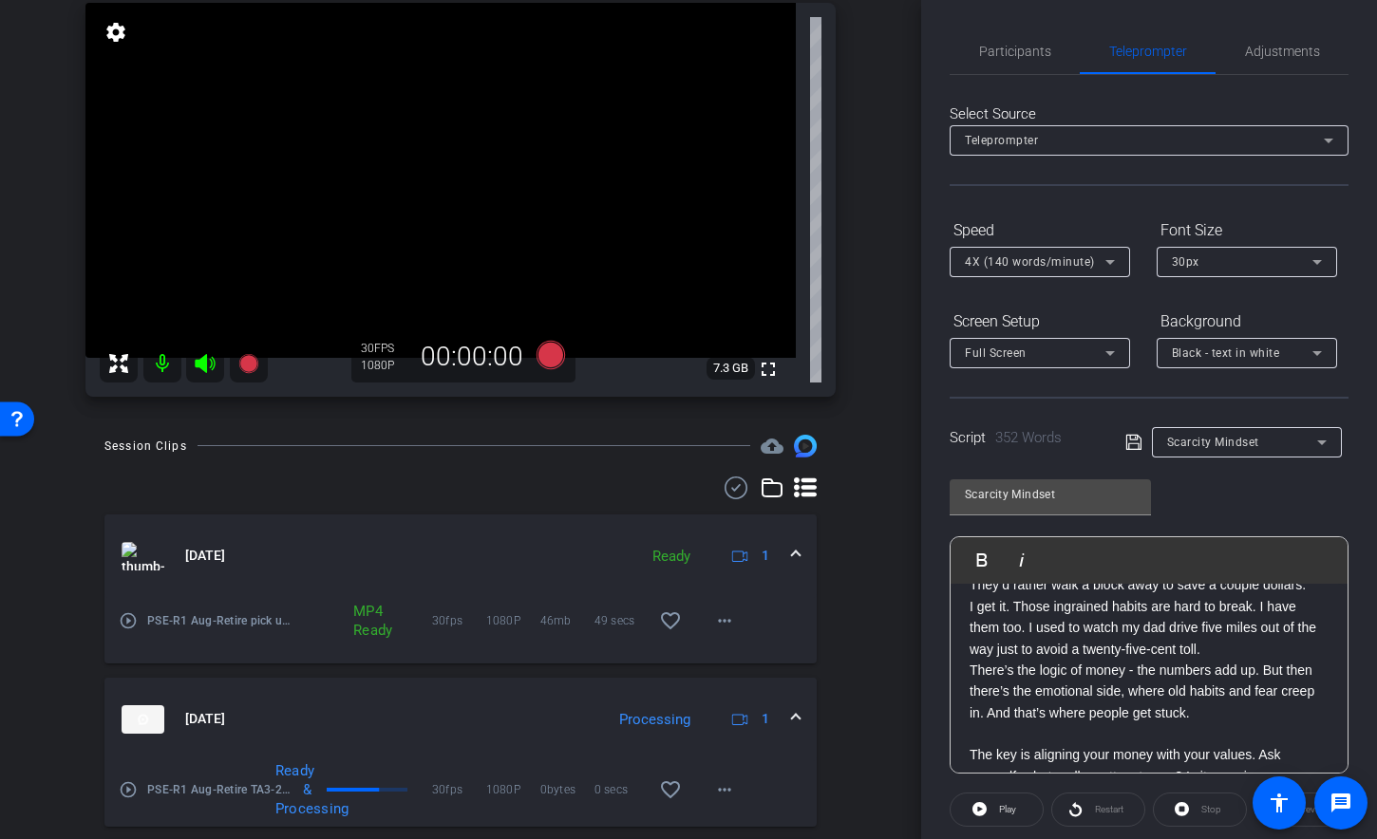
click at [1246, 660] on p "I get it. Those ingrained habits are hard to break. I have them too. I used to …" at bounding box center [1148, 628] width 359 height 64
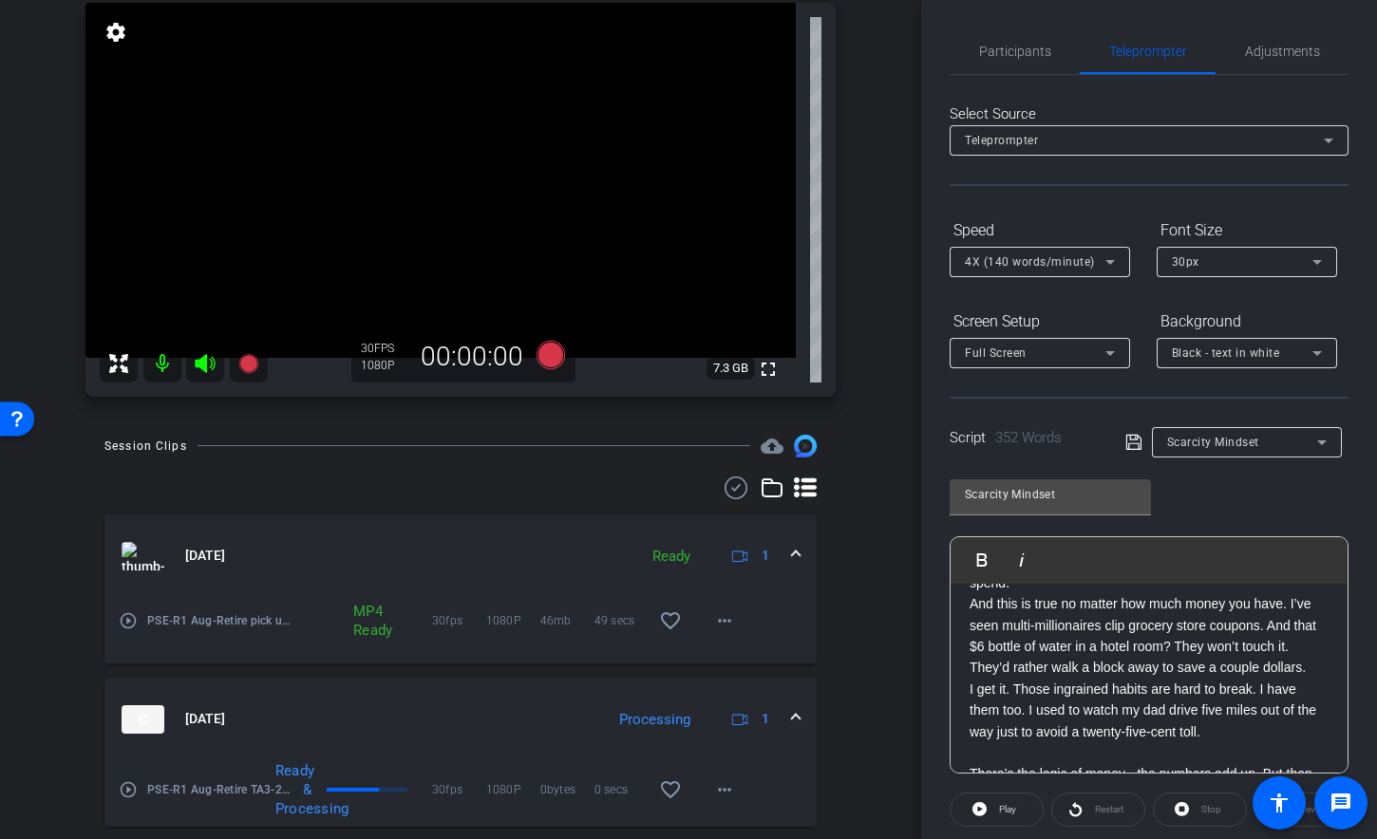
scroll to position [253, 0]
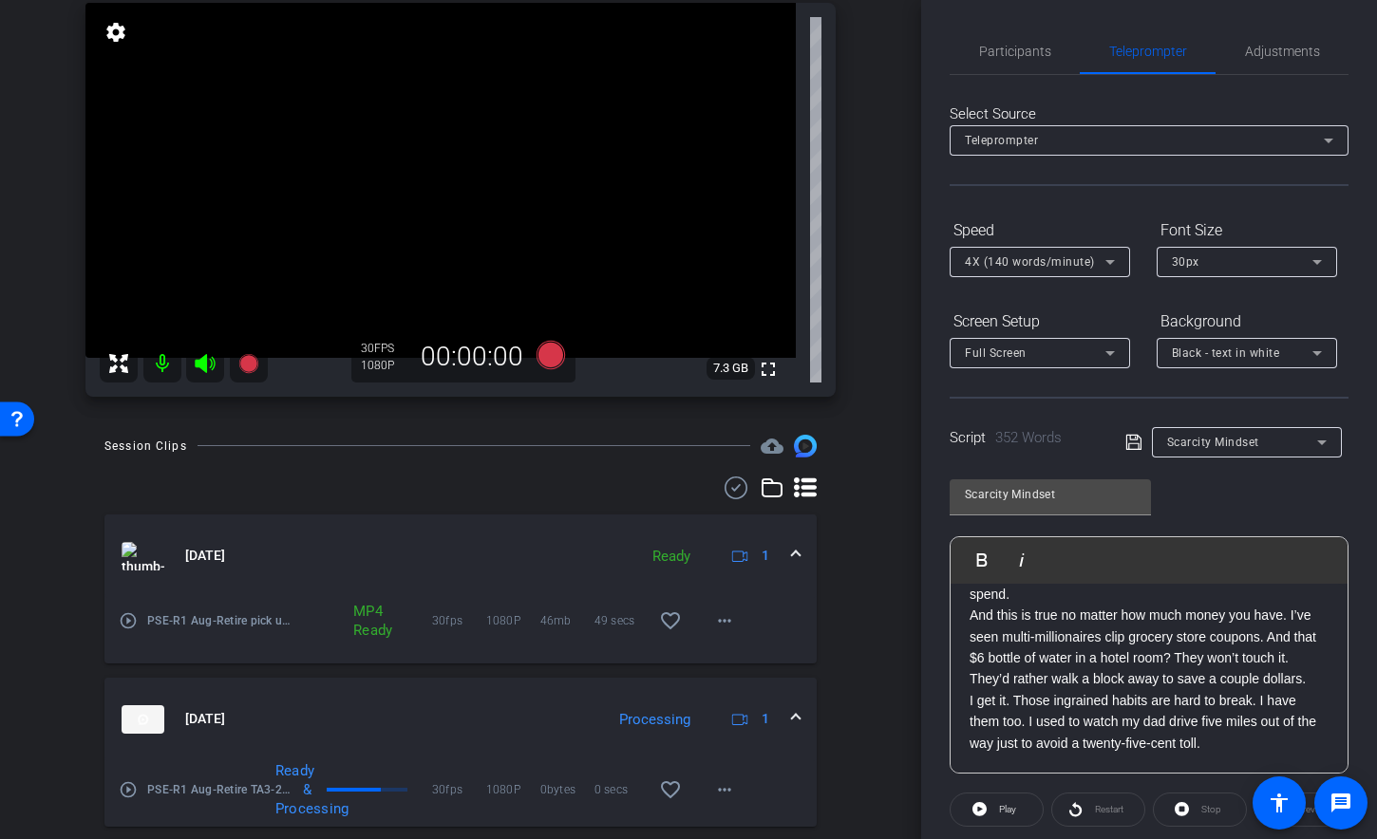
click at [1079, 690] on p "And this is true no matter how much money you have. I’ve seen multi-millionaire…" at bounding box center [1148, 647] width 359 height 85
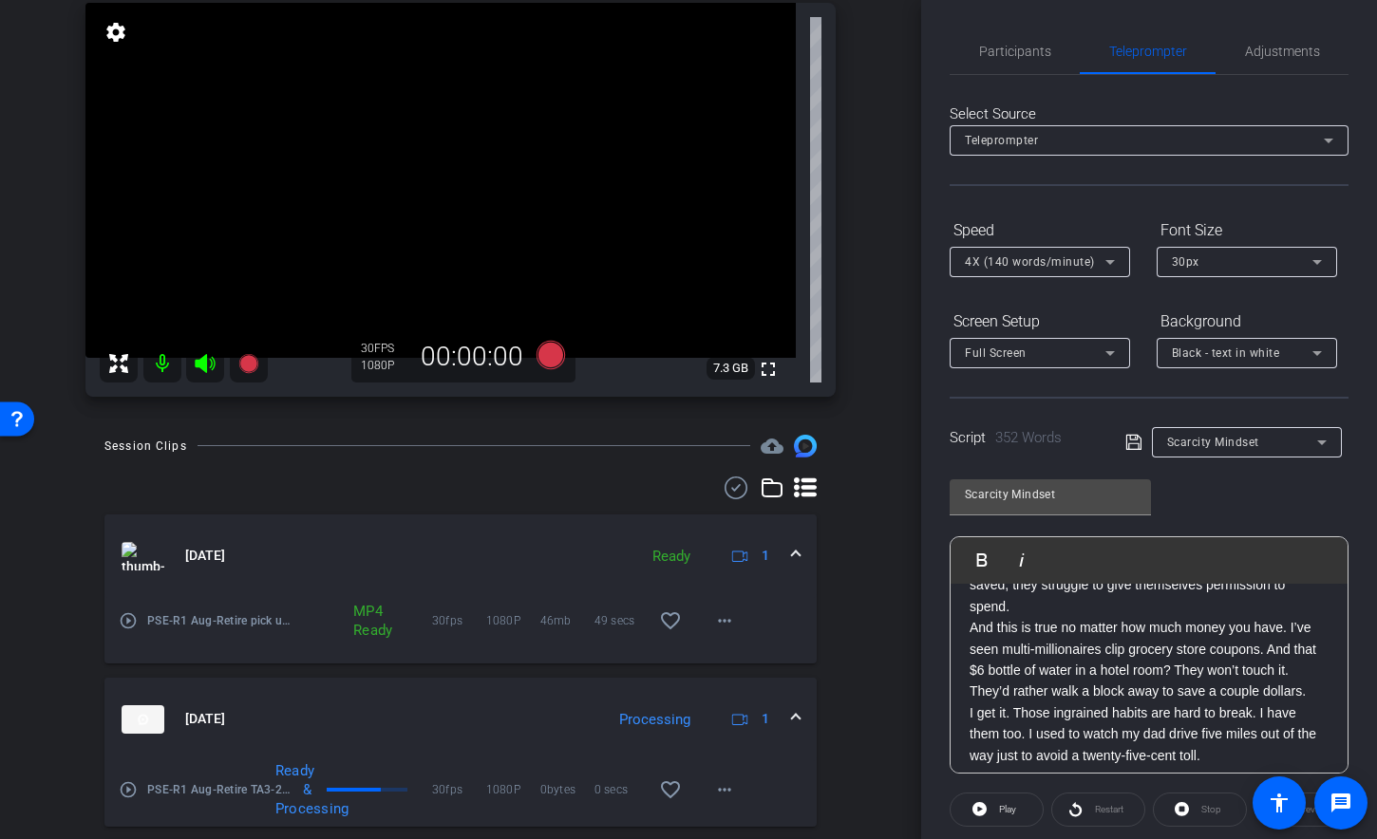
click at [1031, 618] on p "Because of this, I see so many people freeze up. The scarcity mindset kicks in.…" at bounding box center [1148, 575] width 359 height 85
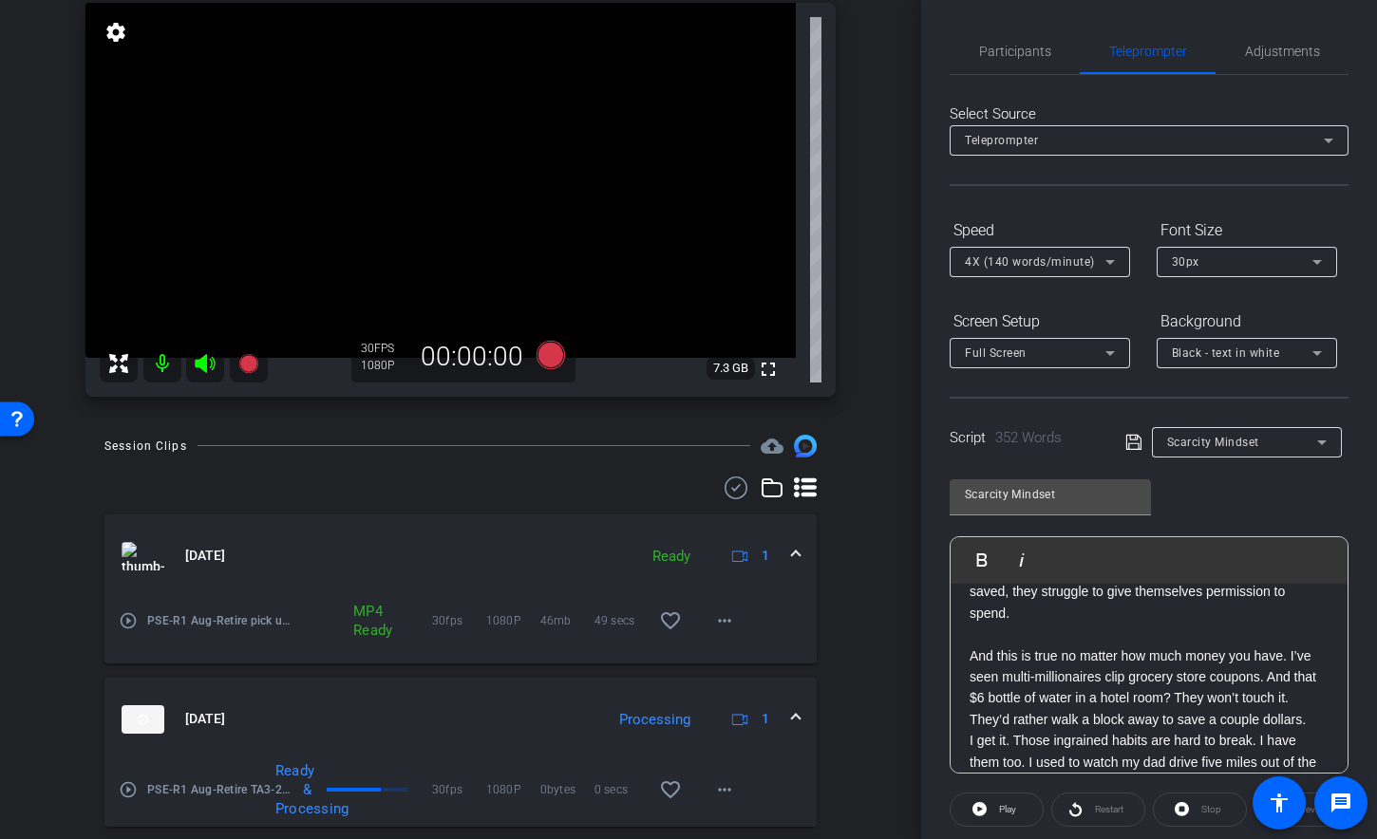
scroll to position [145, 0]
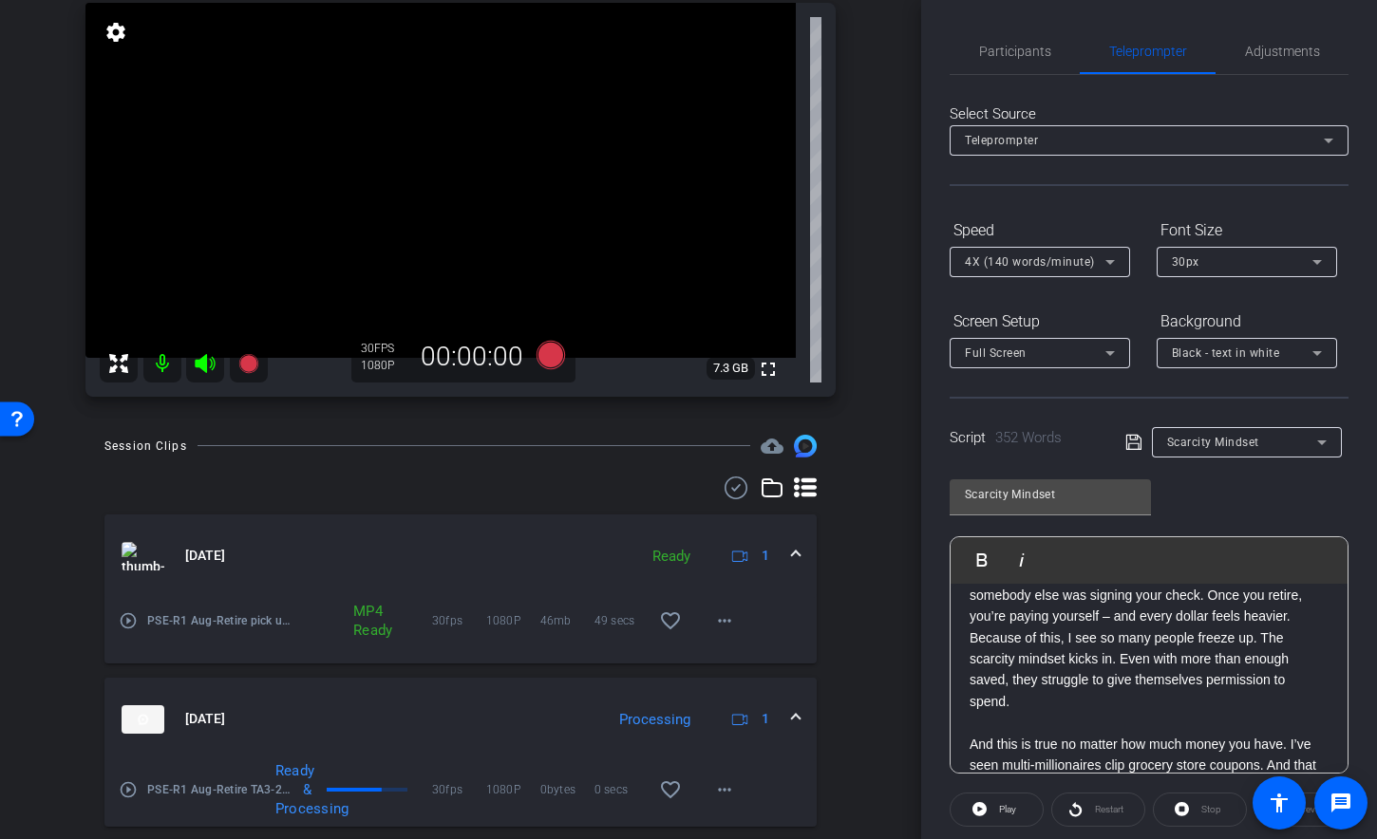
click at [1105, 627] on p "You spend your whole life building habits to save money, maybe ever since child…" at bounding box center [1148, 562] width 359 height 127
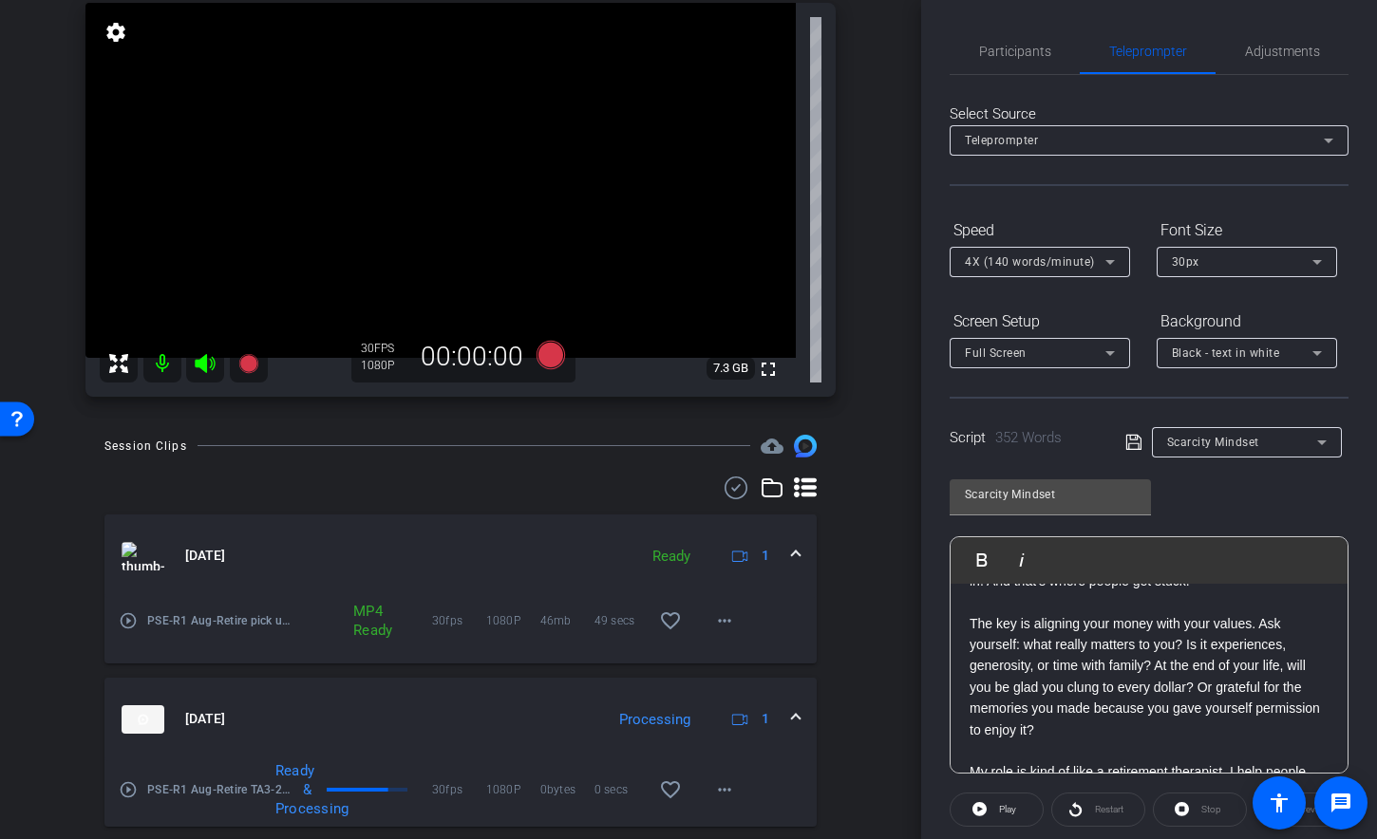
scroll to position [532, 0]
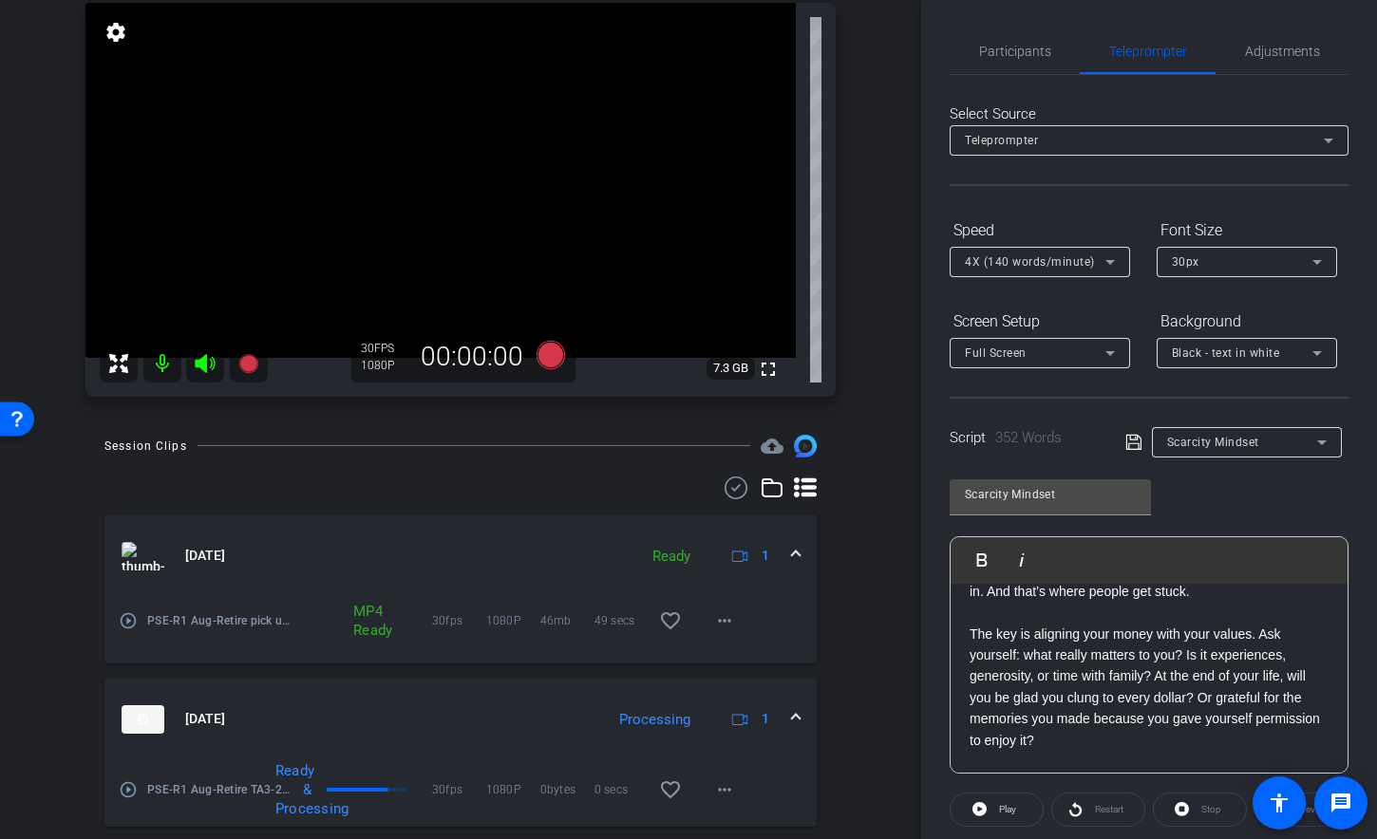
click at [1258, 669] on p "The key is aligning your money with your values. Ask yourself: what really matt…" at bounding box center [1148, 687] width 359 height 127
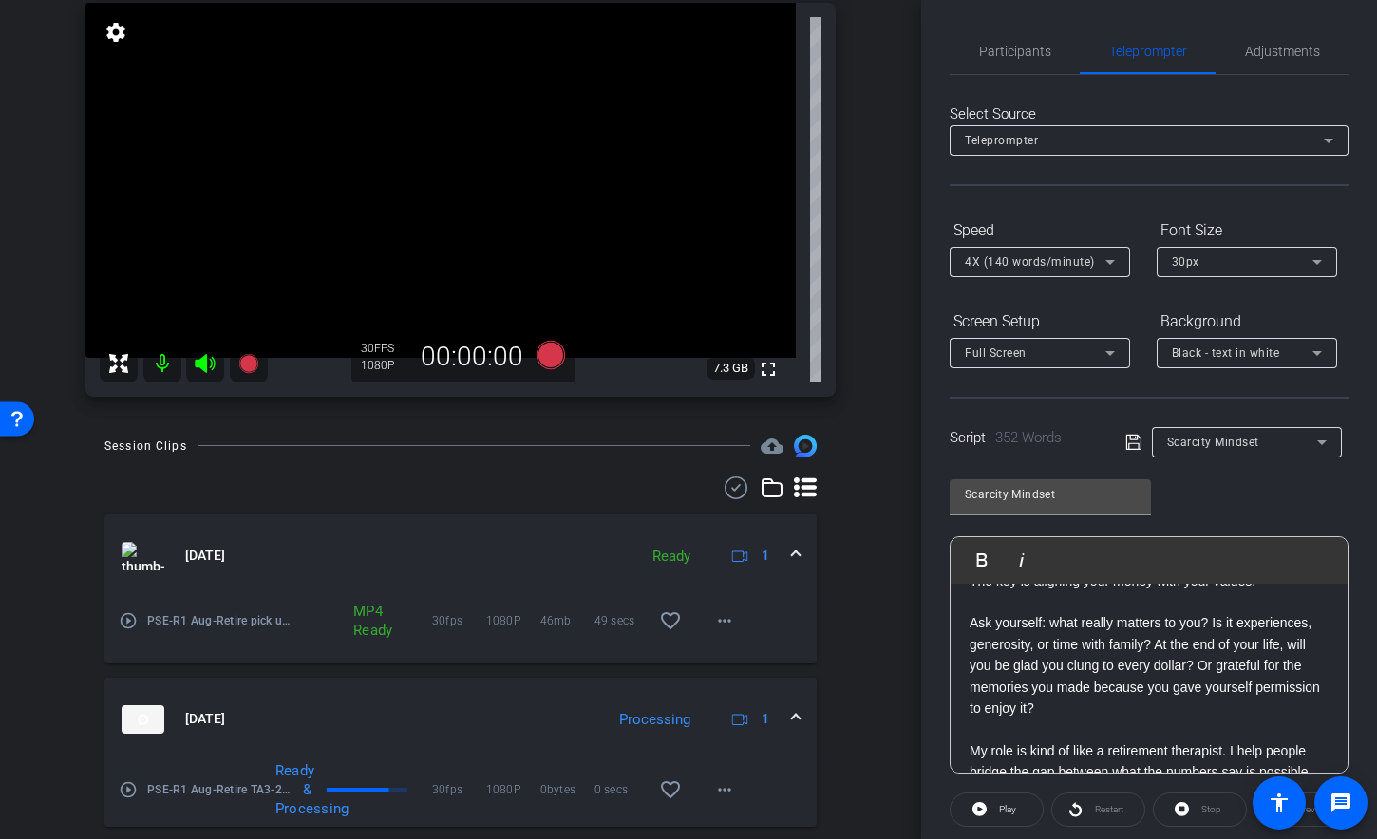
scroll to position [590, 0]
click at [1210, 663] on p "Ask yourself: what really matters to you? Is it experiences, generosity, or tim…" at bounding box center [1148, 661] width 359 height 106
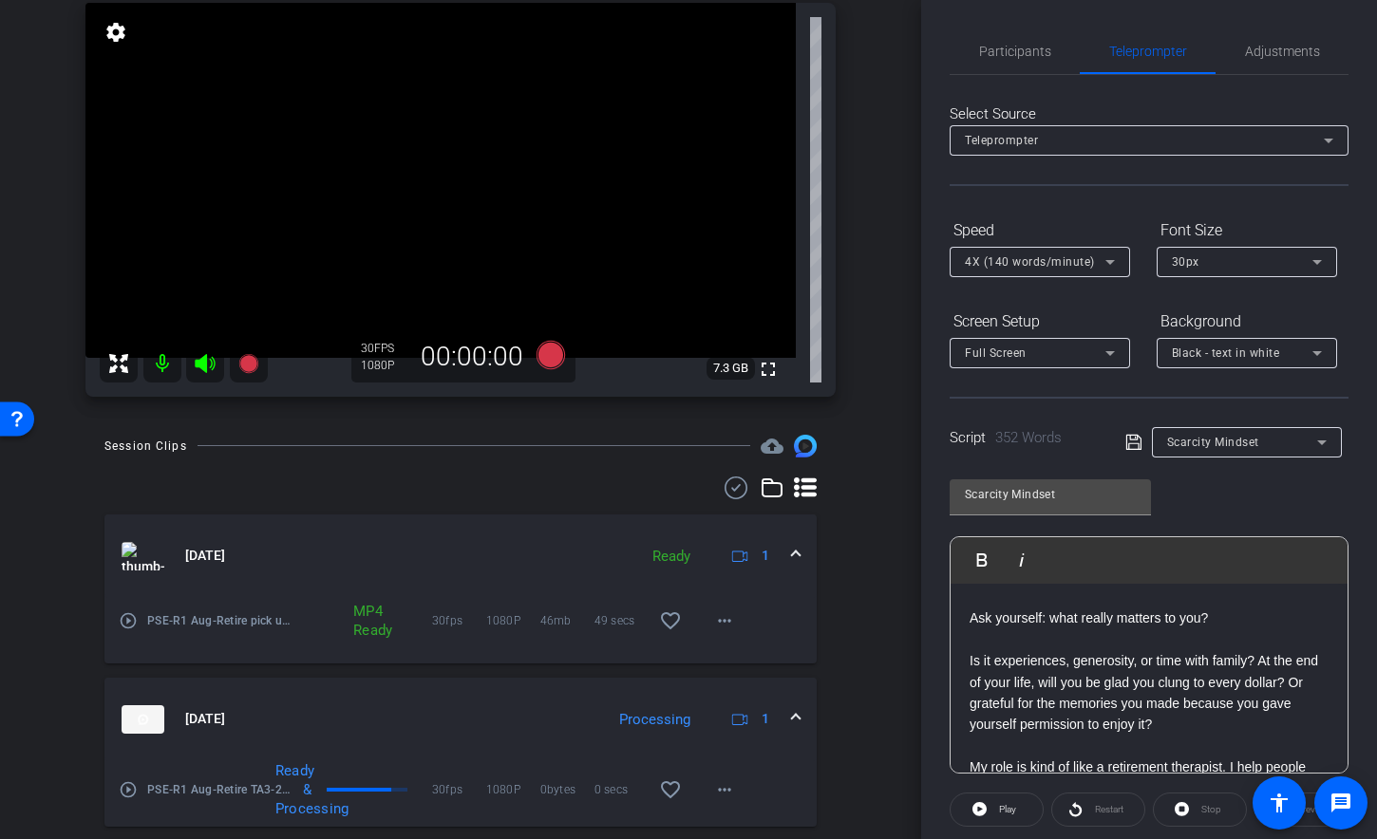
click at [1256, 701] on p "Is it experiences, generosity, or time with family? At the end of your life, wi…" at bounding box center [1148, 692] width 359 height 85
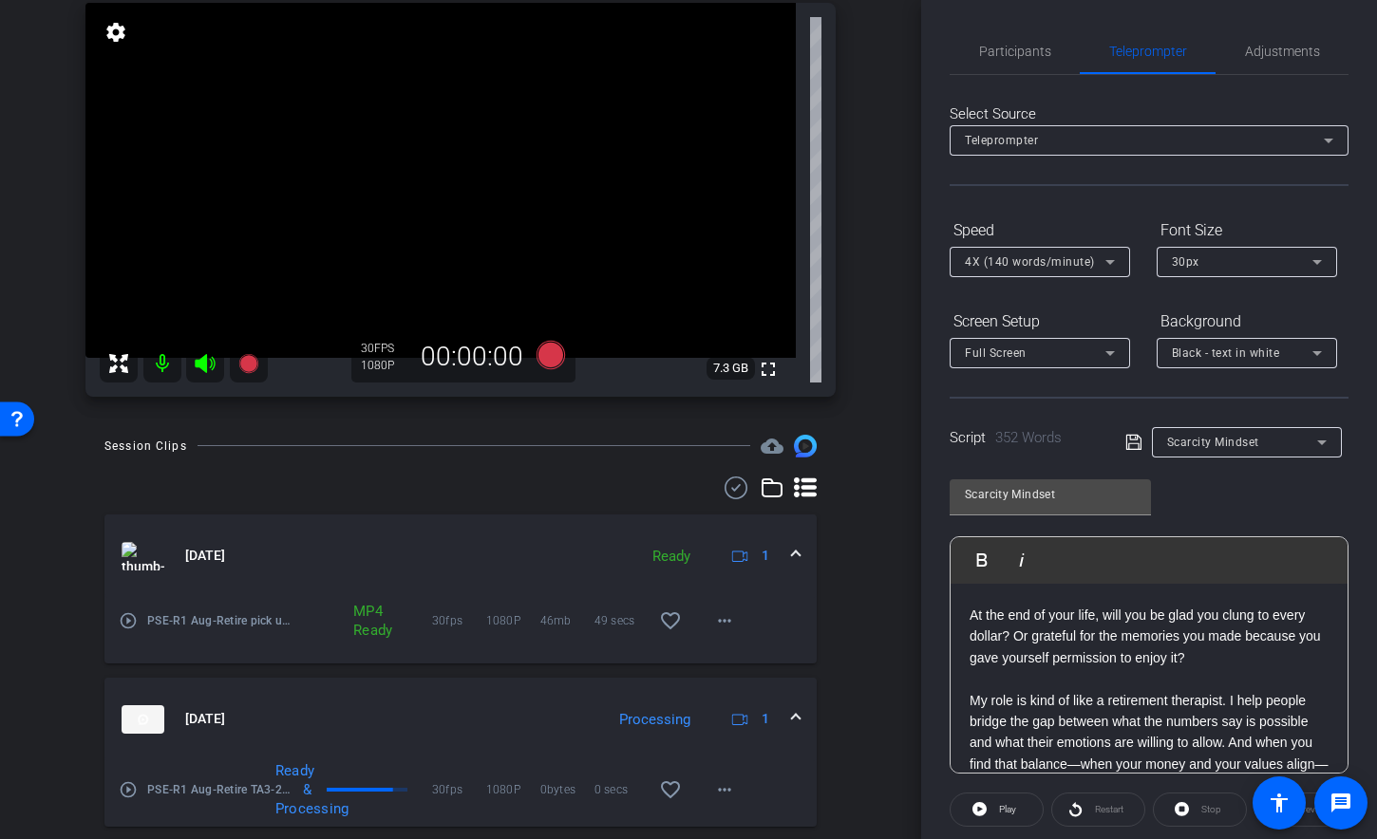
scroll to position [679, 0]
click at [1050, 667] on p "At the end of your life, will you be glad you clung to every dollar? Or gratefu…" at bounding box center [1148, 636] width 359 height 64
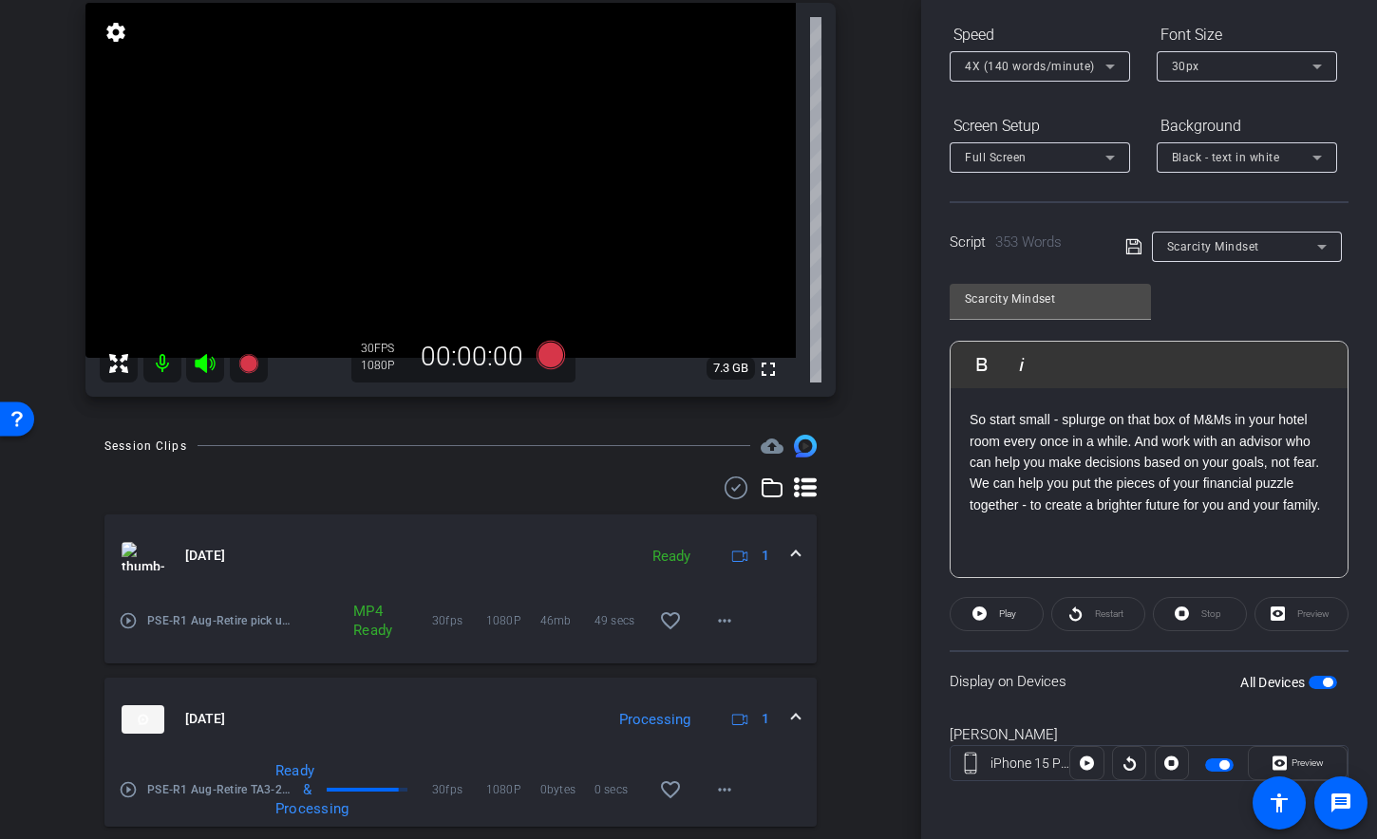
scroll to position [198, 0]
click at [1302, 686] on div "All Devices" at bounding box center [1288, 679] width 97 height 19
click at [1308, 680] on span "button" at bounding box center [1322, 679] width 28 height 13
click at [1333, 681] on div "Display on Devices All Devices" at bounding box center [1148, 678] width 399 height 62
click at [1321, 684] on span "button" at bounding box center [1322, 679] width 28 height 13
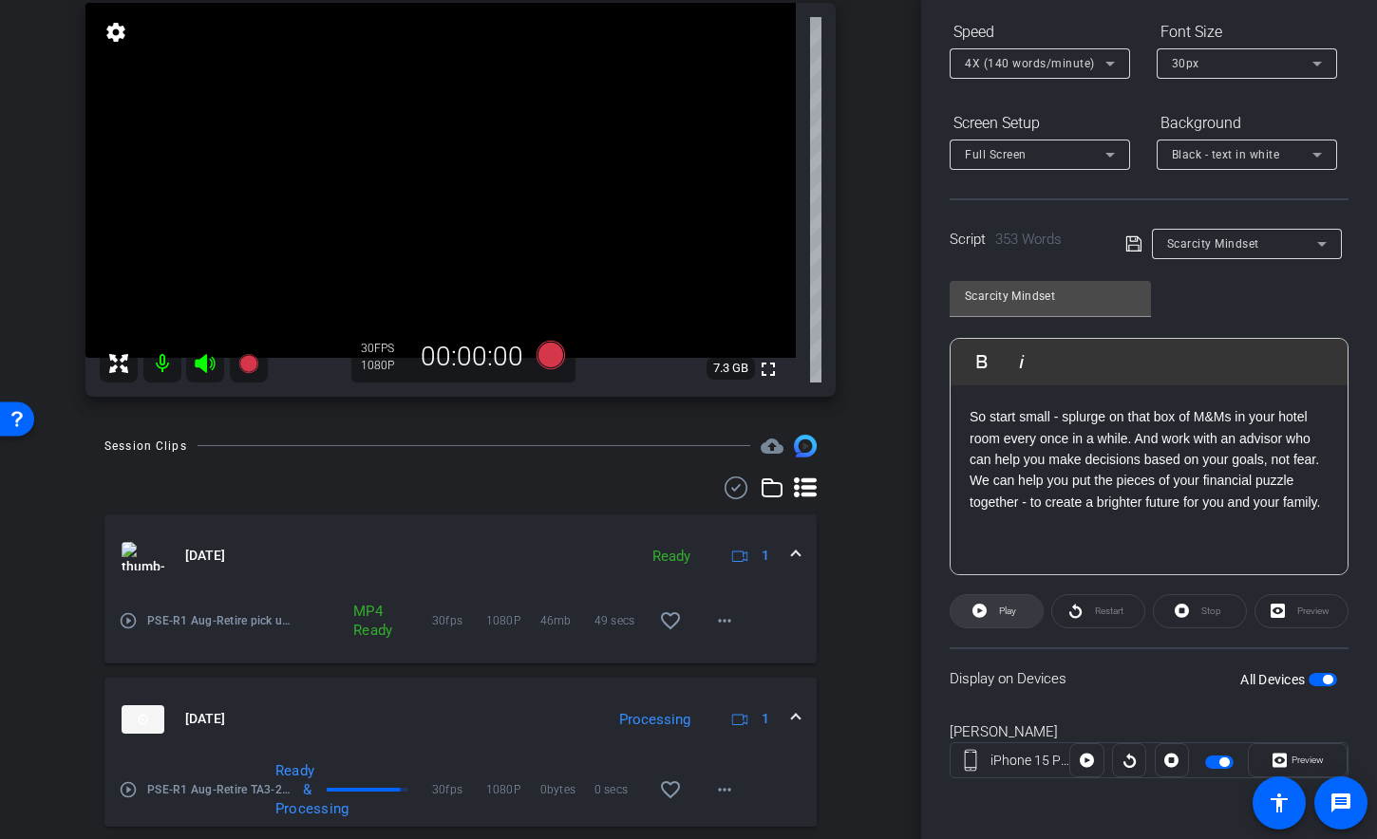
click at [1006, 616] on span "Play" at bounding box center [1007, 611] width 17 height 10
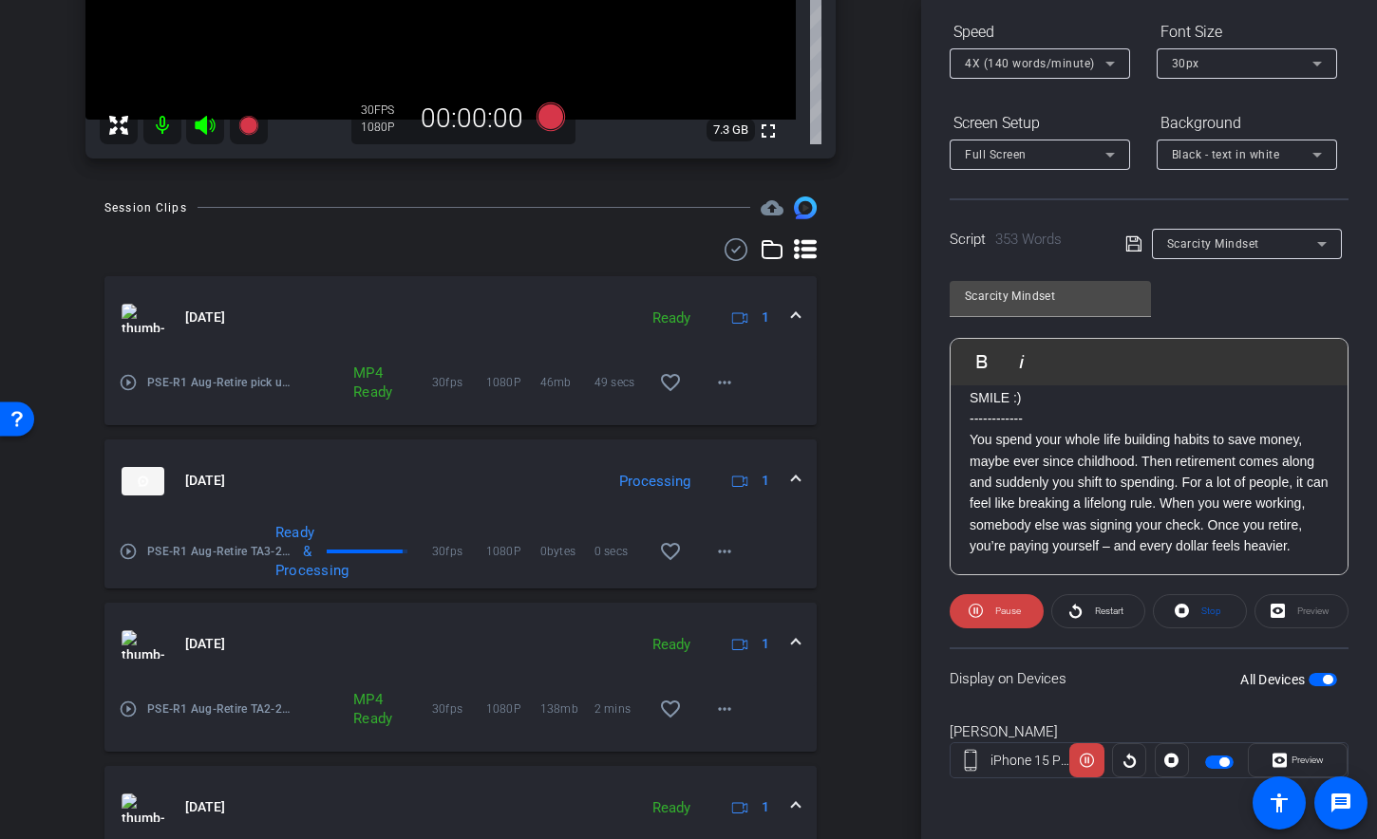
scroll to position [688, 0]
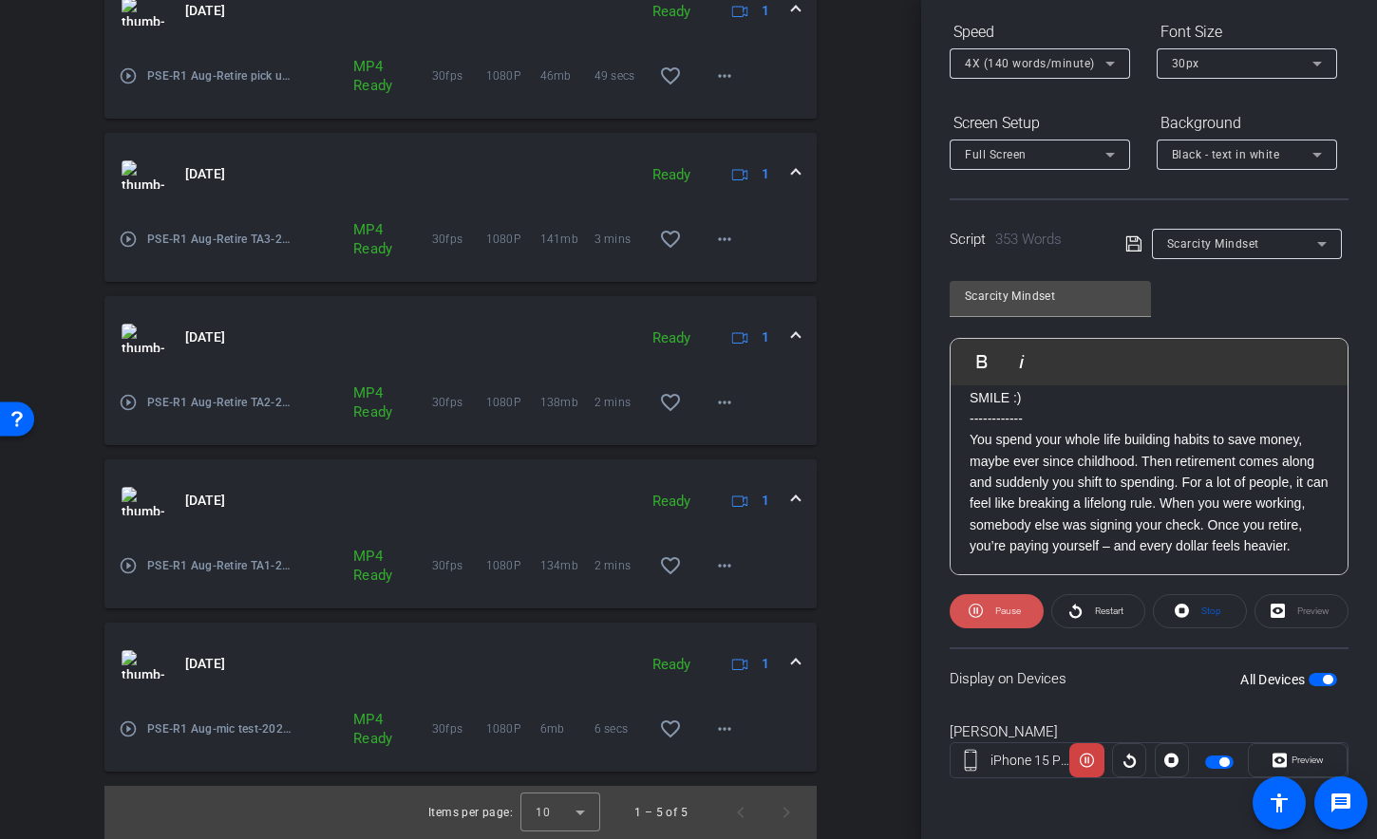
click at [956, 608] on span at bounding box center [996, 612] width 94 height 46
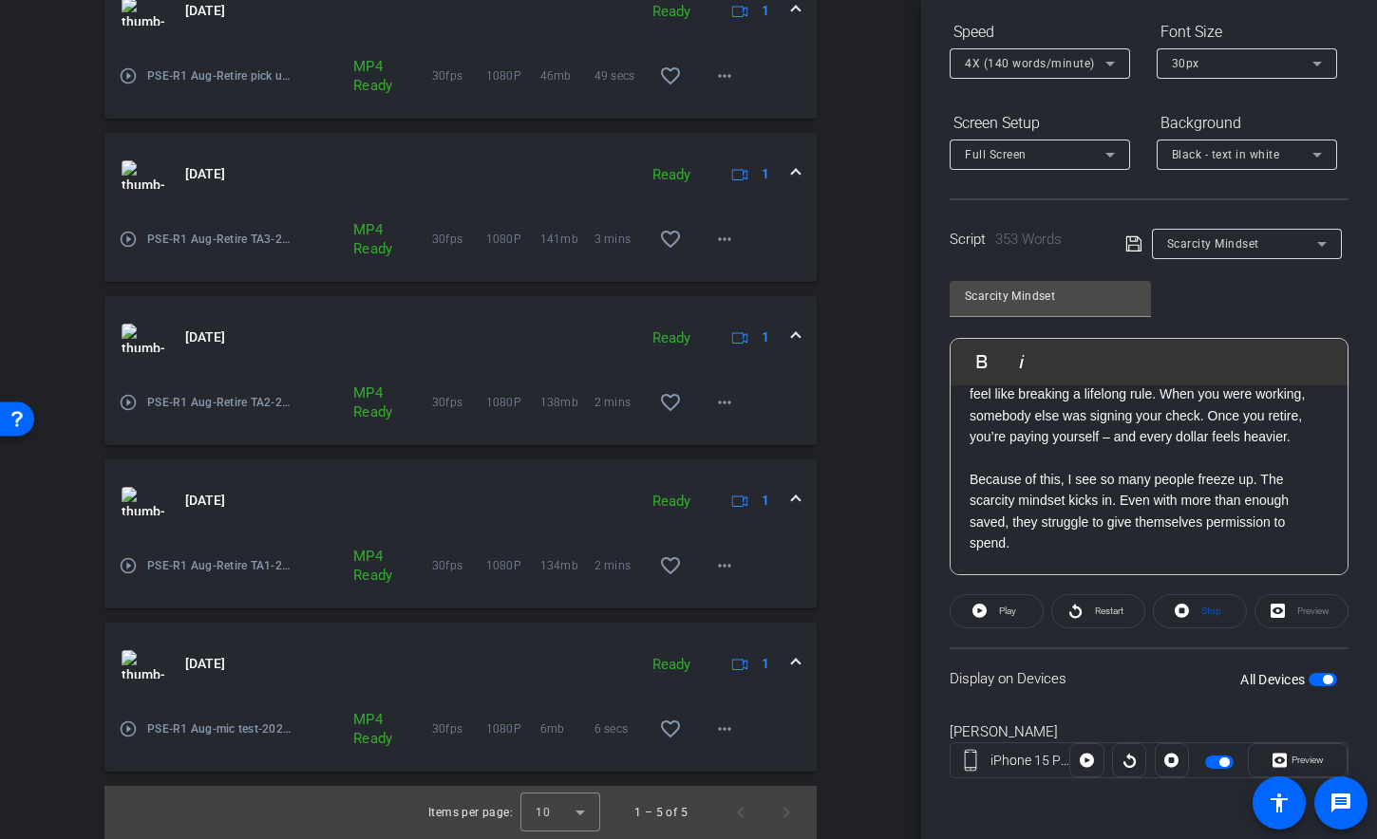
scroll to position [119, 0]
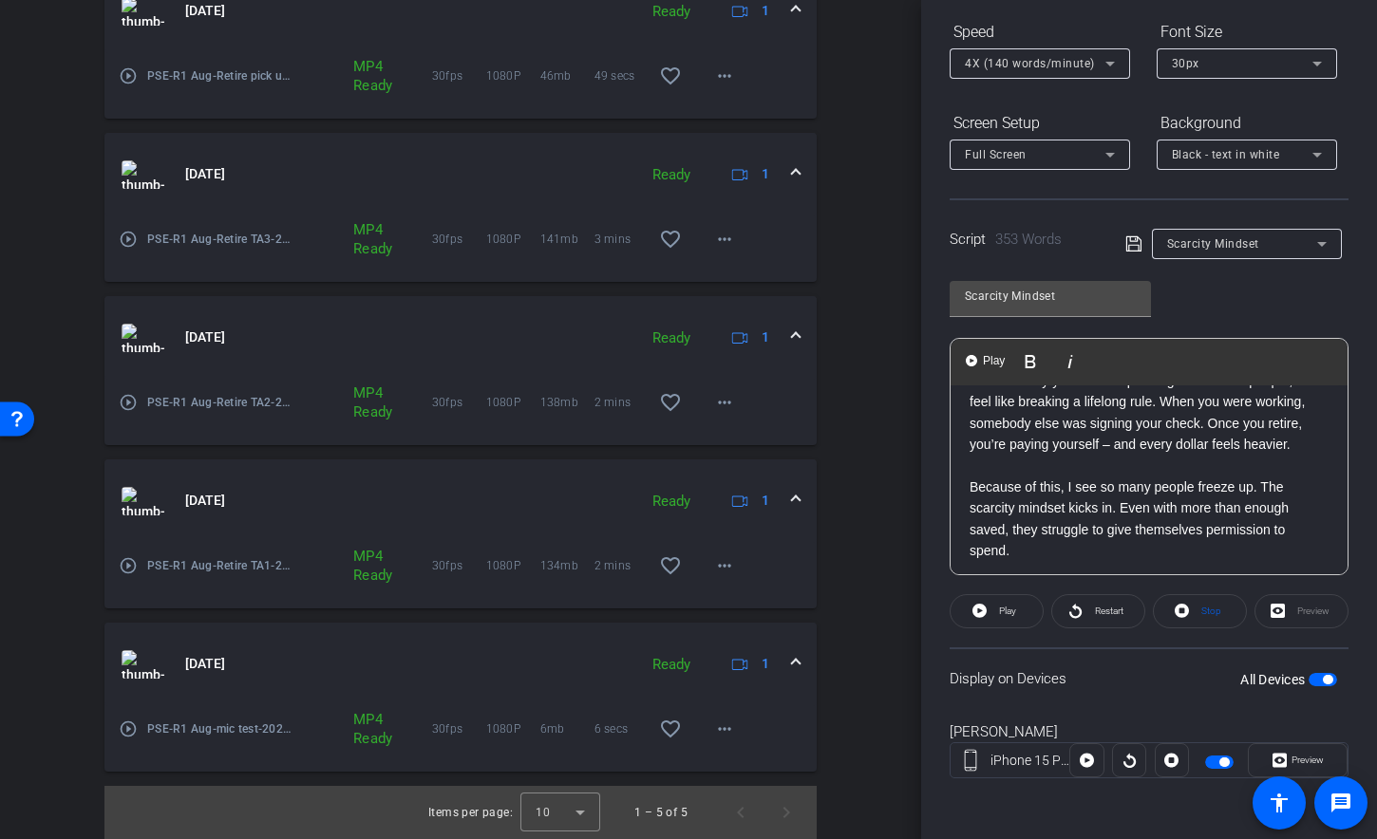
click at [1053, 477] on p at bounding box center [1148, 466] width 359 height 21
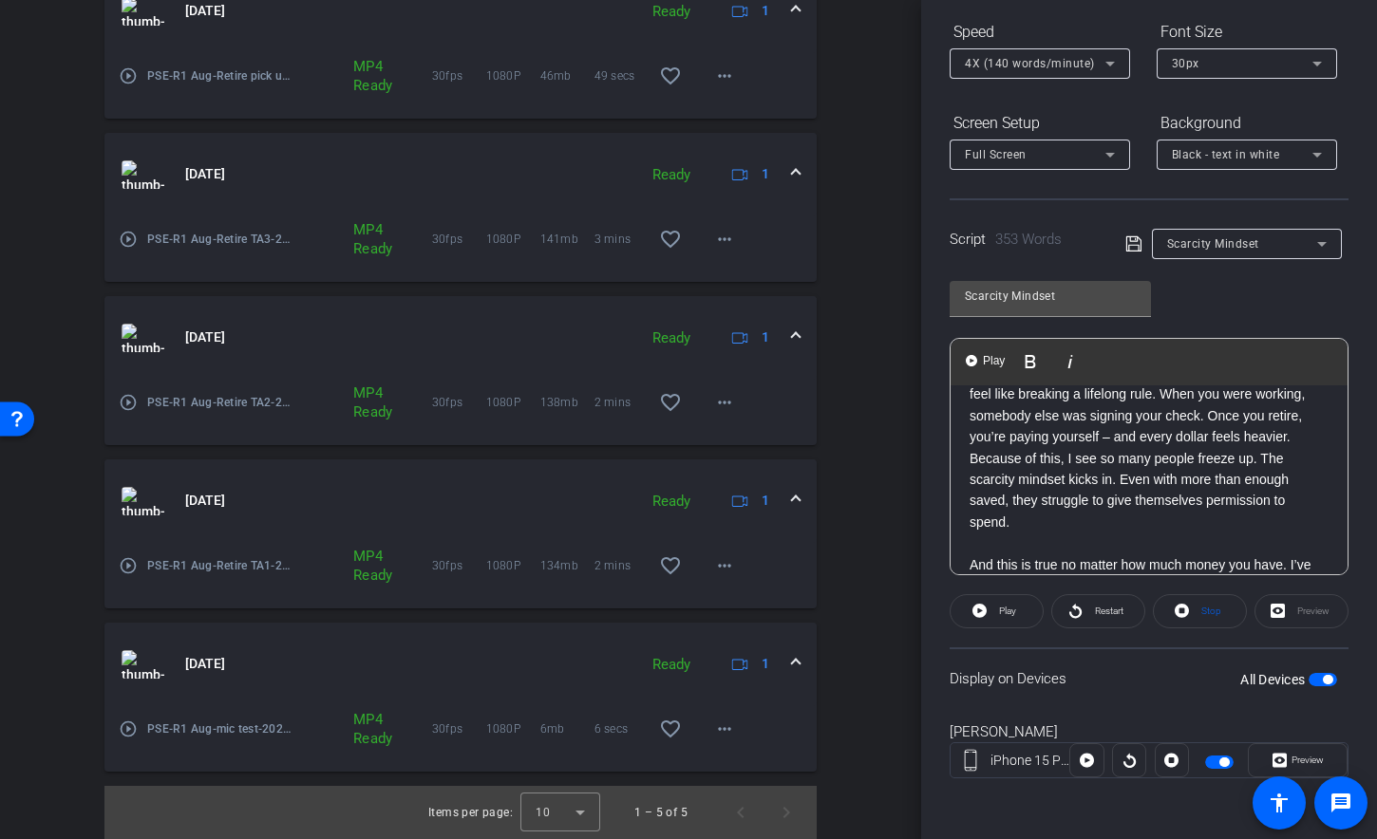
scroll to position [141, 0]
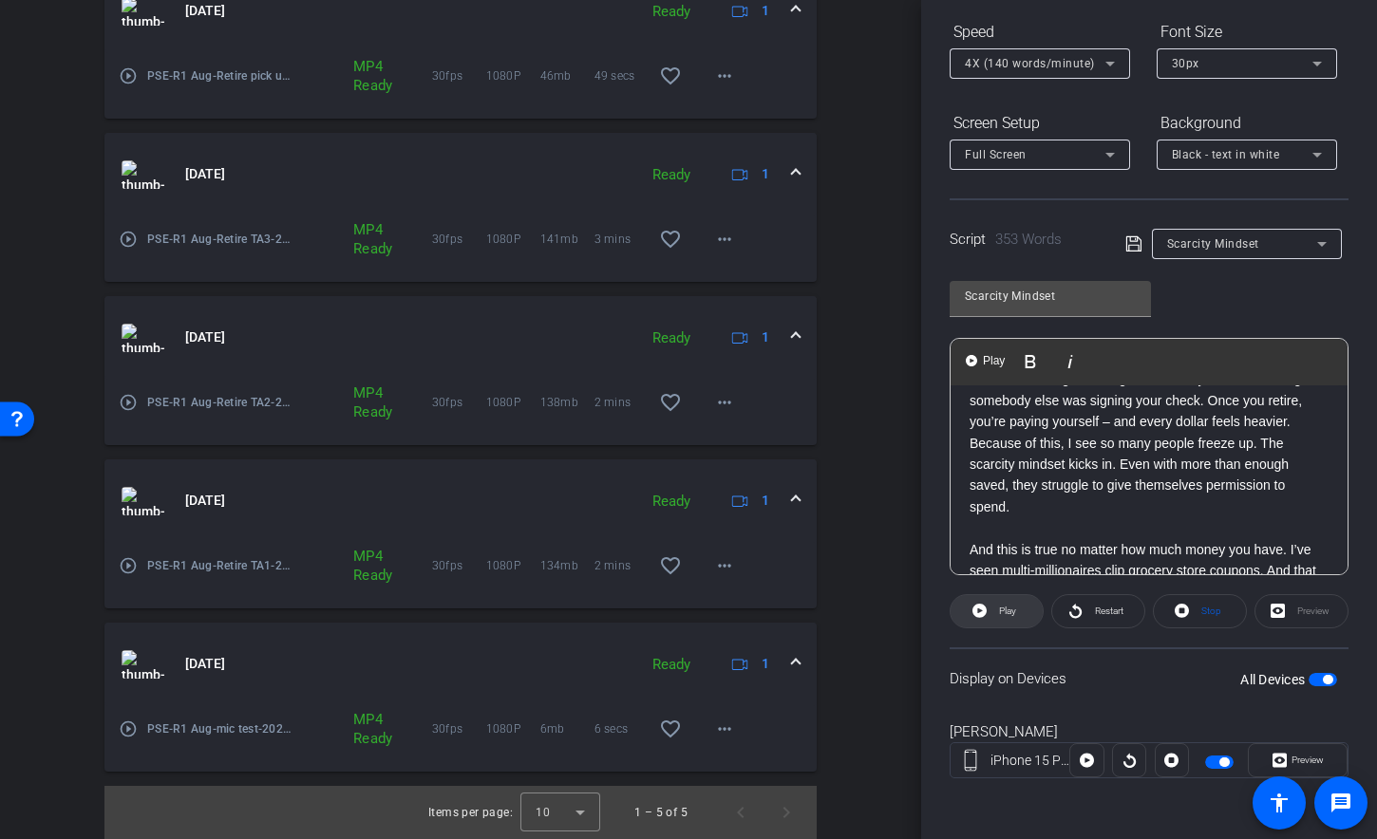
click at [1003, 610] on span "Play" at bounding box center [1007, 611] width 17 height 10
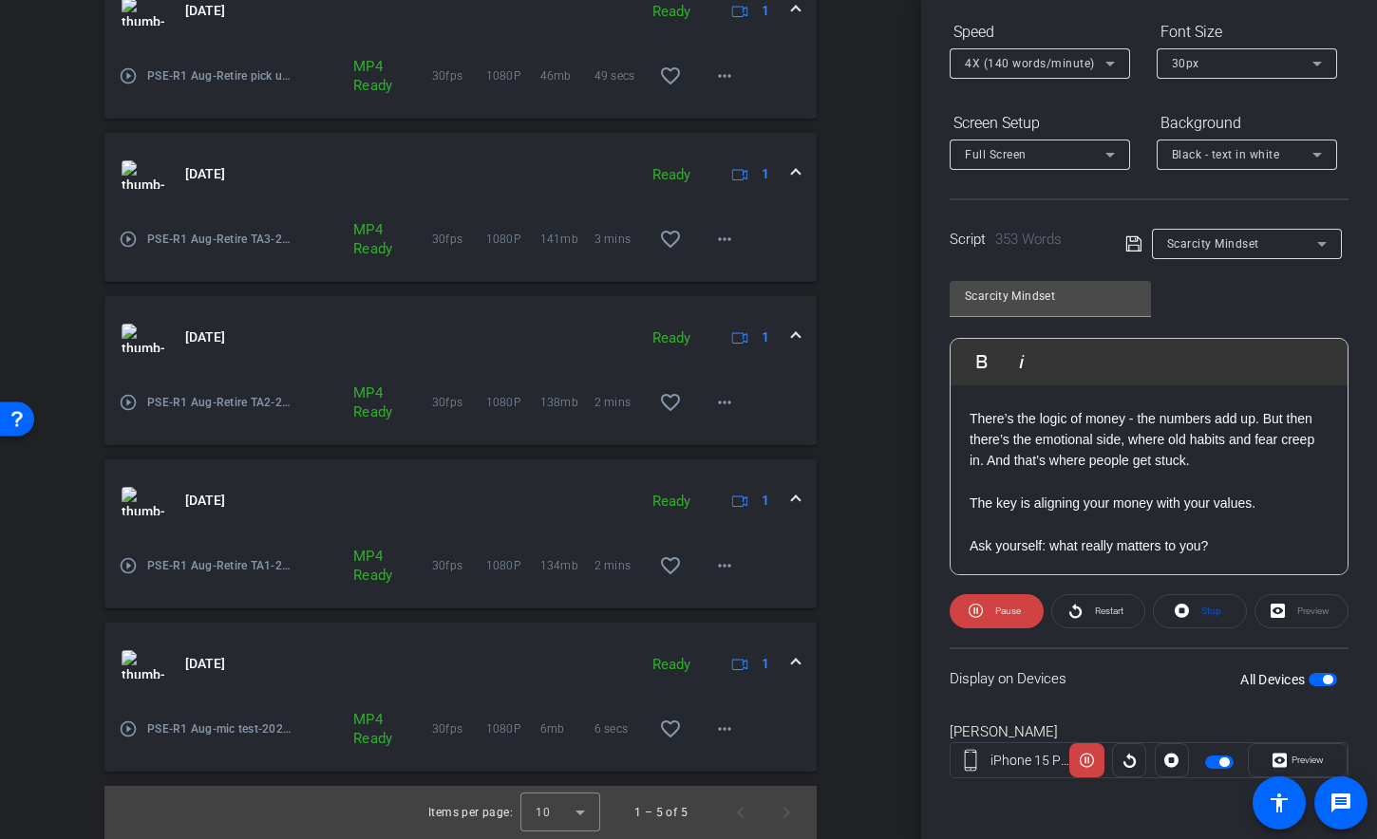
scroll to position [446, 0]
click at [1220, 403] on p at bounding box center [1148, 393] width 359 height 21
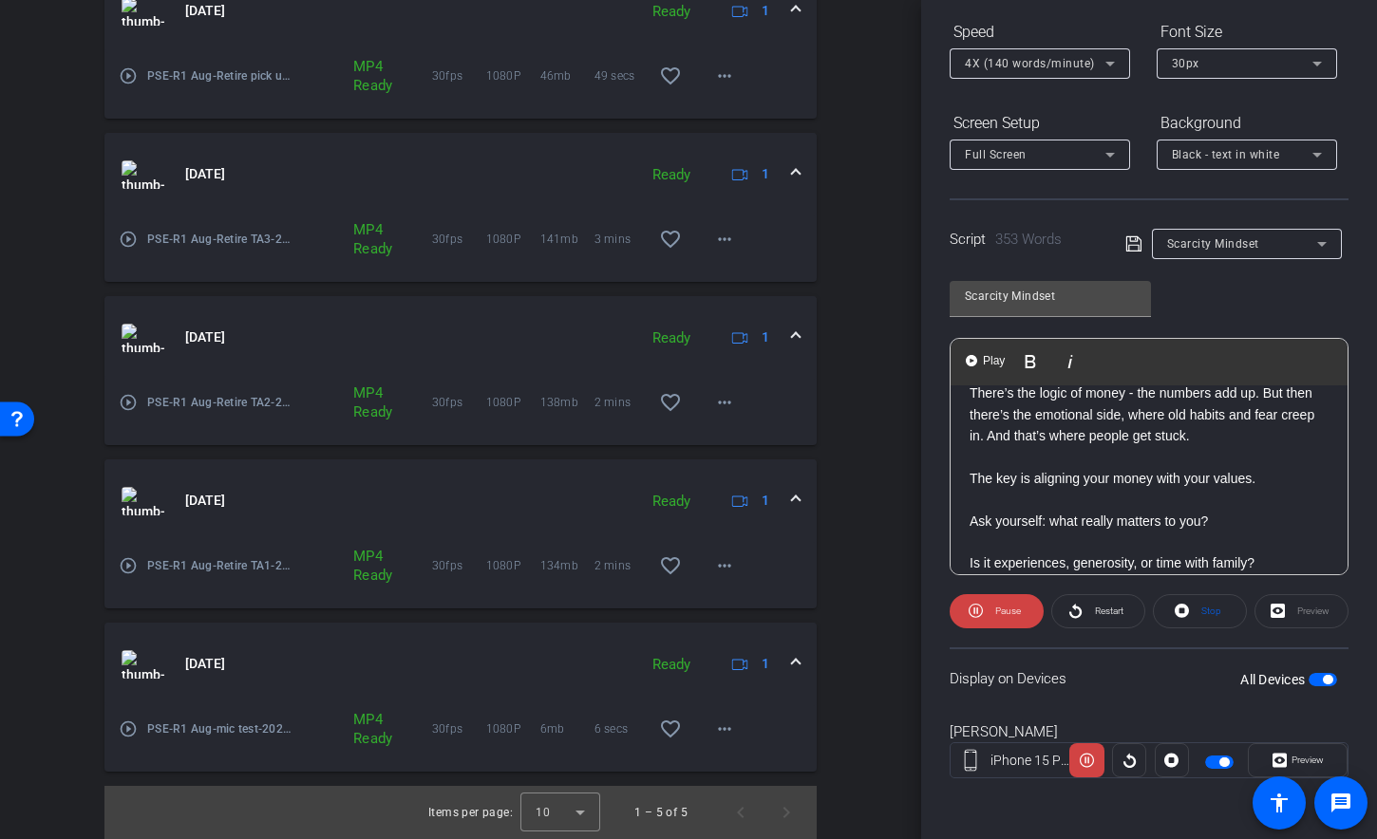
click at [983, 467] on p at bounding box center [1148, 456] width 359 height 21
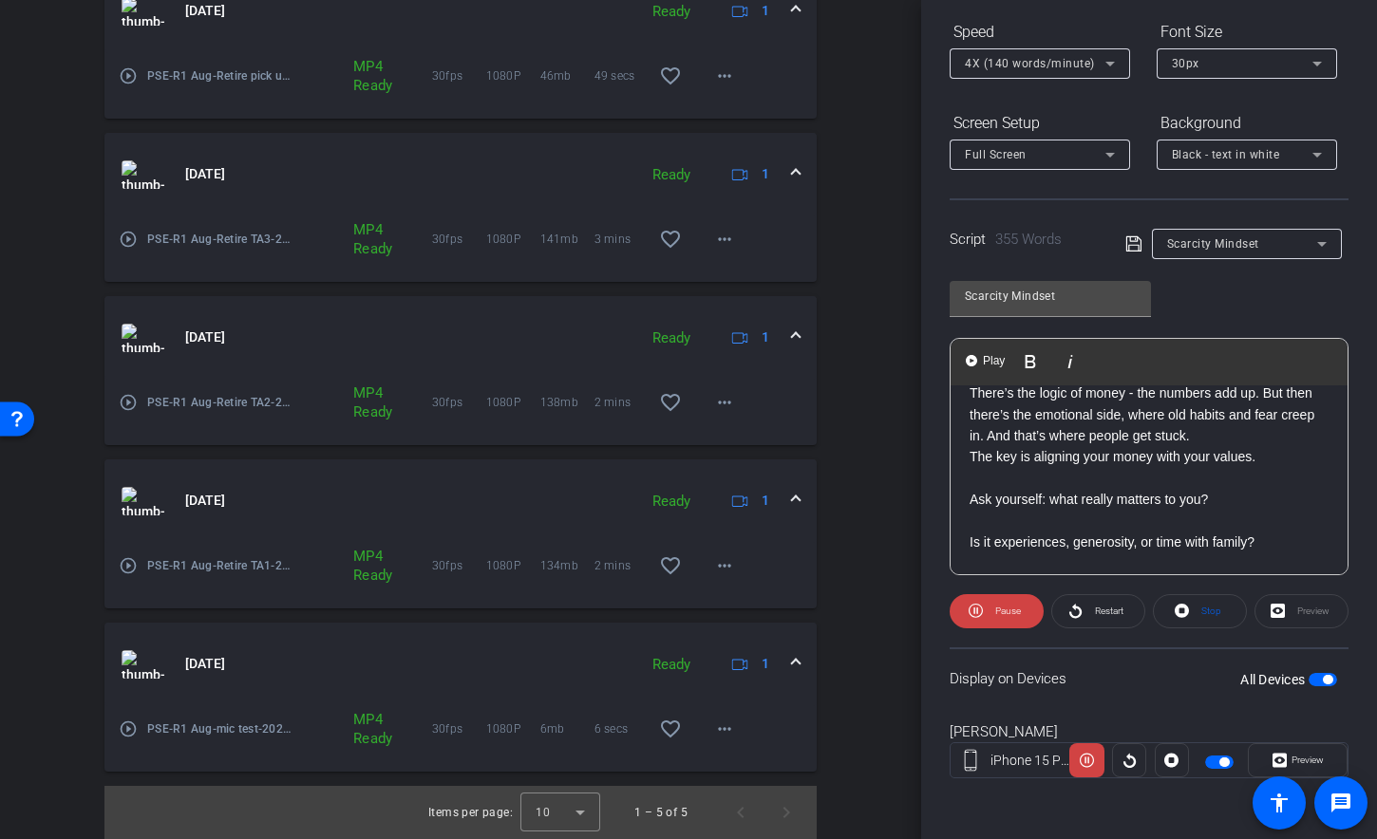
click at [986, 489] on p at bounding box center [1148, 478] width 359 height 21
click at [1185, 511] on p "Is it experiences, generosity, or time with family?" at bounding box center [1148, 500] width 359 height 21
click at [1092, 489] on p at bounding box center [1148, 478] width 359 height 21
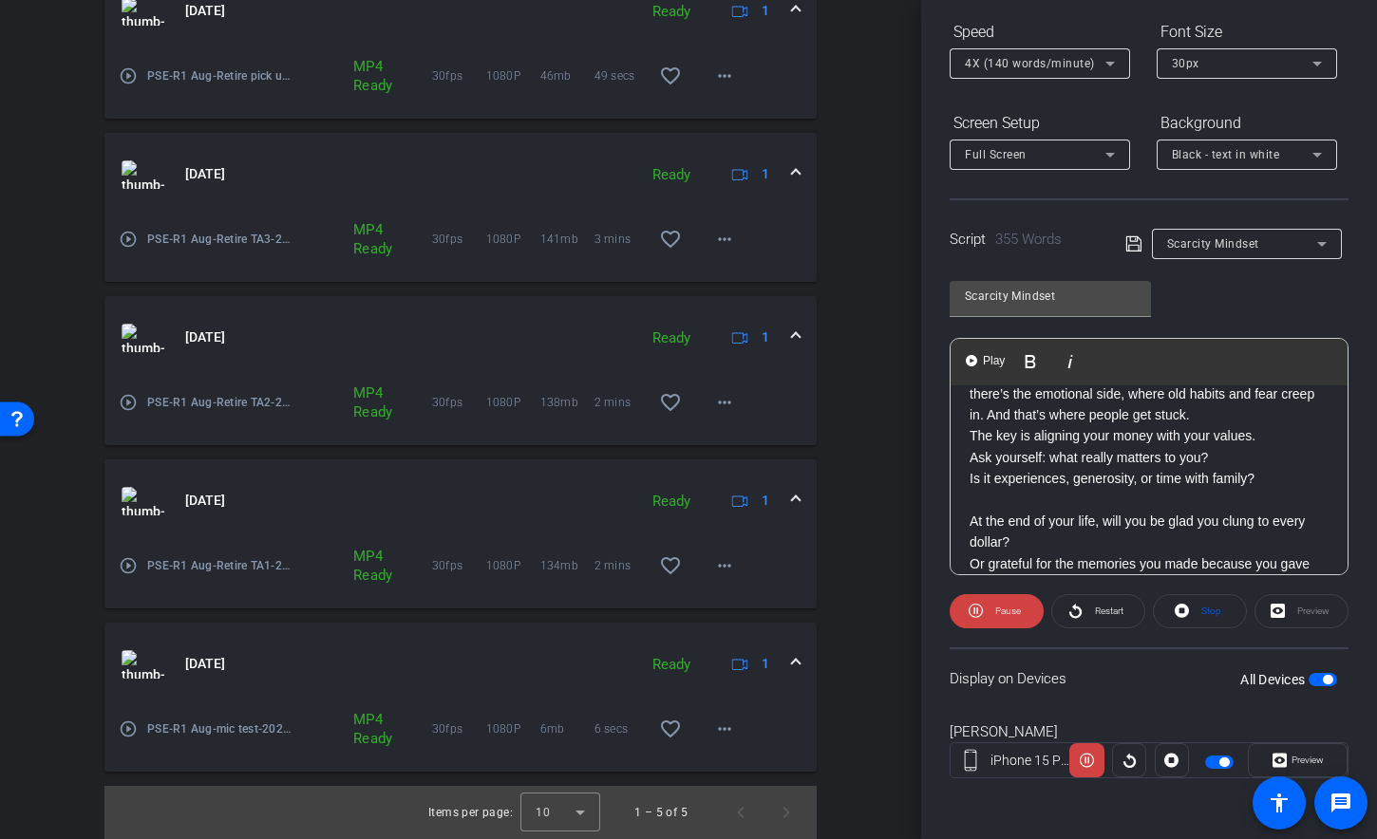
click at [1308, 676] on span "button" at bounding box center [1322, 679] width 28 height 13
click at [1310, 677] on span "button" at bounding box center [1322, 679] width 28 height 13
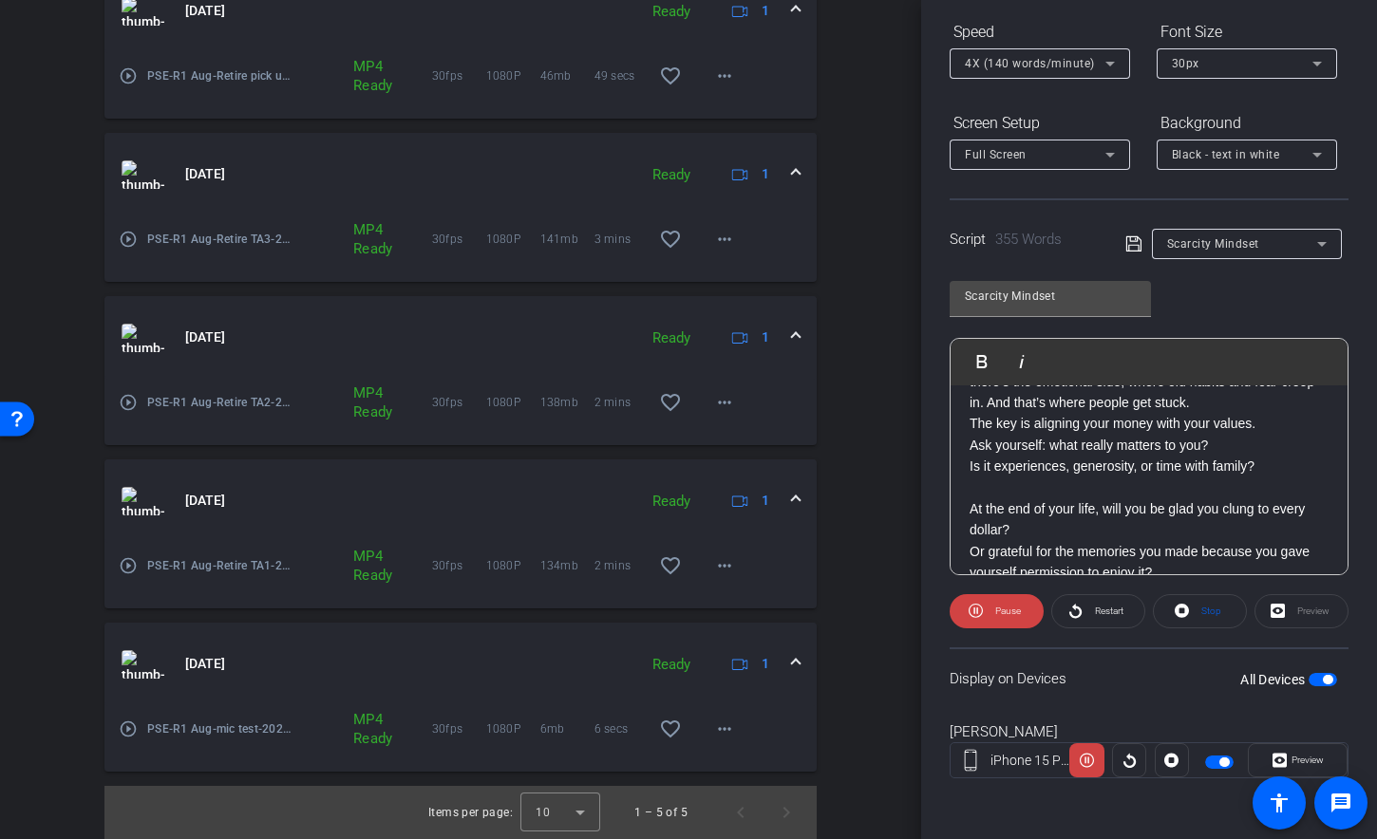
scroll to position [483, 0]
click at [1136, 495] on p at bounding box center [1148, 484] width 359 height 21
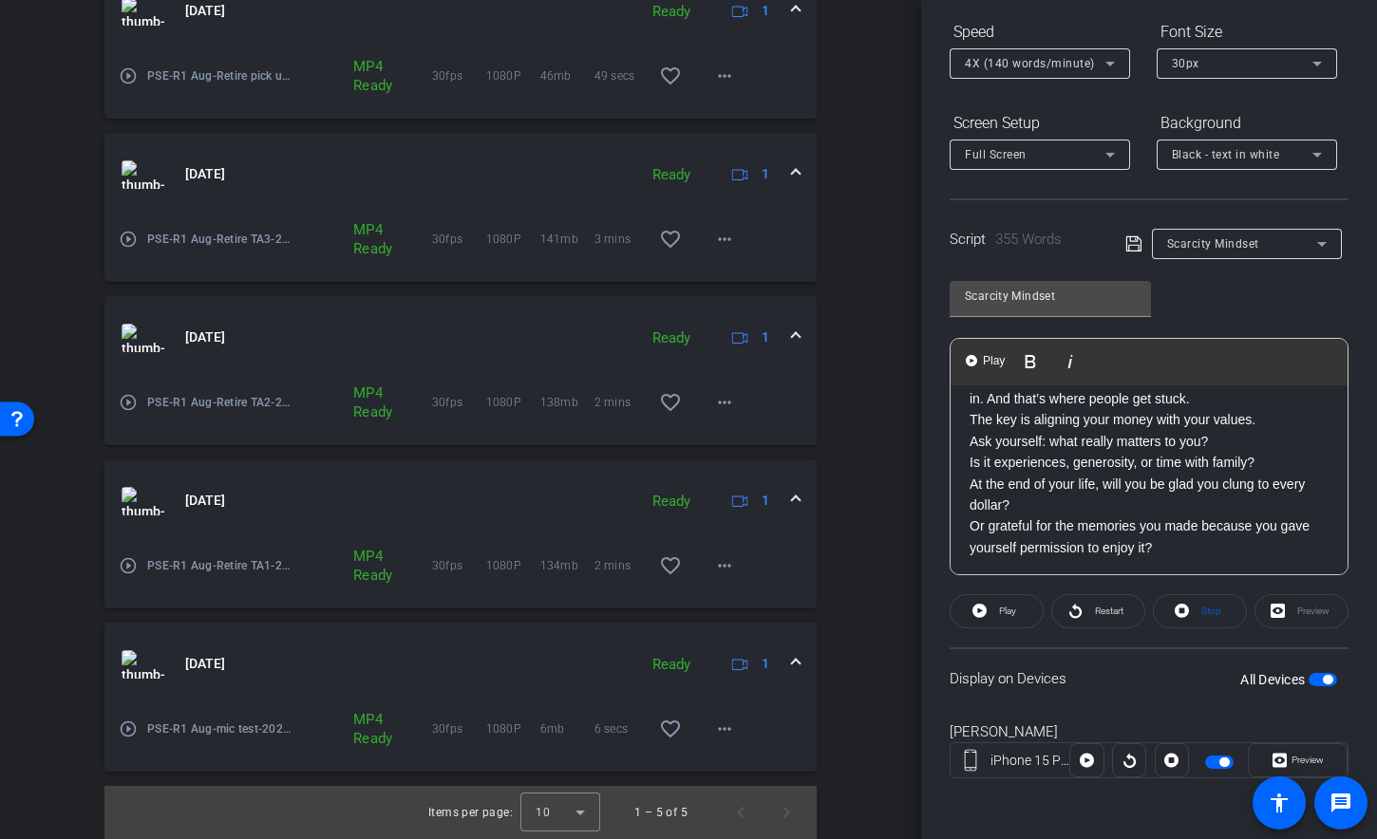
click at [1308, 680] on span "button" at bounding box center [1322, 679] width 28 height 13
click at [1324, 680] on span "button" at bounding box center [1322, 679] width 28 height 13
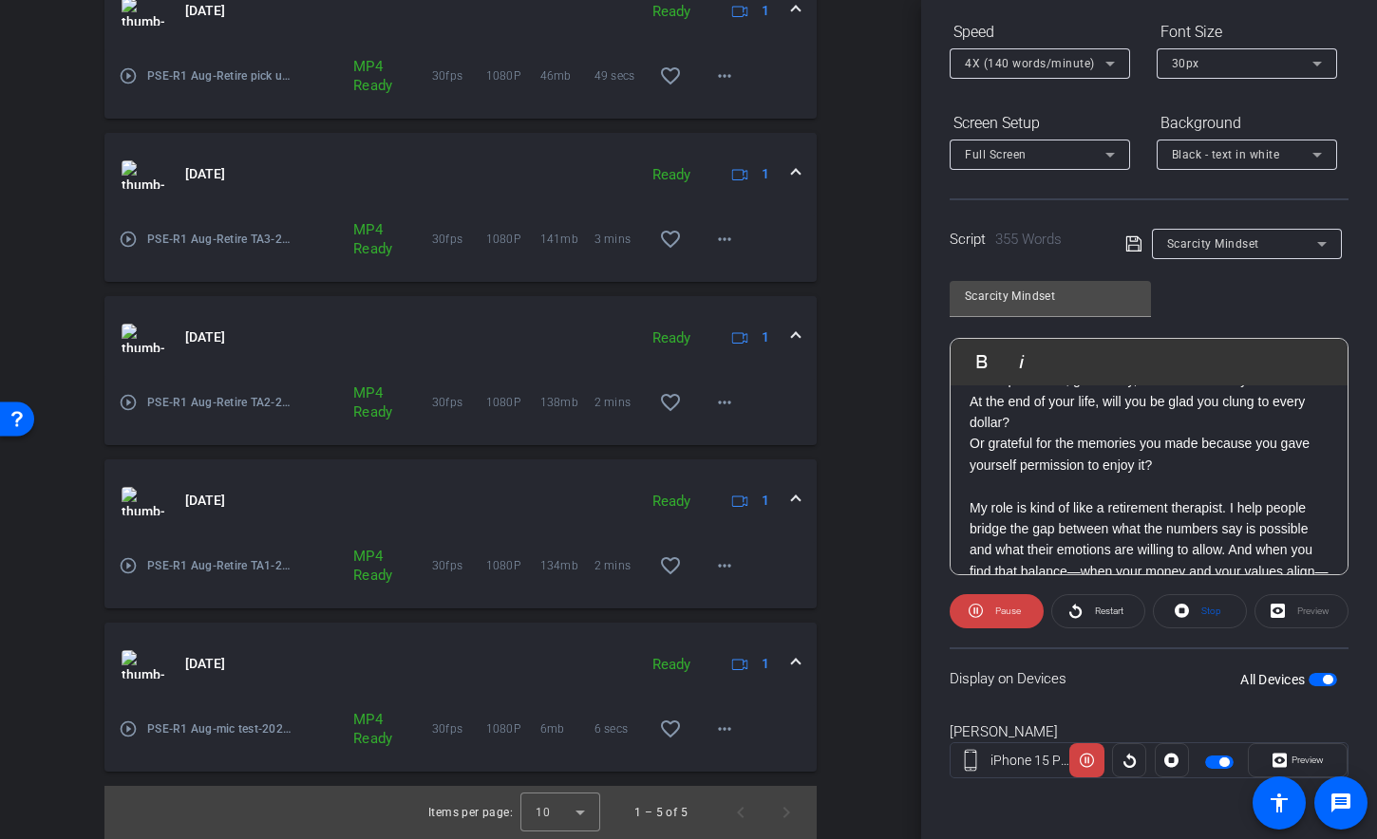
scroll to position [576, 0]
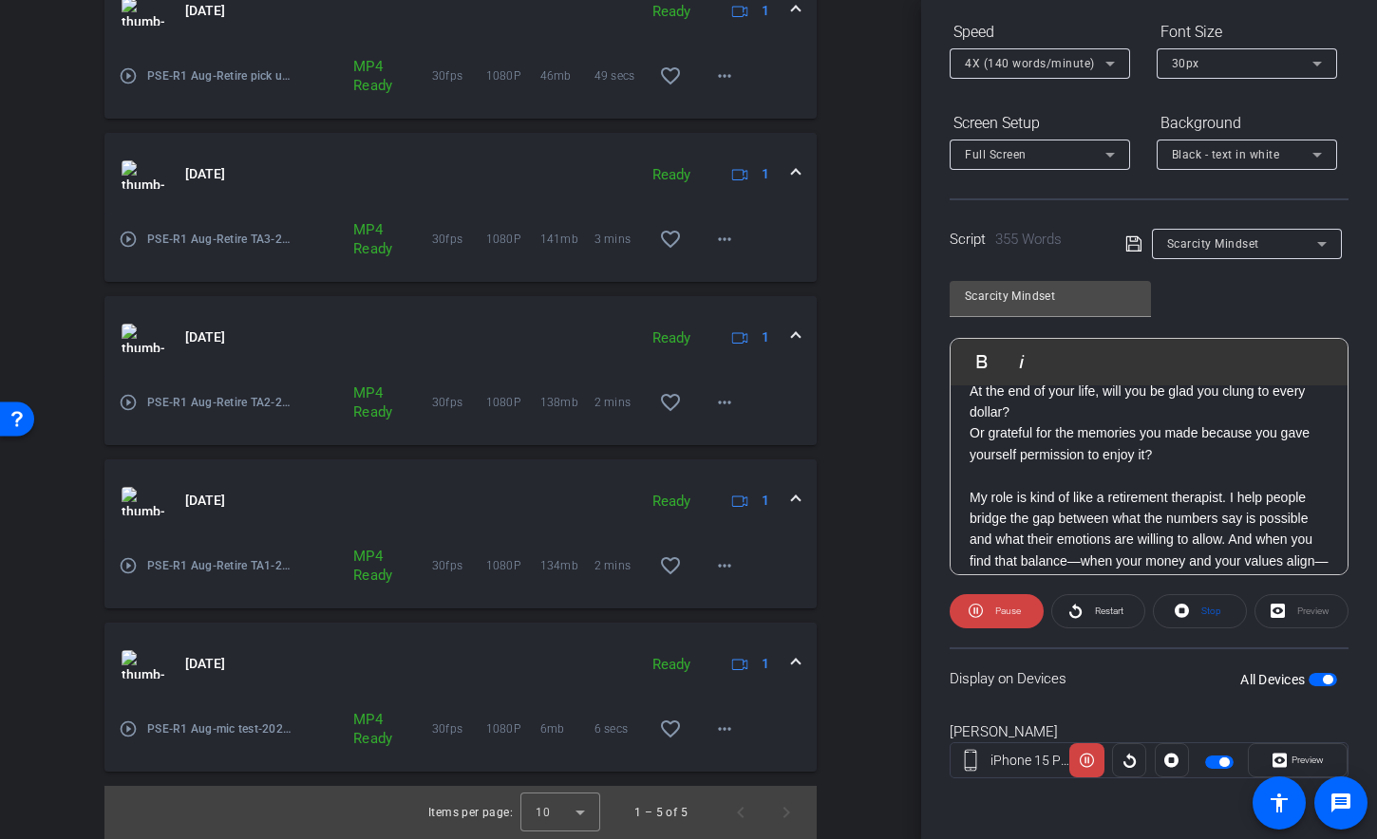
click at [1201, 486] on p at bounding box center [1148, 475] width 359 height 21
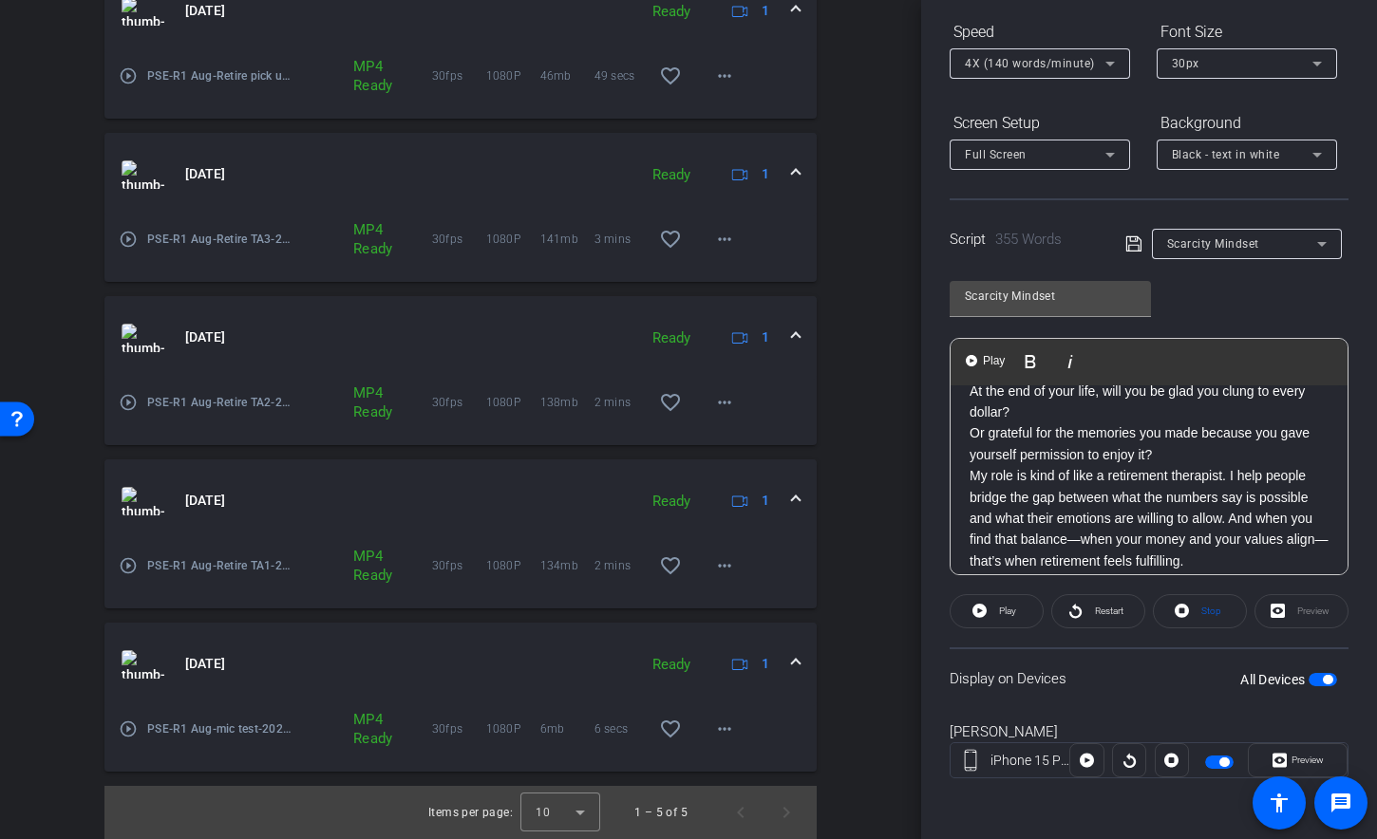
click at [1309, 679] on span "button" at bounding box center [1322, 679] width 28 height 13
click at [1317, 677] on span "button" at bounding box center [1322, 679] width 28 height 13
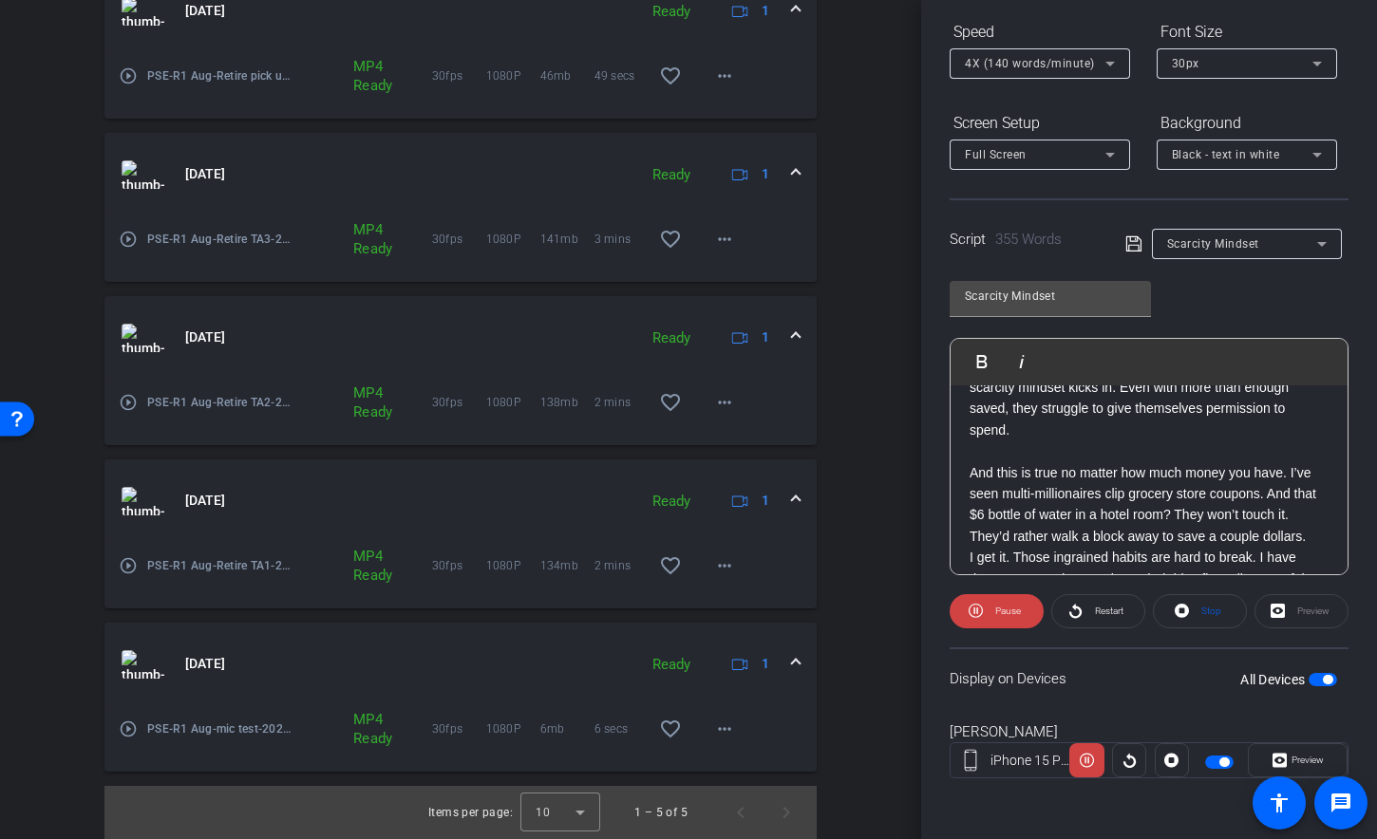
scroll to position [0, 0]
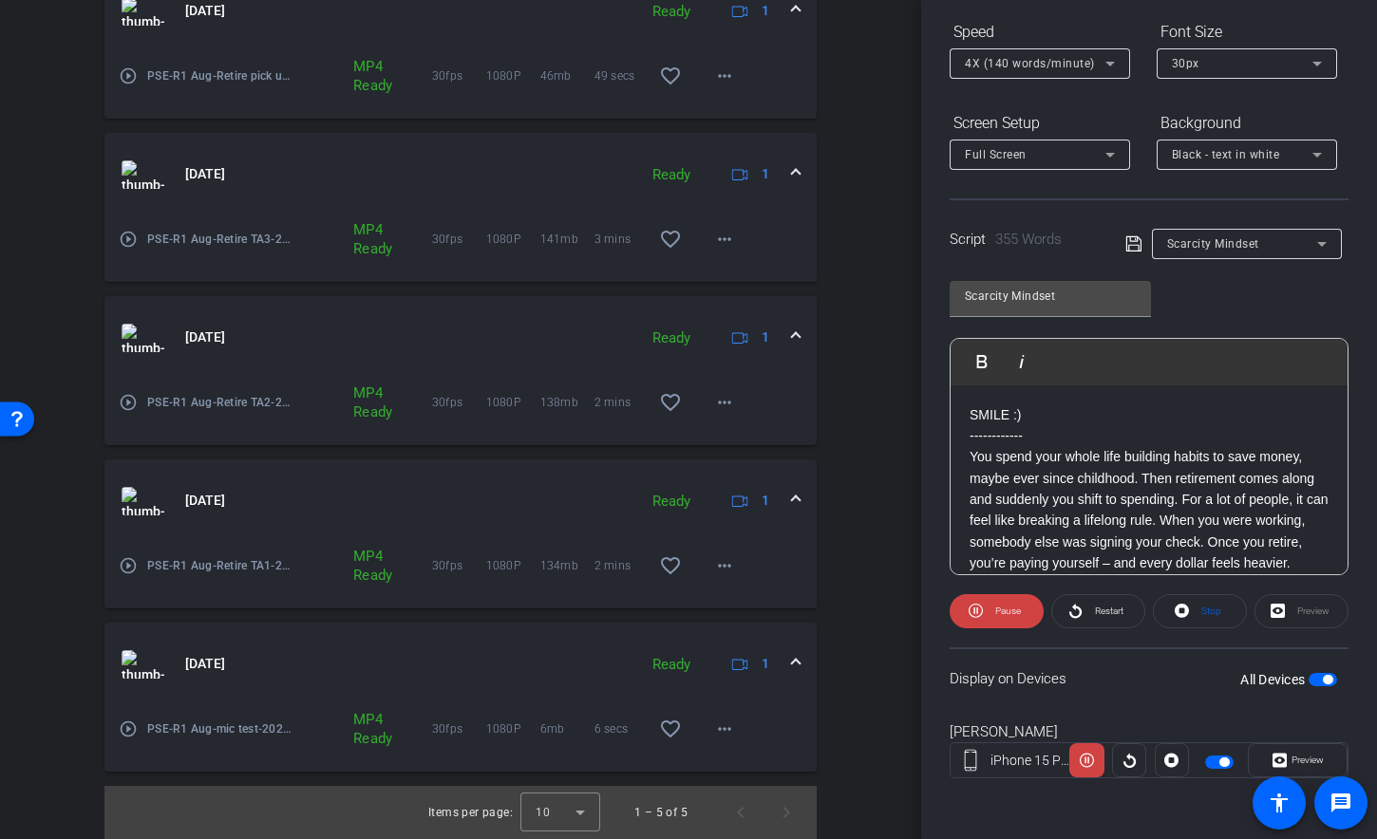
click at [1122, 511] on p "You spend your whole life building habits to save money, maybe ever since child…" at bounding box center [1148, 509] width 359 height 127
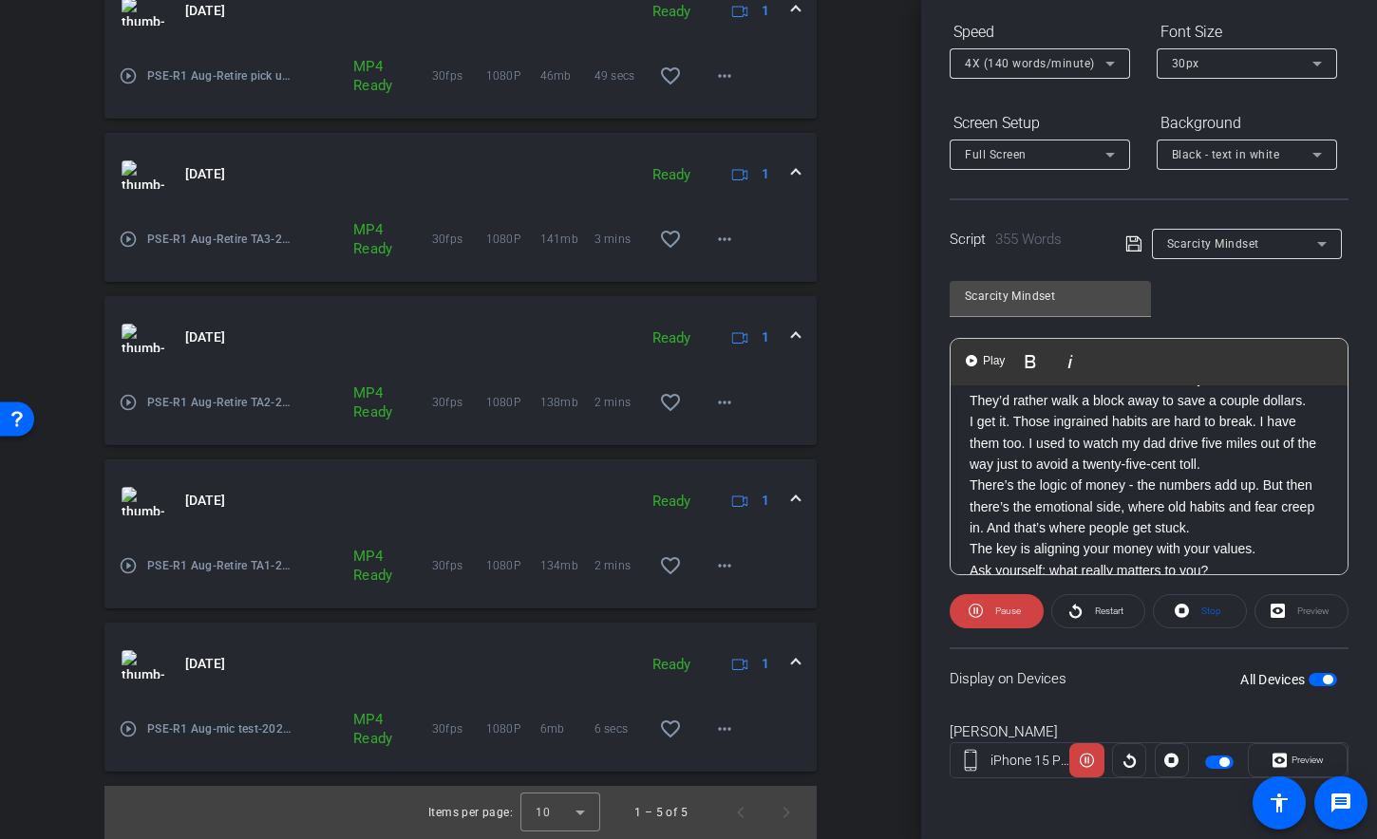
scroll to position [363, 0]
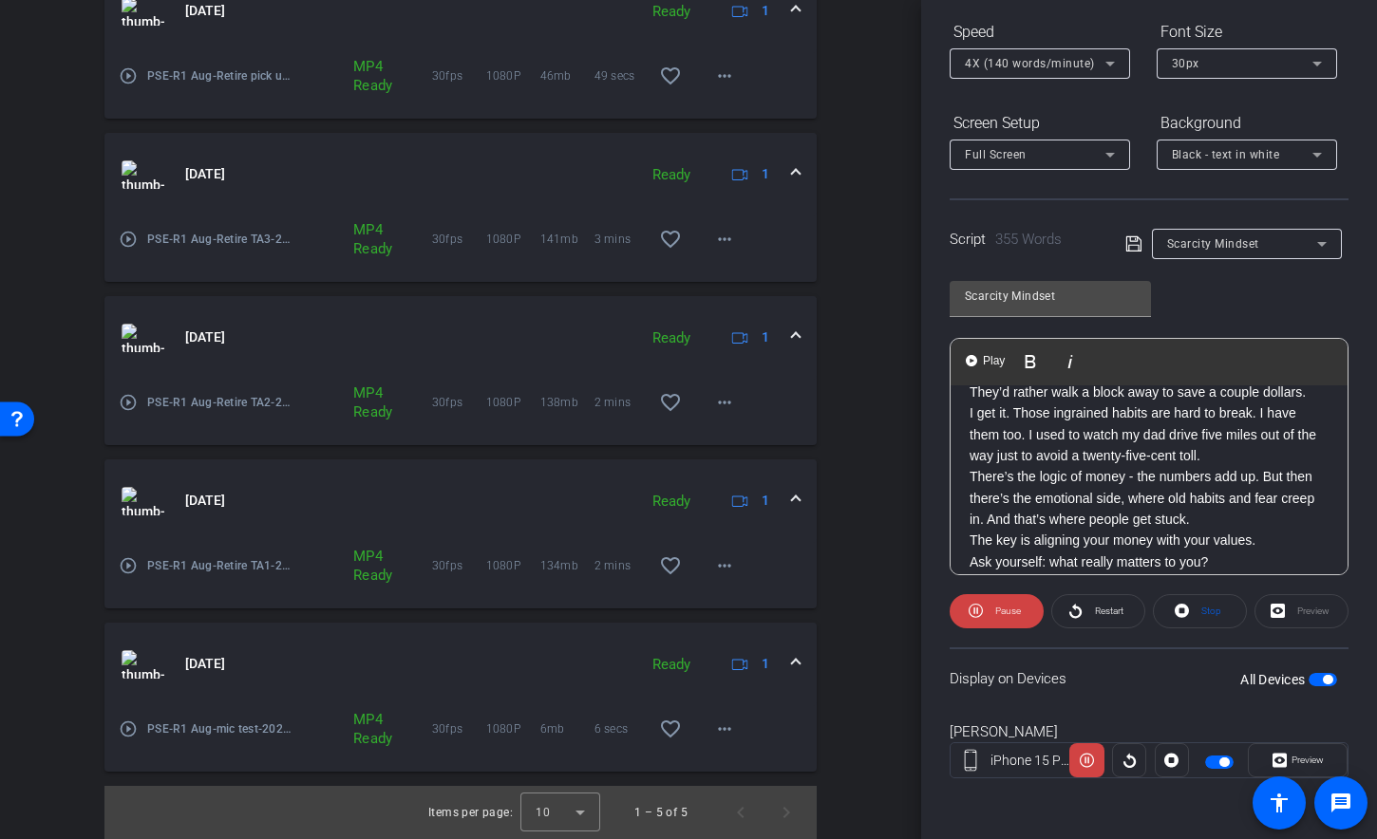
click at [1095, 403] on p "And this is true no matter how much money you have. I’ve seen multi-millionaire…" at bounding box center [1148, 360] width 359 height 85
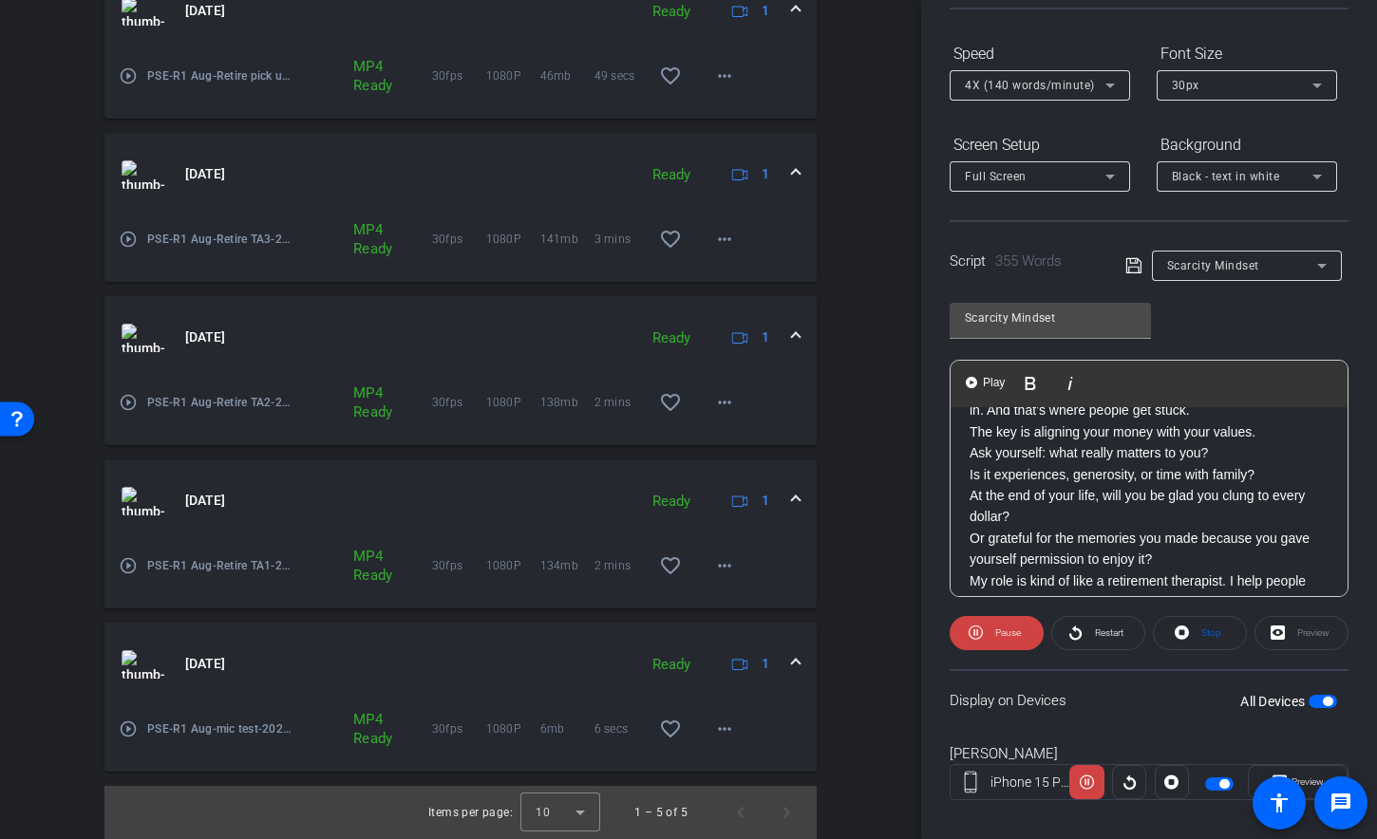
scroll to position [517, 0]
click at [1264, 440] on p "The key is aligning your money with your values." at bounding box center [1148, 429] width 359 height 21
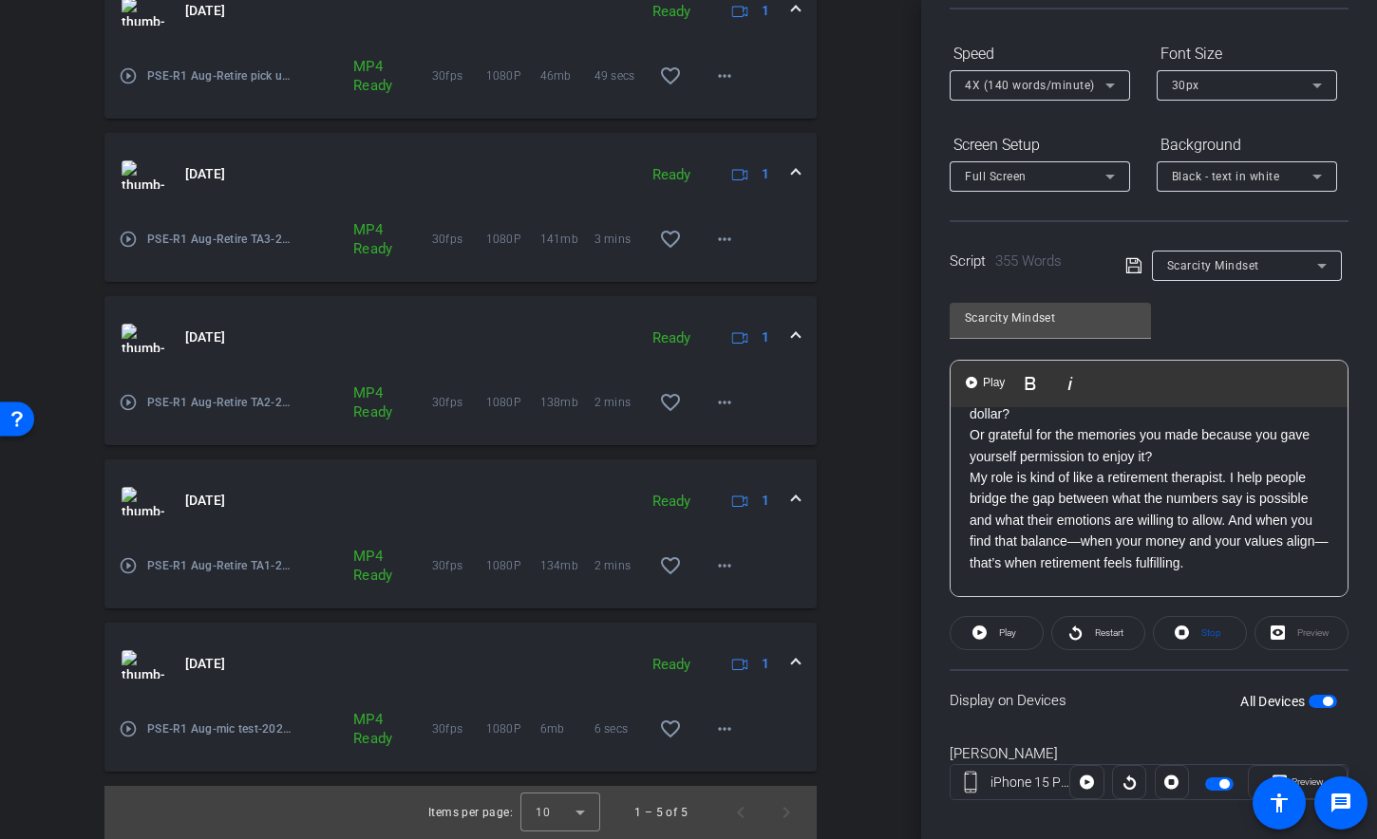
scroll to position [640, 0]
click at [1201, 466] on p "Or grateful for the memories you made because you gave yourself permission to e…" at bounding box center [1148, 444] width 359 height 43
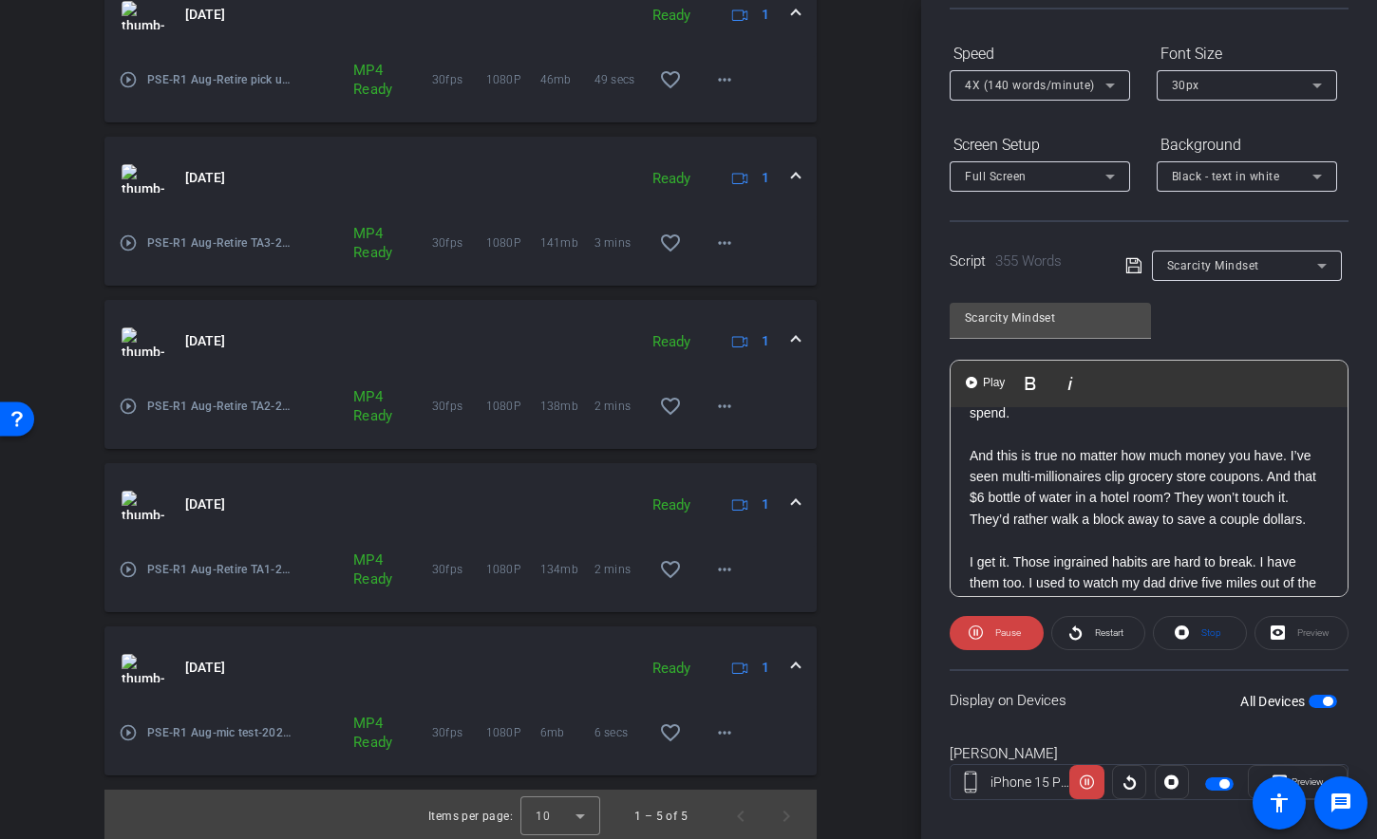
scroll to position [685, 0]
click at [1308, 704] on span "button" at bounding box center [1322, 701] width 28 height 13
click at [1312, 700] on span "button" at bounding box center [1322, 701] width 28 height 13
click at [1174, 637] on icon at bounding box center [1181, 633] width 14 height 14
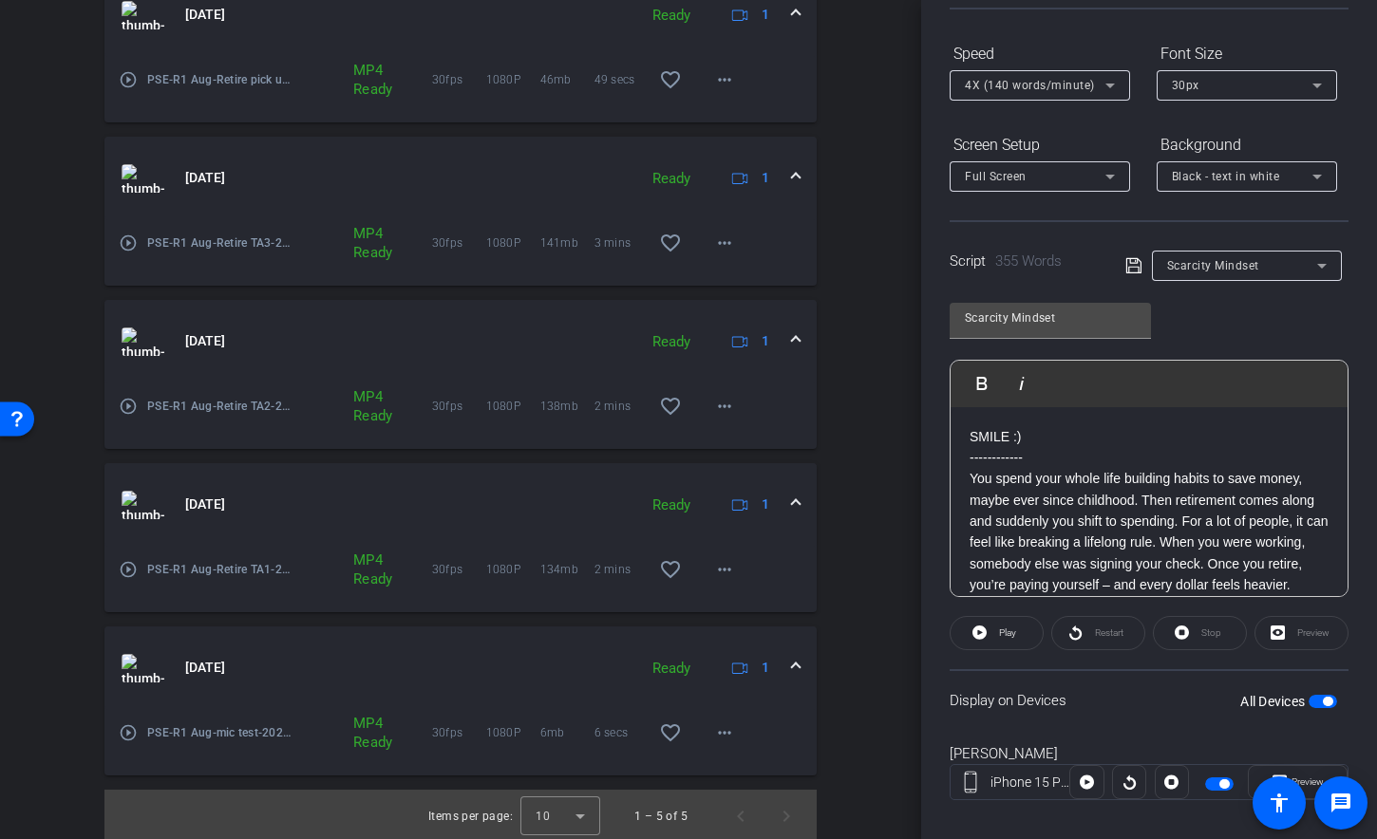
scroll to position [26, 0]
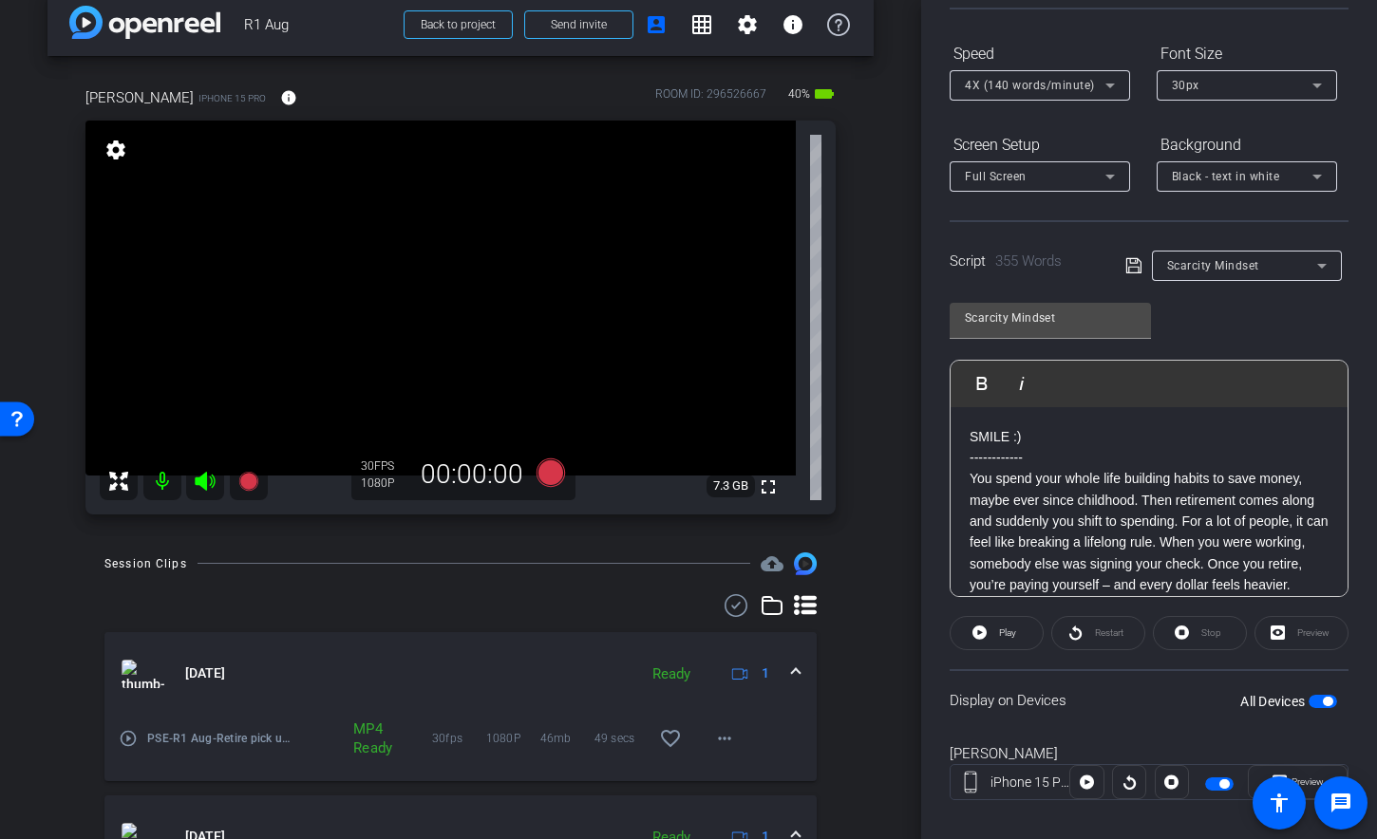
click at [1308, 696] on span "button" at bounding box center [1322, 701] width 28 height 13
click at [1316, 698] on span "button" at bounding box center [1322, 701] width 28 height 13
click at [1309, 703] on span "button" at bounding box center [1322, 701] width 28 height 13
click at [1319, 701] on span "button" at bounding box center [1322, 701] width 28 height 13
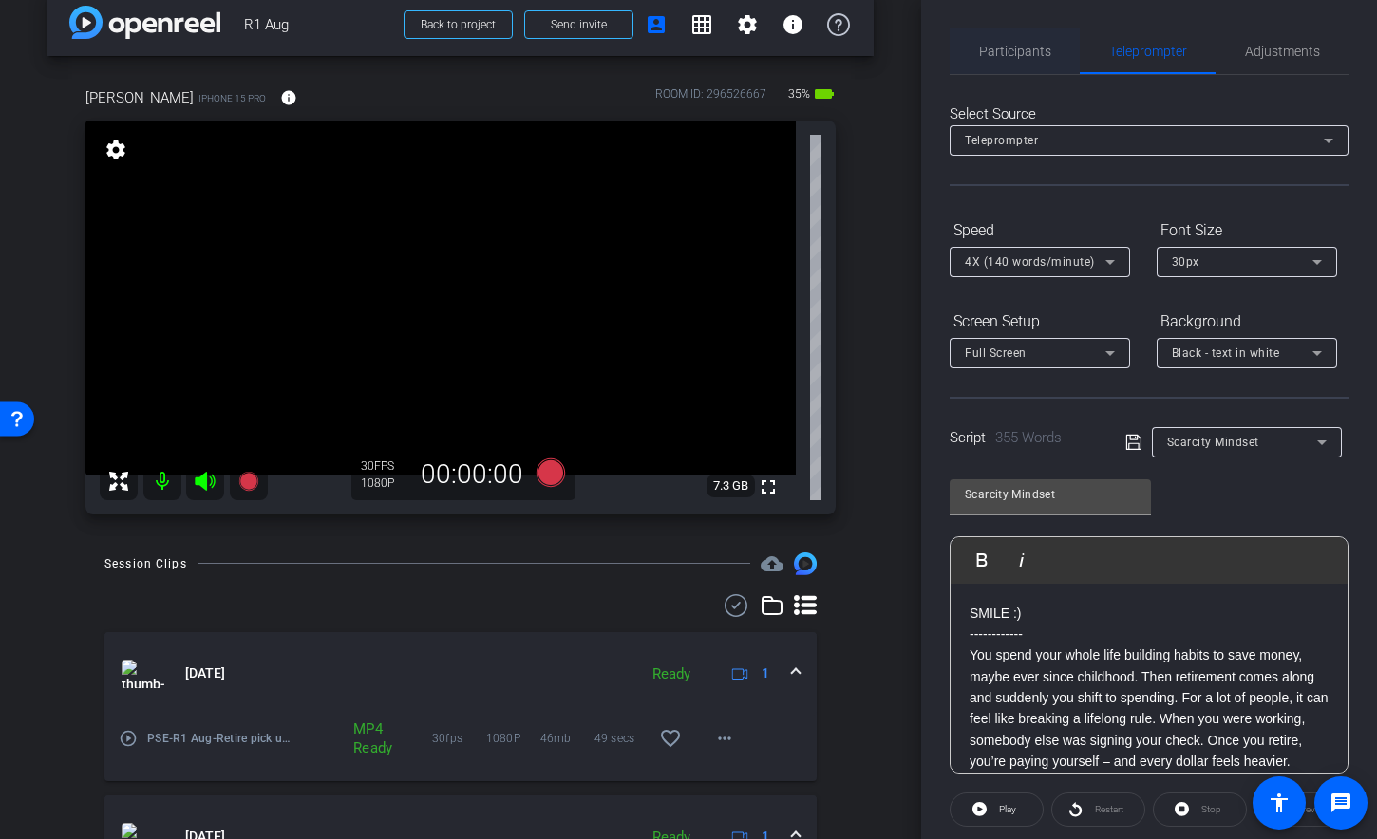
click at [1010, 56] on span "Participants" at bounding box center [1015, 51] width 72 height 13
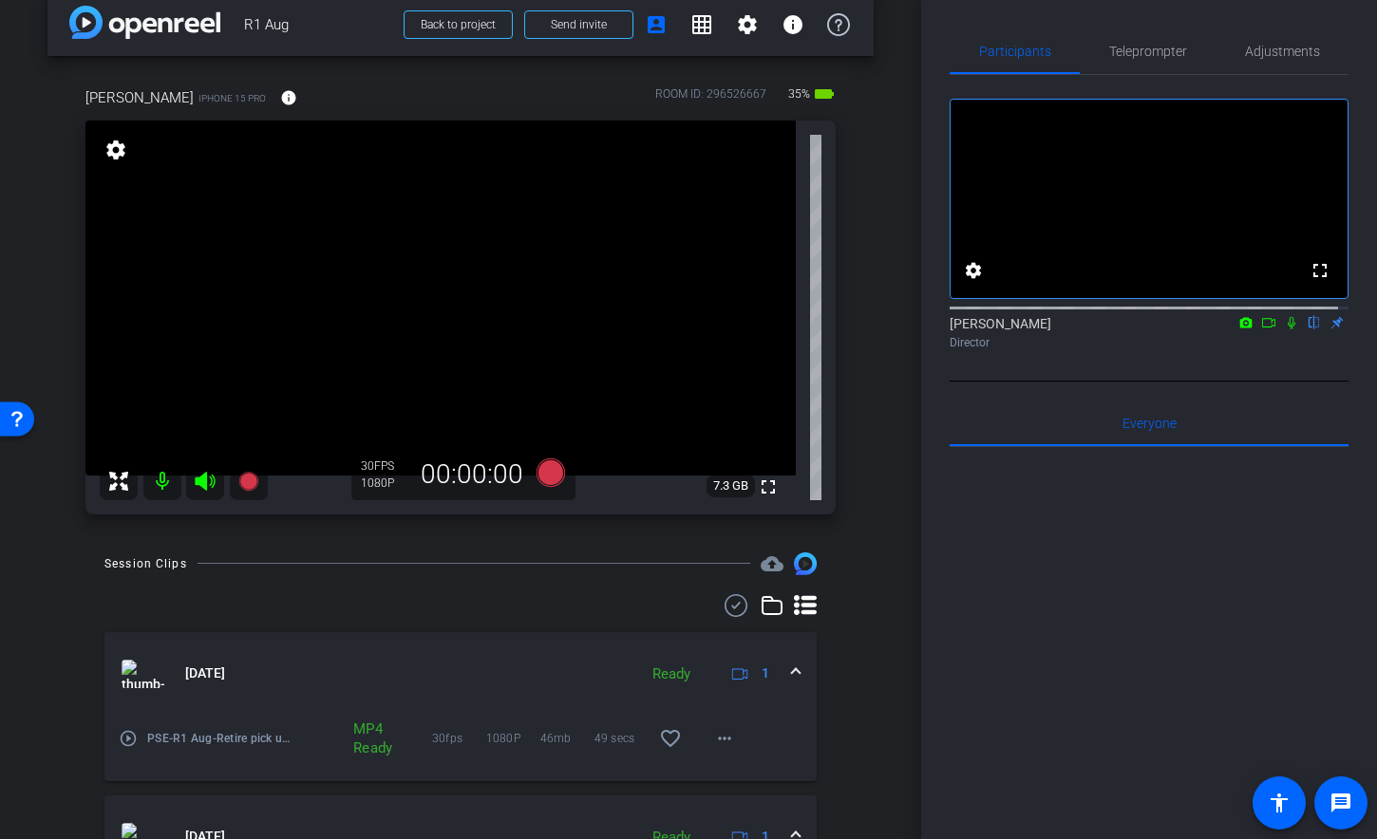
click at [1261, 329] on icon at bounding box center [1268, 322] width 15 height 13
click at [1172, 66] on span "Teleprompter" at bounding box center [1148, 51] width 78 height 46
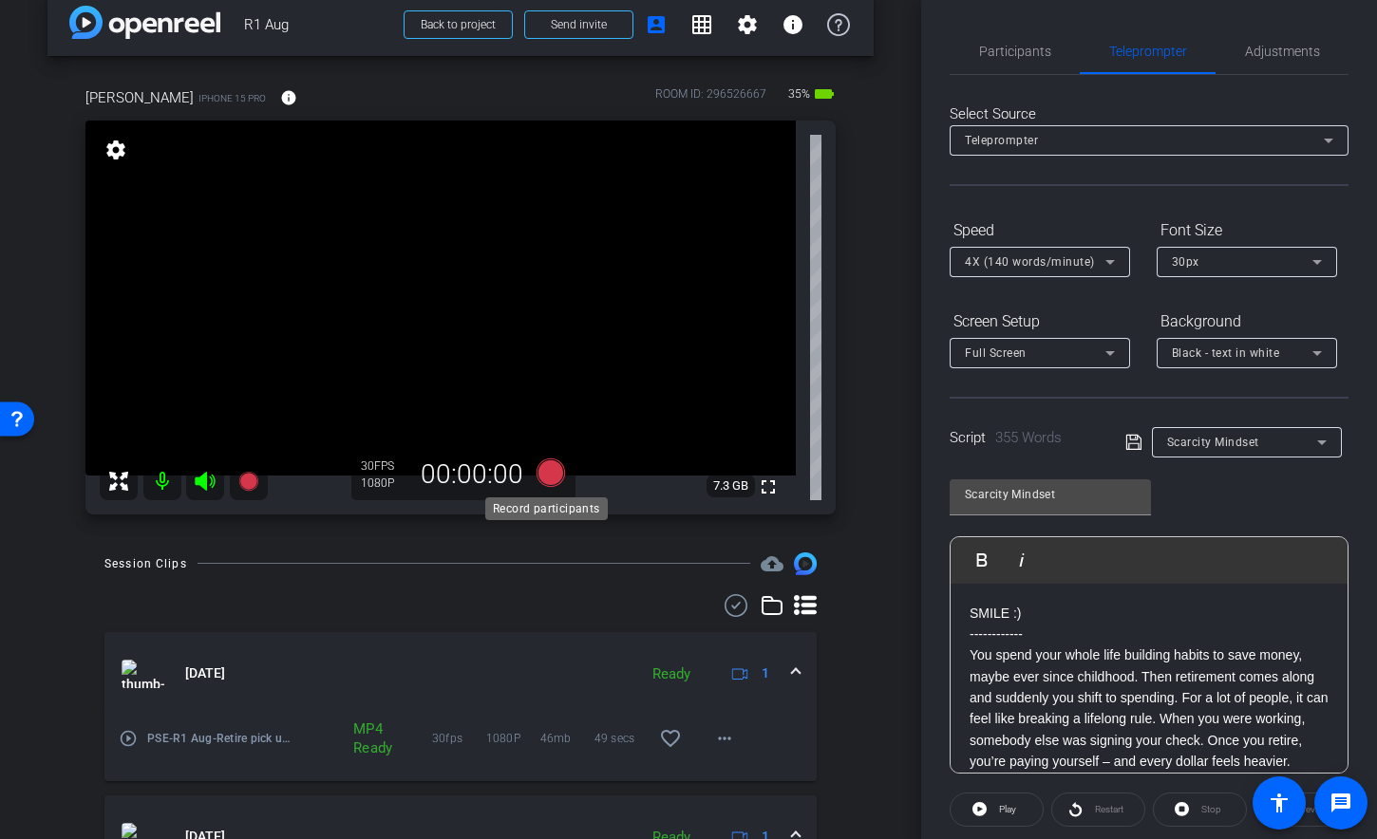
click at [547, 461] on icon at bounding box center [550, 472] width 28 height 28
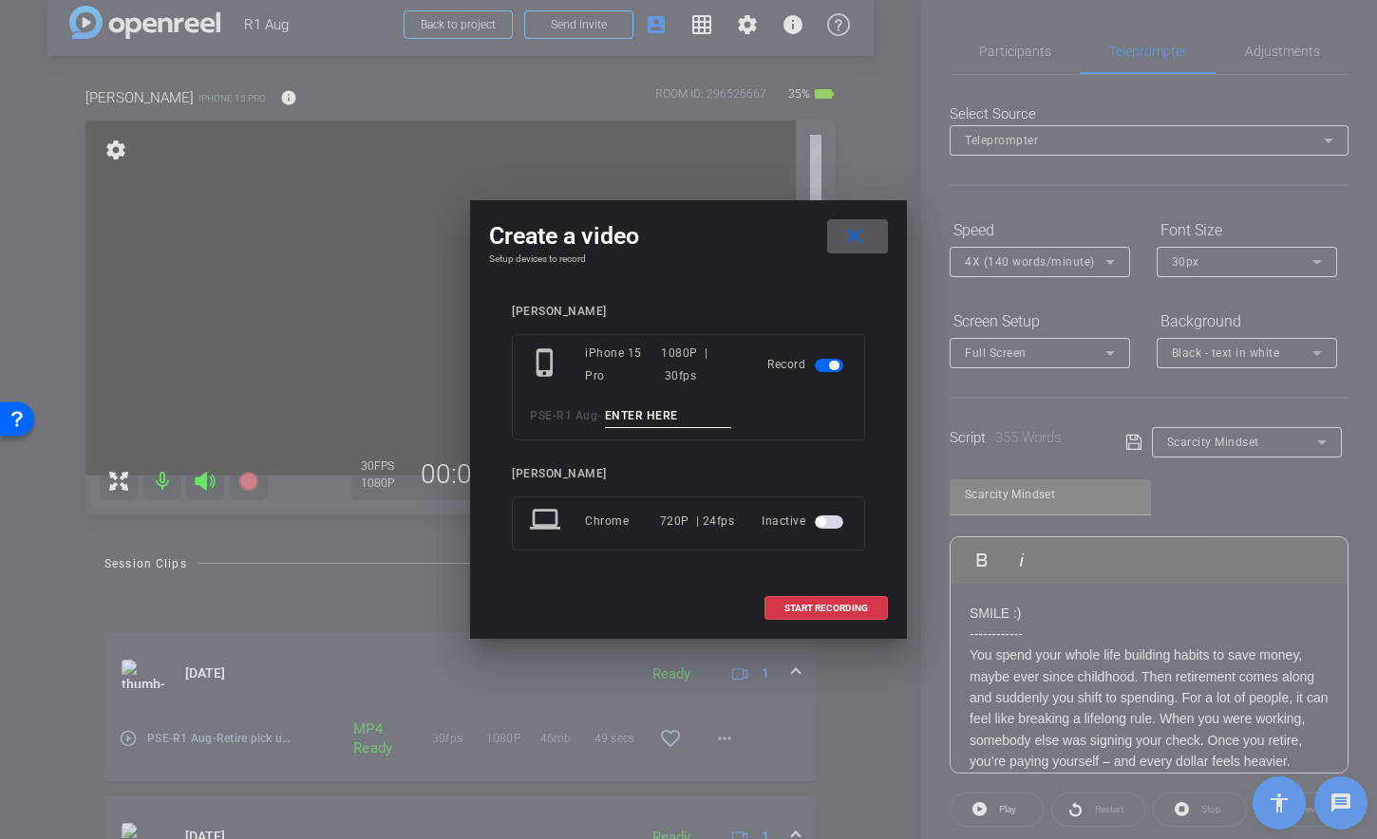
click at [675, 421] on input at bounding box center [668, 416] width 127 height 24
type input "Scarcity TA1"
click at [802, 614] on span at bounding box center [826, 609] width 122 height 46
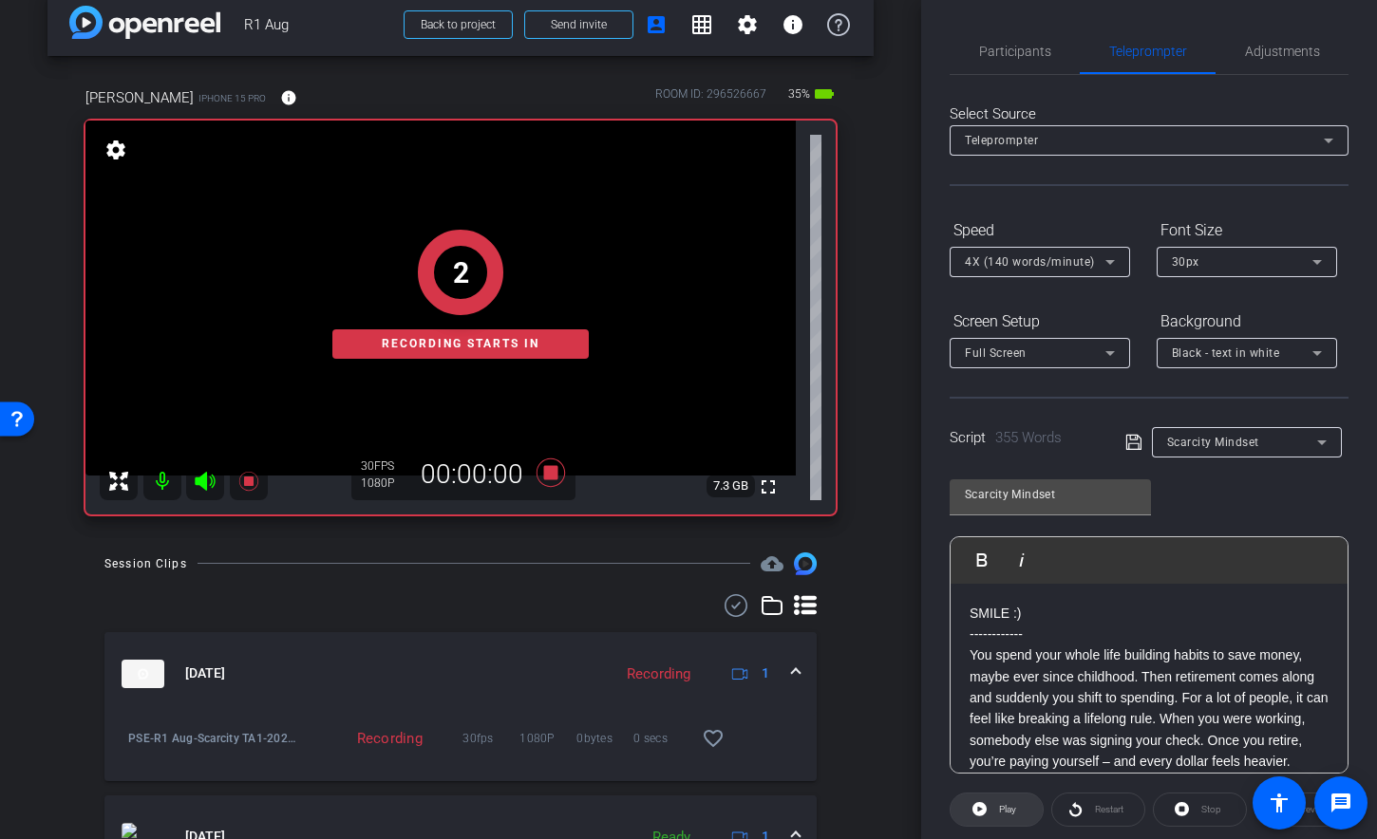
click at [983, 768] on icon at bounding box center [979, 809] width 14 height 14
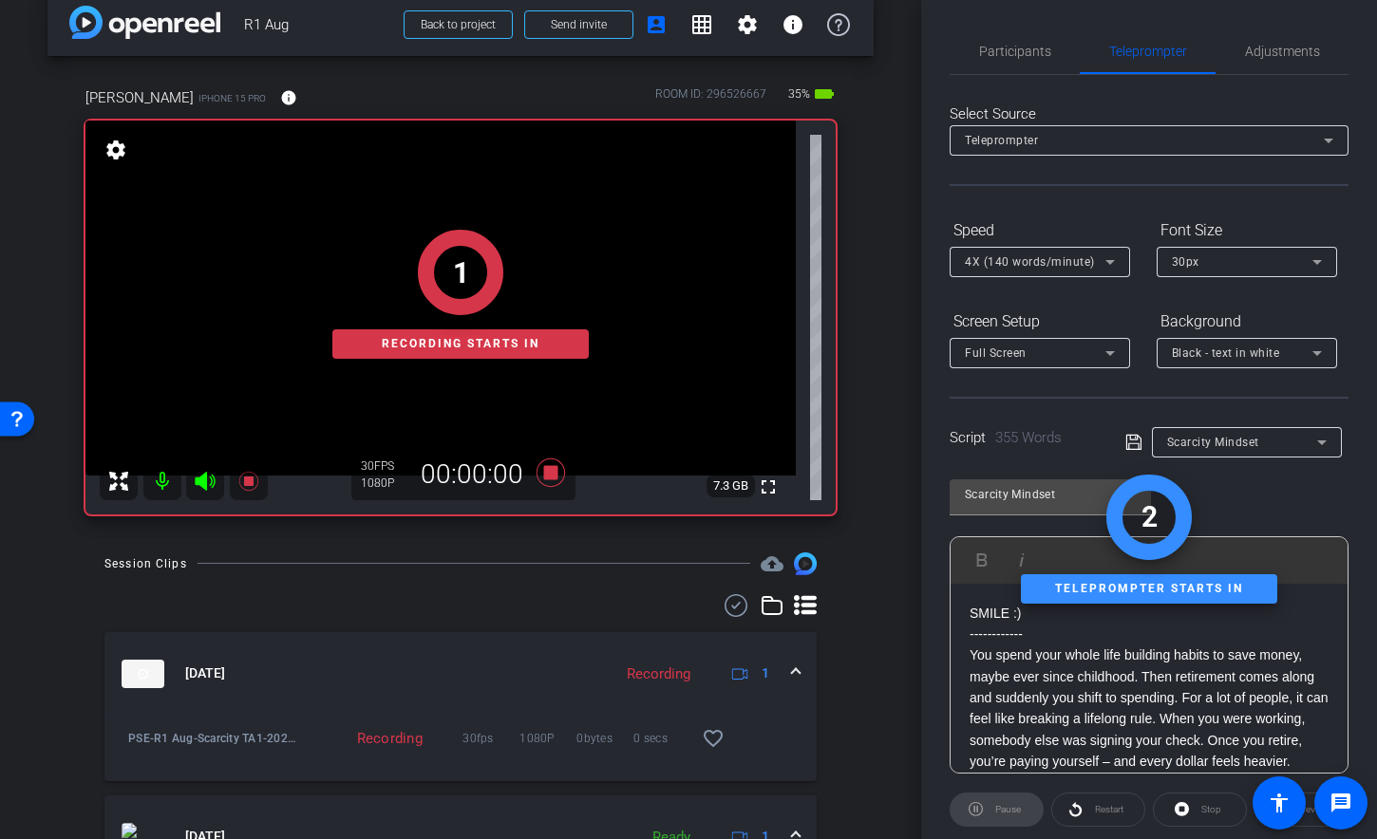
click at [205, 483] on div "1 Recording starts in" at bounding box center [460, 295] width 750 height 440
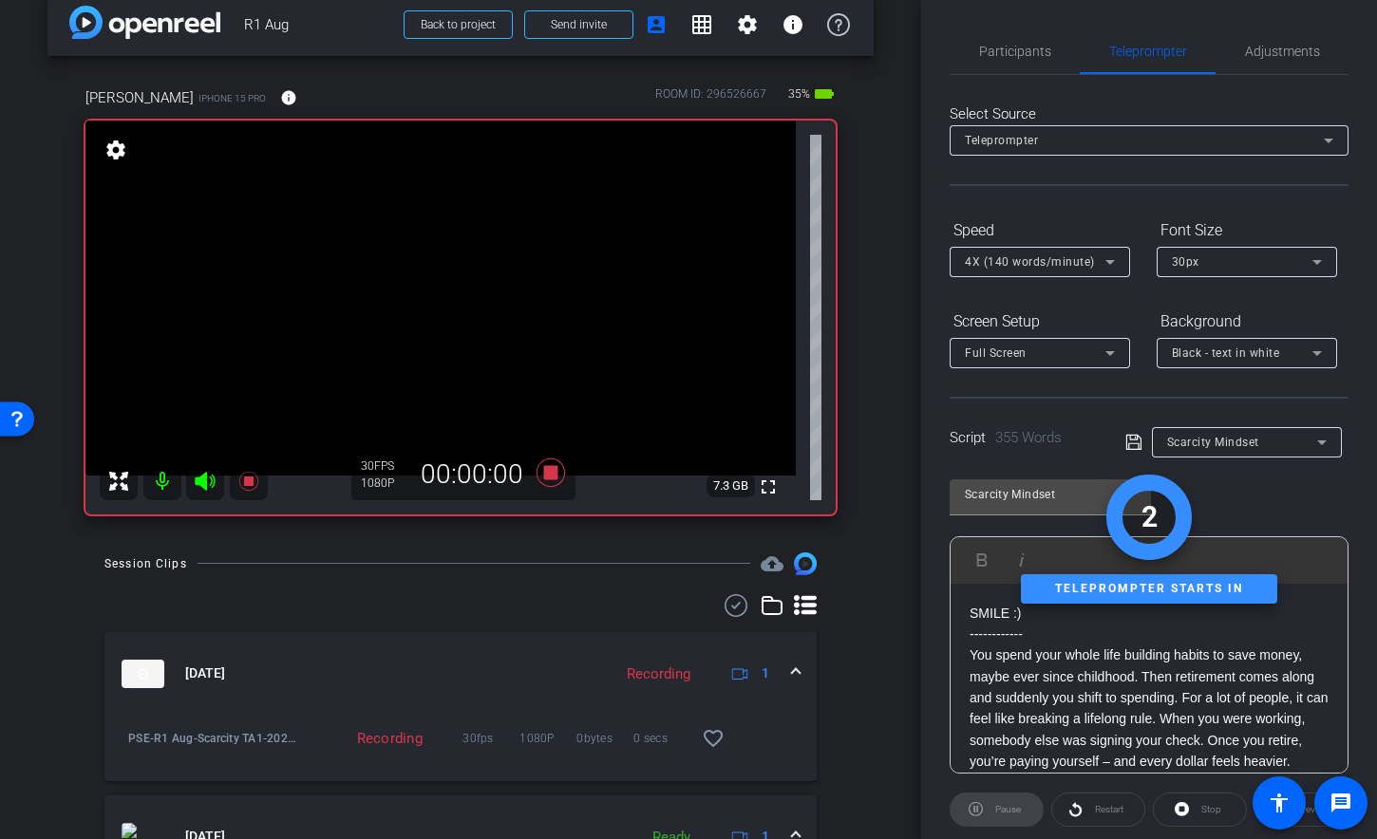
click at [207, 486] on icon at bounding box center [205, 481] width 23 height 23
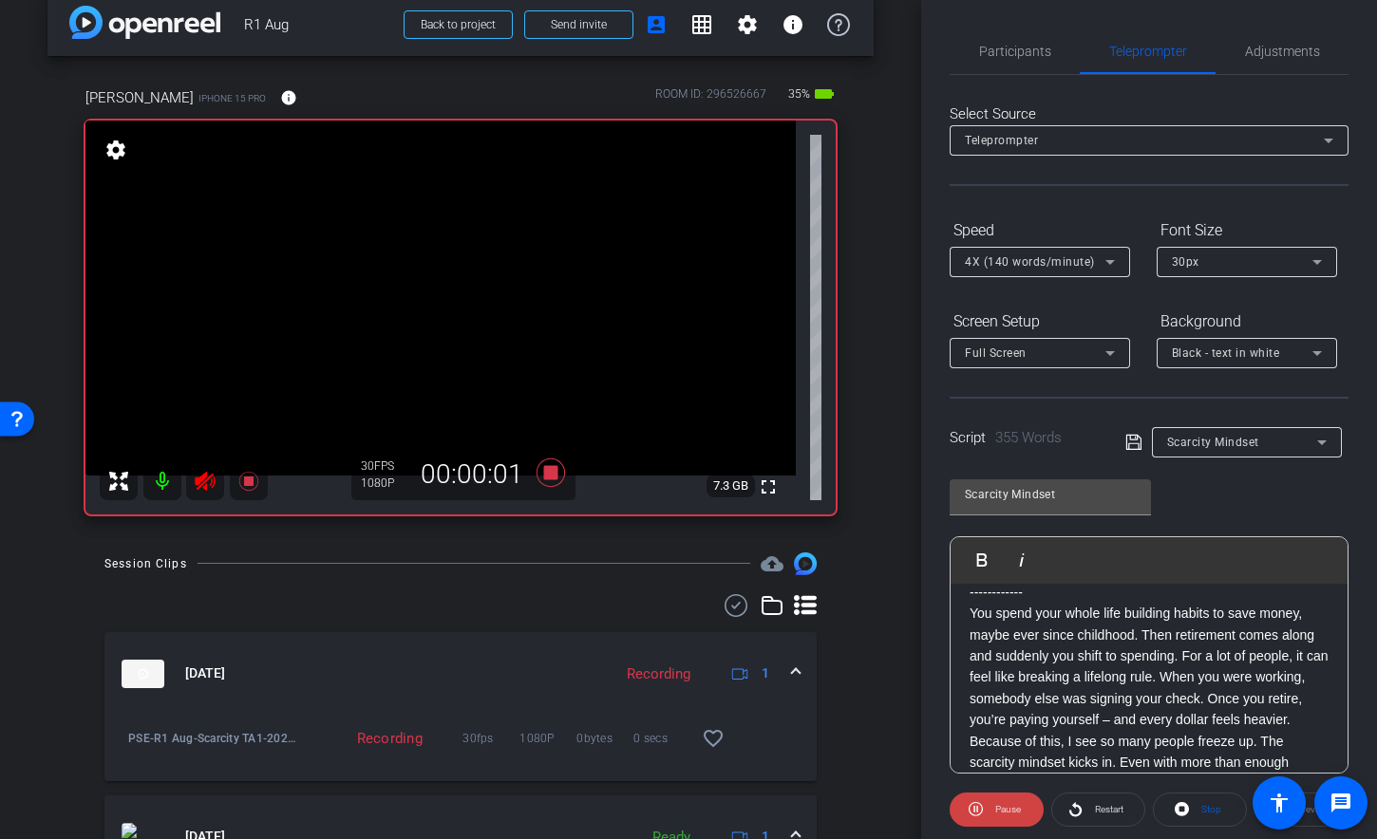
scroll to position [43, 0]
click at [1271, 50] on span "Adjustments" at bounding box center [1282, 51] width 75 height 13
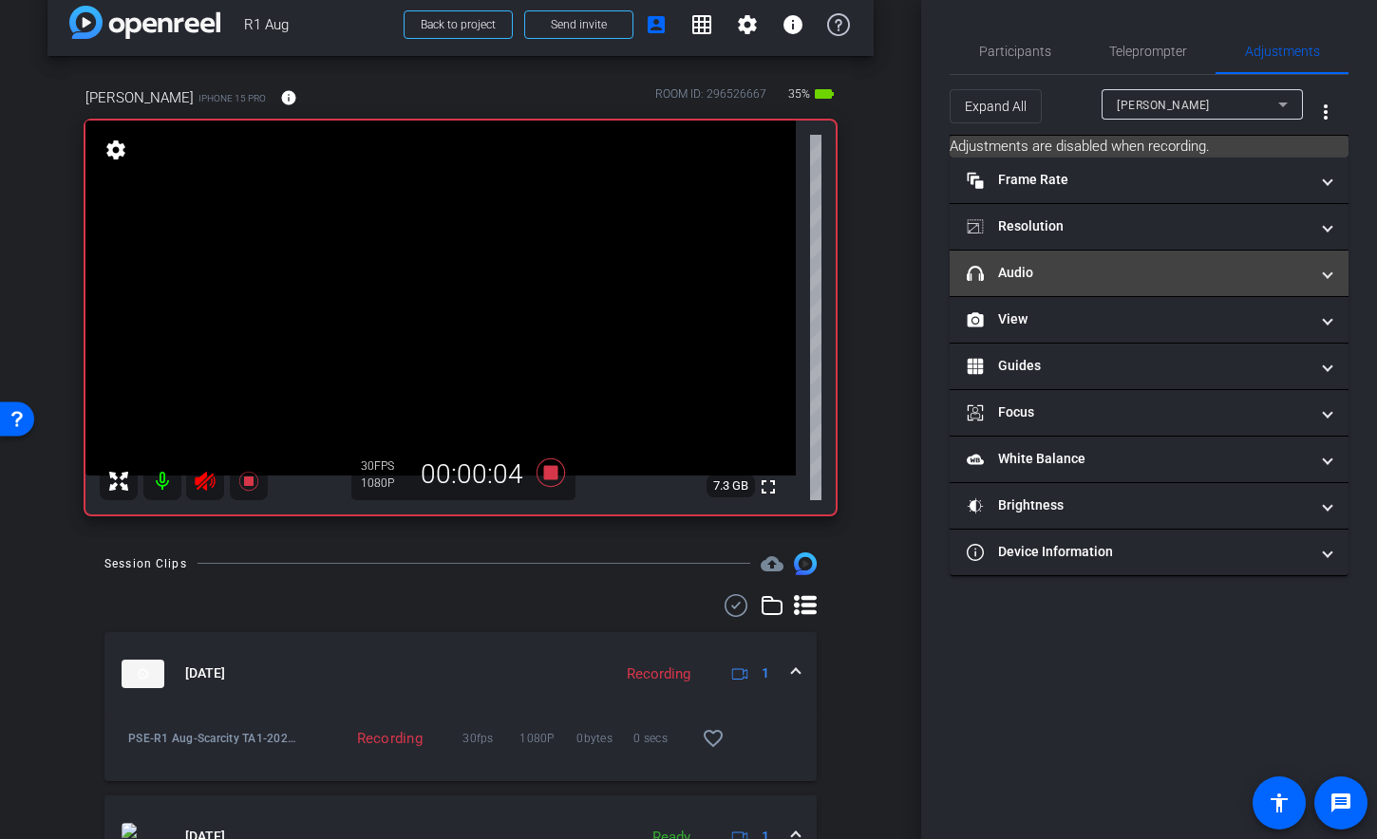
click at [1175, 272] on mat-panel-title "headphone icon Audio" at bounding box center [1138, 273] width 342 height 20
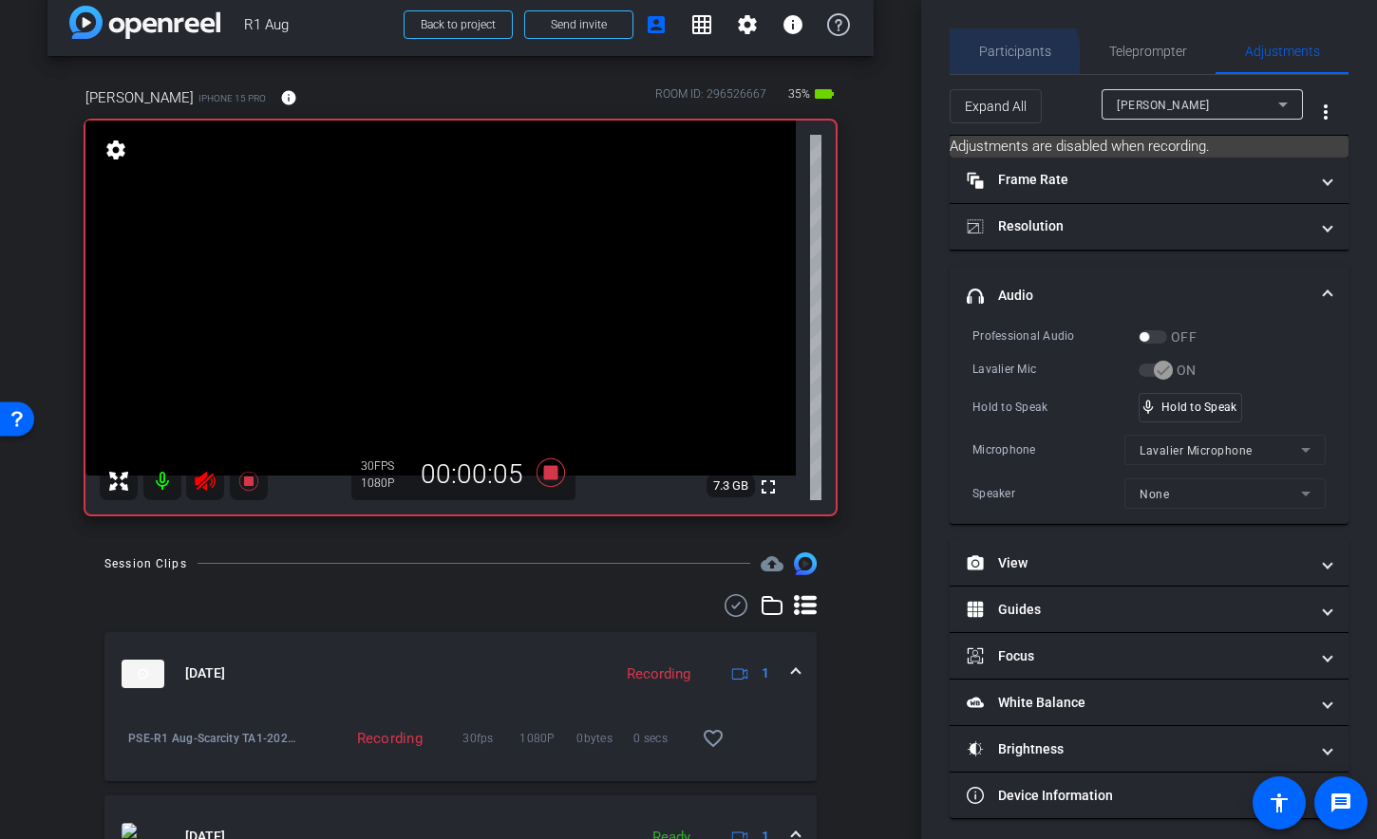
click at [1000, 57] on span "Participants" at bounding box center [1015, 51] width 72 height 13
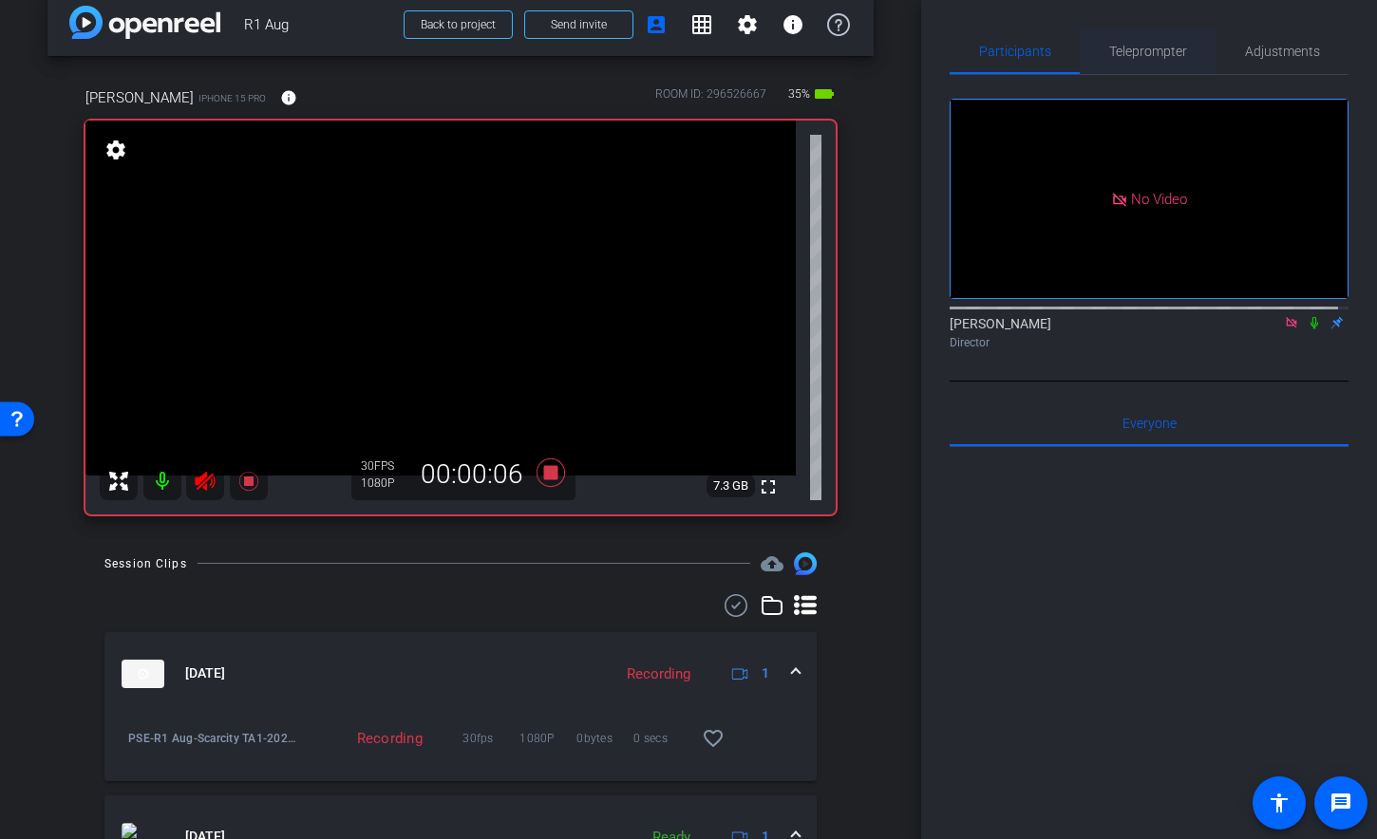
click at [1110, 58] on span "Teleprompter" at bounding box center [1148, 51] width 78 height 13
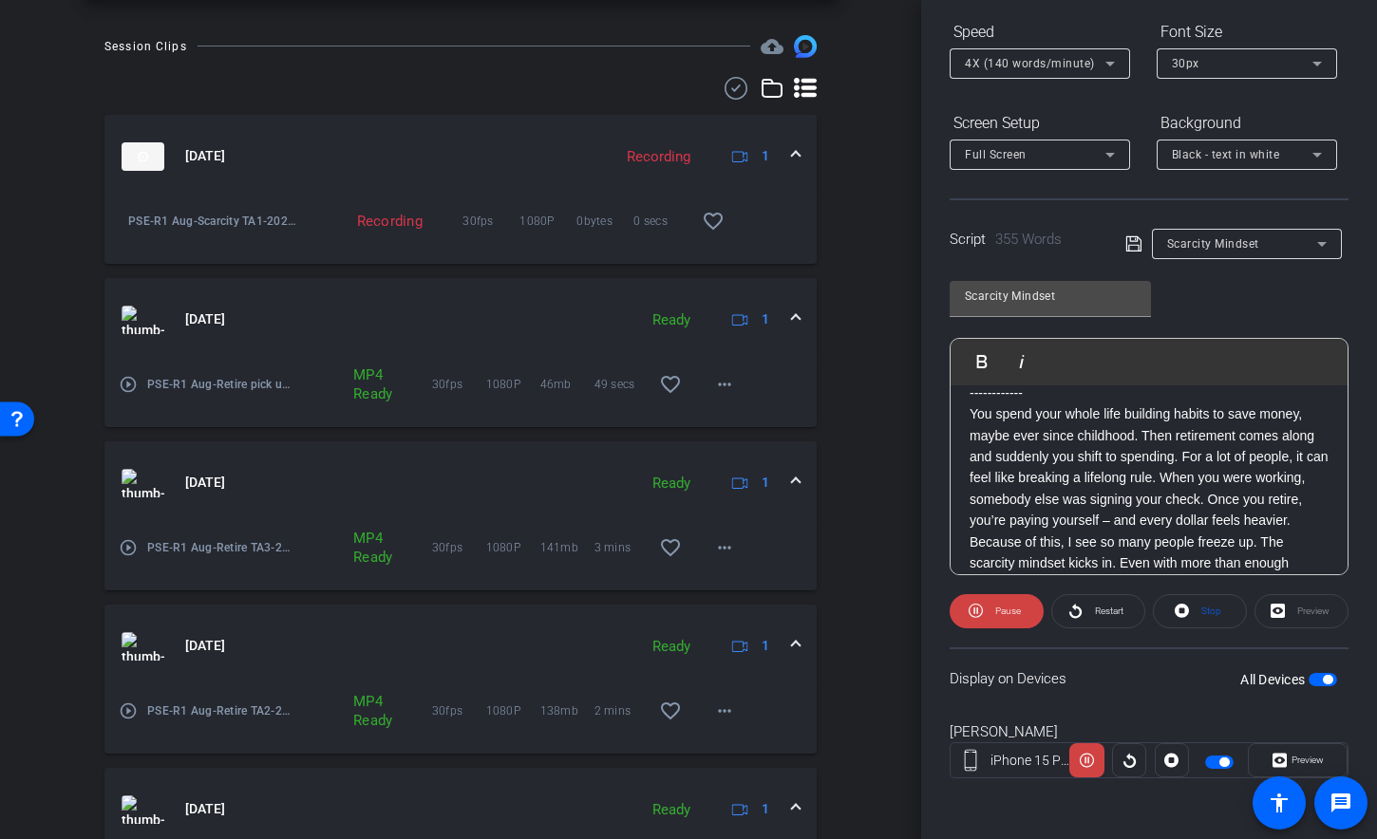
scroll to position [786, 0]
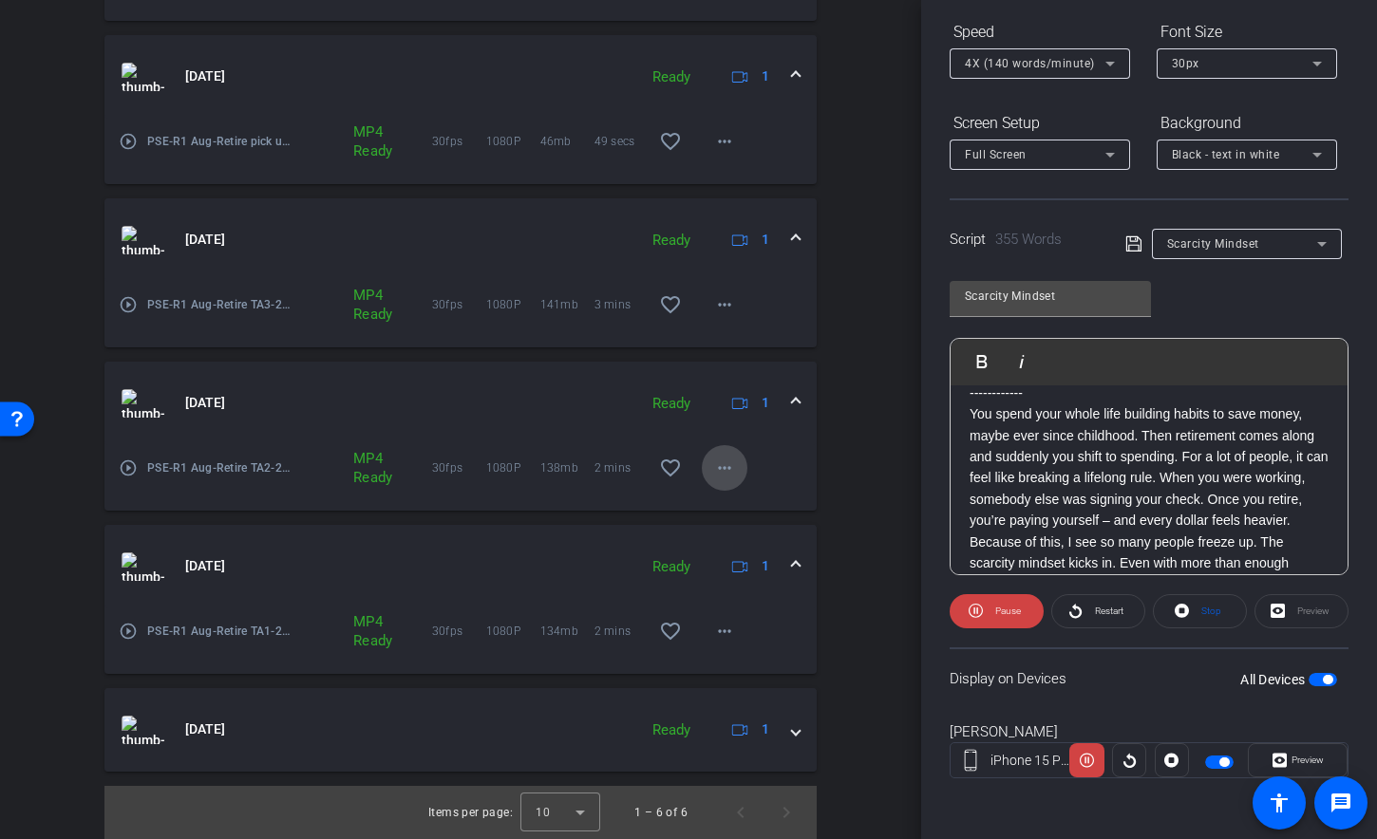
click at [719, 470] on mat-icon "more_horiz" at bounding box center [724, 468] width 23 height 23
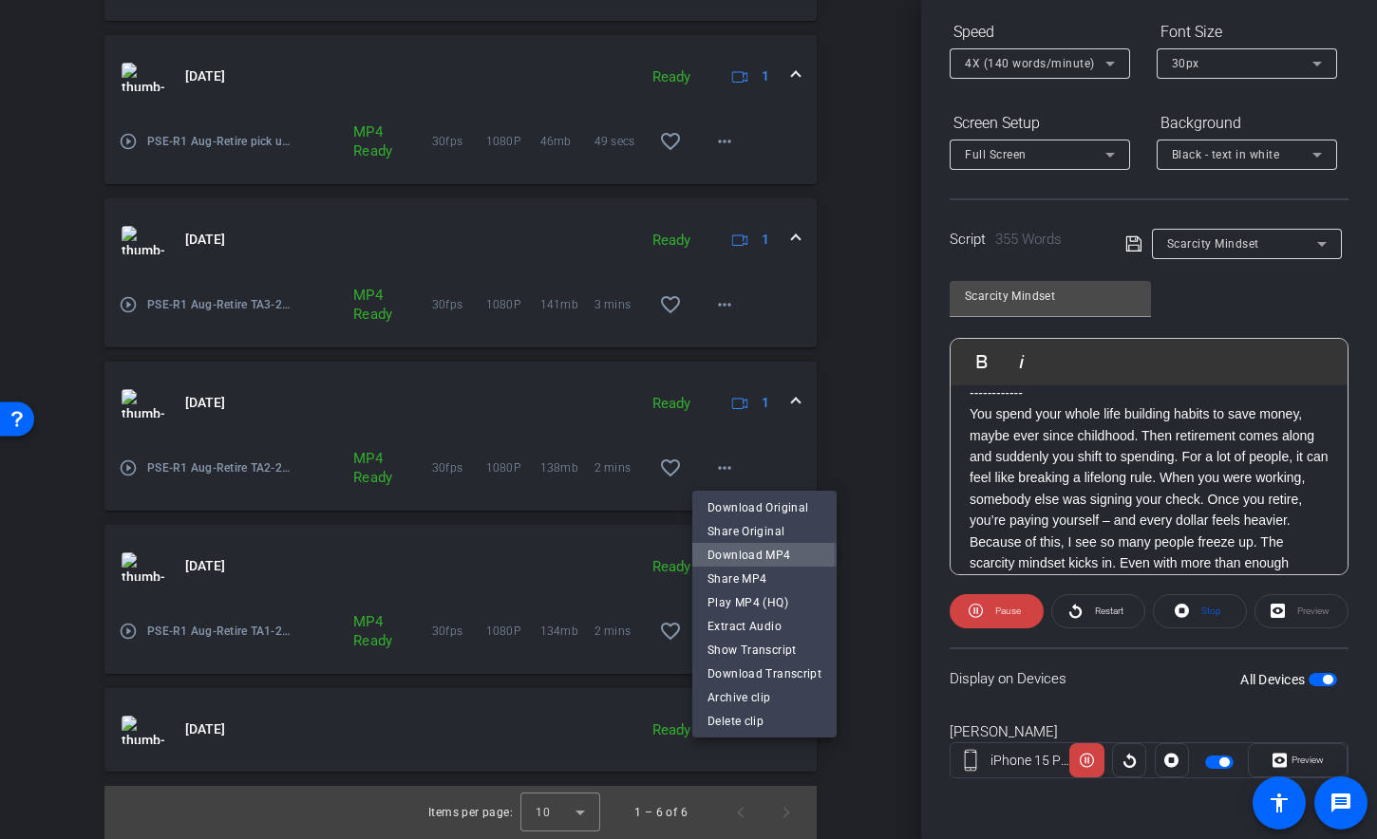
click at [733, 555] on span "Download MP4" at bounding box center [764, 555] width 114 height 23
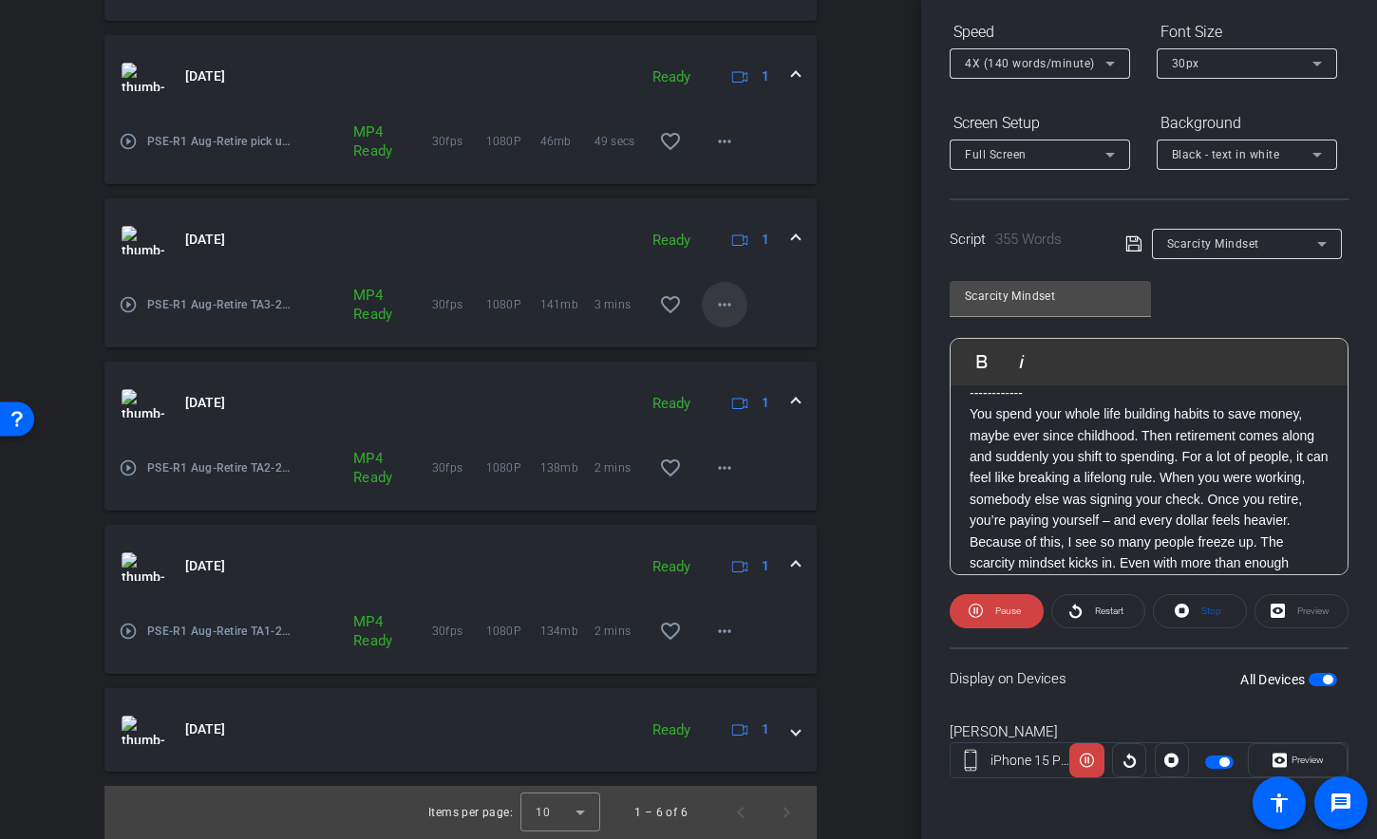
click at [713, 315] on mat-icon "more_horiz" at bounding box center [724, 304] width 23 height 23
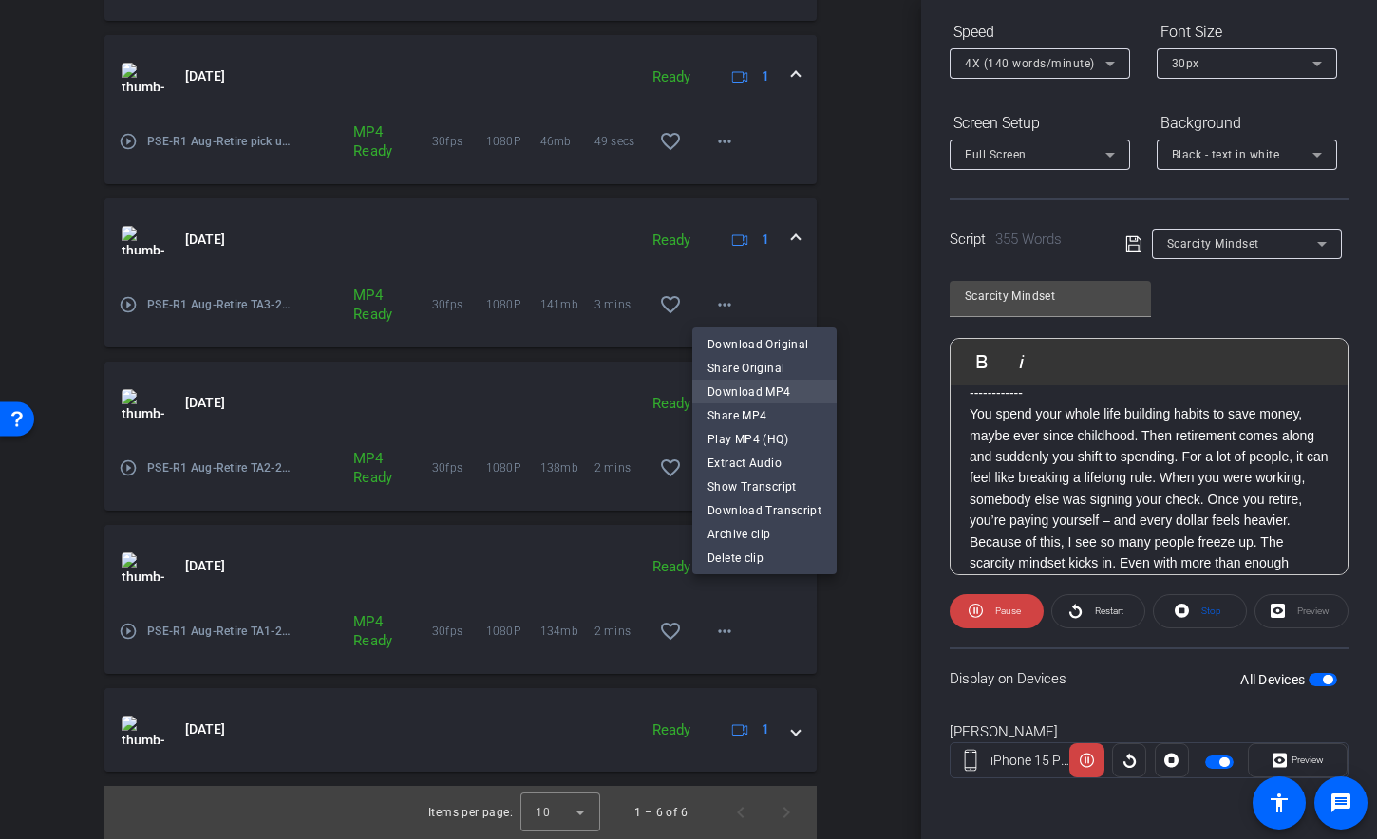
click at [720, 400] on span "Download MP4" at bounding box center [764, 392] width 114 height 23
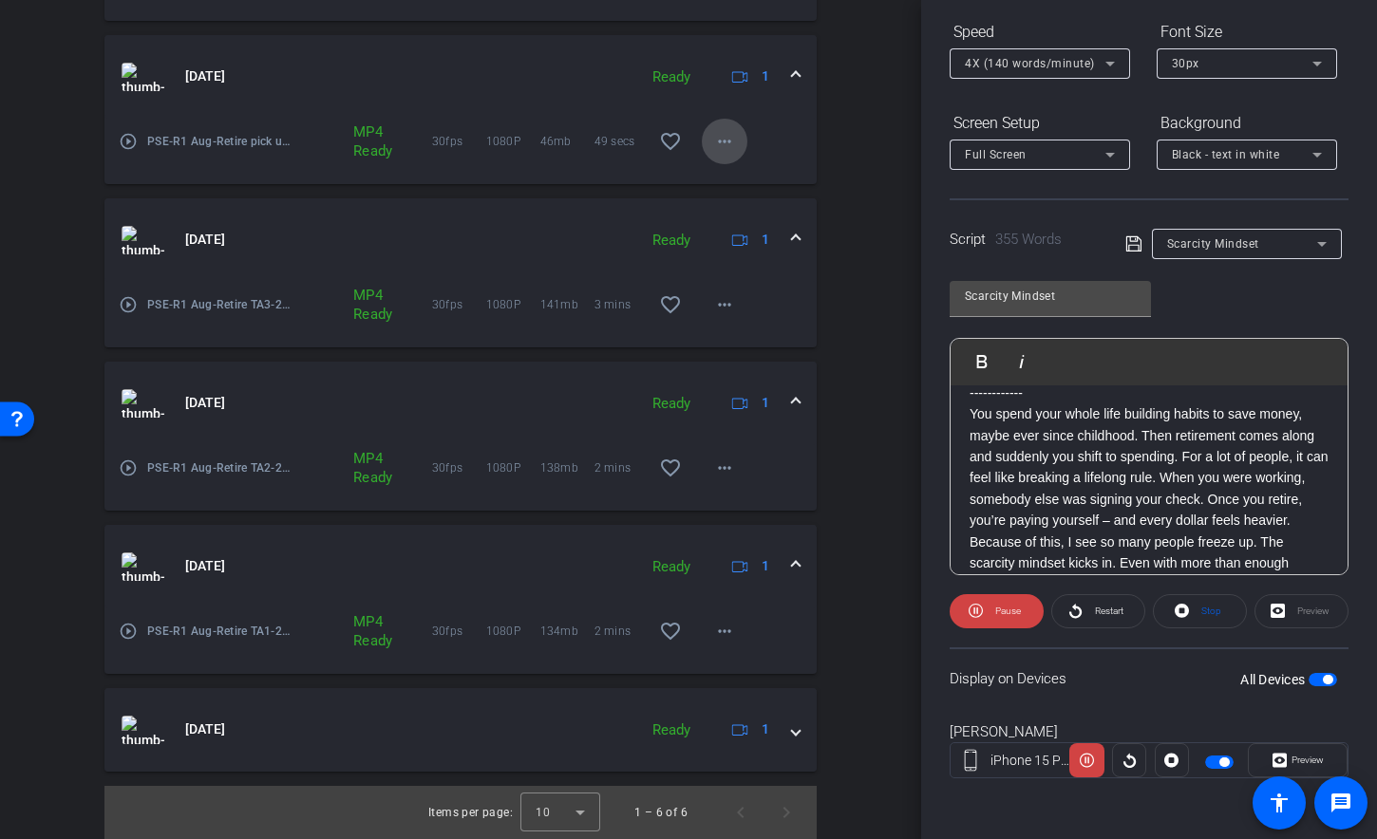
click at [714, 141] on mat-icon "more_horiz" at bounding box center [724, 141] width 23 height 23
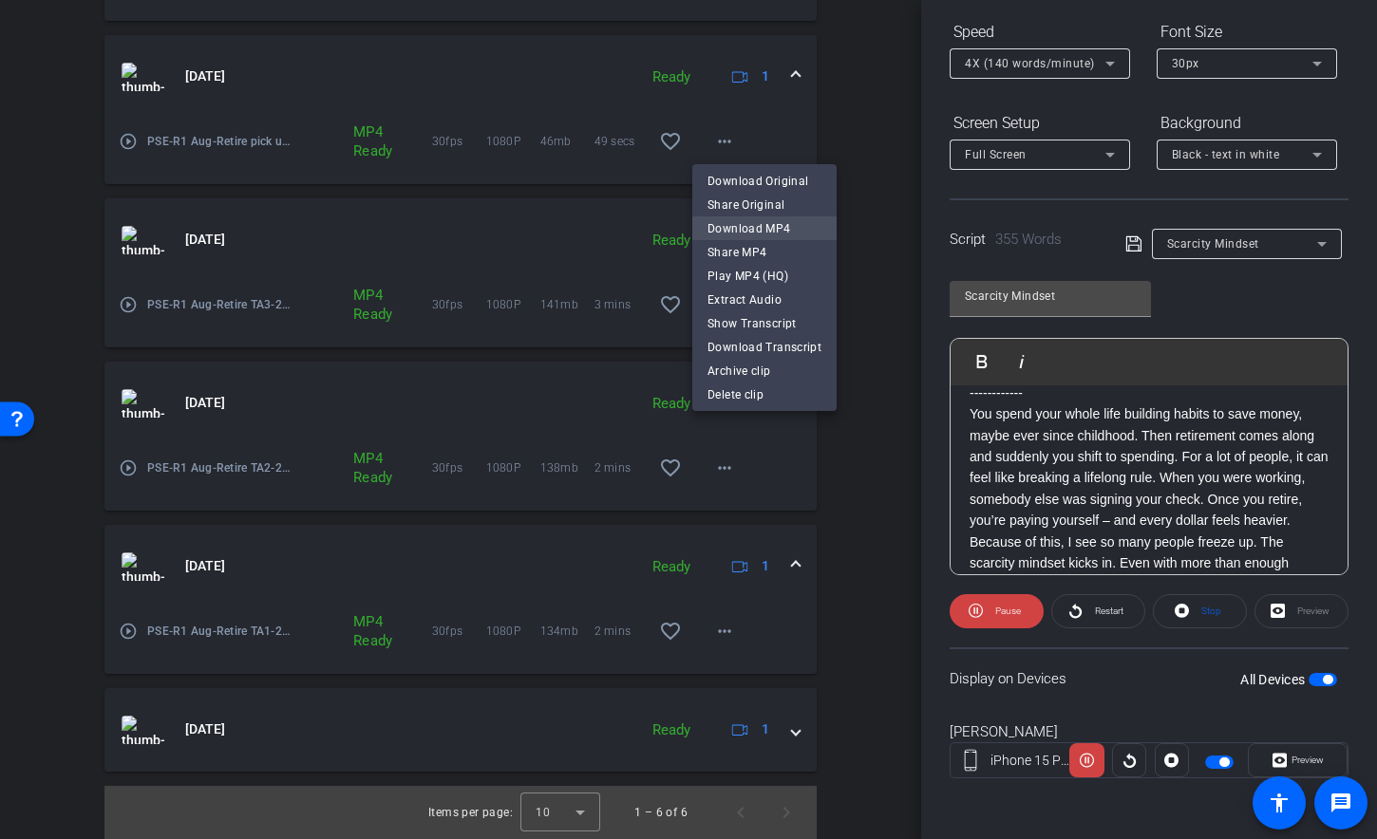
click at [725, 235] on span "Download MP4" at bounding box center [764, 228] width 114 height 23
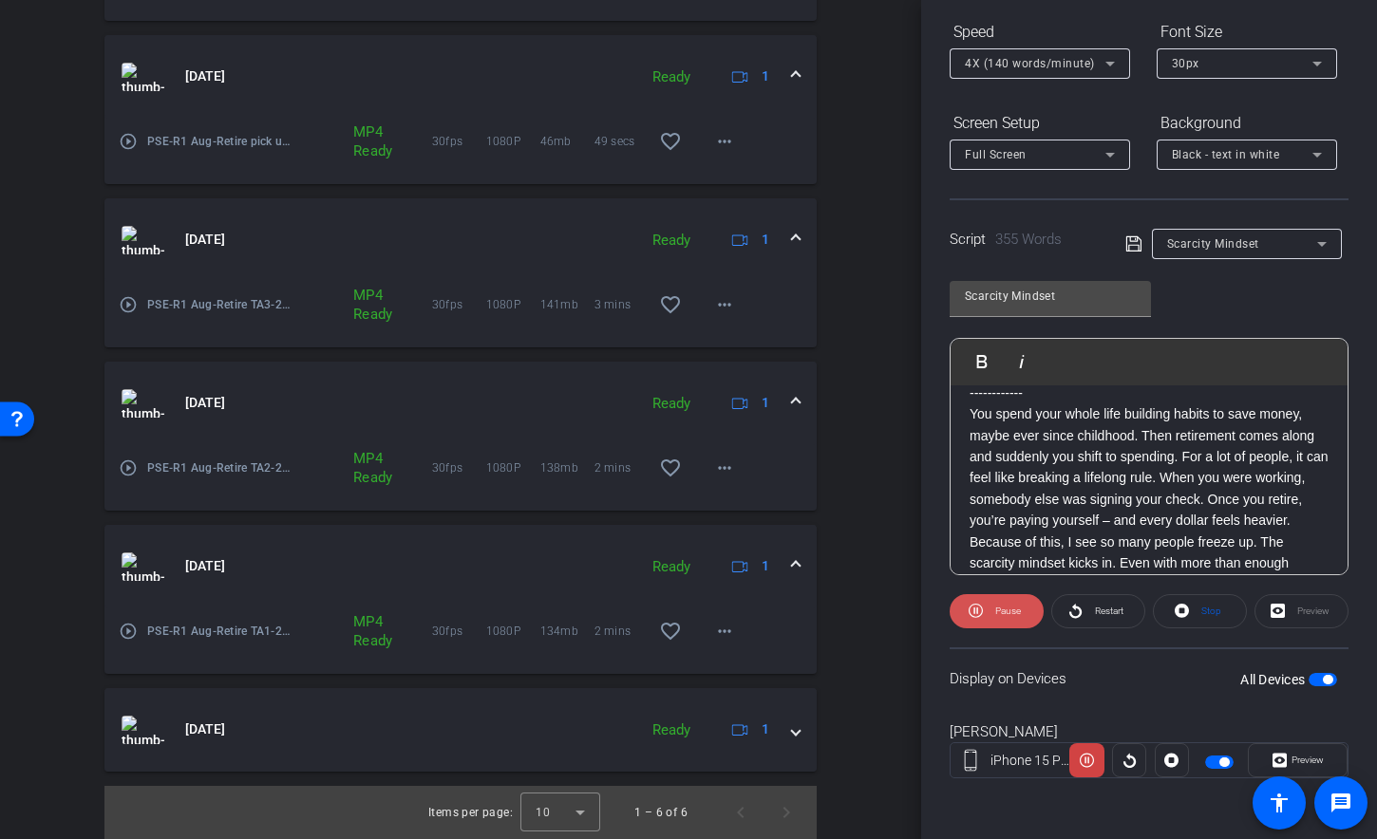
click at [995, 610] on span "Pause" at bounding box center [1008, 611] width 26 height 10
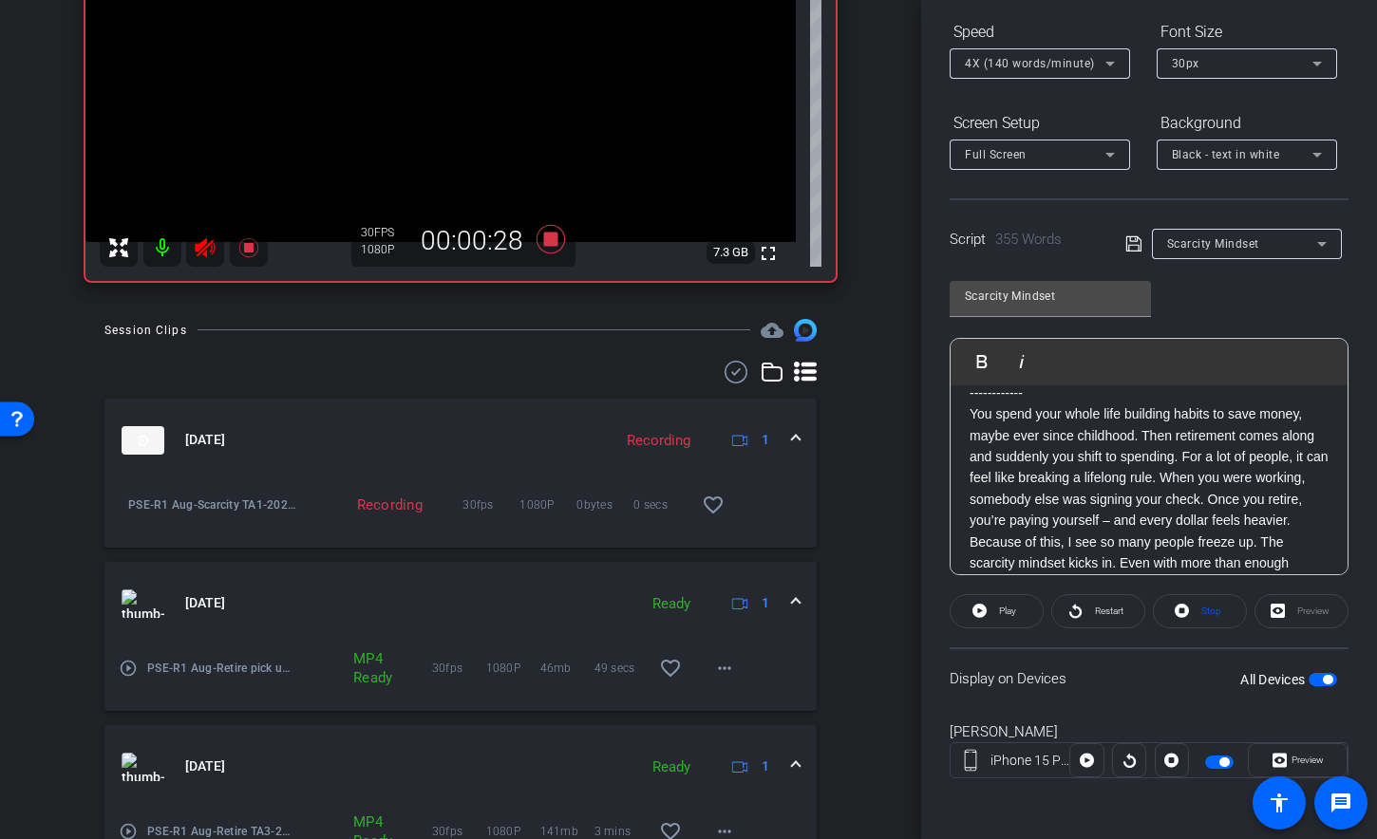
scroll to position [0, 0]
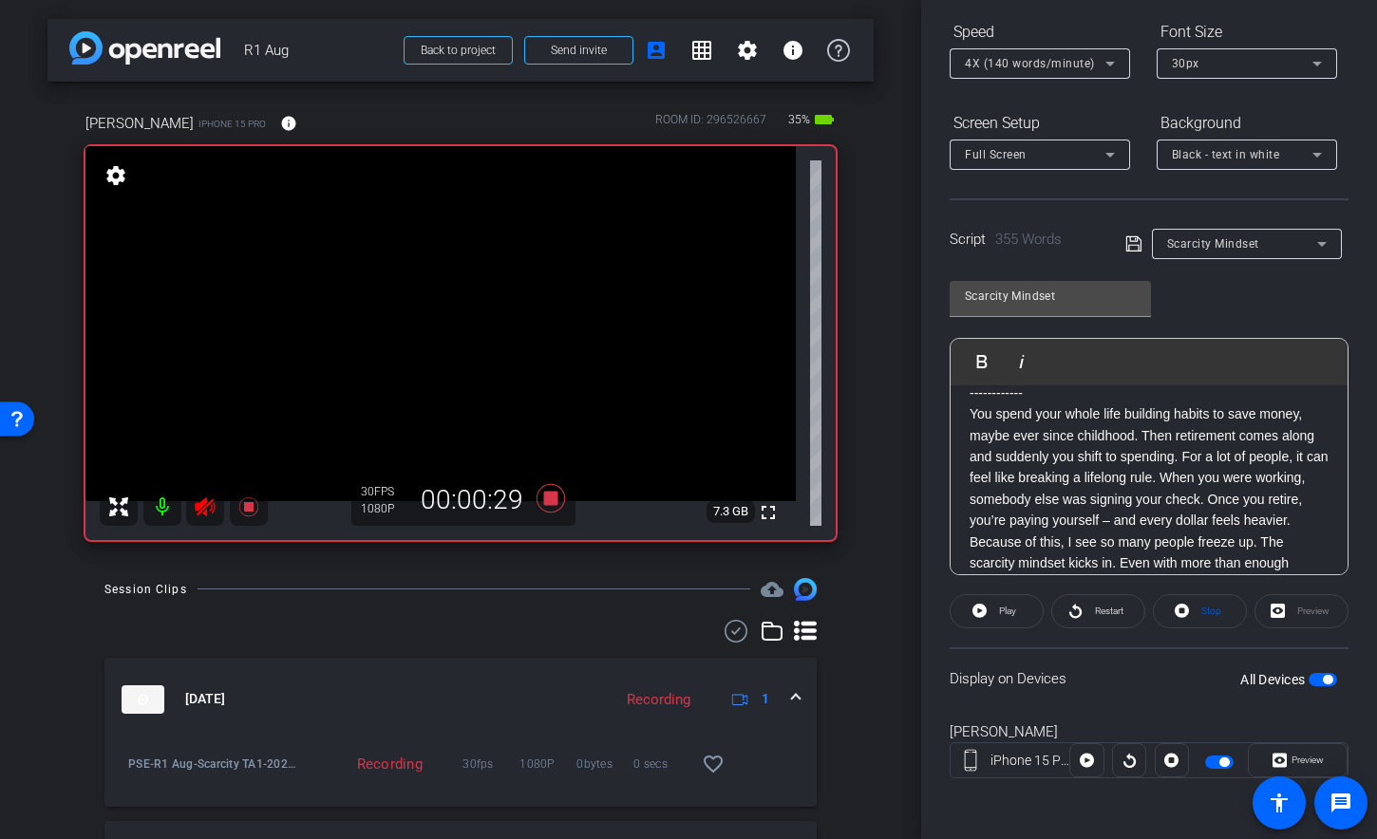
click at [201, 493] on mat-icon at bounding box center [205, 507] width 38 height 38
click at [251, 506] on icon at bounding box center [247, 506] width 19 height 19
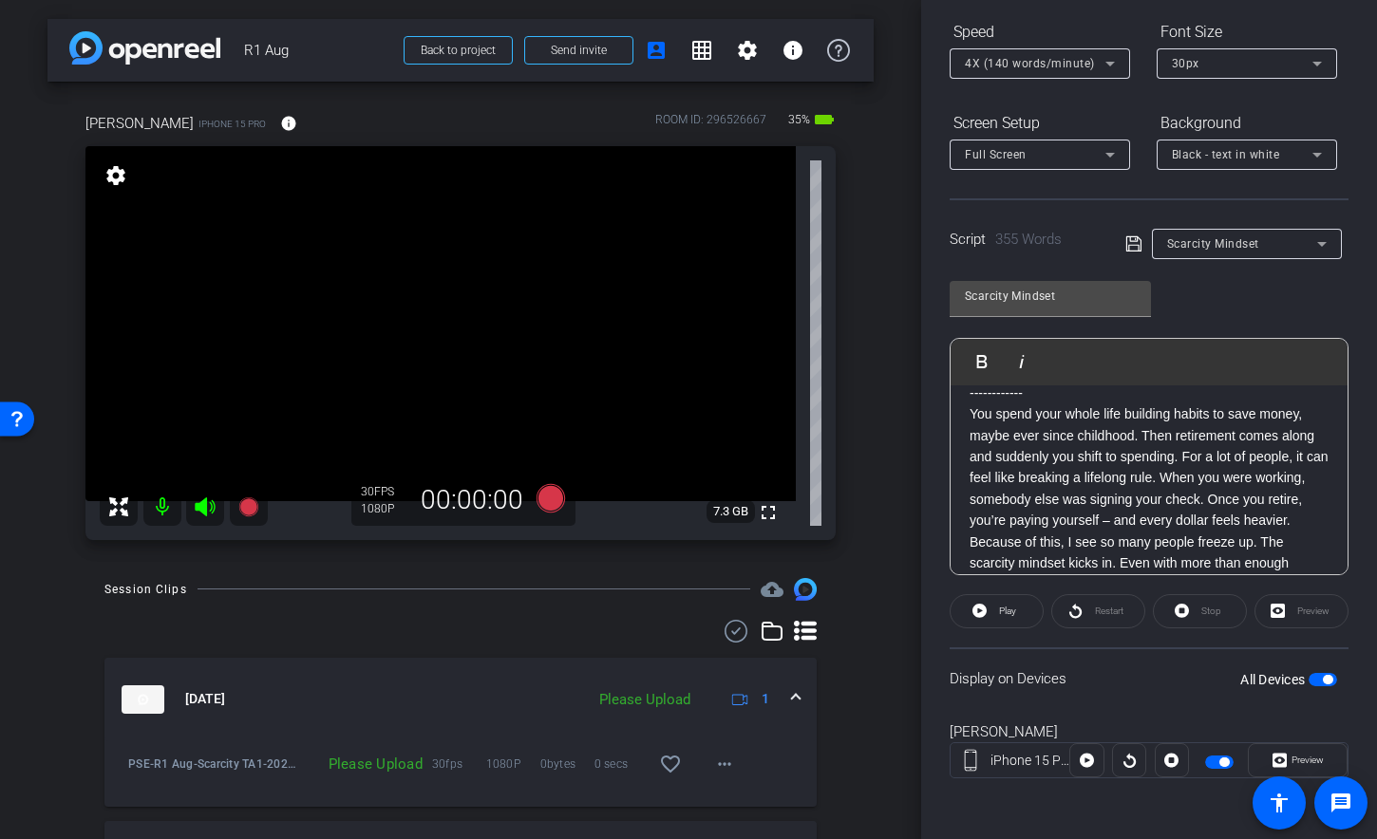
click at [885, 572] on div "arrow_back R1 Aug Back to project Send invite account_box grid_on settings info…" at bounding box center [460, 419] width 921 height 839
click at [543, 501] on icon at bounding box center [550, 497] width 28 height 28
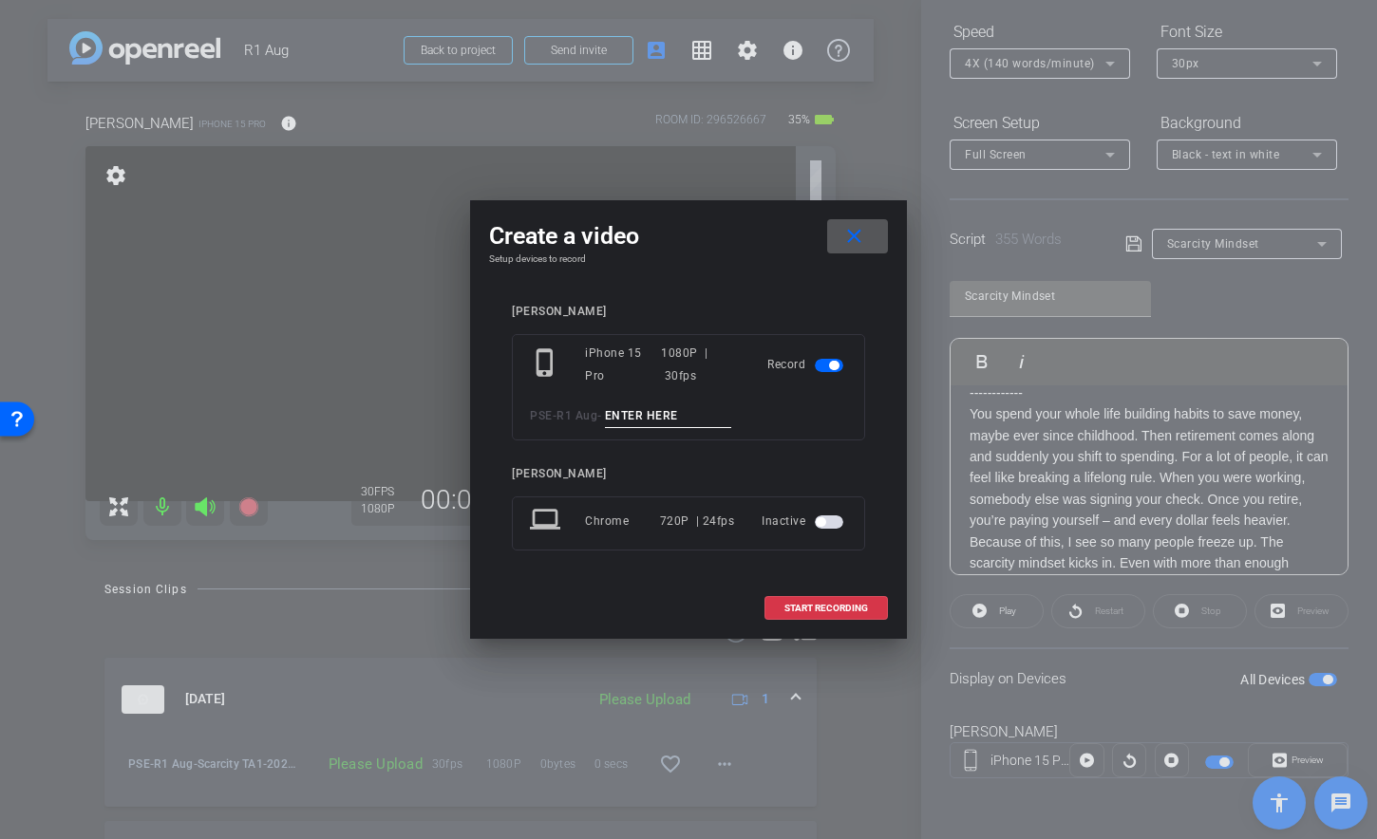
click at [649, 417] on input at bounding box center [668, 416] width 127 height 24
type input "Scarcity TA2"
click at [776, 610] on span at bounding box center [826, 609] width 122 height 46
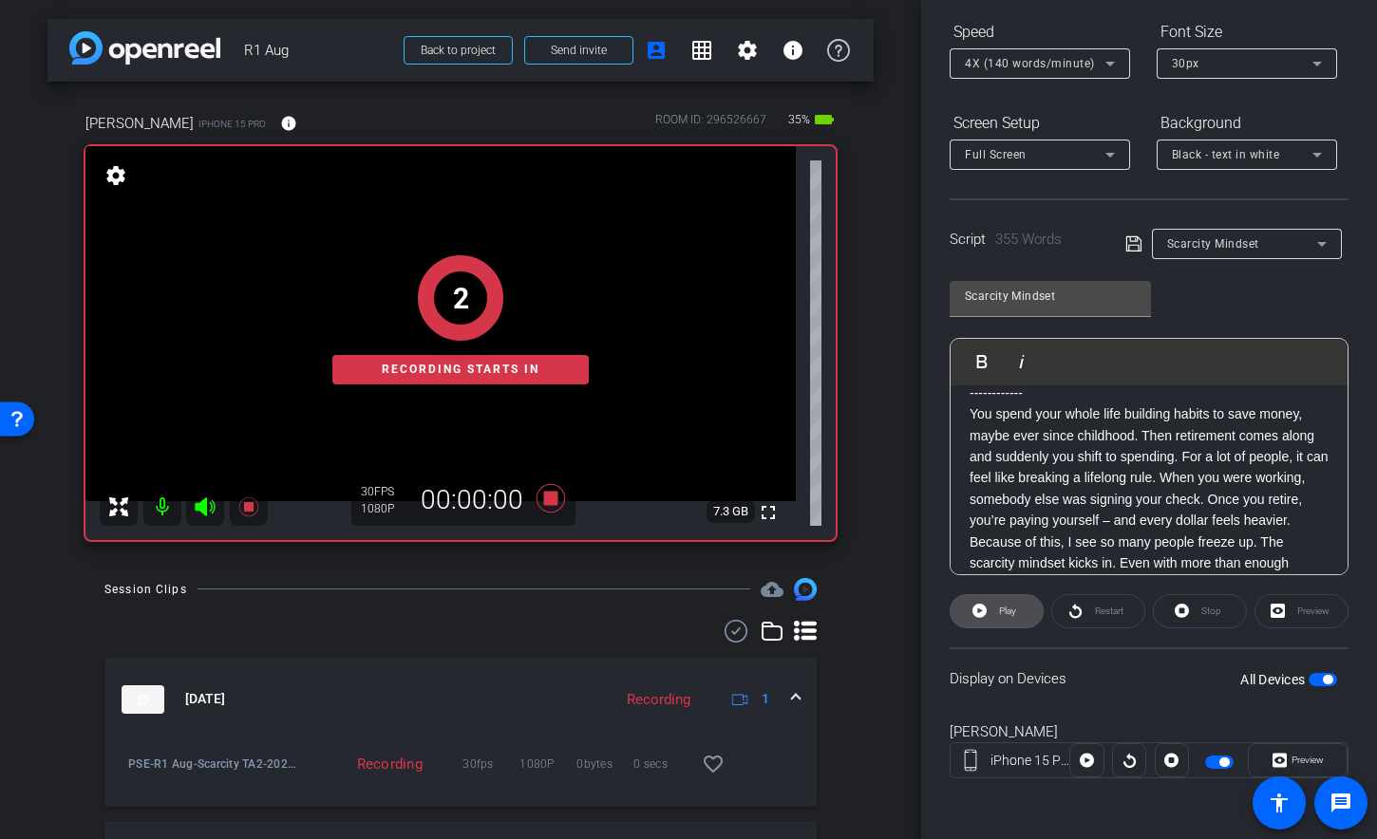
click at [994, 606] on span "Play" at bounding box center [1005, 611] width 22 height 27
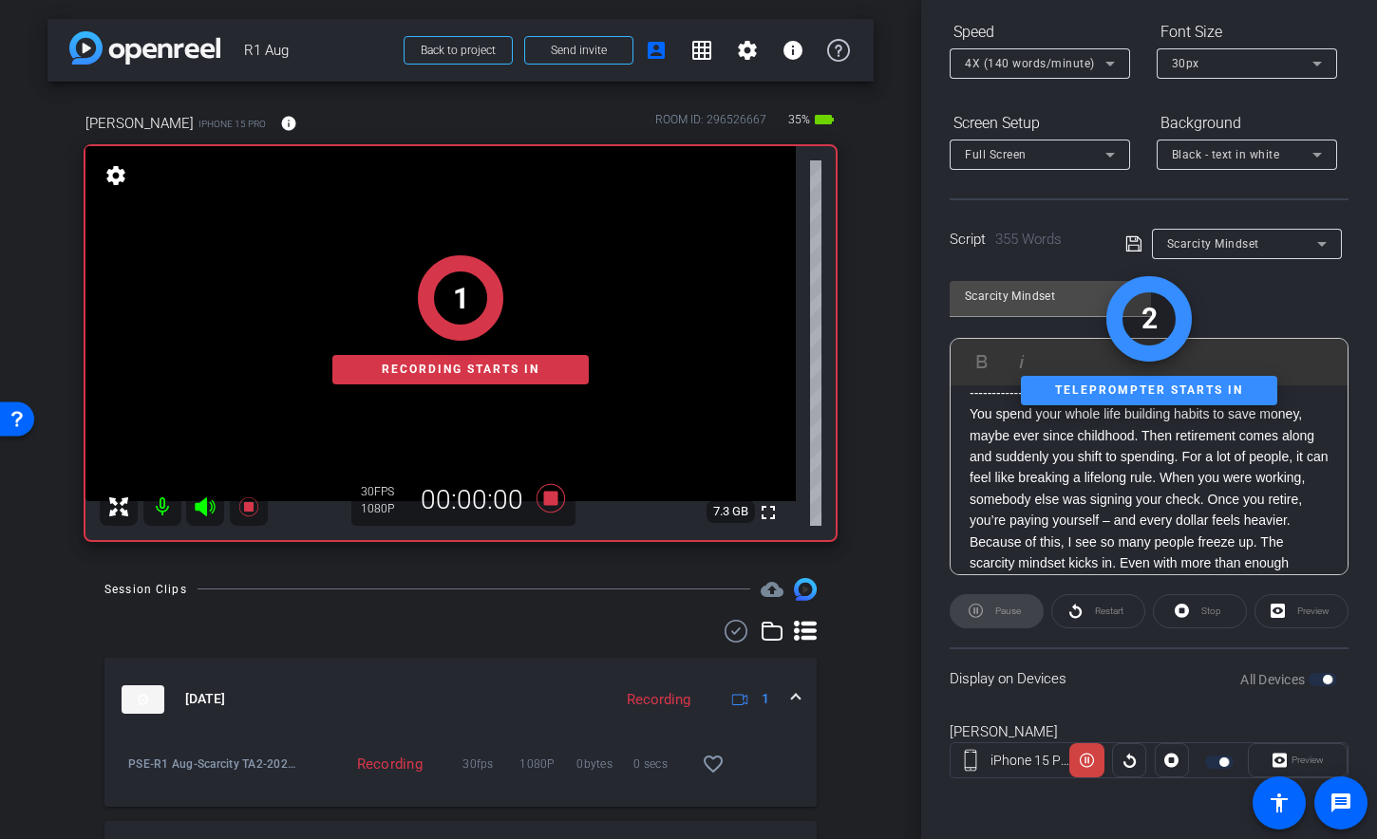
click at [207, 510] on icon at bounding box center [205, 507] width 23 height 23
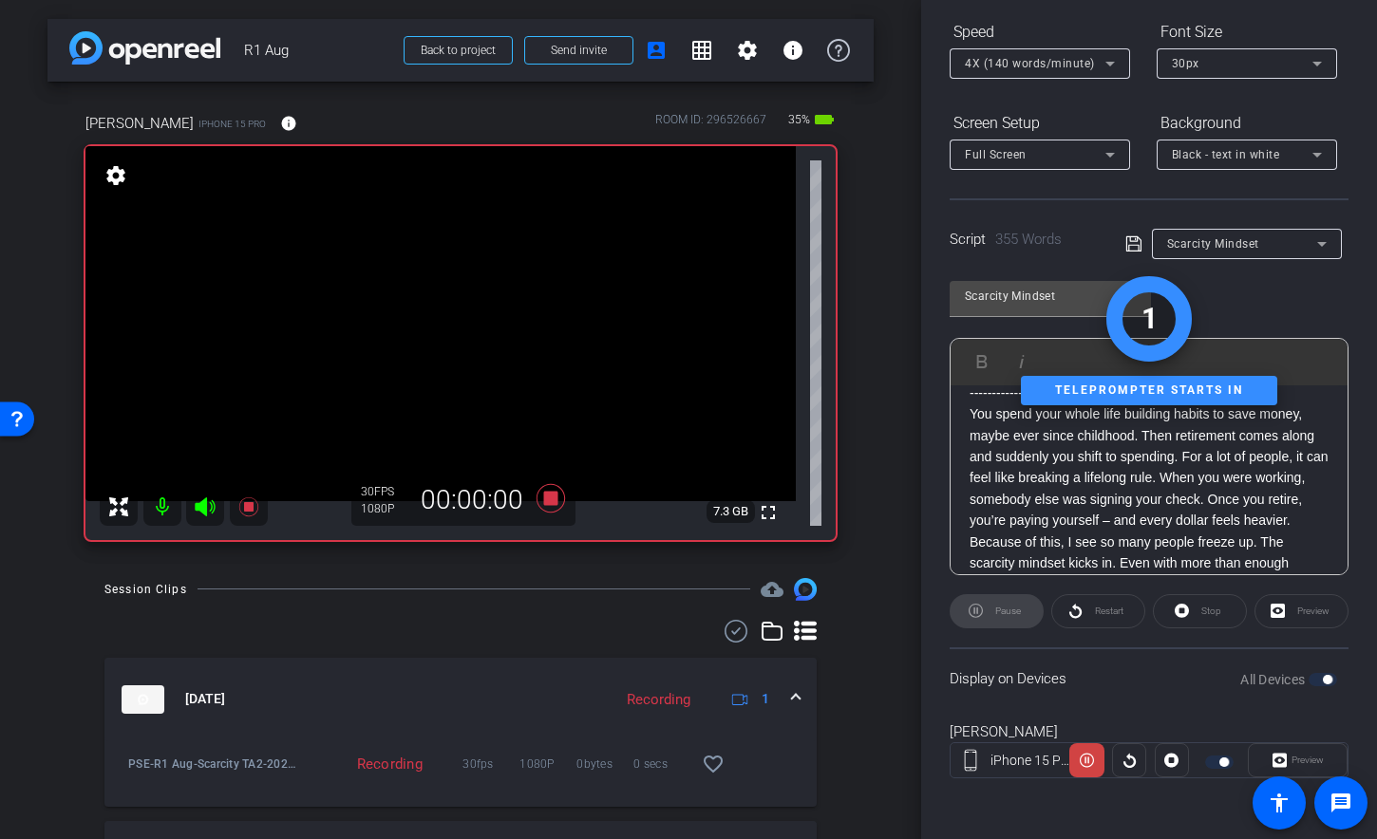
click at [199, 510] on icon at bounding box center [205, 506] width 20 height 19
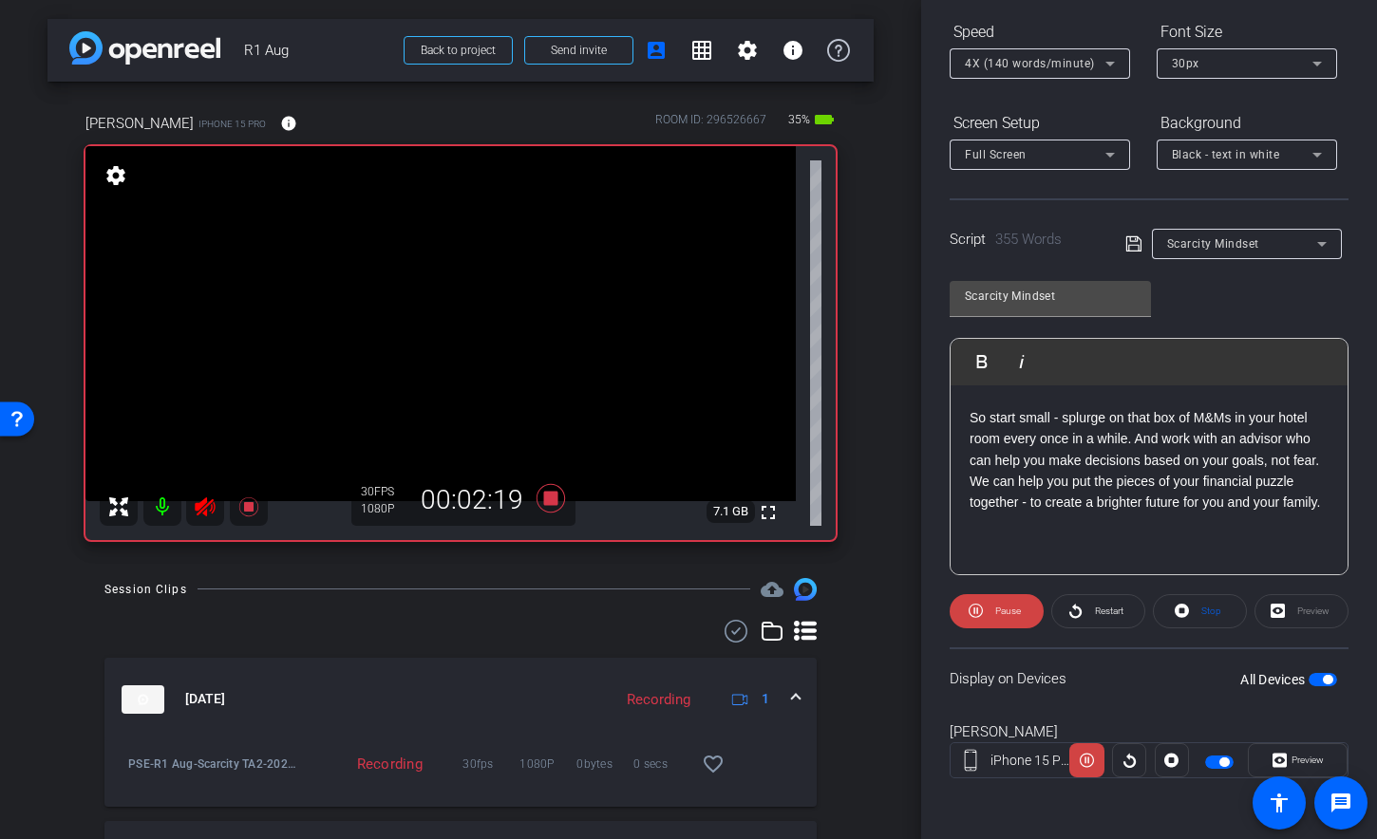
scroll to position [911, 0]
click at [546, 499] on icon at bounding box center [550, 497] width 28 height 28
click at [212, 503] on icon at bounding box center [205, 507] width 23 height 23
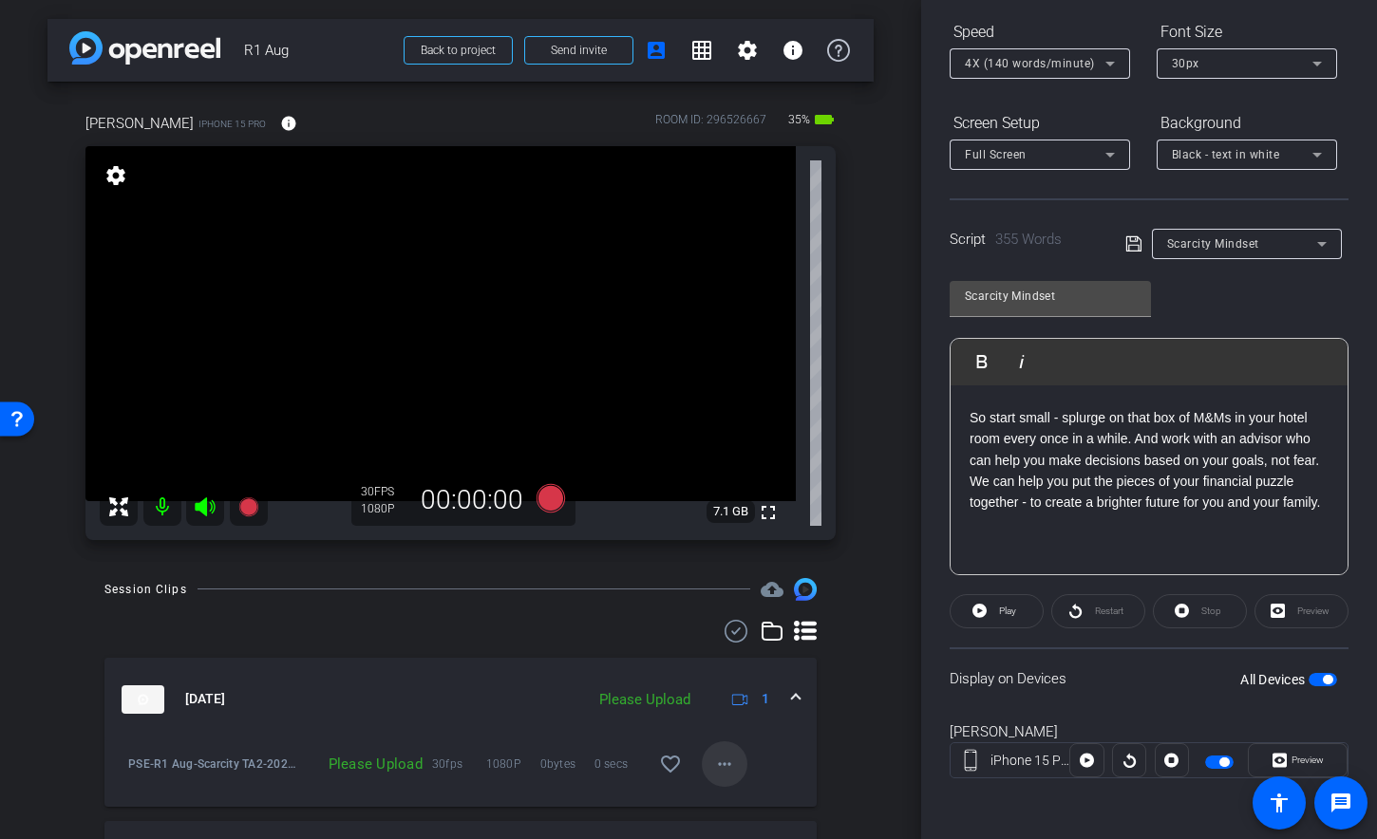
click at [720, 764] on mat-icon "more_horiz" at bounding box center [724, 764] width 23 height 23
click at [718, 681] on span "Upload" at bounding box center [745, 677] width 76 height 23
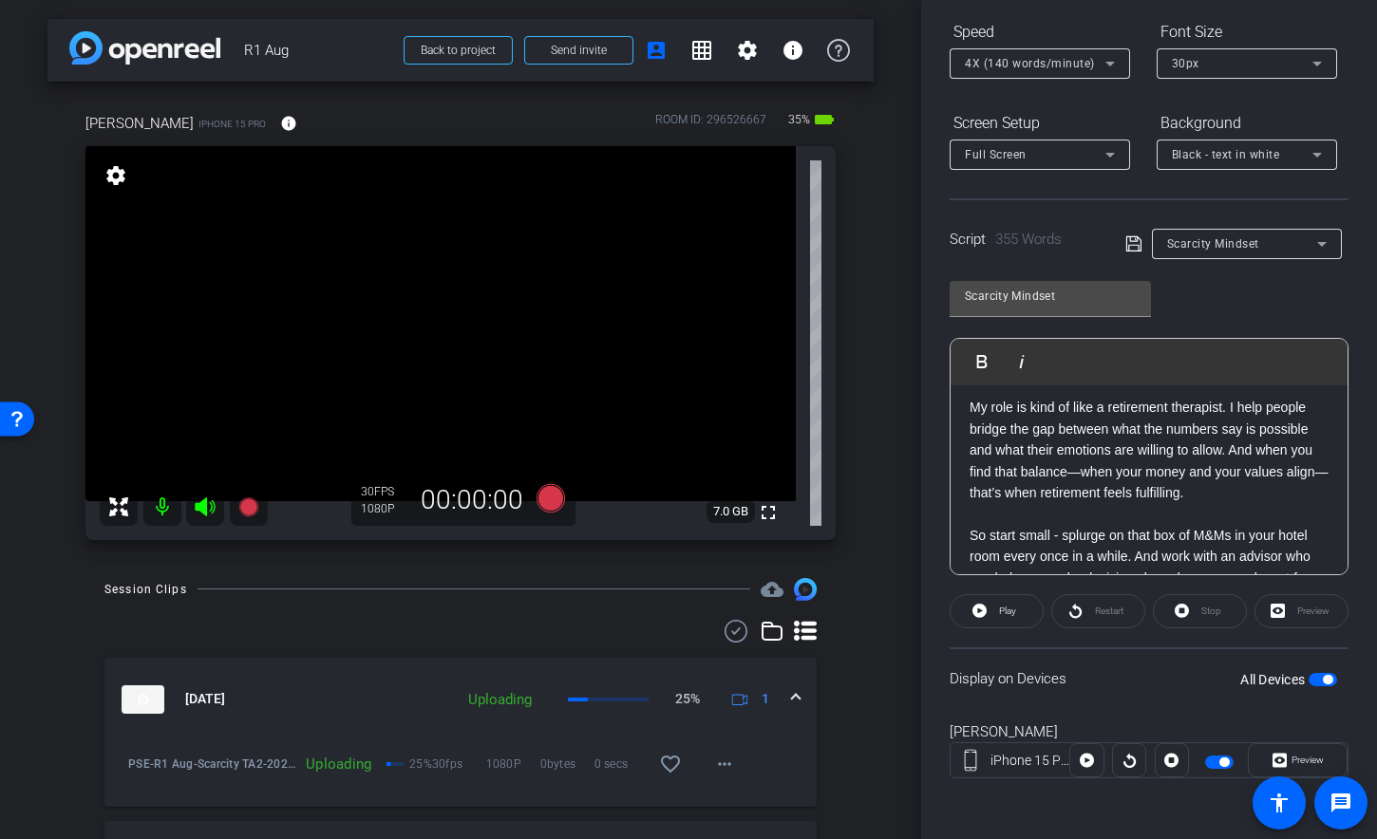
scroll to position [709, 0]
click at [980, 446] on p "My role is kind of like a retirement therapist. I help people bridge the gap be…" at bounding box center [1148, 449] width 359 height 106
click at [977, 450] on p "My role is kind of like a retirement therapist. I help people bridge the gap be…" at bounding box center [1148, 449] width 359 height 106
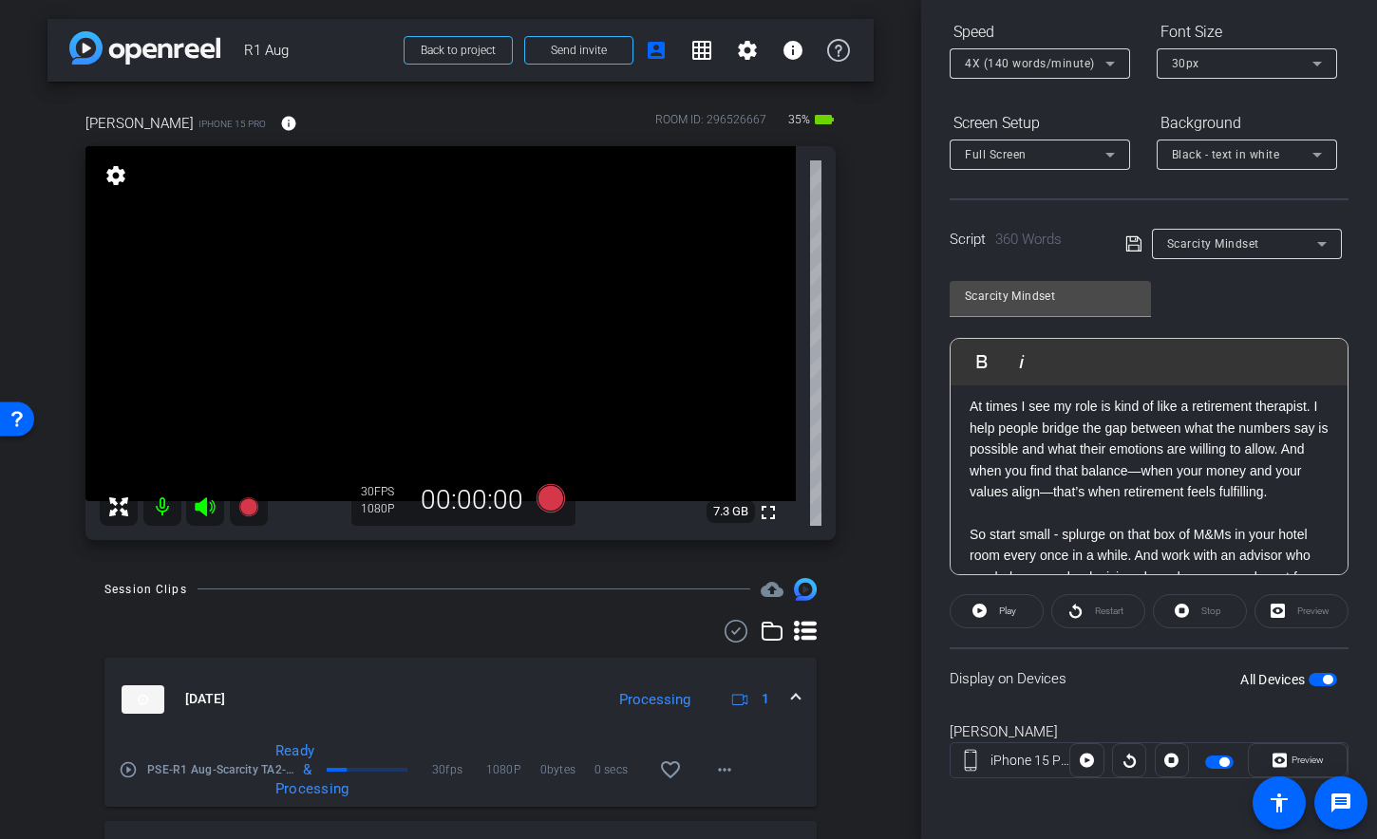
click at [1173, 449] on p "At times I see my role is kind of like a retirement therapist. I help people br…" at bounding box center [1148, 449] width 359 height 106
click at [1308, 678] on span "button" at bounding box center [1322, 679] width 28 height 13
click at [1318, 678] on span "button" at bounding box center [1322, 679] width 28 height 13
click at [1309, 682] on span "button" at bounding box center [1322, 679] width 28 height 13
click at [1316, 680] on span "button" at bounding box center [1322, 679] width 28 height 13
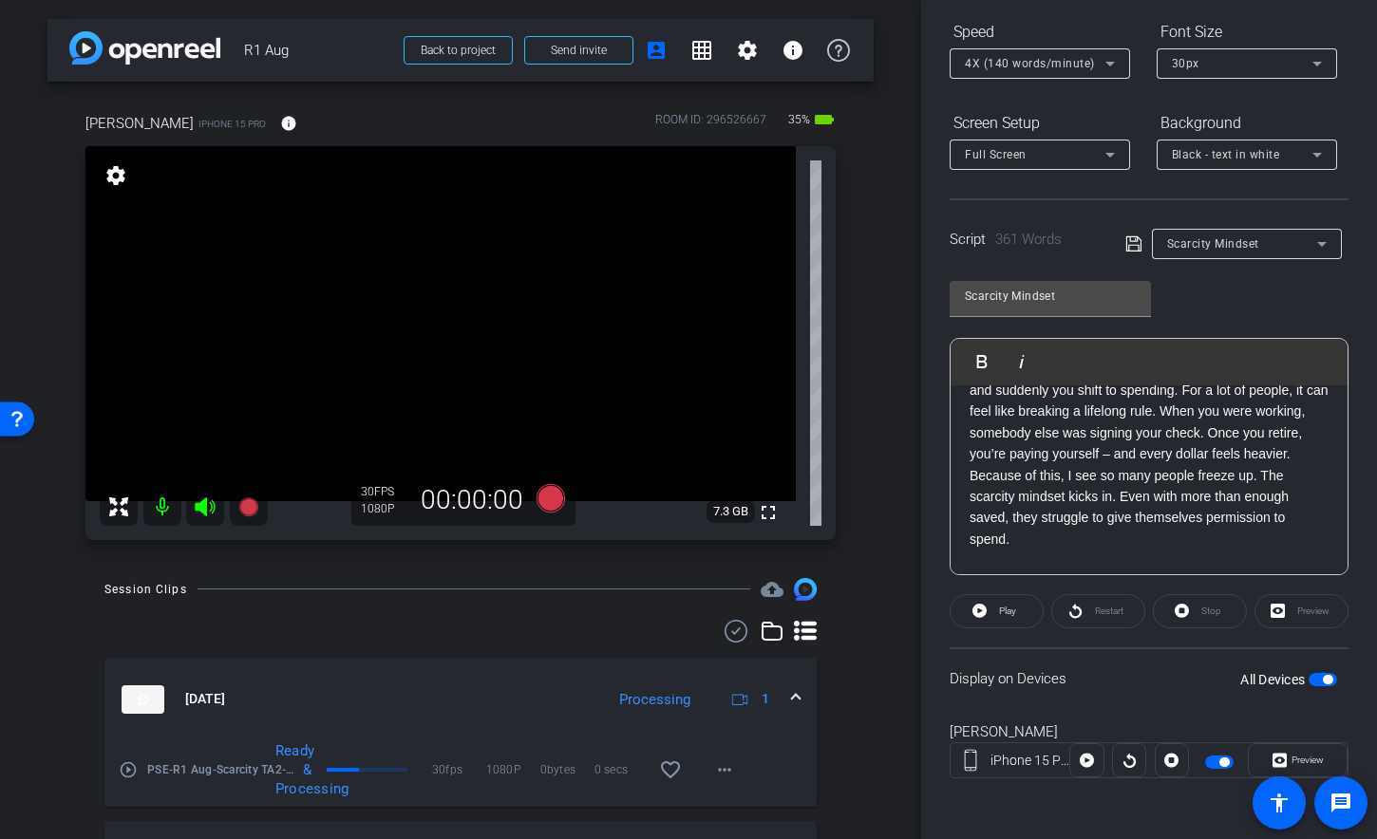
scroll to position [0, 0]
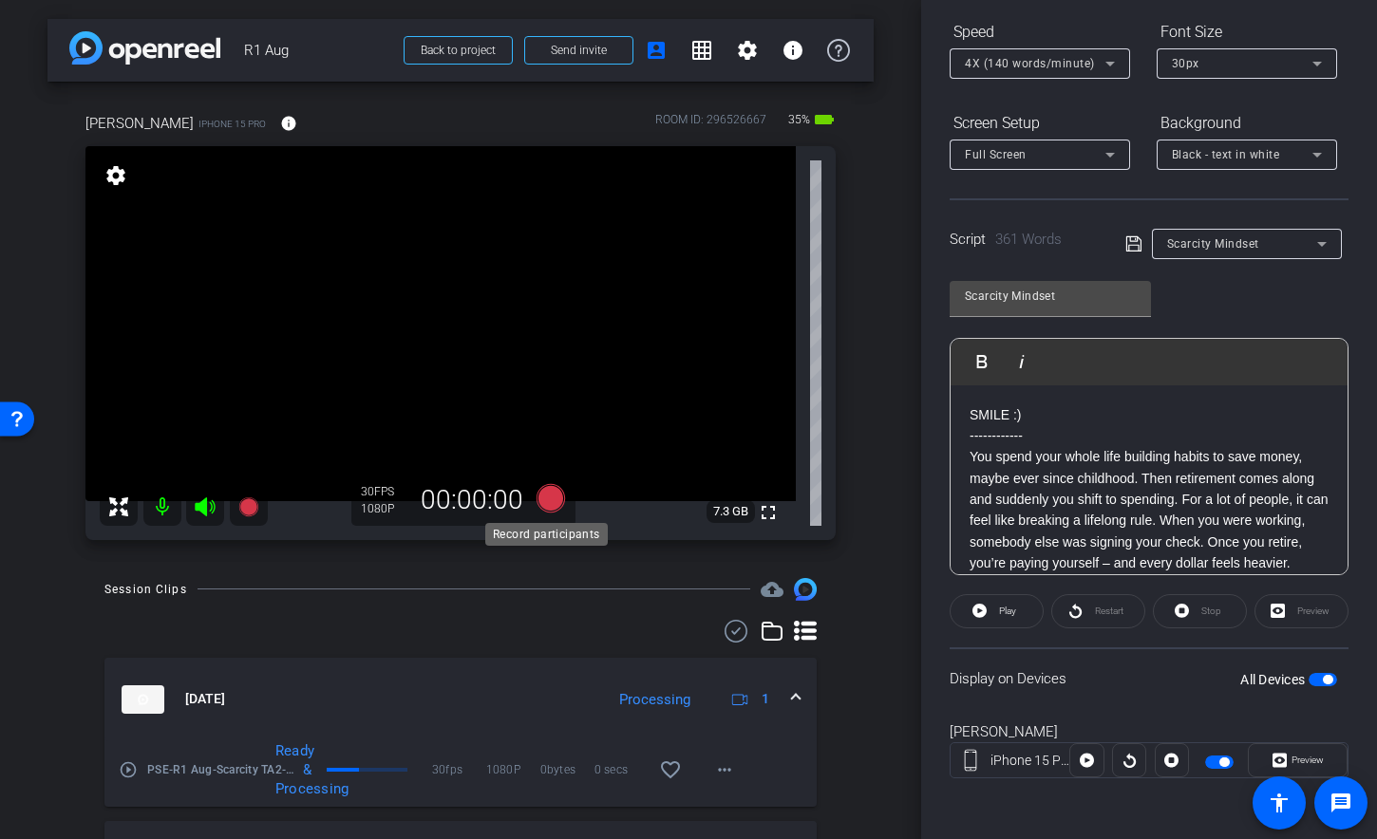
click at [547, 504] on icon at bounding box center [550, 497] width 28 height 28
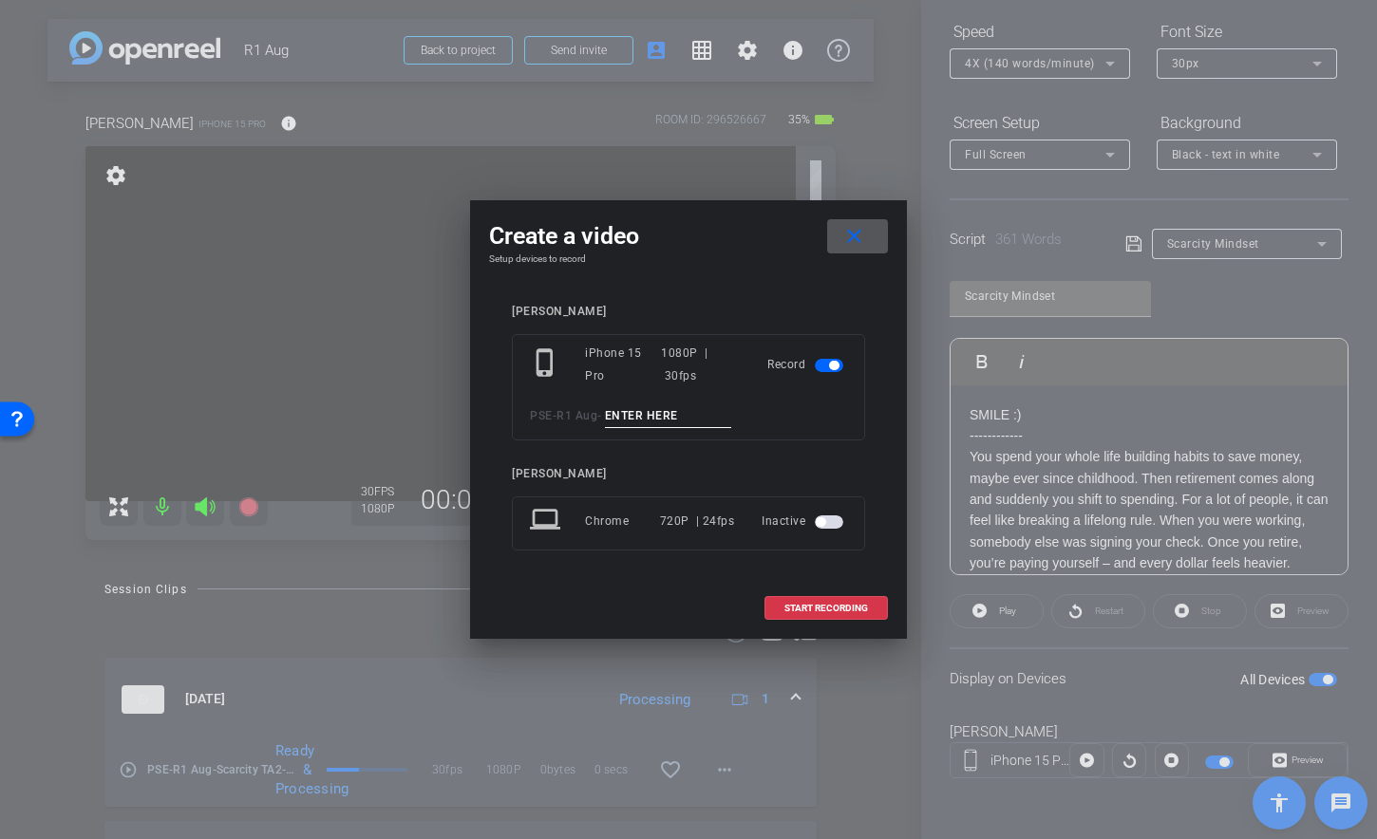
click at [671, 420] on input at bounding box center [668, 416] width 127 height 24
type input "Scarcity TA2"
click at [824, 599] on span at bounding box center [826, 609] width 122 height 46
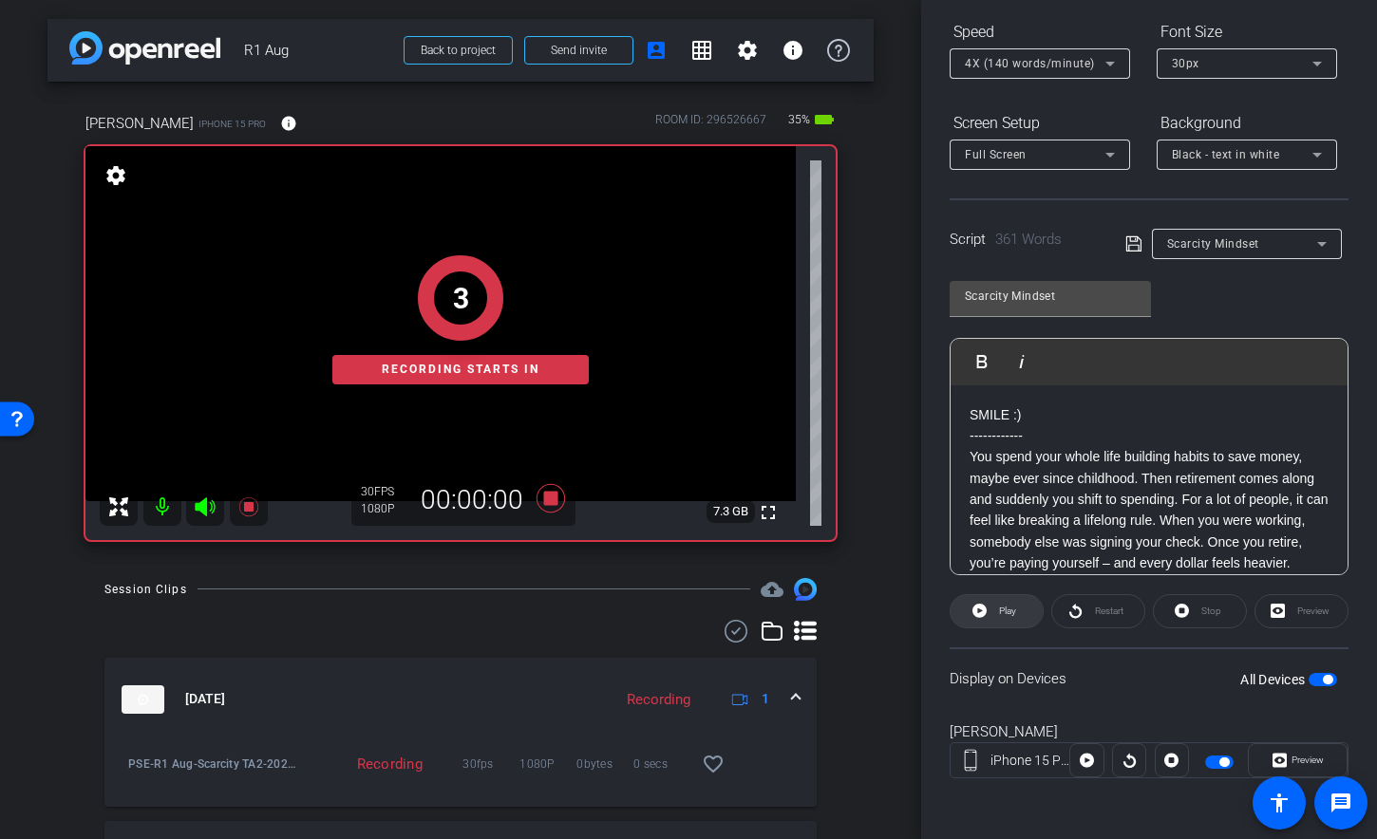
click at [994, 605] on span "Play" at bounding box center [1005, 611] width 22 height 27
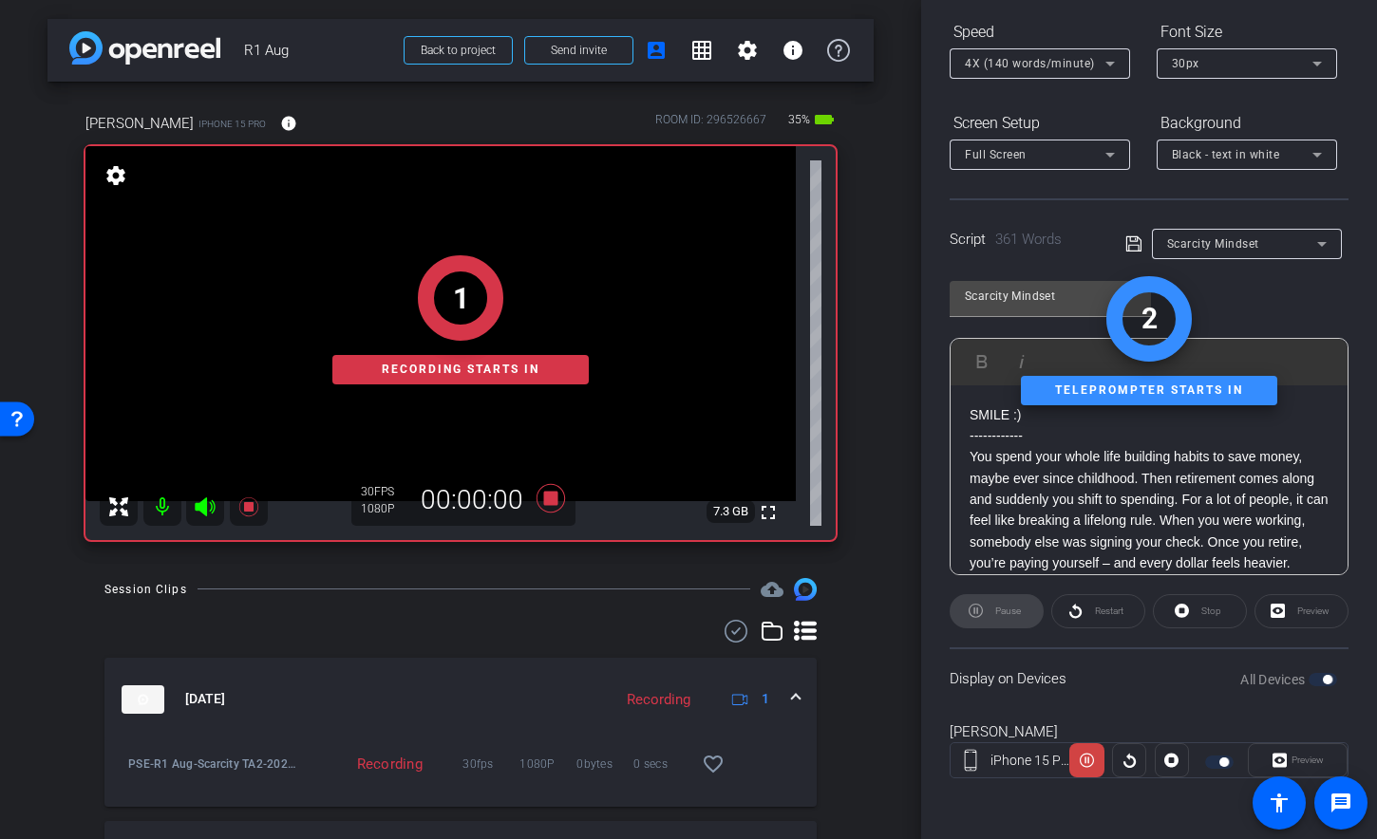
click at [208, 505] on div "1 Recording starts in" at bounding box center [460, 321] width 750 height 440
click at [197, 513] on icon at bounding box center [205, 507] width 23 height 23
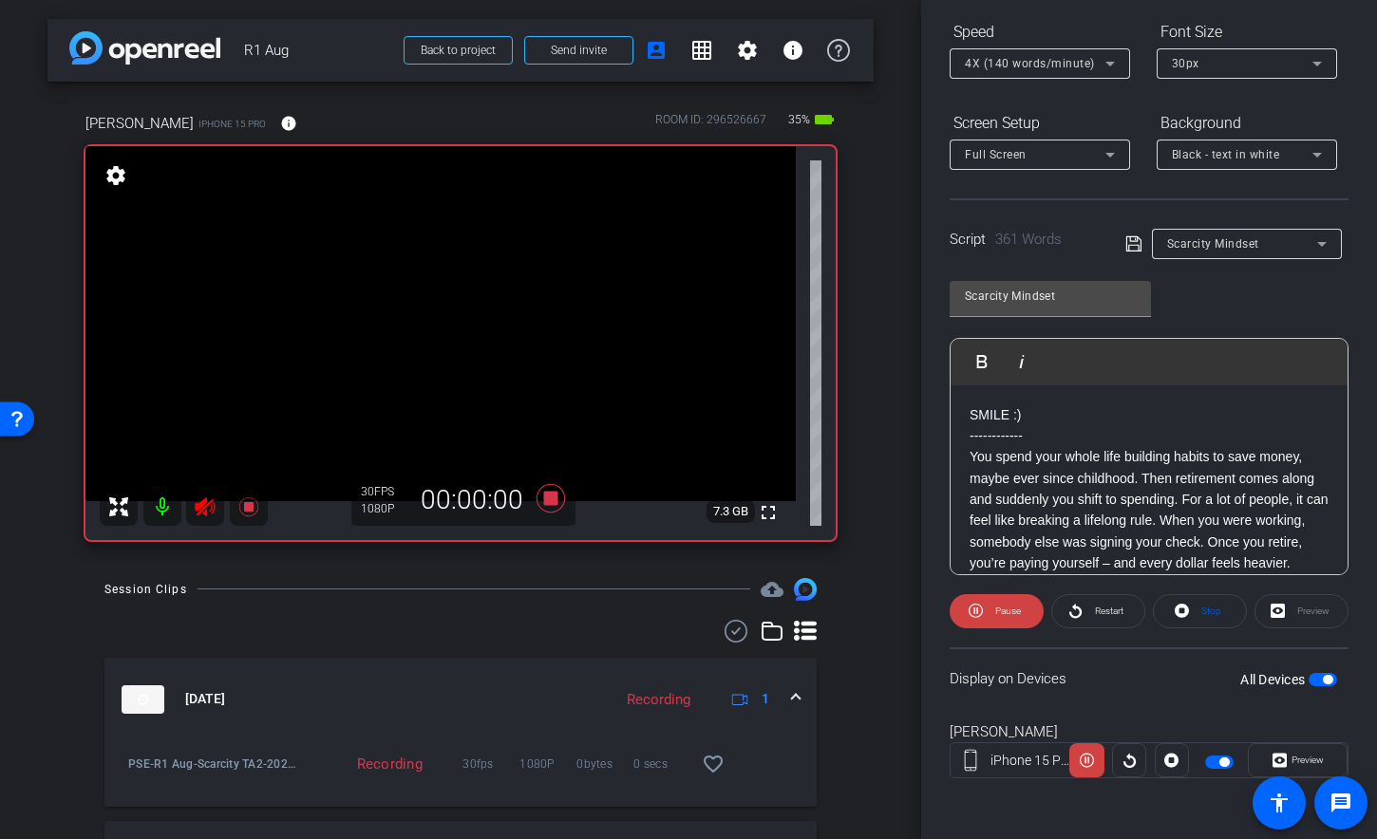
click at [199, 513] on icon at bounding box center [205, 507] width 23 height 23
click at [203, 514] on icon at bounding box center [205, 507] width 23 height 23
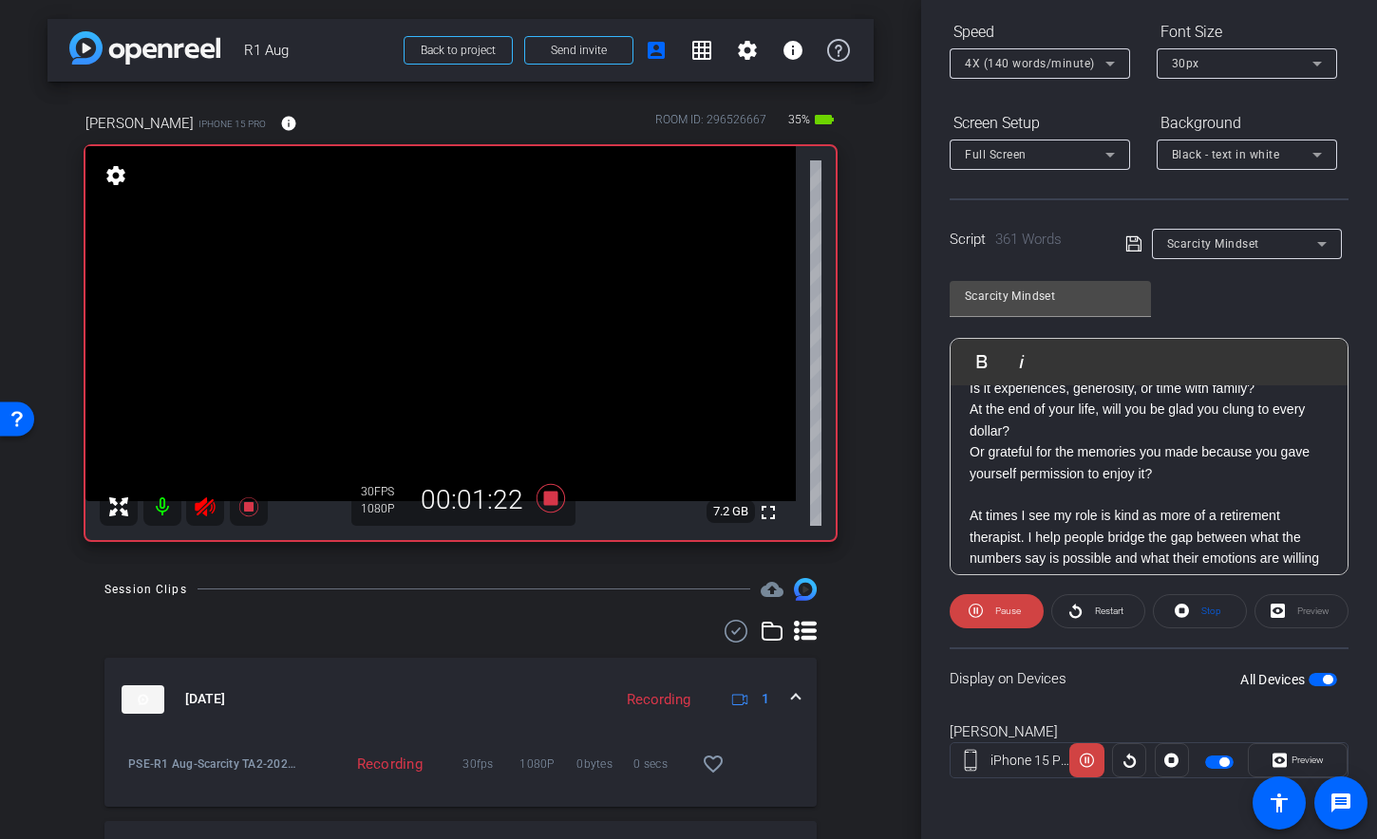
scroll to position [601, 0]
click at [544, 503] on icon at bounding box center [550, 497] width 28 height 28
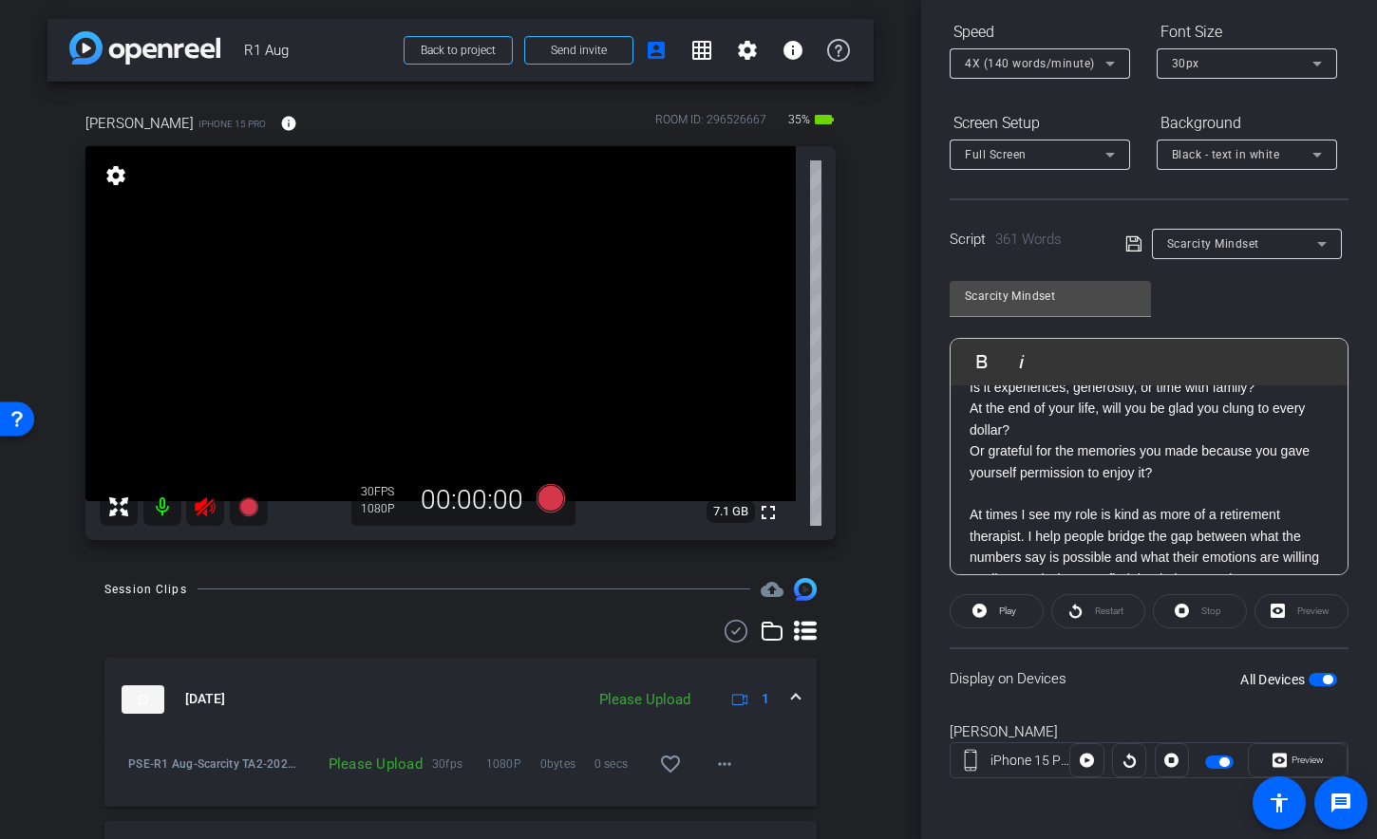
click at [207, 510] on icon at bounding box center [205, 507] width 23 height 23
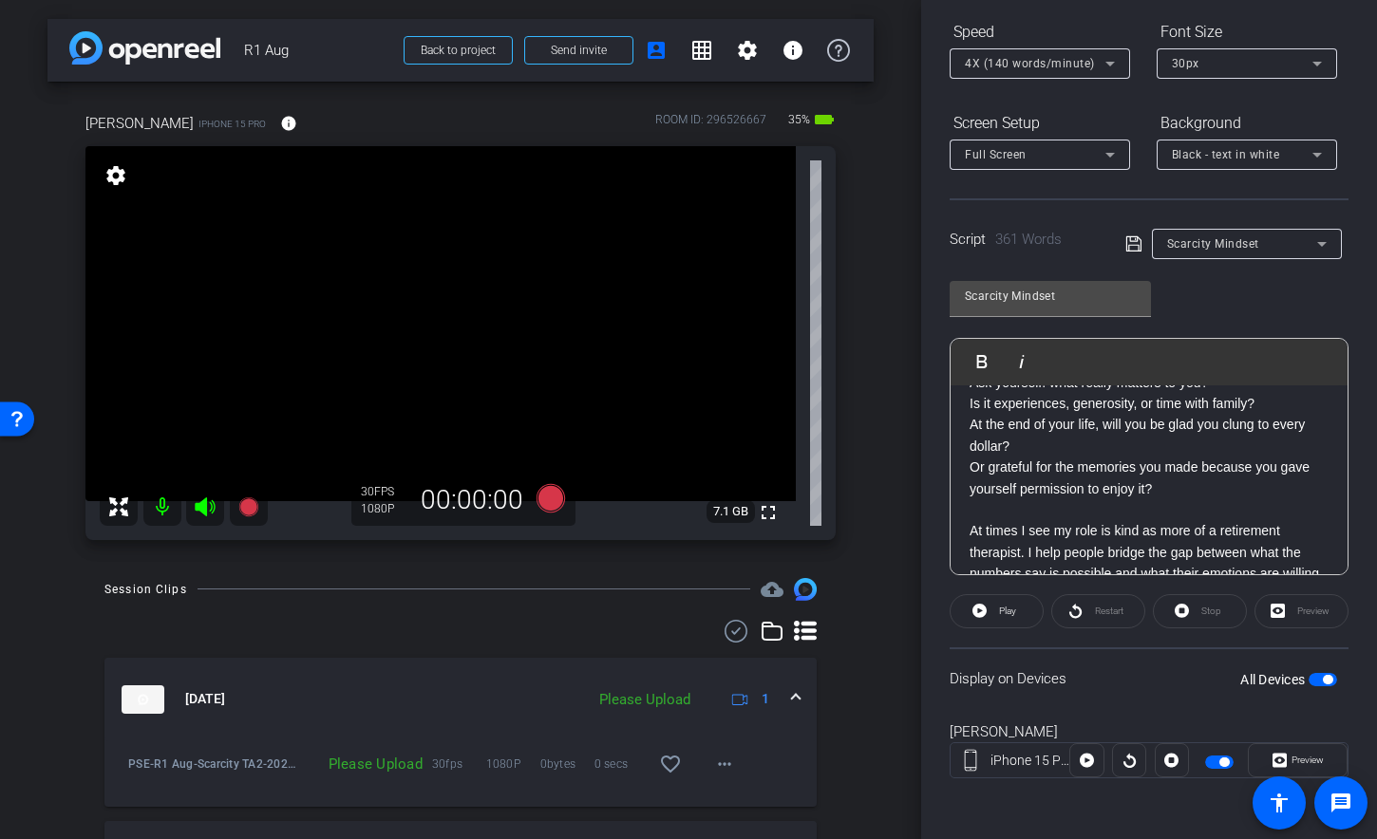
scroll to position [266, 0]
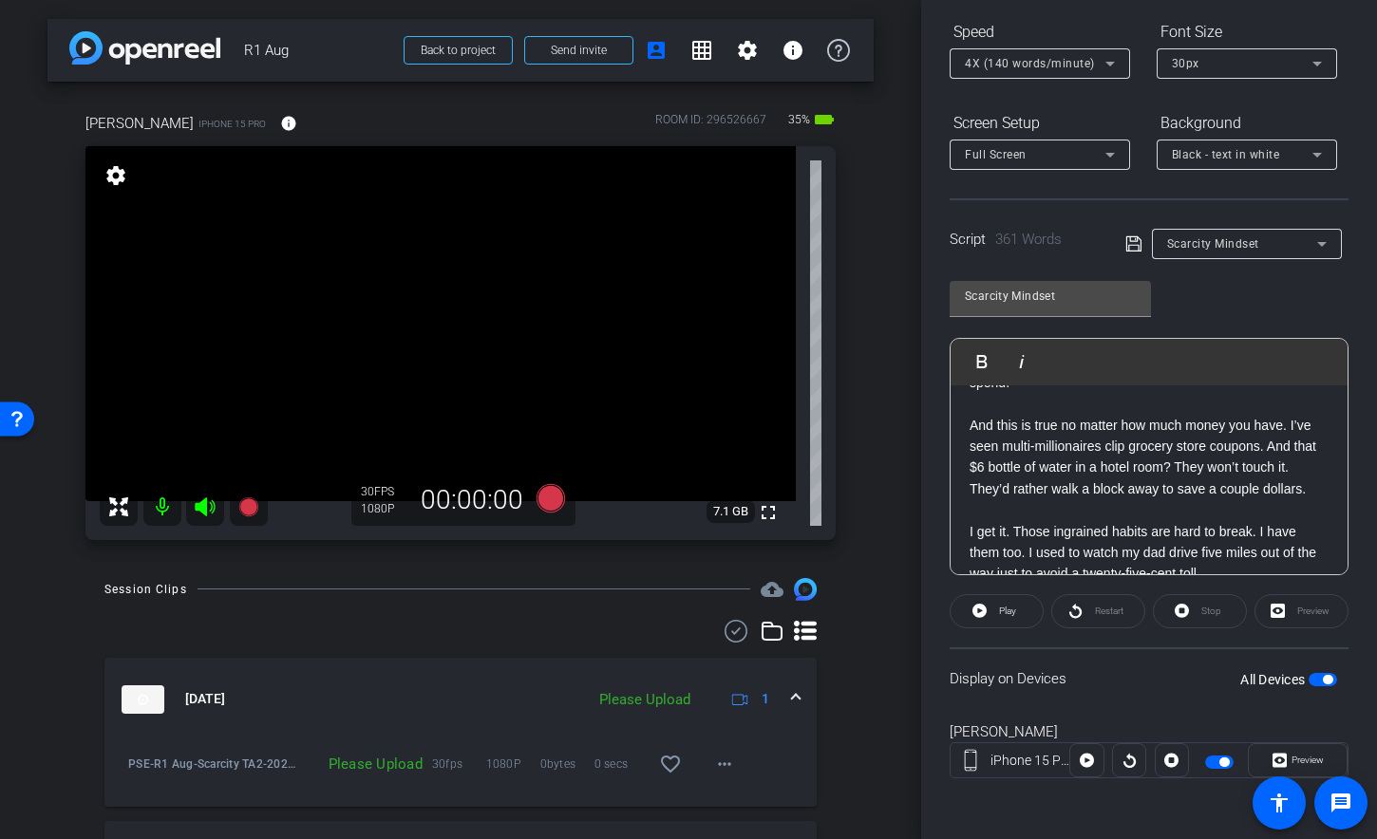
click at [1013, 60] on span "4X (140 words/minute)" at bounding box center [1030, 63] width 130 height 13
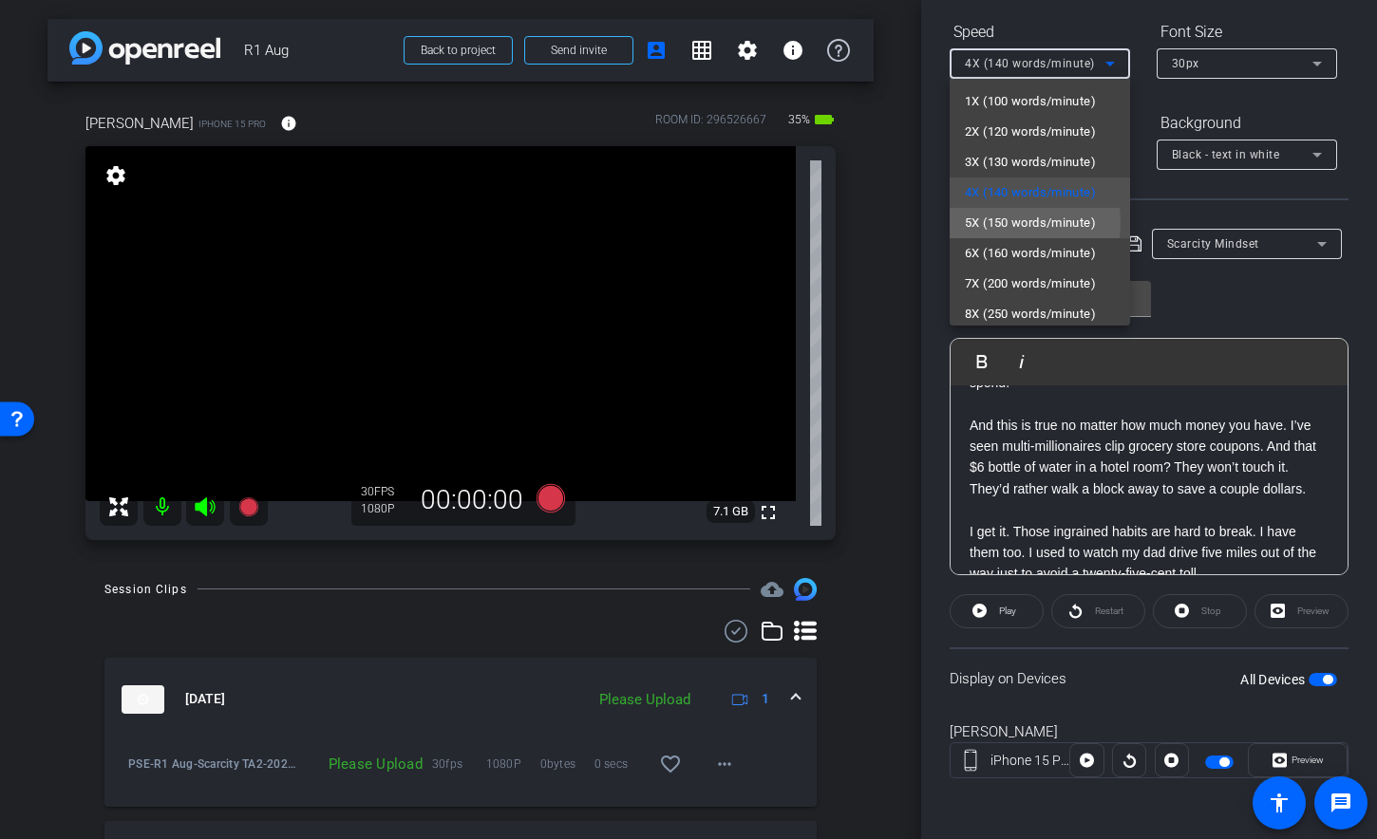
click at [1001, 223] on span "5X (150 words/minute)" at bounding box center [1030, 223] width 131 height 23
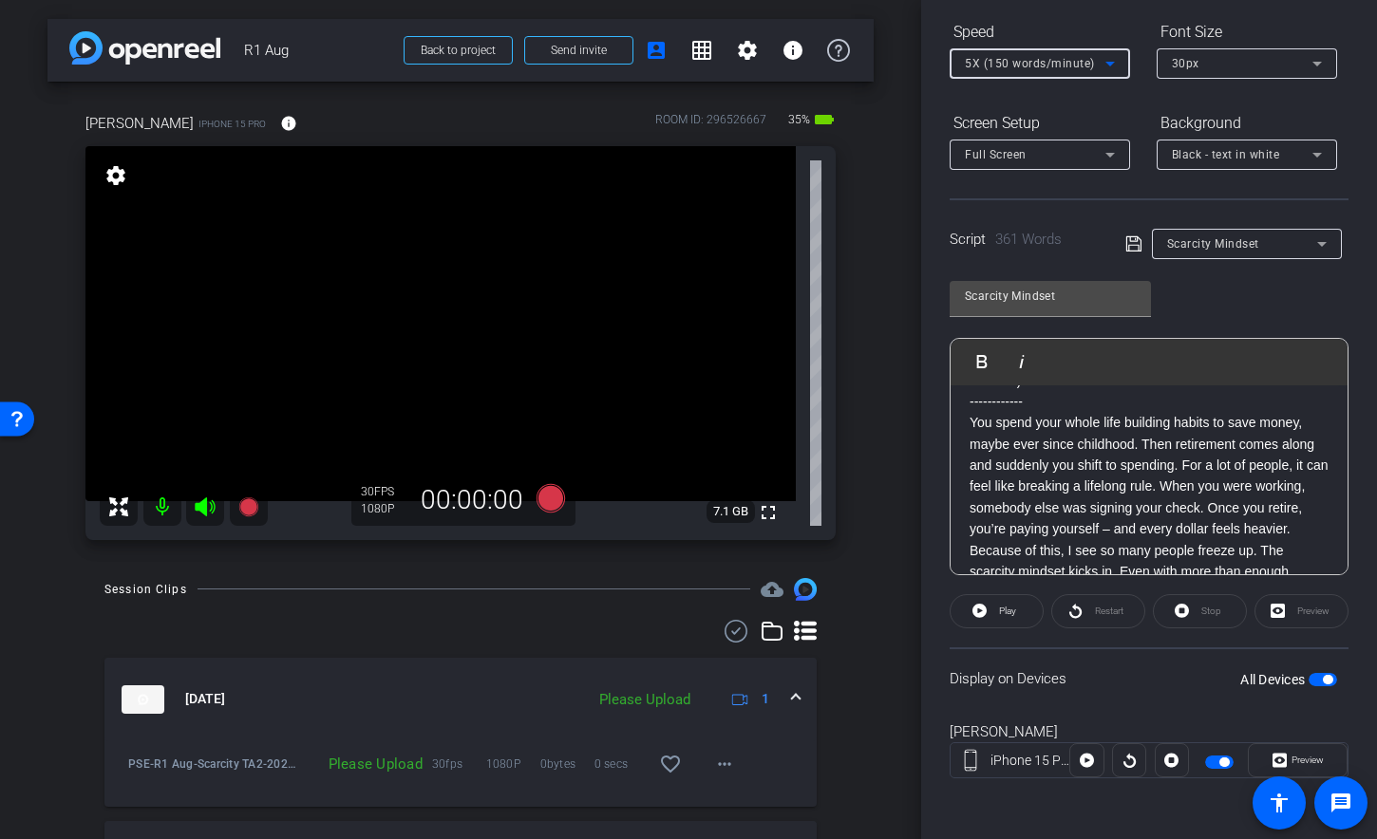
scroll to position [0, 0]
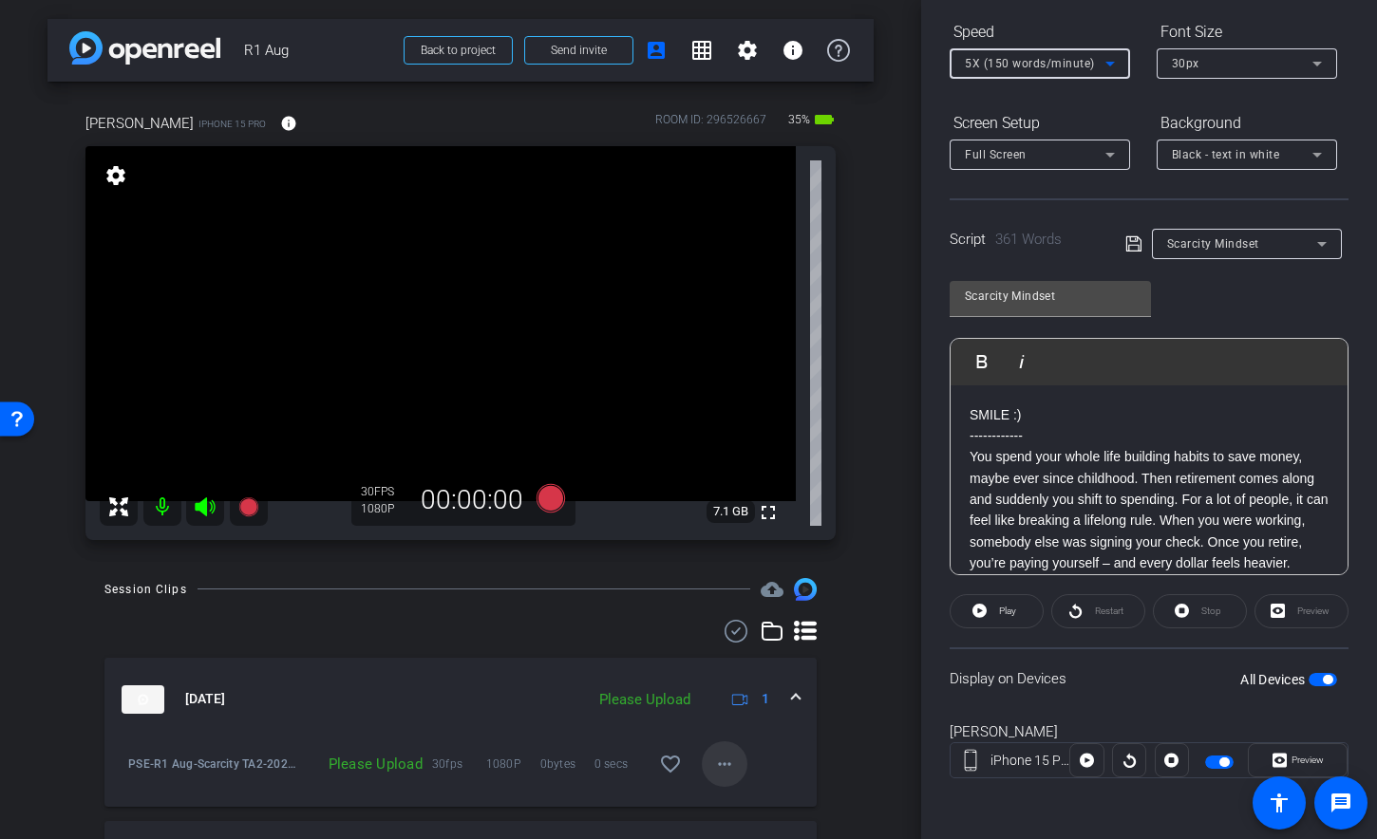
click at [727, 768] on span at bounding box center [725, 764] width 46 height 46
click at [715, 679] on span "Upload" at bounding box center [745, 677] width 76 height 23
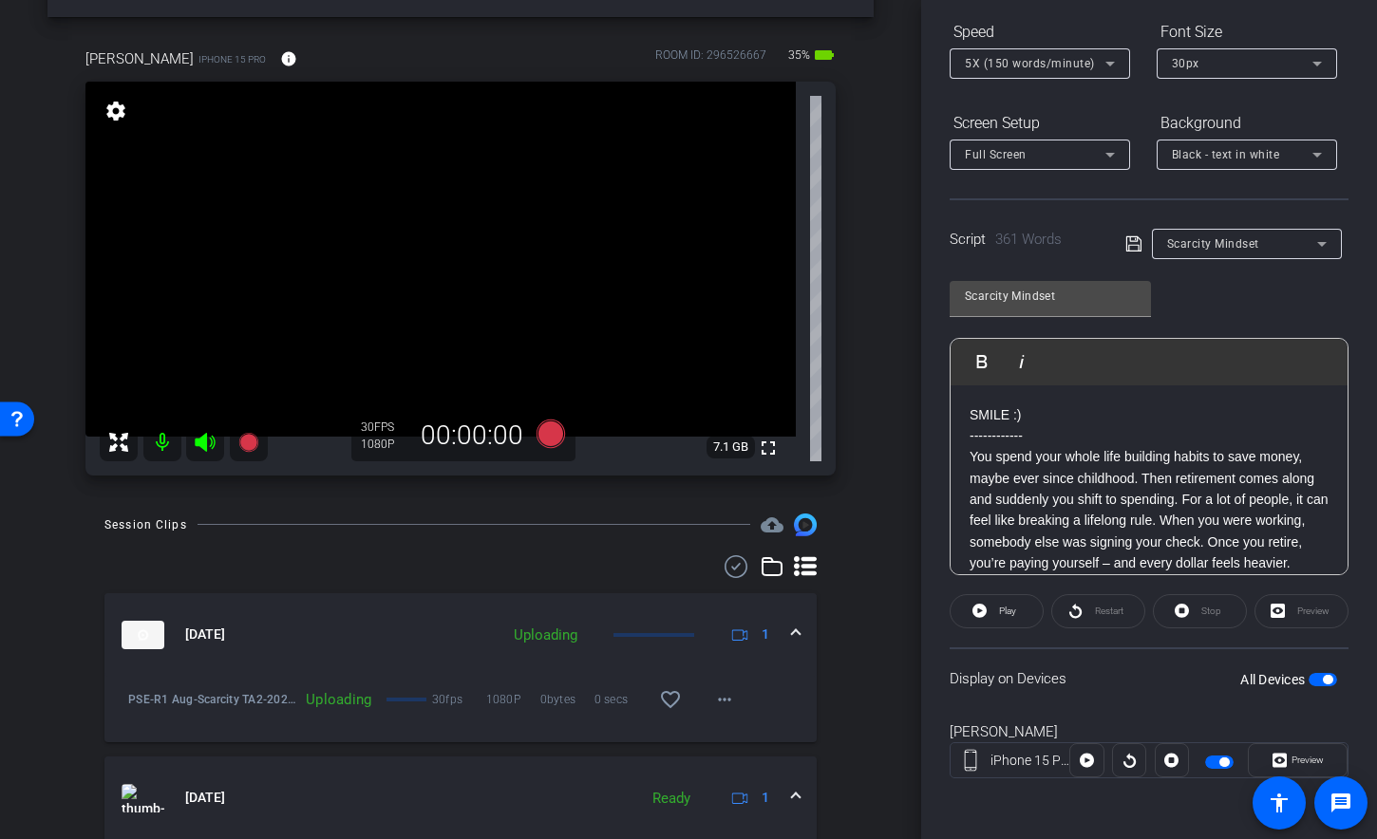
scroll to position [331, 0]
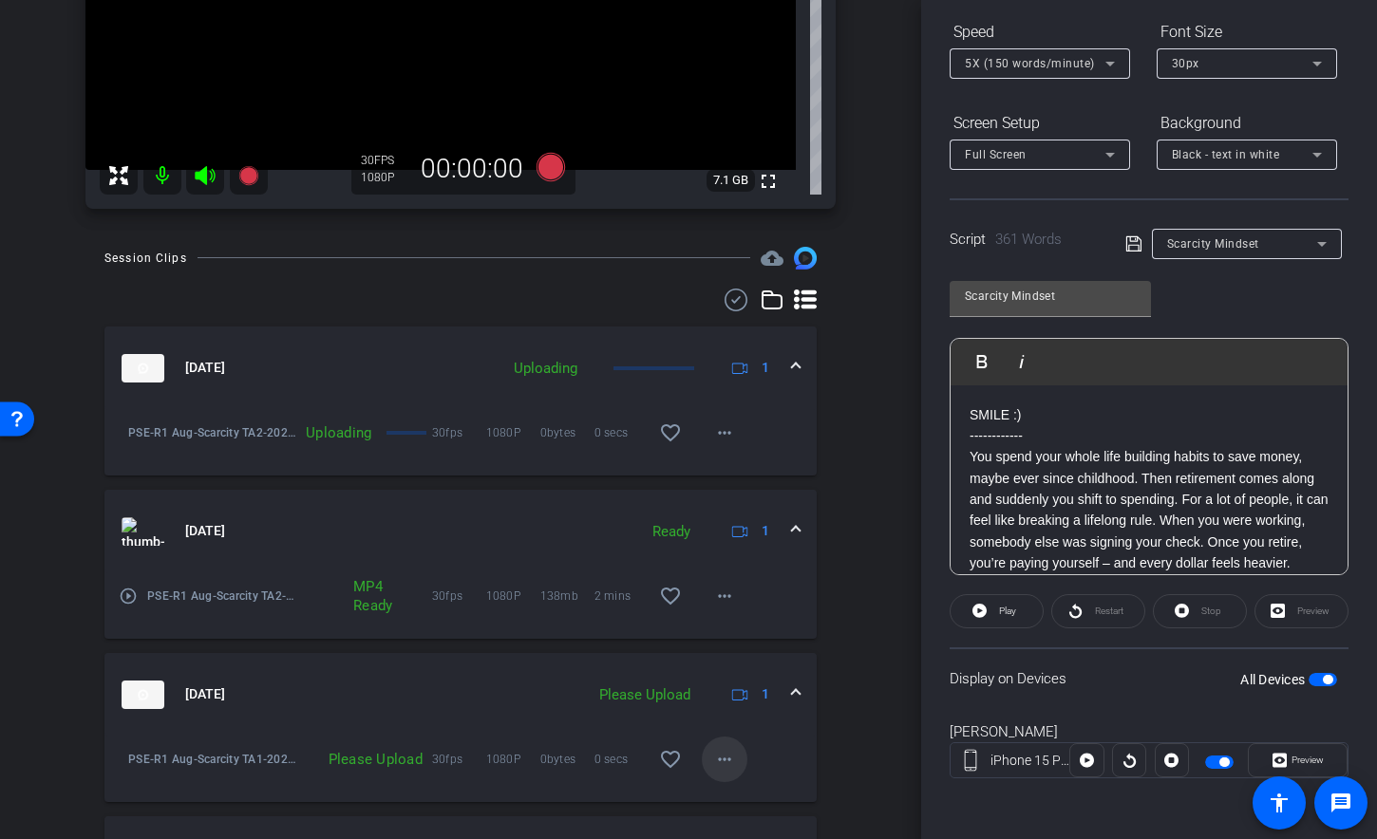
click at [724, 765] on mat-icon "more_horiz" at bounding box center [724, 759] width 23 height 23
click at [712, 680] on span "Upload" at bounding box center [745, 672] width 76 height 23
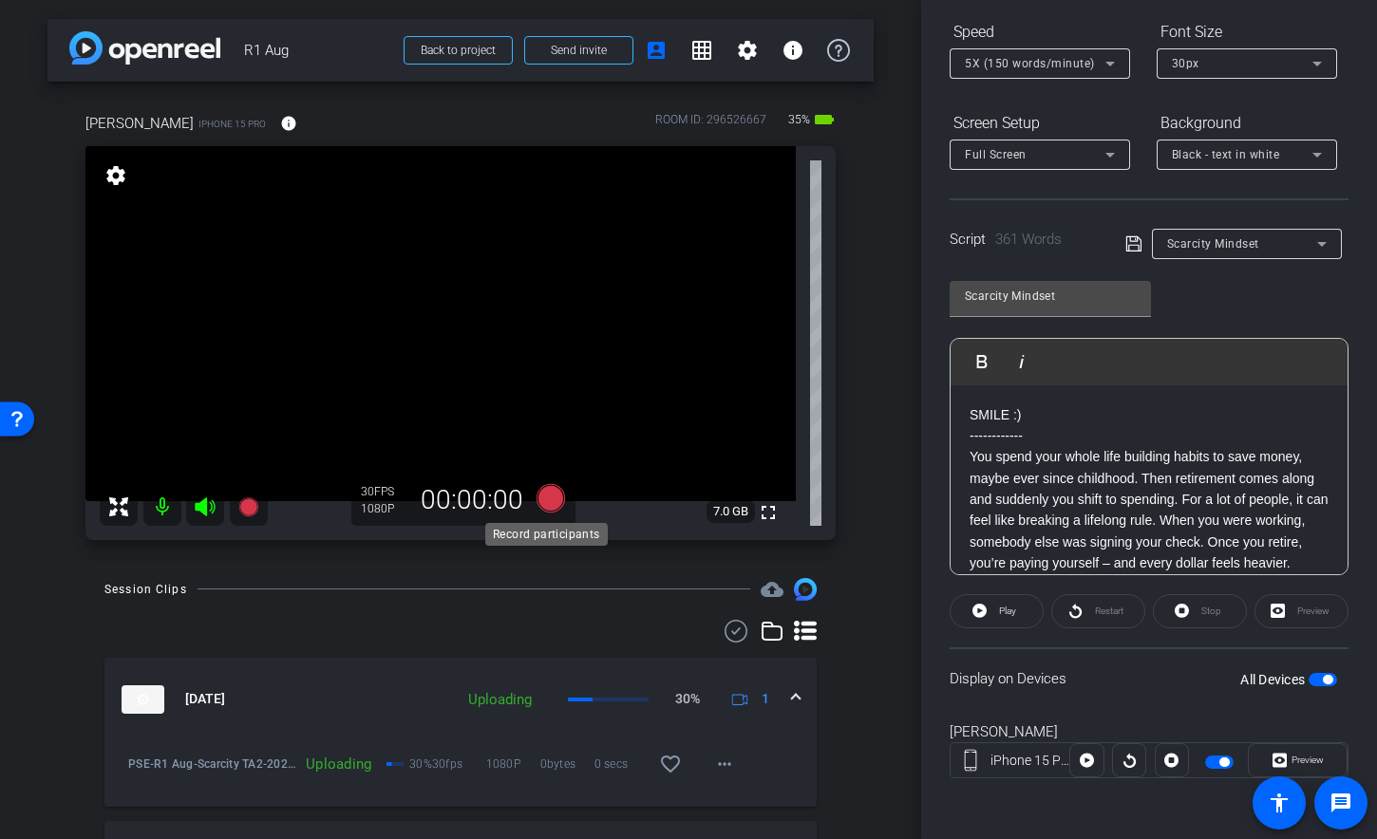
click at [542, 502] on icon at bounding box center [550, 497] width 28 height 28
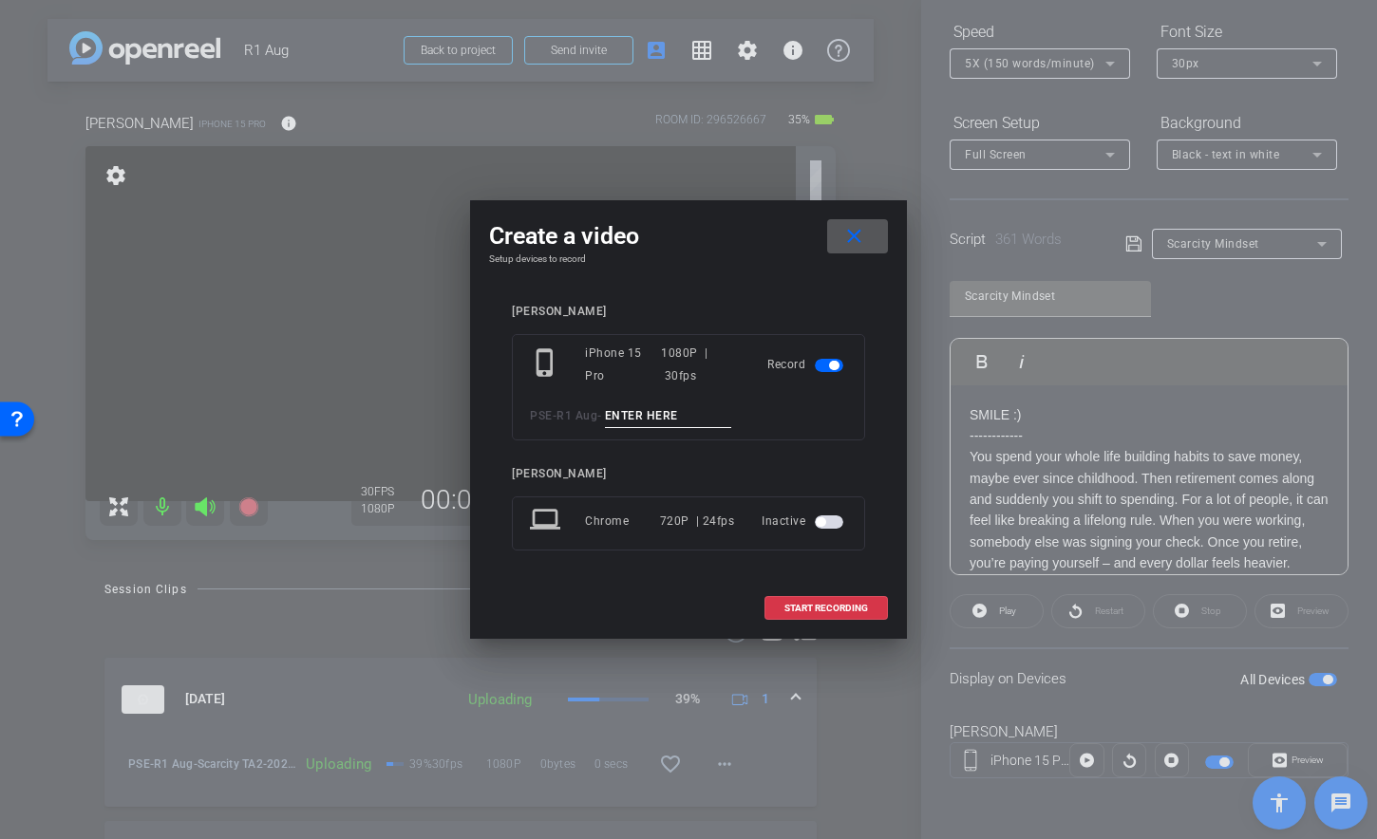
click at [678, 400] on div "phone_iphone iPhone 15 Pro 1080P | 30fps Record PSE - R1 Aug -" at bounding box center [688, 387] width 353 height 106
click at [664, 417] on input at bounding box center [668, 416] width 127 height 24
type input "Scarcity TA3"
click at [825, 607] on span "START RECORDING" at bounding box center [826, 608] width 84 height 9
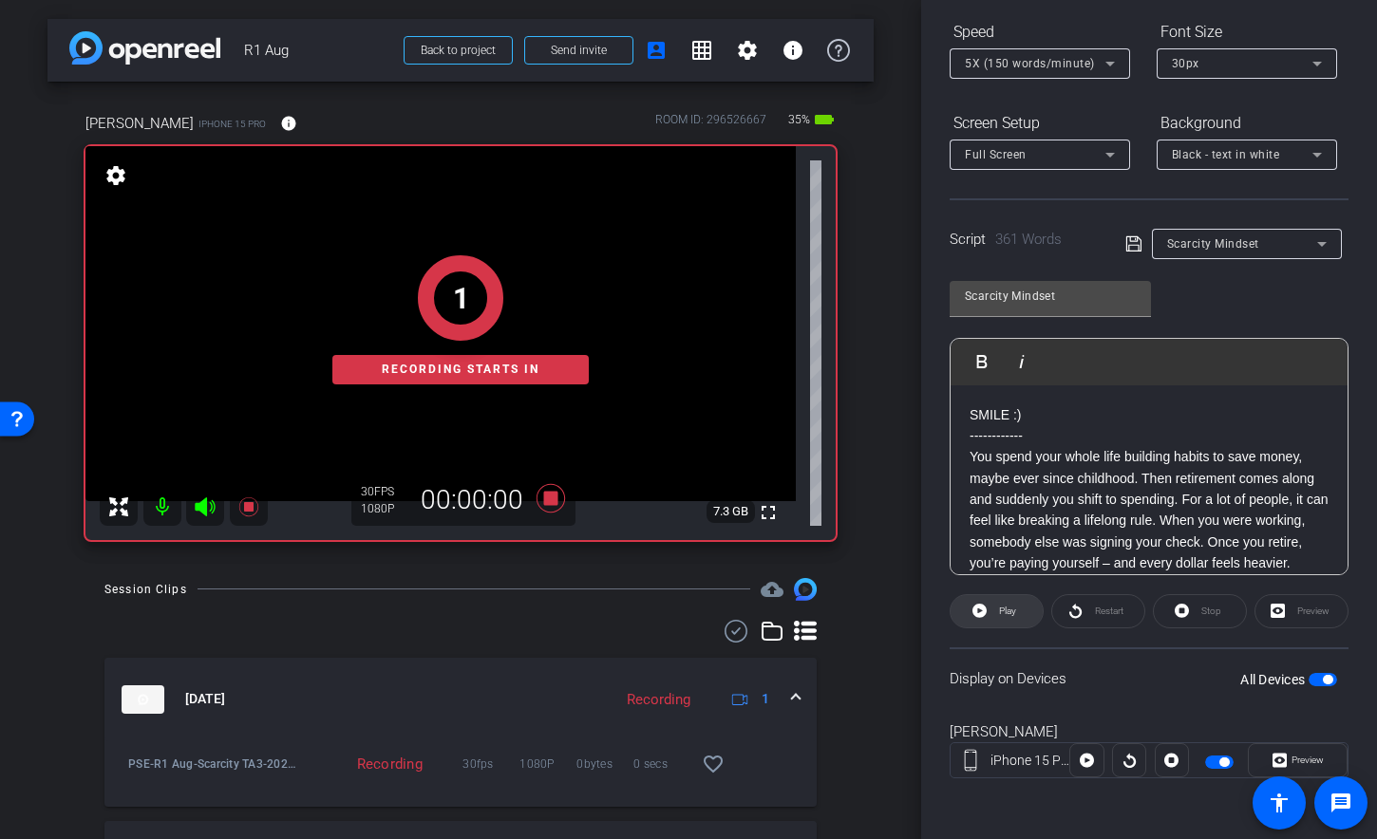
click at [970, 610] on button "Play" at bounding box center [996, 611] width 94 height 34
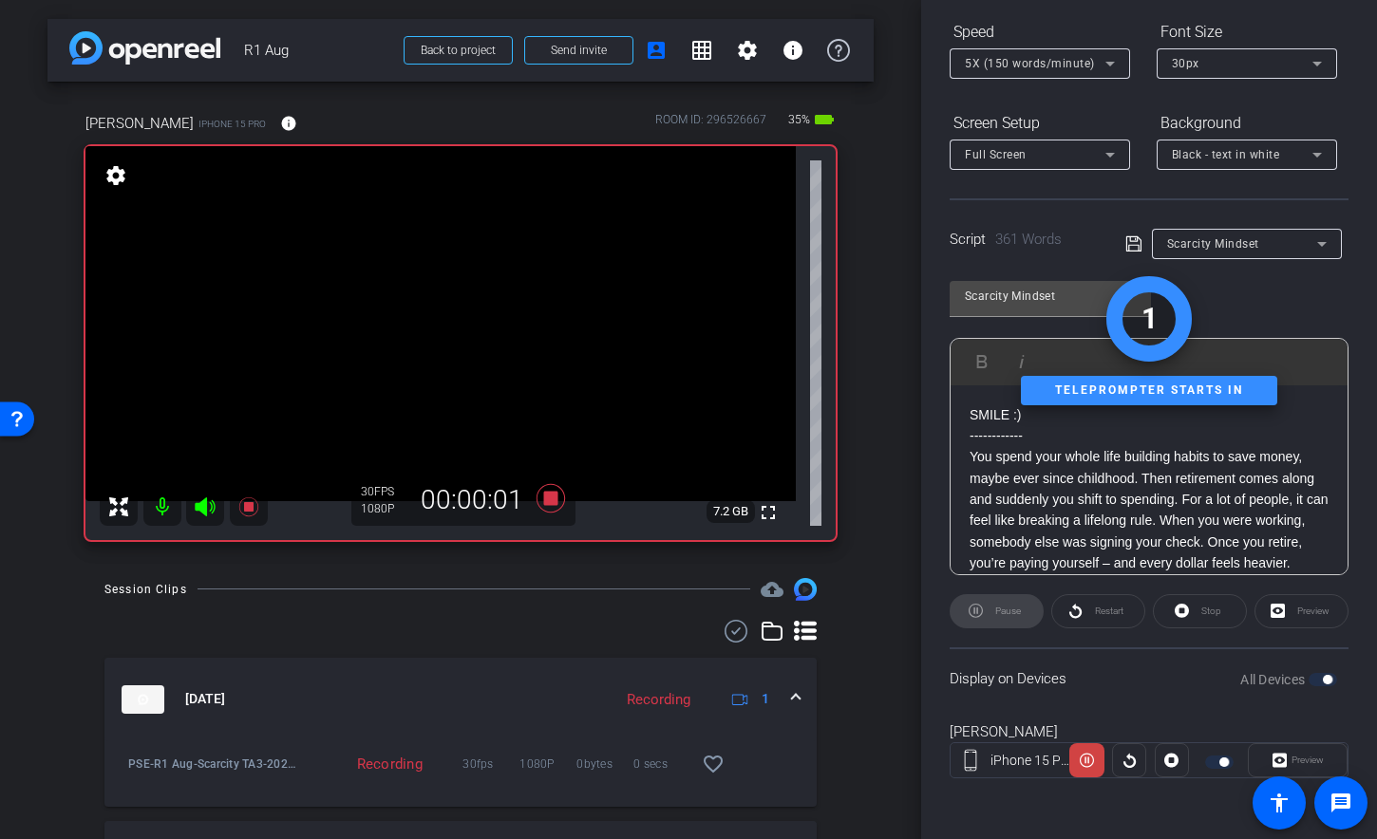
click at [197, 510] on icon at bounding box center [205, 506] width 20 height 19
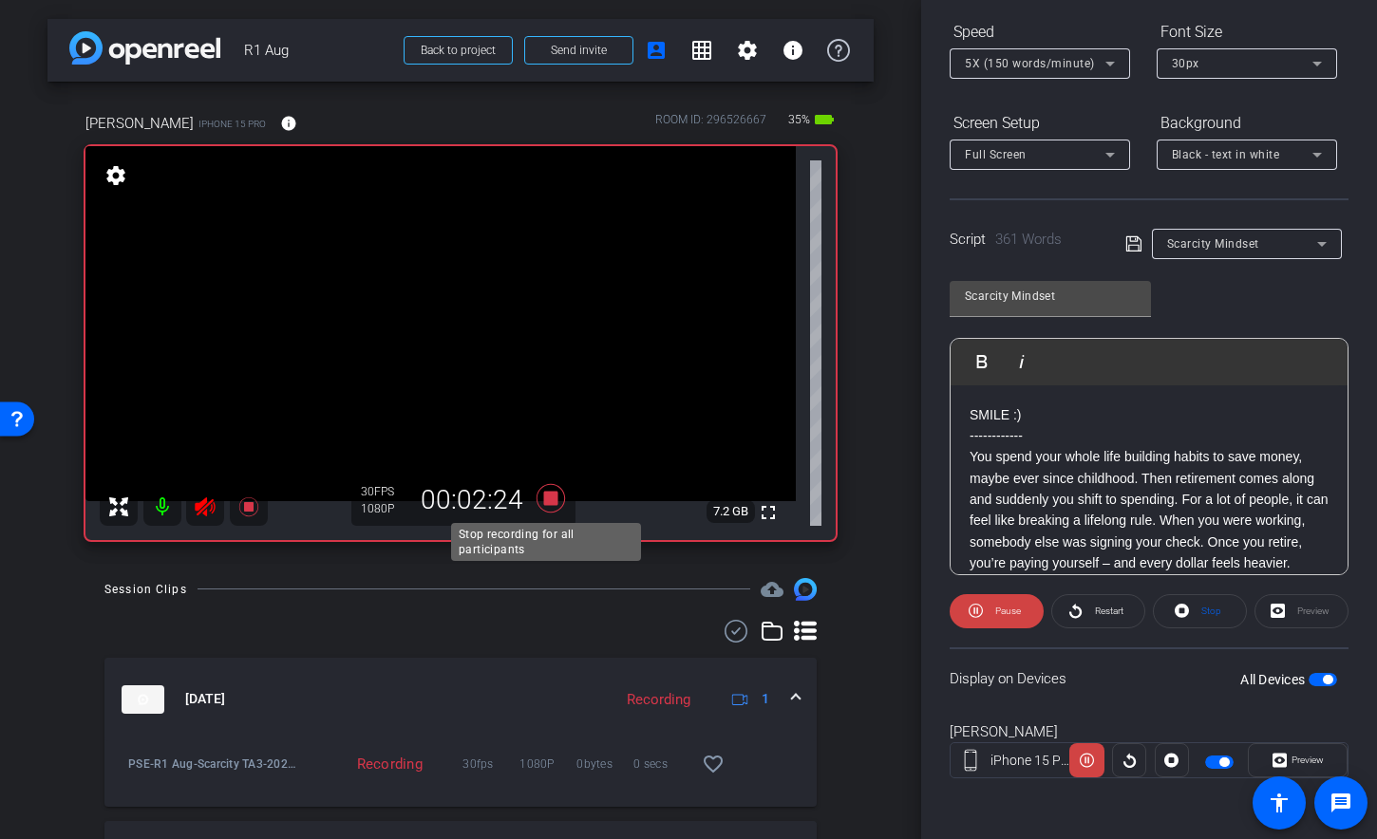
click at [549, 489] on icon at bounding box center [551, 498] width 46 height 34
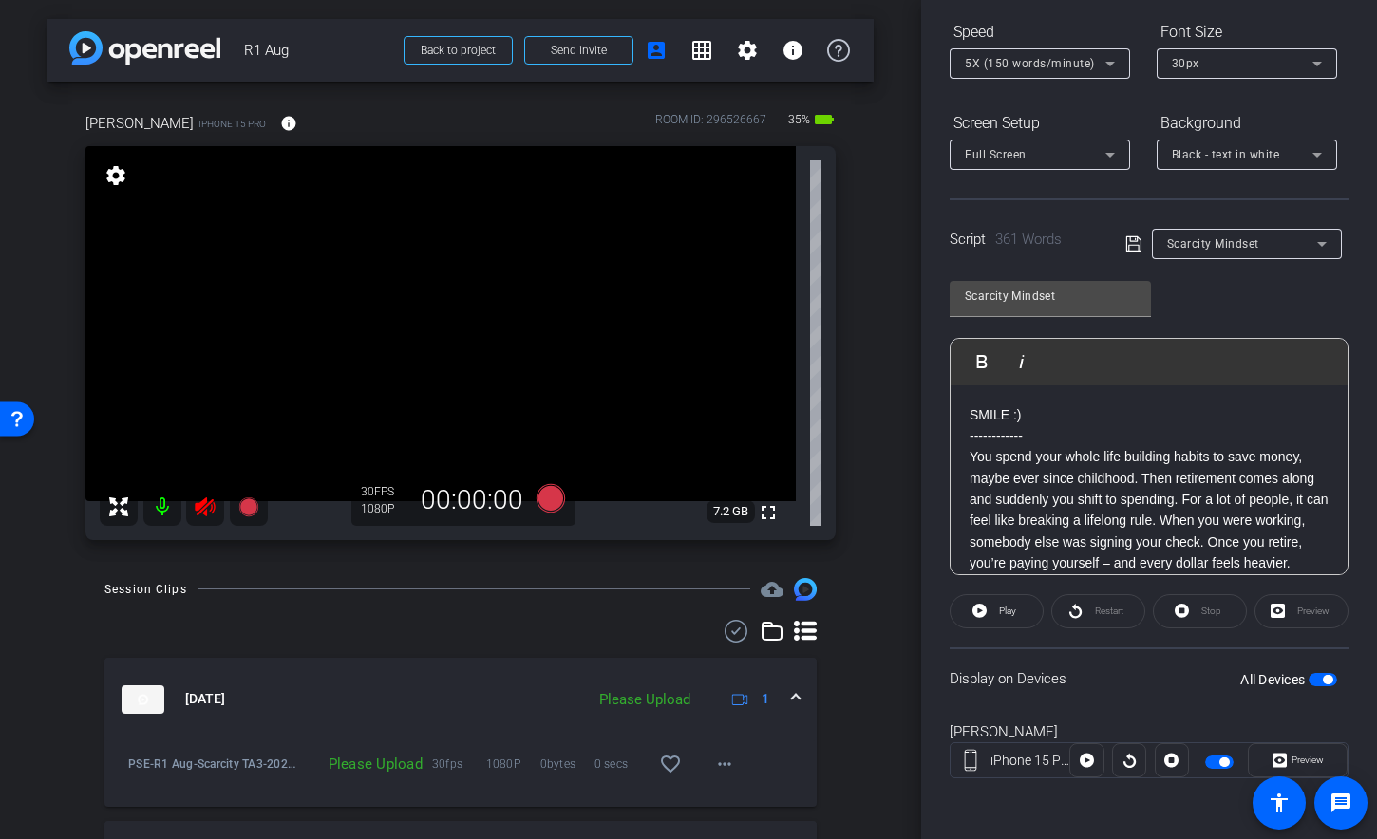
click at [192, 510] on mat-icon at bounding box center [205, 507] width 38 height 38
click at [713, 763] on mat-icon "more_horiz" at bounding box center [724, 764] width 23 height 23
click at [725, 679] on span "Upload" at bounding box center [745, 677] width 76 height 23
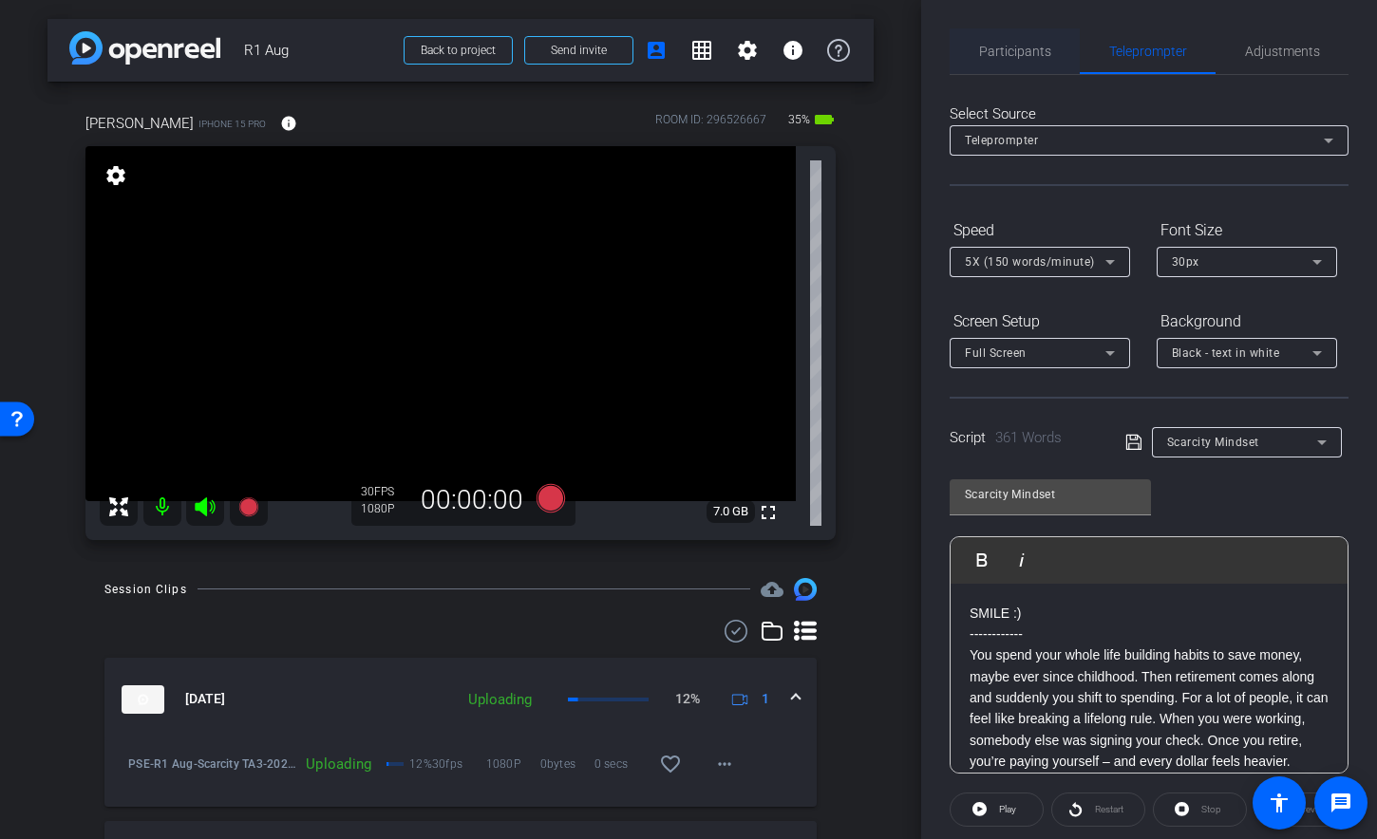
click at [1029, 62] on span "Participants" at bounding box center [1015, 51] width 72 height 46
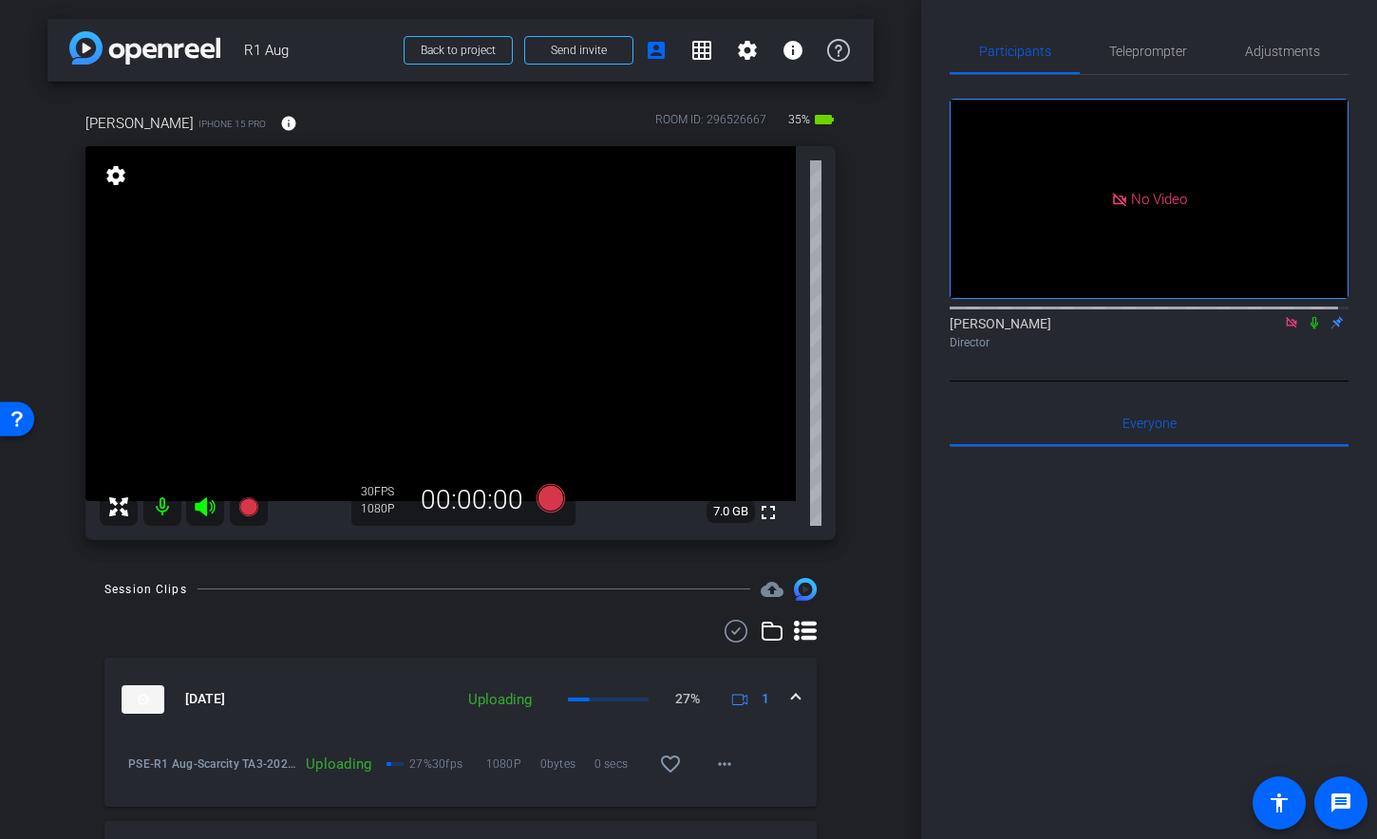
click at [1284, 316] on icon at bounding box center [1291, 322] width 15 height 13
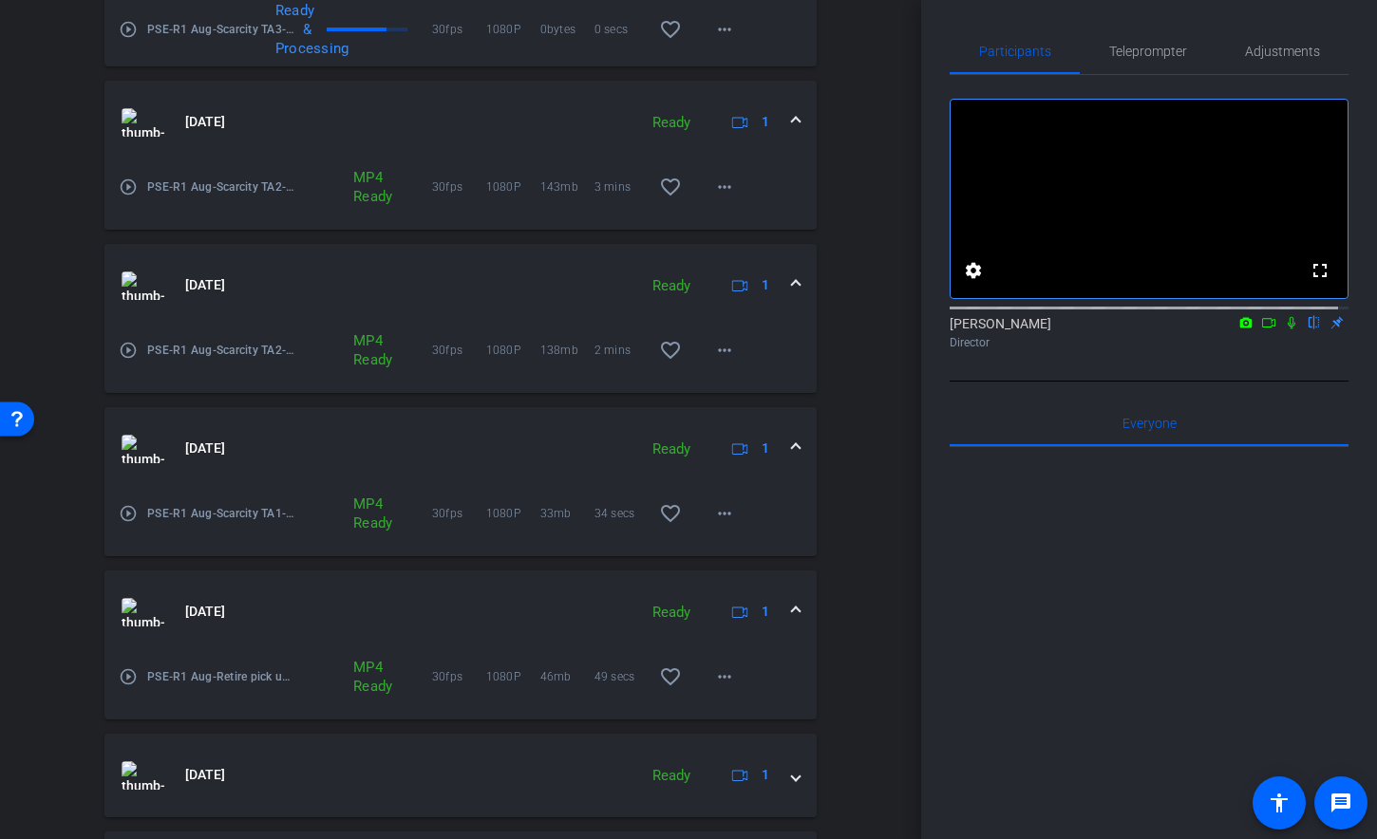
scroll to position [1004, 0]
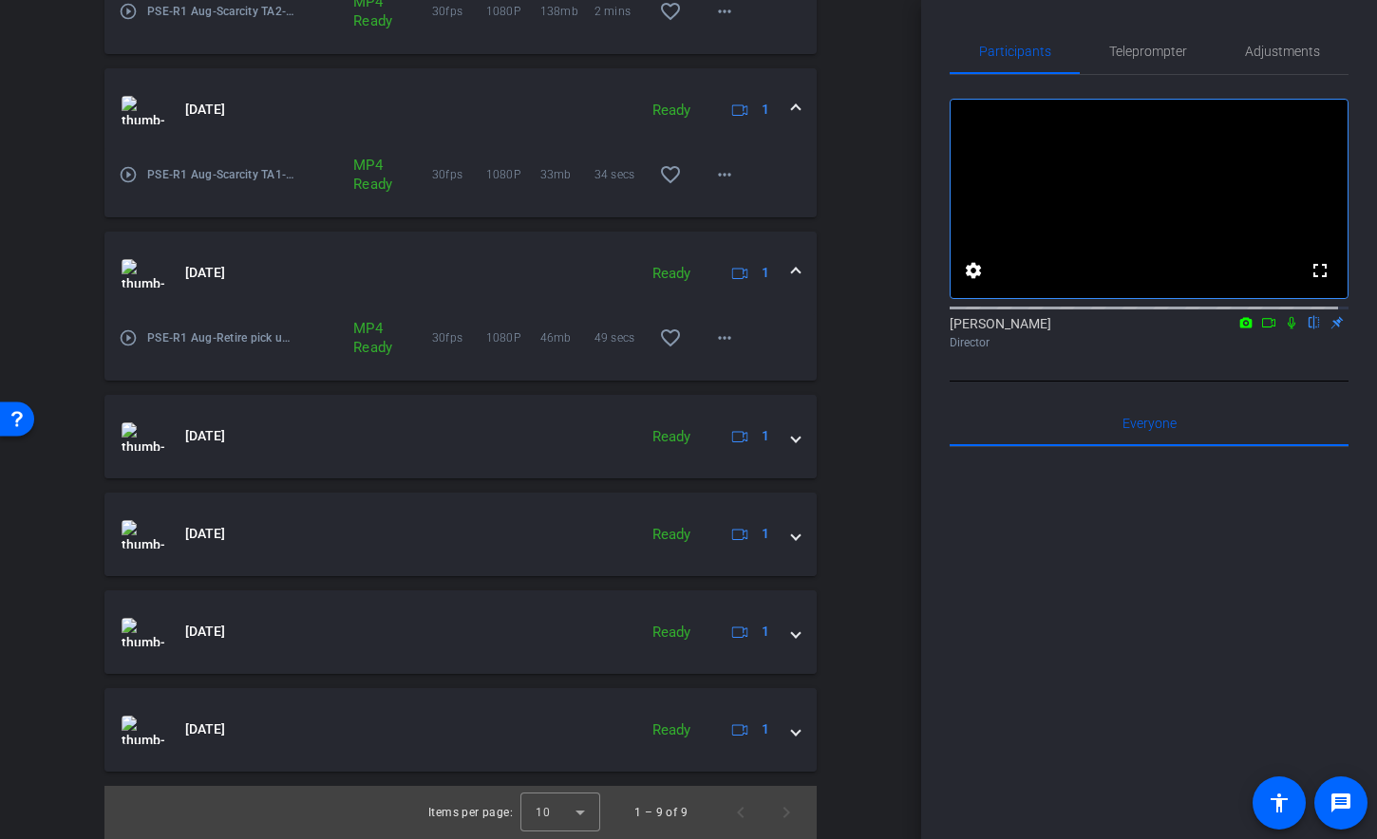
click at [1284, 329] on icon at bounding box center [1291, 322] width 15 height 13
click at [716, 341] on mat-icon "more_horiz" at bounding box center [724, 338] width 23 height 23
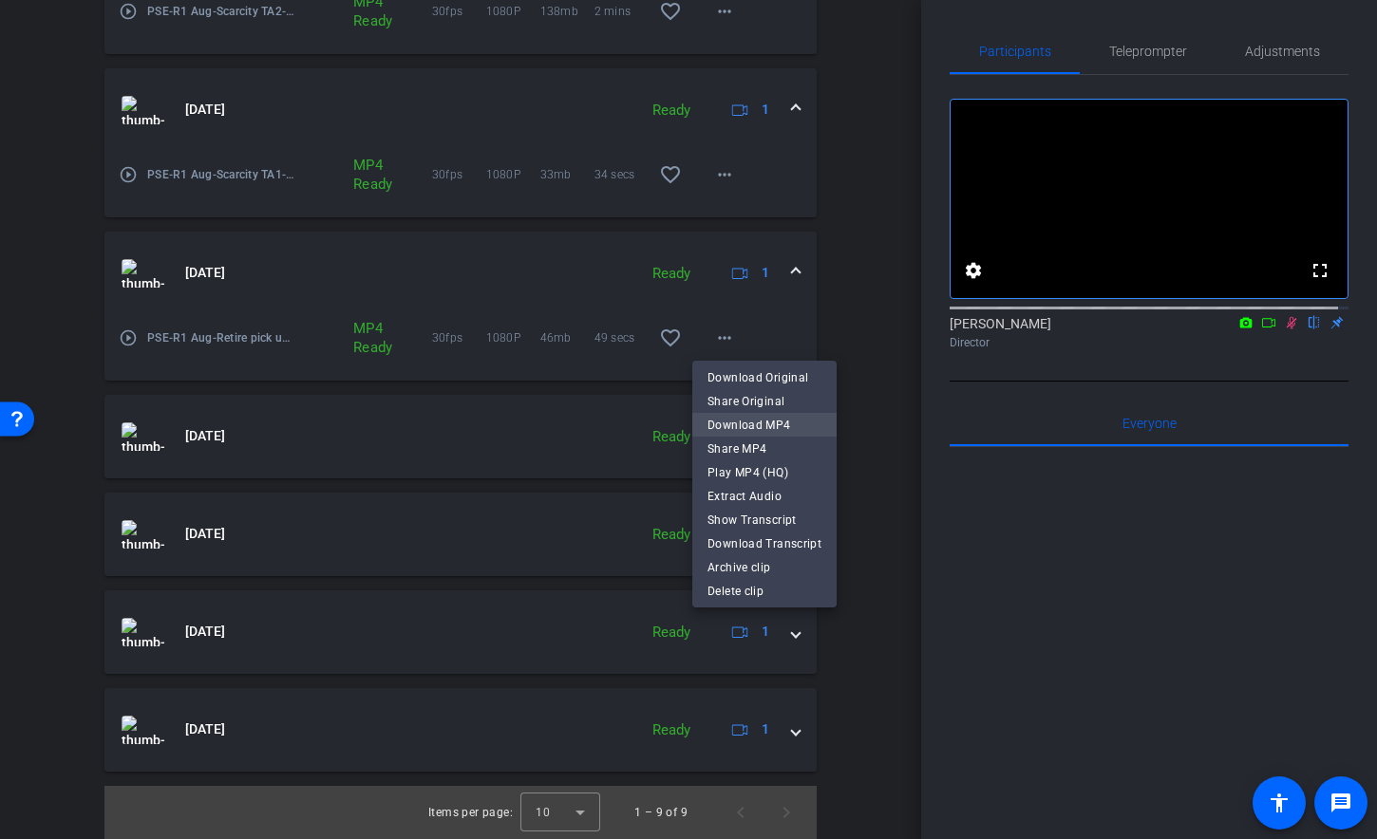
click at [722, 423] on span "Download MP4" at bounding box center [764, 425] width 114 height 23
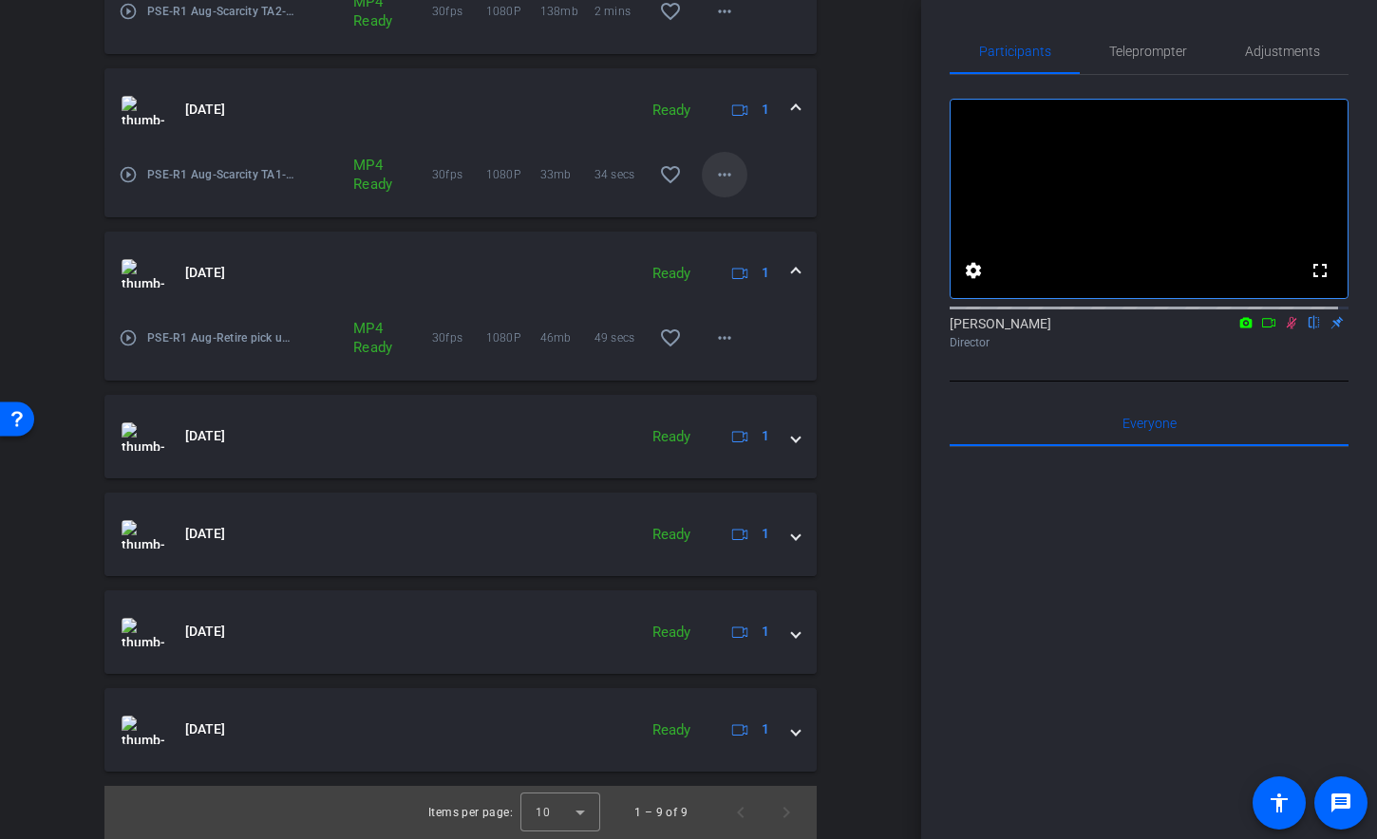
click at [719, 183] on mat-icon "more_horiz" at bounding box center [724, 174] width 23 height 23
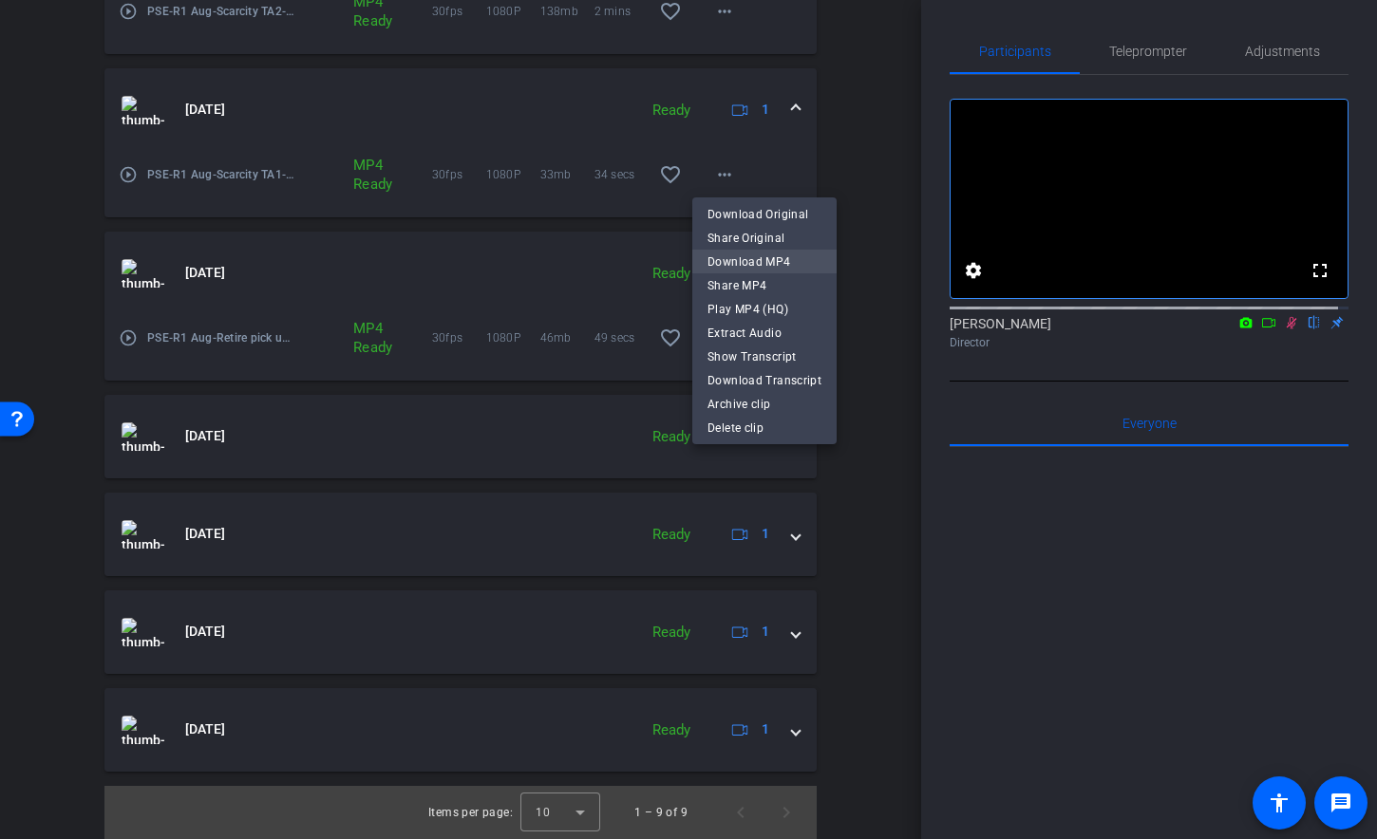
click at [727, 266] on span "Download MP4" at bounding box center [764, 262] width 114 height 23
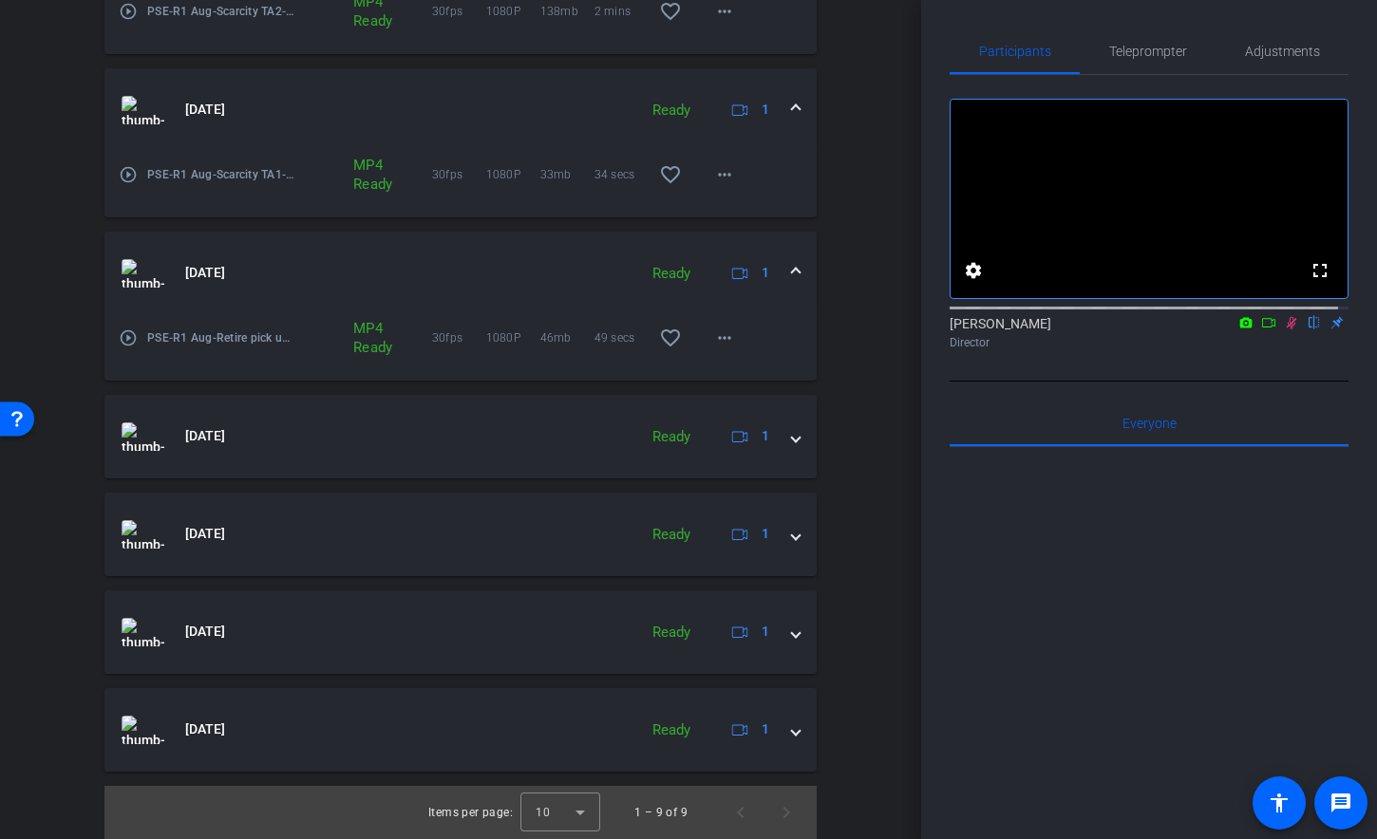
click at [501, 95] on mat-expansion-panel-header "[DATE] Ready 1" at bounding box center [460, 110] width 712 height 84
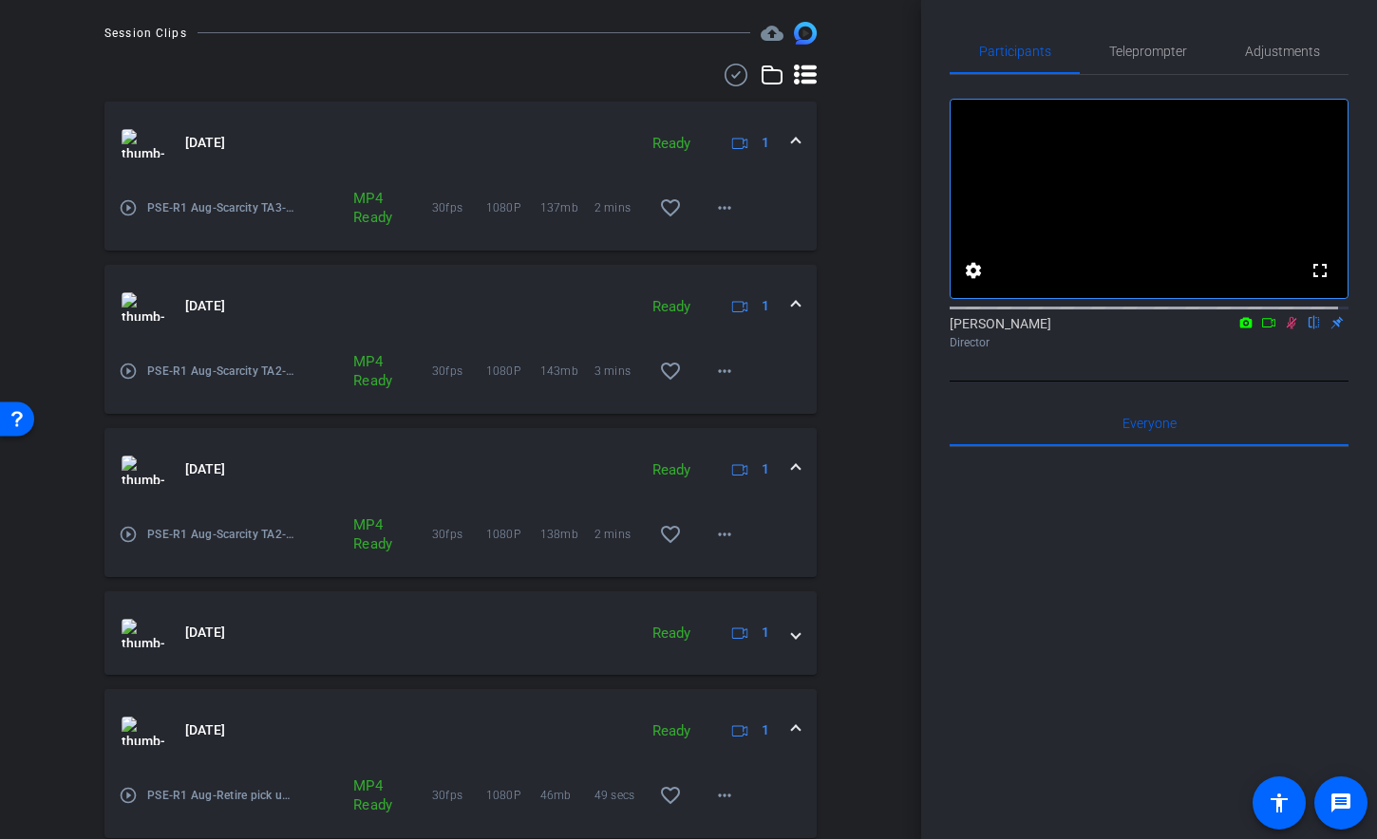
scroll to position [478, 0]
click at [702, 373] on span at bounding box center [725, 374] width 46 height 46
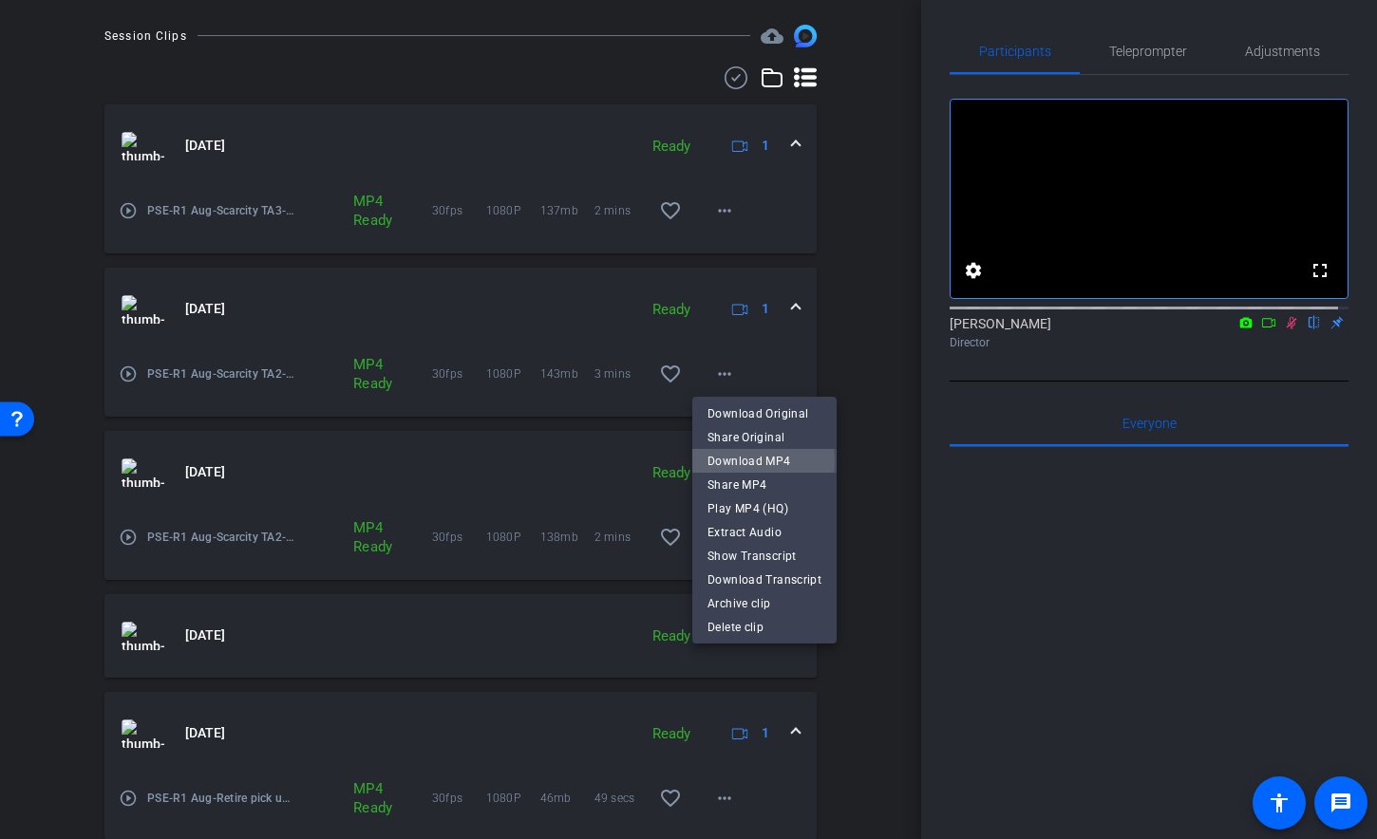
click at [731, 460] on span "Download MP4" at bounding box center [764, 461] width 114 height 23
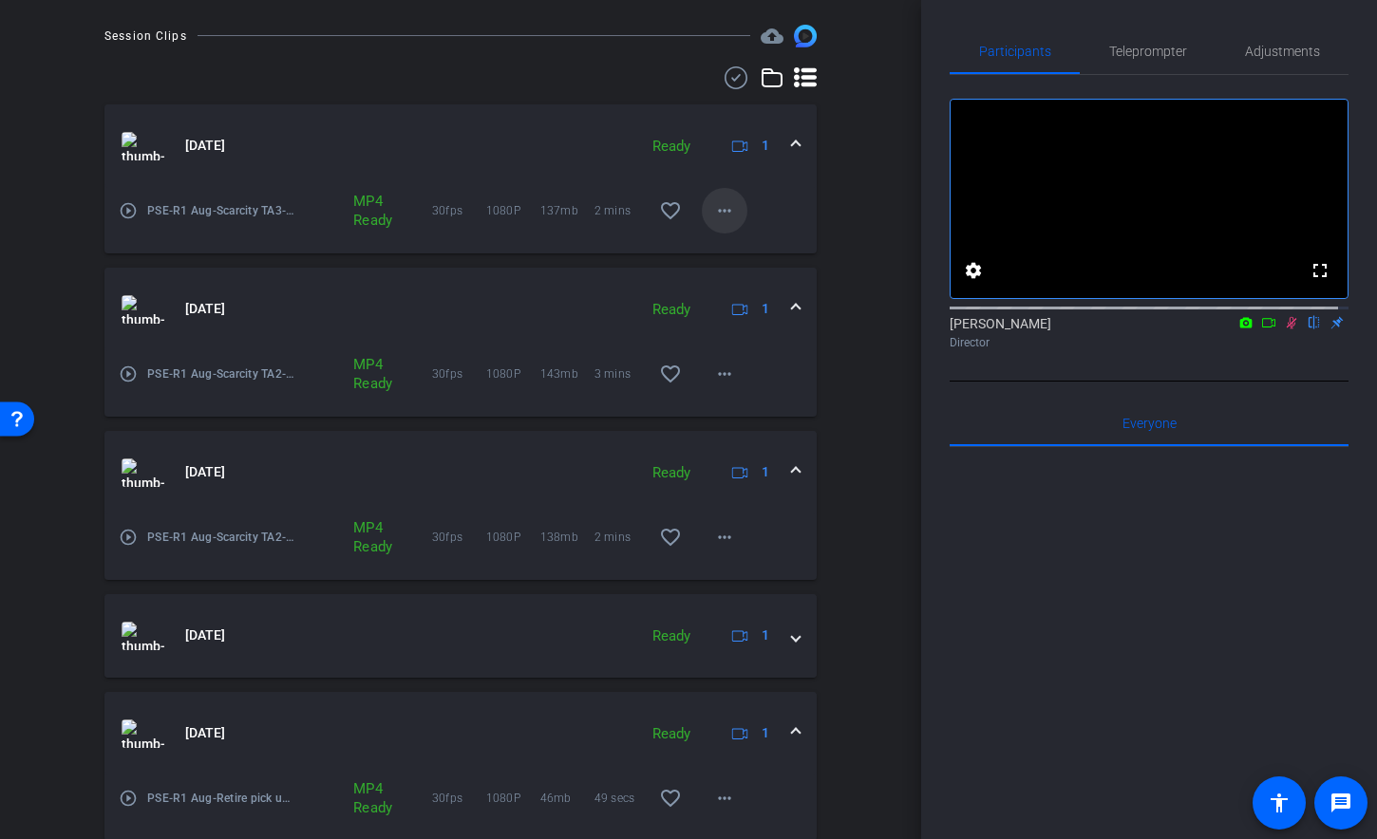
click at [713, 208] on mat-icon "more_horiz" at bounding box center [724, 210] width 23 height 23
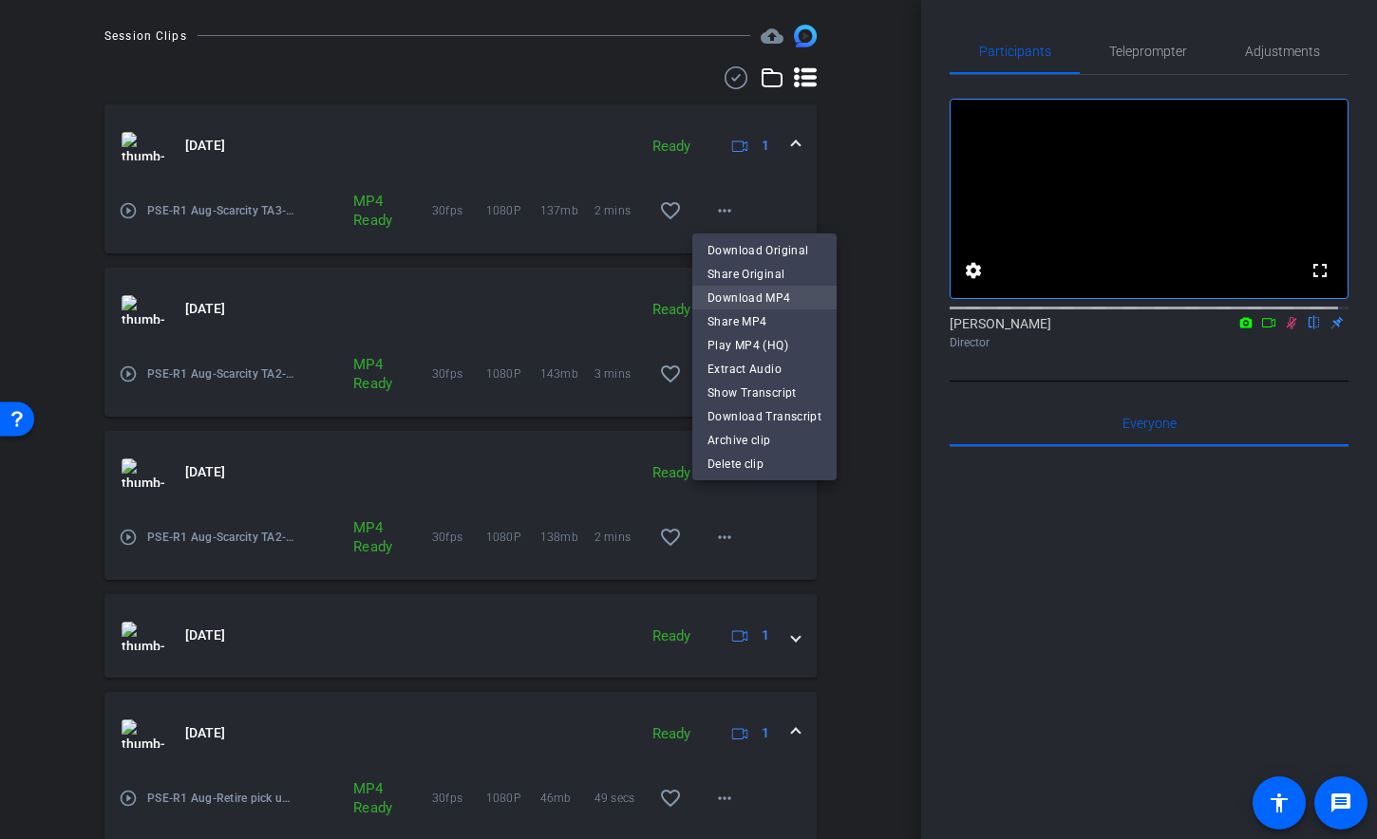
click at [723, 301] on span "Download MP4" at bounding box center [764, 298] width 114 height 23
